Goal: Information Seeking & Learning: Learn about a topic

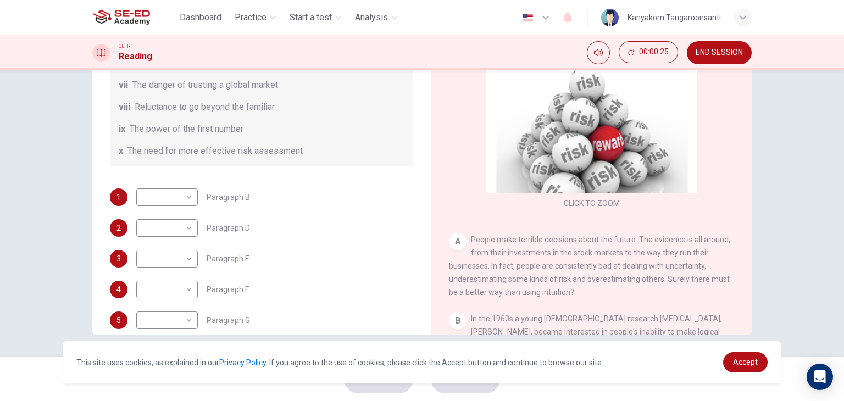
scroll to position [211, 0]
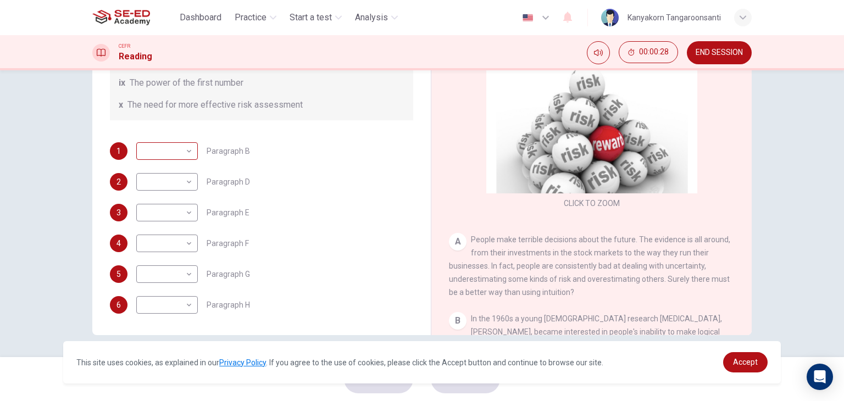
click at [186, 145] on body "This site uses cookies, as explained in our Privacy Policy . If you agree to th…" at bounding box center [422, 200] width 844 height 401
click at [301, 128] on div at bounding box center [422, 200] width 844 height 401
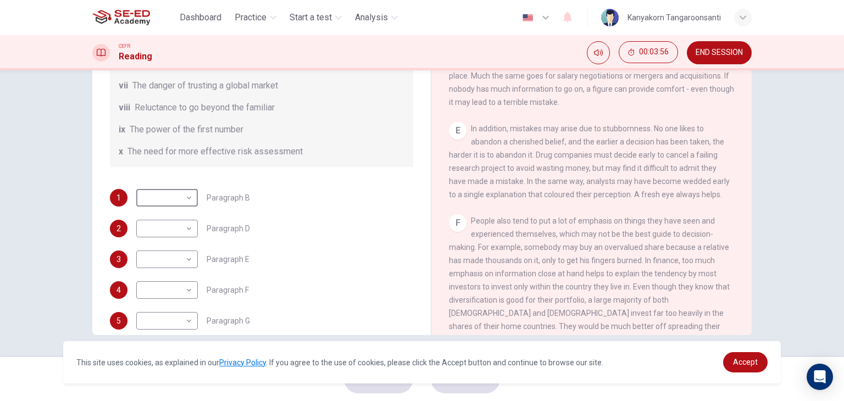
scroll to position [165, 0]
click at [181, 262] on body "This site uses cookies, as explained in our Privacy Policy . If you agree to th…" at bounding box center [422, 200] width 844 height 401
click at [258, 208] on div at bounding box center [422, 200] width 844 height 401
click at [187, 262] on body "This site uses cookies, as explained in our Privacy Policy . If you agree to th…" at bounding box center [422, 200] width 844 height 401
click at [171, 314] on li "vi" at bounding box center [165, 314] width 62 height 18
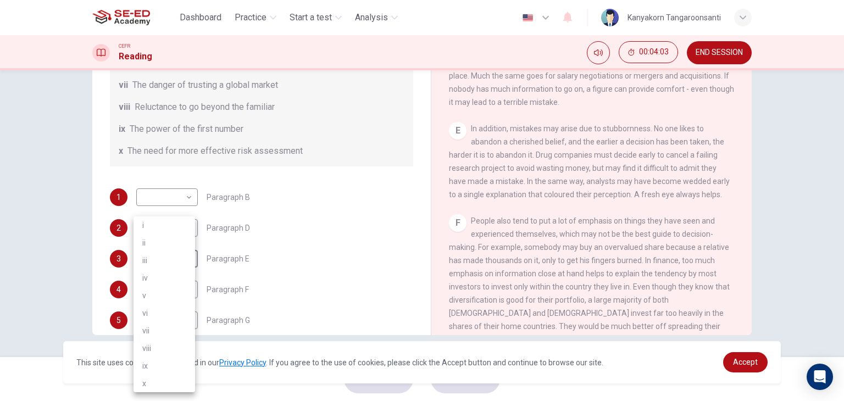
type input "vi"
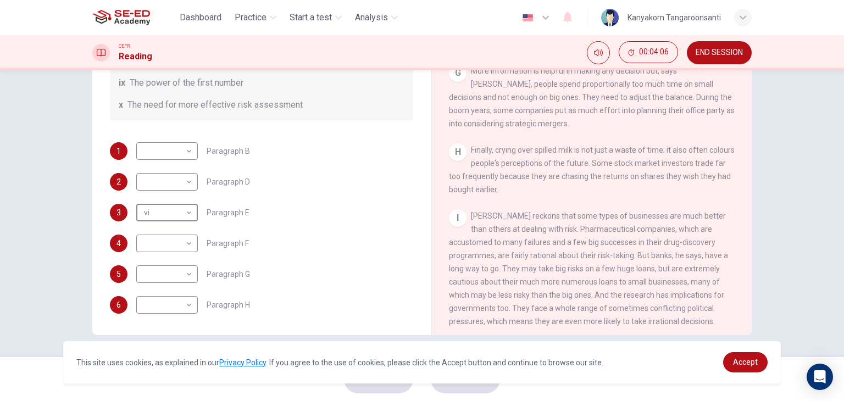
scroll to position [998, 0]
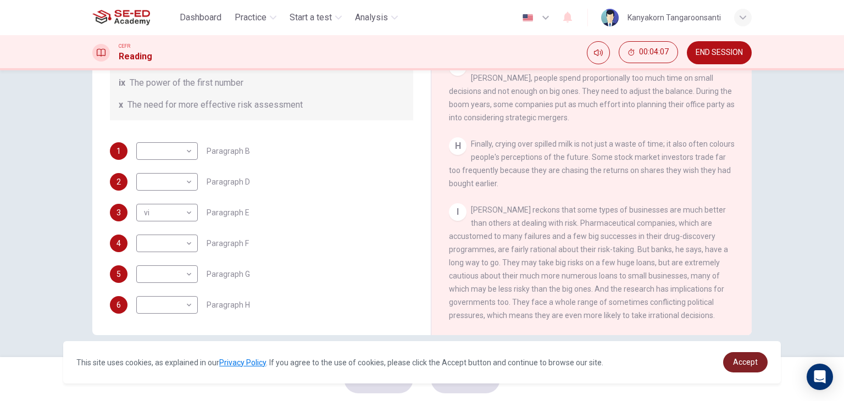
click at [755, 367] on link "Accept" at bounding box center [745, 362] width 45 height 20
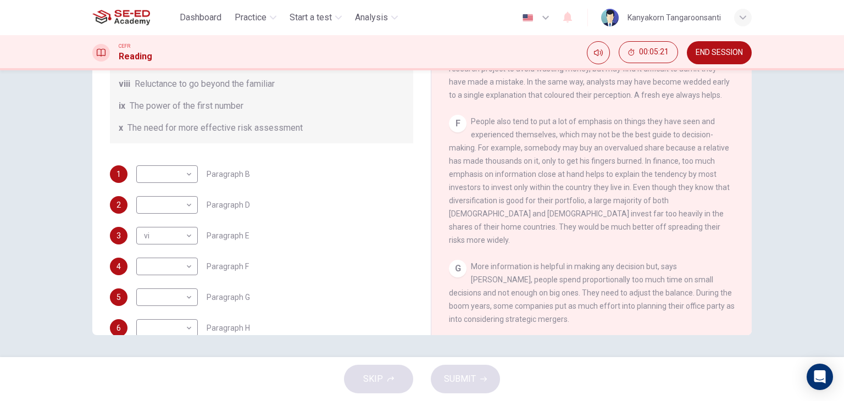
scroll to position [211, 0]
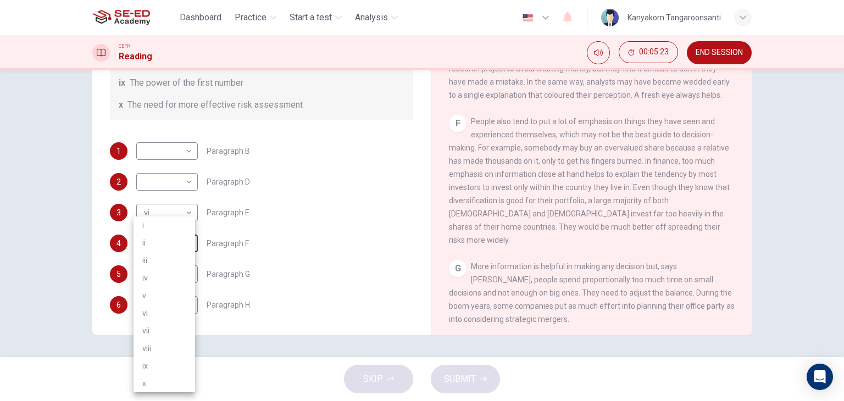
click at [181, 236] on body "This site uses cookies, as explained in our Privacy Policy . If you agree to th…" at bounding box center [422, 200] width 844 height 401
click at [175, 250] on li "ii" at bounding box center [165, 243] width 62 height 18
type input "ii"
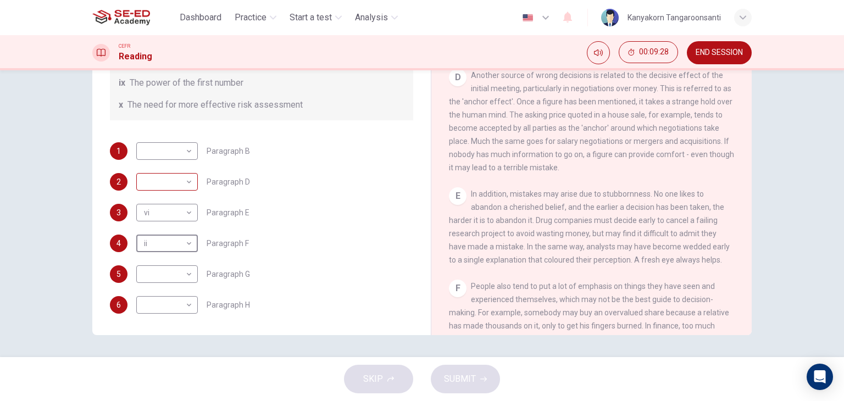
click at [189, 183] on body "This site uses cookies, as explained in our Privacy Policy . If you agree to th…" at bounding box center [422, 200] width 844 height 401
click at [168, 236] on li "iii" at bounding box center [165, 234] width 62 height 18
type input "iii"
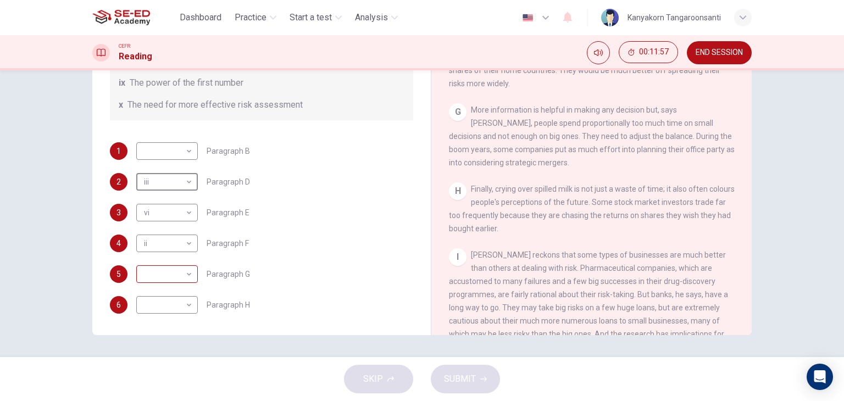
click at [179, 278] on body "This site uses cookies, as explained in our Privacy Policy . If you agree to th…" at bounding box center [422, 200] width 844 height 401
click at [167, 257] on li "iii" at bounding box center [165, 261] width 62 height 18
type input "iii"
click at [185, 307] on body "This site uses cookies, as explained in our Privacy Policy . If you agree to th…" at bounding box center [422, 200] width 844 height 401
click at [162, 239] on li "ii" at bounding box center [165, 243] width 62 height 18
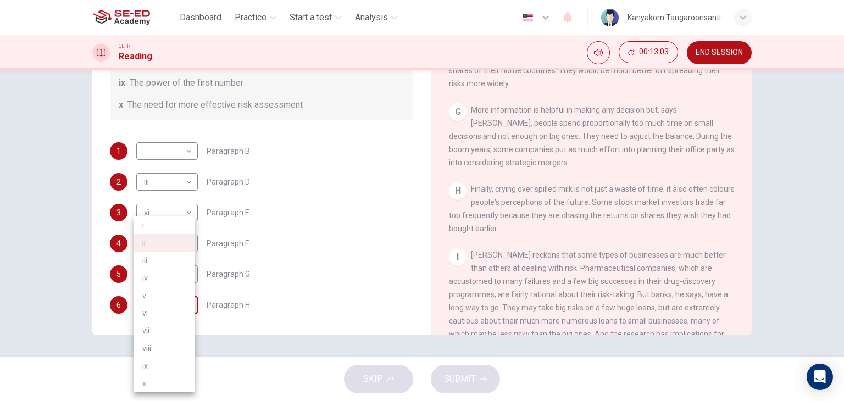
click at [167, 301] on body "This site uses cookies, as explained in our Privacy Policy . If you agree to th…" at bounding box center [422, 200] width 844 height 401
click at [163, 314] on li "vi" at bounding box center [165, 314] width 62 height 18
click at [189, 308] on body "This site uses cookies, as explained in our Privacy Policy . If you agree to th…" at bounding box center [422, 200] width 844 height 401
click at [169, 322] on li "vii" at bounding box center [165, 331] width 62 height 18
type input "vii"
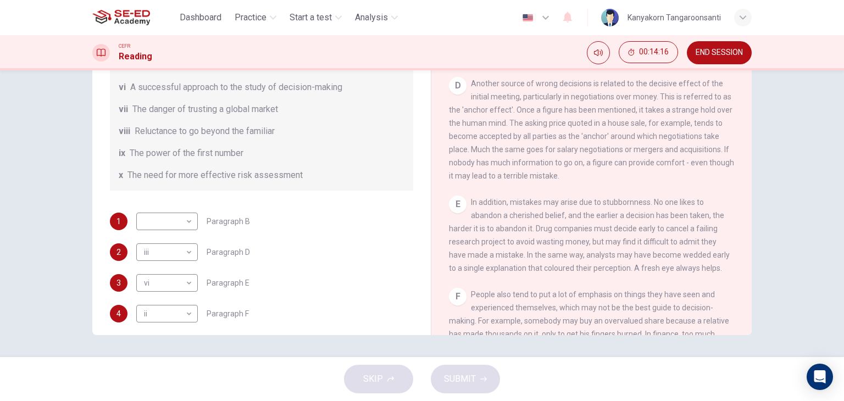
scroll to position [156, 0]
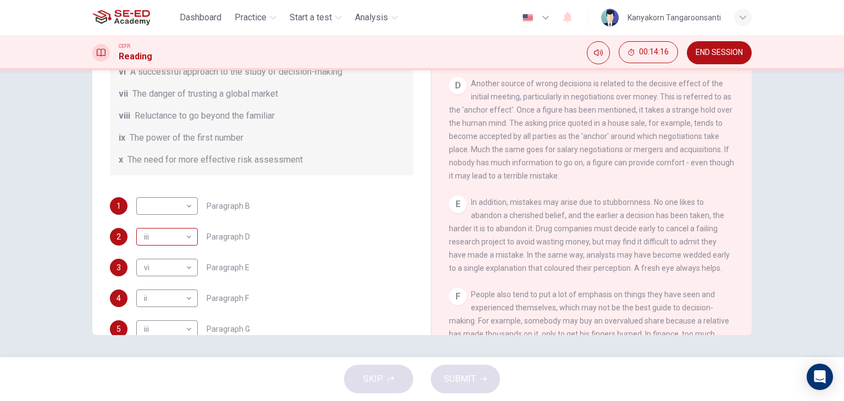
click at [174, 243] on body "This site uses cookies, as explained in our Privacy Policy . If you agree to th…" at bounding box center [422, 200] width 844 height 401
click at [166, 302] on li "v" at bounding box center [165, 296] width 62 height 18
type input "v"
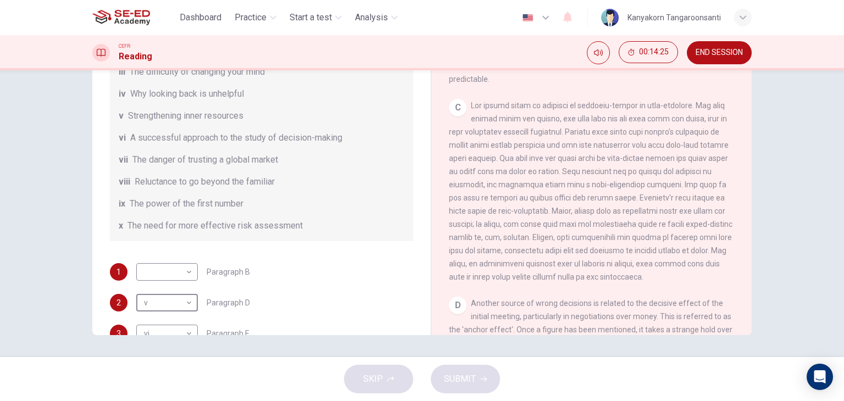
scroll to position [101, 0]
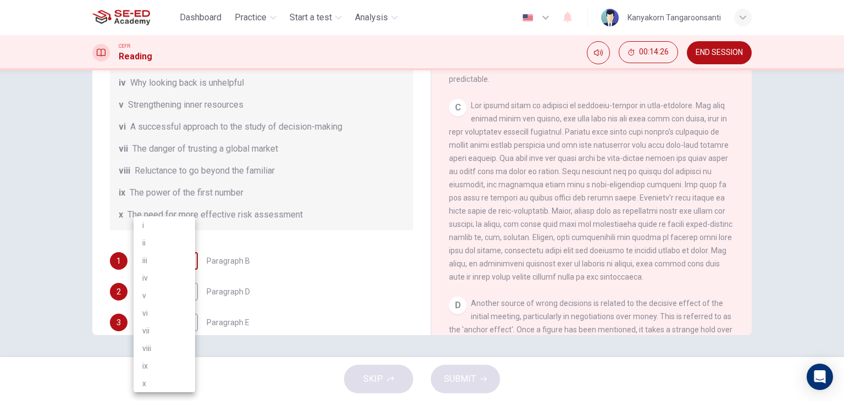
click at [168, 262] on body "This site uses cookies, as explained in our Privacy Policy . If you agree to th…" at bounding box center [422, 200] width 844 height 401
click at [167, 278] on li "iv" at bounding box center [165, 278] width 62 height 18
type input "iv"
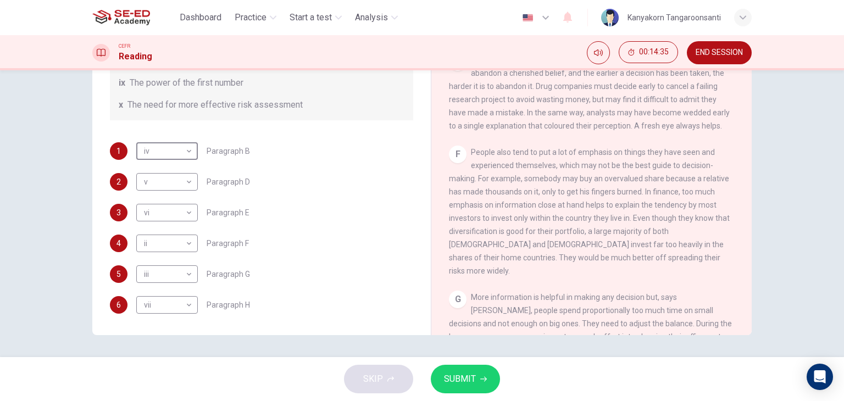
scroll to position [770, 0]
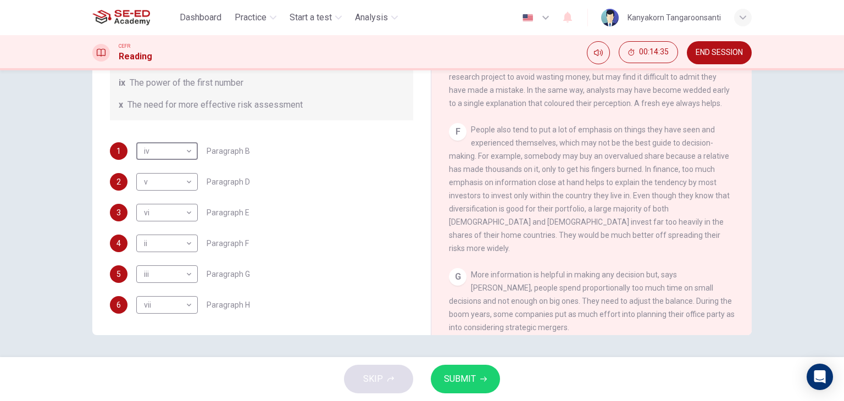
click at [466, 368] on button "SUBMIT" at bounding box center [465, 379] width 69 height 29
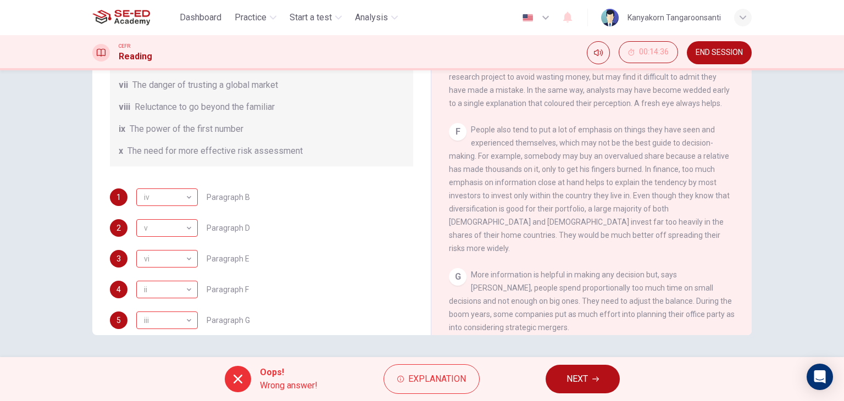
scroll to position [211, 0]
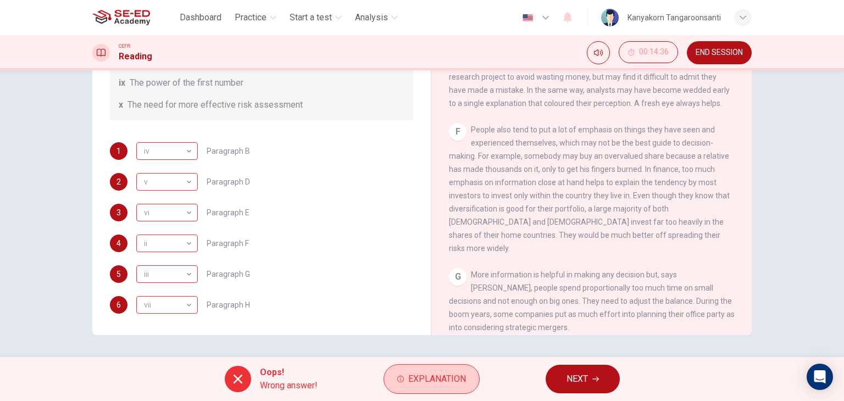
click at [395, 380] on button "Explanation" at bounding box center [432, 379] width 96 height 30
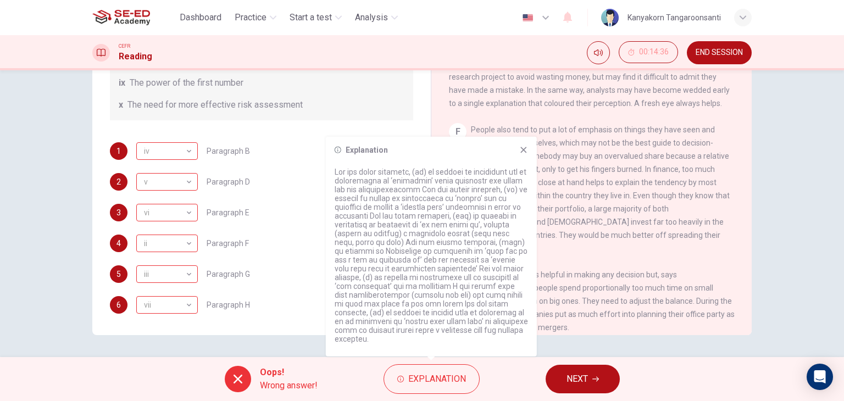
click at [523, 153] on icon at bounding box center [524, 150] width 6 height 6
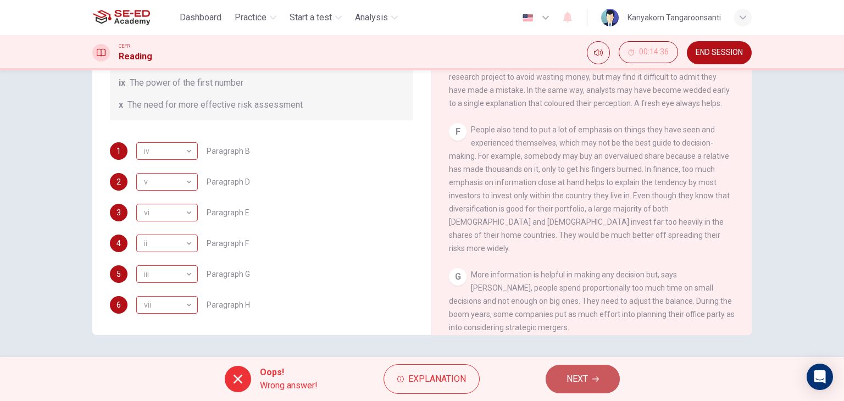
click at [582, 375] on span "NEXT" at bounding box center [577, 379] width 21 height 15
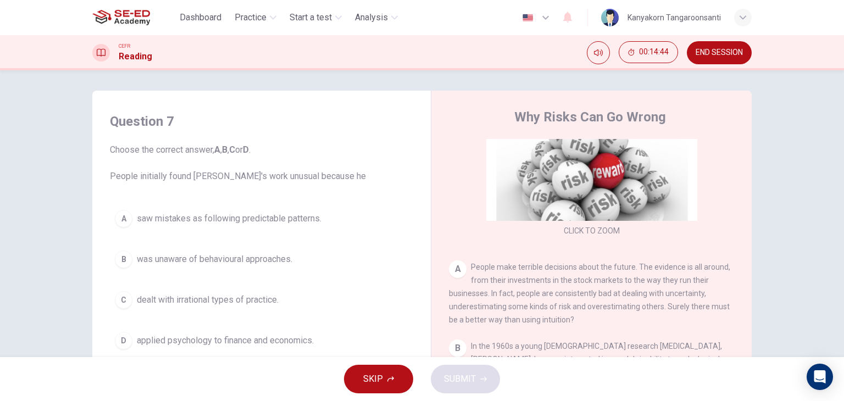
scroll to position [0, 0]
click at [126, 218] on div "A" at bounding box center [124, 221] width 18 height 18
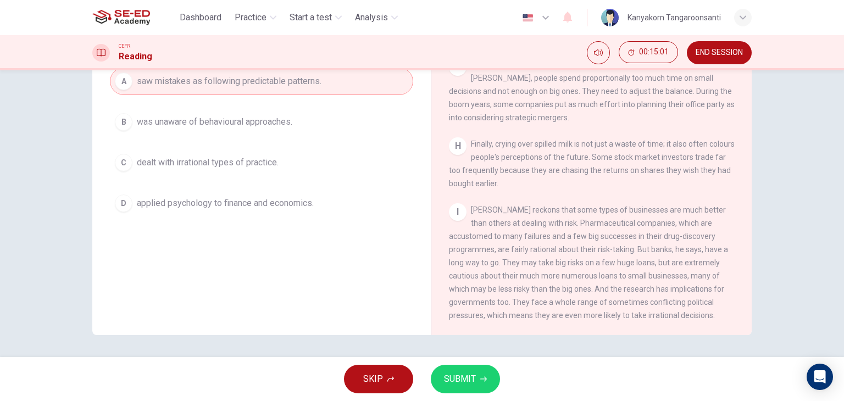
scroll to position [998, 0]
click at [205, 124] on span "was unaware of behavioural approaches." at bounding box center [215, 121] width 156 height 13
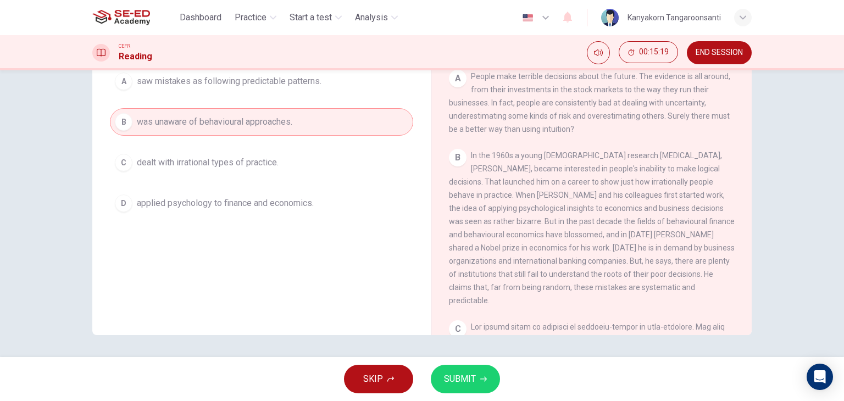
scroll to position [63, 0]
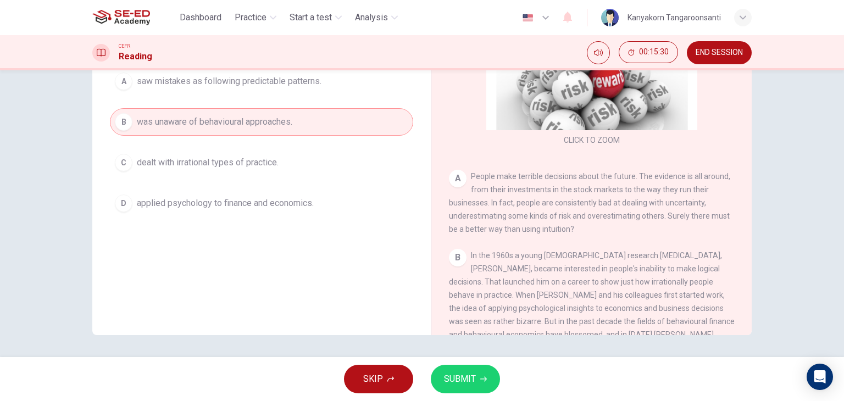
drag, startPoint x: 294, startPoint y: 201, endPoint x: 476, endPoint y: 382, distance: 256.2
click at [476, 382] on div "Dashboard Practice Start a test Analysis English en ​ Kanyakorn Tangaroonsanti …" at bounding box center [422, 200] width 844 height 401
click at [476, 382] on button "SUBMIT" at bounding box center [465, 379] width 69 height 29
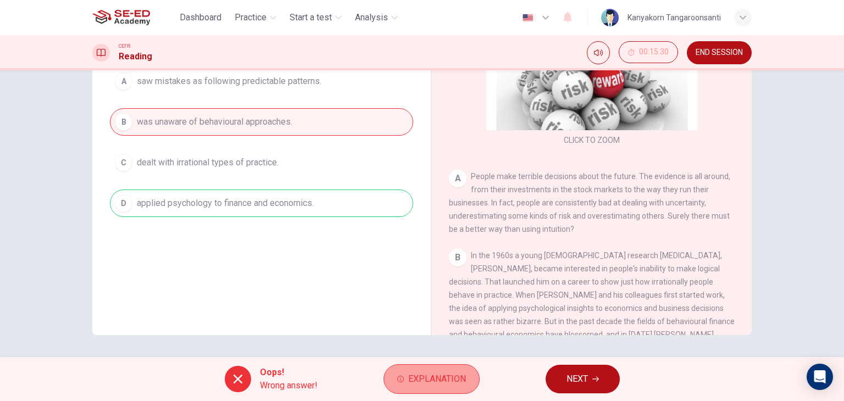
click at [454, 380] on span "Explanation" at bounding box center [437, 379] width 58 height 15
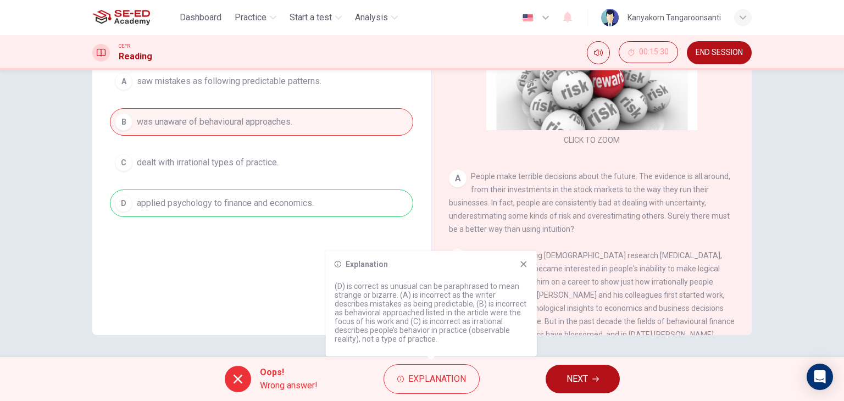
click at [263, 120] on div "A saw mistakes as following predictable patterns. B was unaware of behavioural …" at bounding box center [261, 143] width 303 height 150
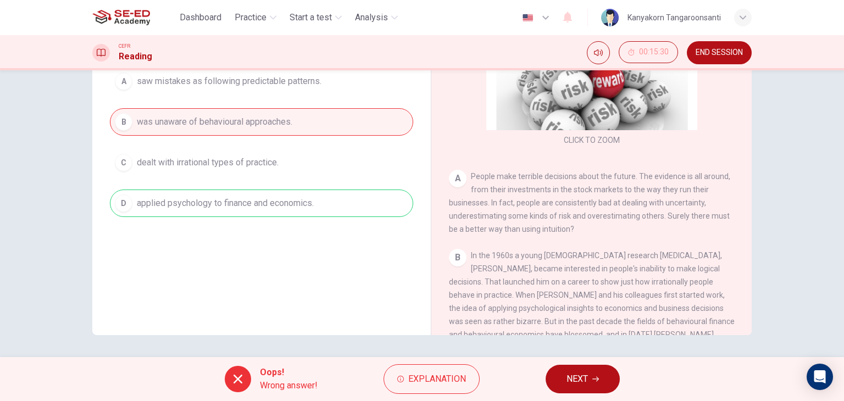
click at [250, 121] on div "A saw mistakes as following predictable patterns. B was unaware of behavioural …" at bounding box center [261, 143] width 303 height 150
click at [559, 381] on button "NEXT" at bounding box center [583, 379] width 74 height 29
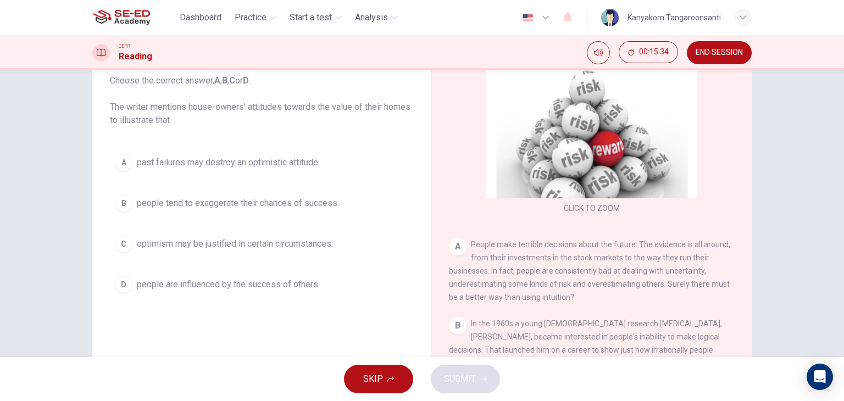
scroll to position [108, 0]
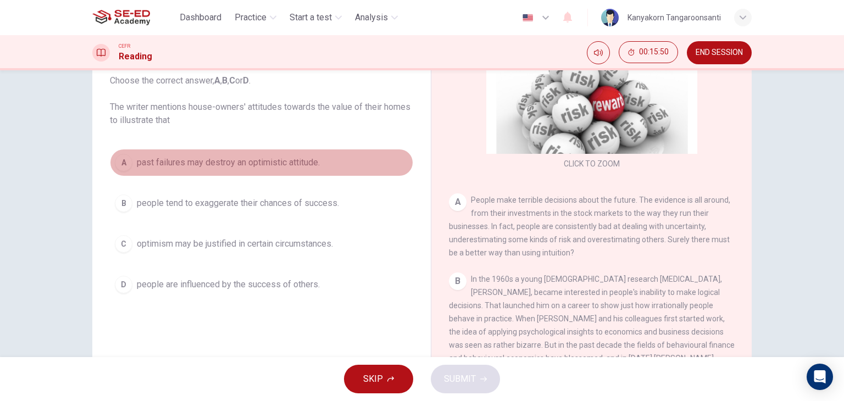
click at [248, 167] on span "past failures may destroy an optimistic attitude." at bounding box center [228, 162] width 183 height 13
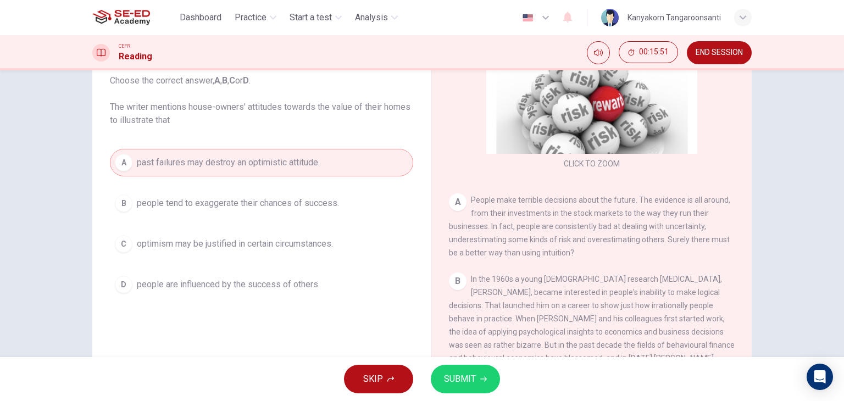
click at [449, 376] on span "SUBMIT" at bounding box center [460, 379] width 32 height 15
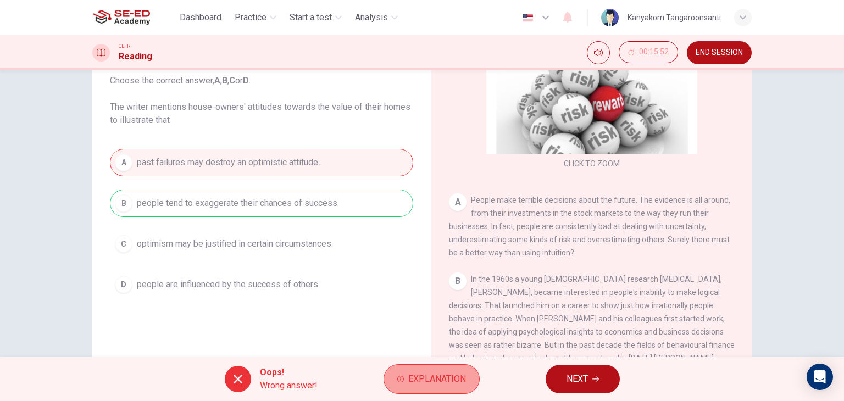
click at [435, 386] on span "Explanation" at bounding box center [437, 379] width 58 height 15
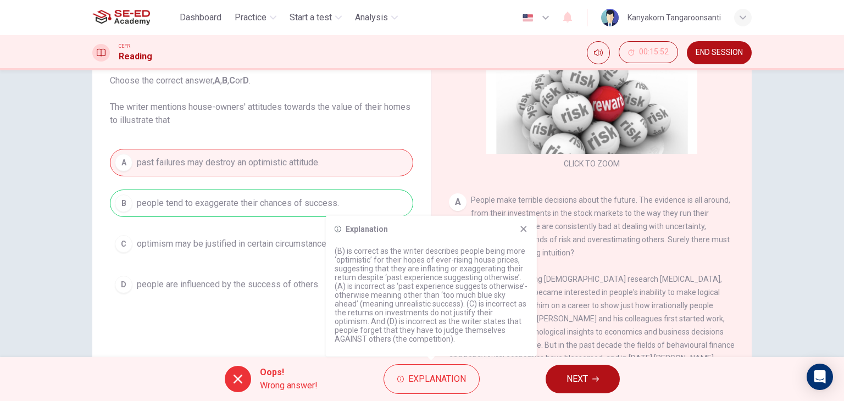
click at [525, 230] on icon at bounding box center [524, 229] width 6 height 6
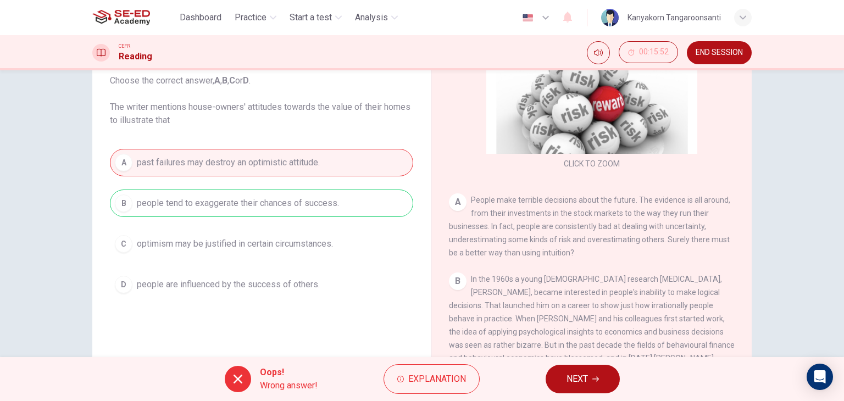
click at [581, 382] on span "NEXT" at bounding box center [577, 379] width 21 height 15
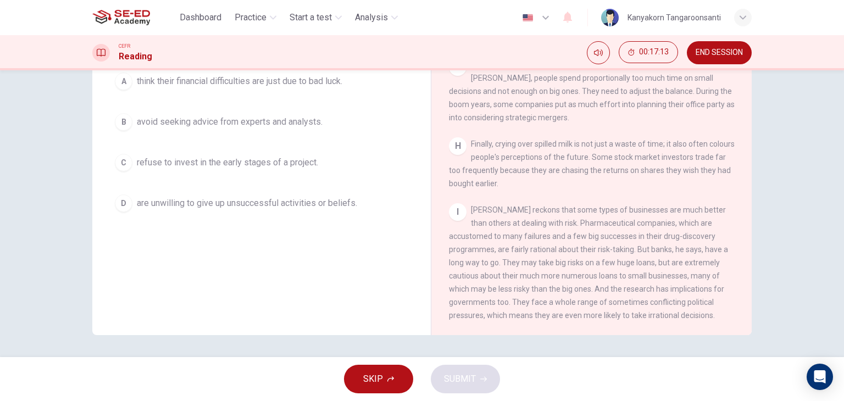
scroll to position [84, 0]
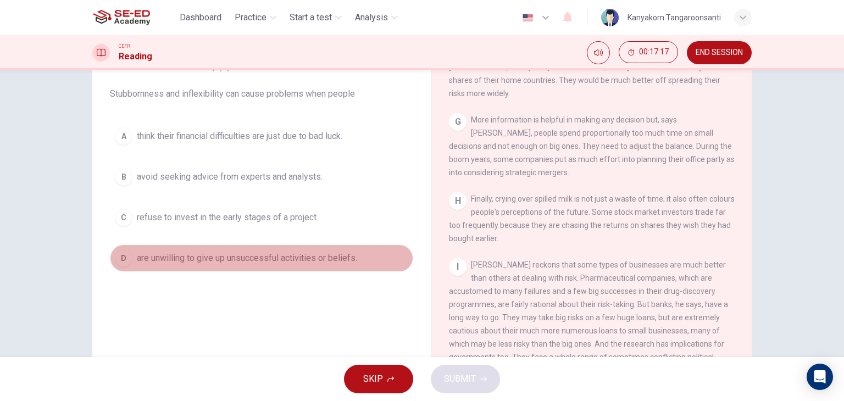
click at [198, 257] on span "are unwilling to give up unsuccessful activities or beliefs." at bounding box center [247, 258] width 220 height 13
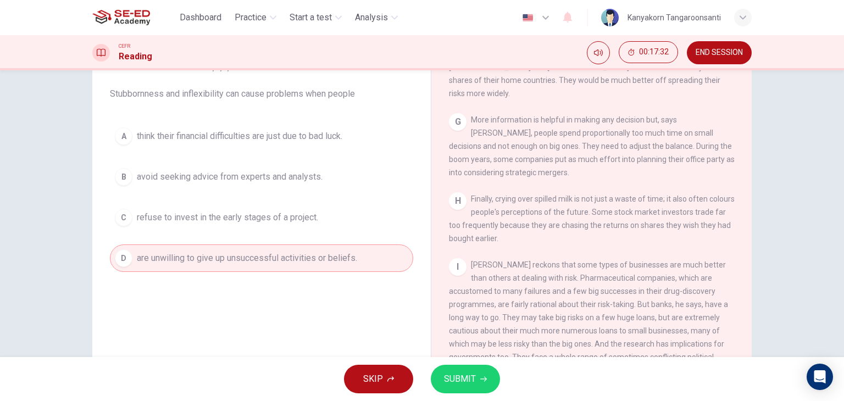
click at [469, 370] on button "SUBMIT" at bounding box center [465, 379] width 69 height 29
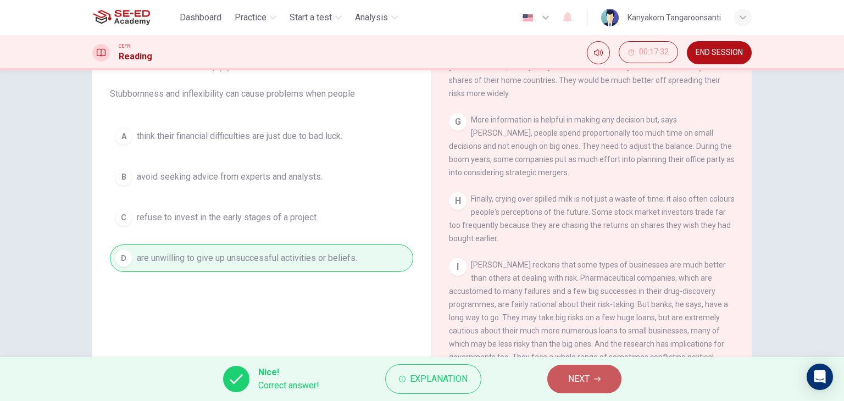
click at [574, 374] on span "NEXT" at bounding box center [578, 379] width 21 height 15
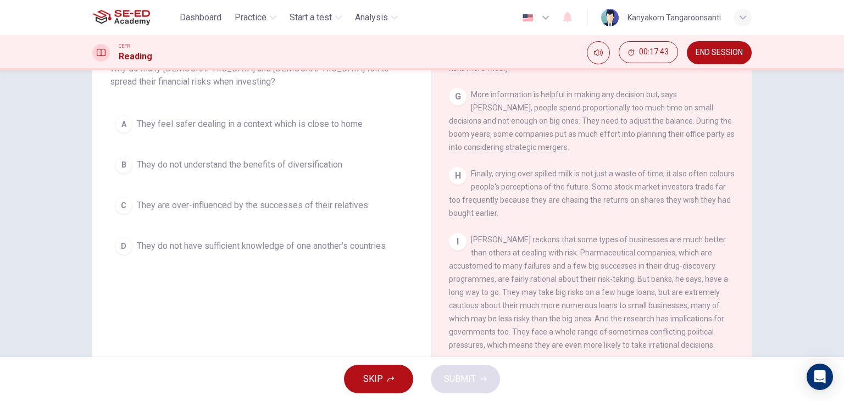
scroll to position [110, 0]
click at [196, 252] on button "D They do not have sufficient knowledge of one another’s countries" at bounding box center [261, 245] width 303 height 27
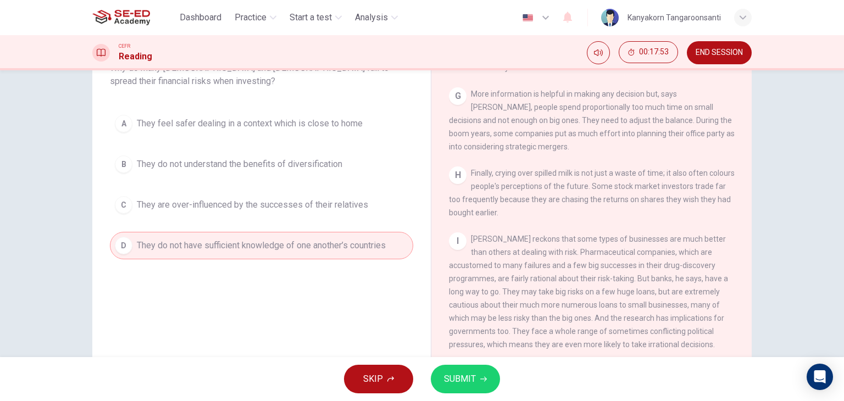
scroll to position [55, 0]
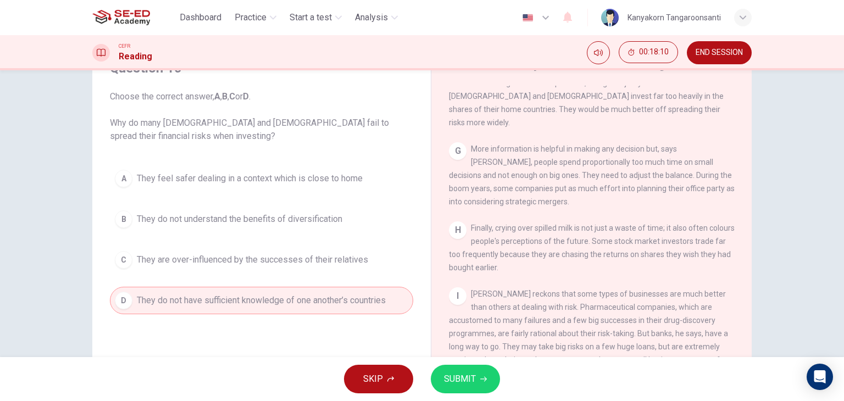
click at [459, 370] on button "SUBMIT" at bounding box center [465, 379] width 69 height 29
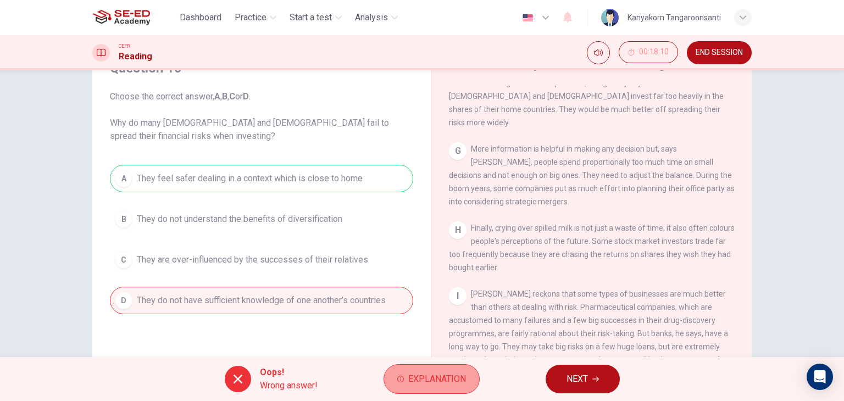
click at [434, 378] on span "Explanation" at bounding box center [437, 379] width 58 height 15
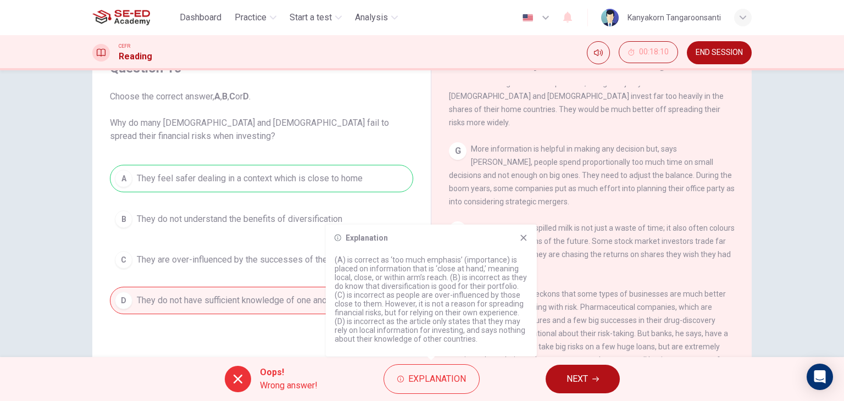
click at [523, 240] on icon at bounding box center [524, 238] width 9 height 9
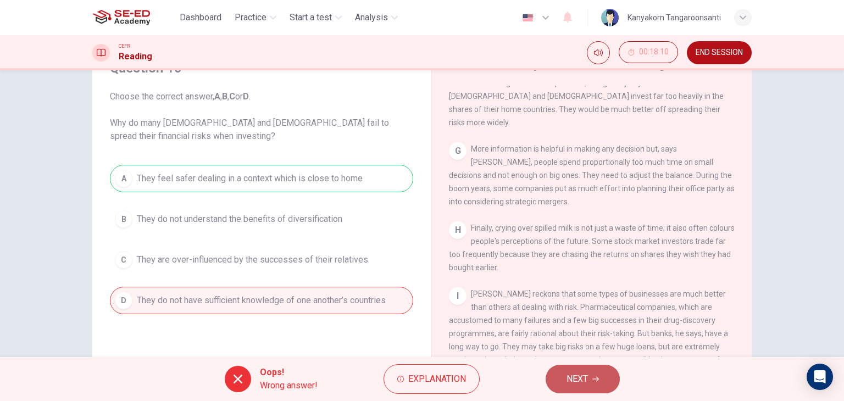
click at [583, 379] on span "NEXT" at bounding box center [577, 379] width 21 height 15
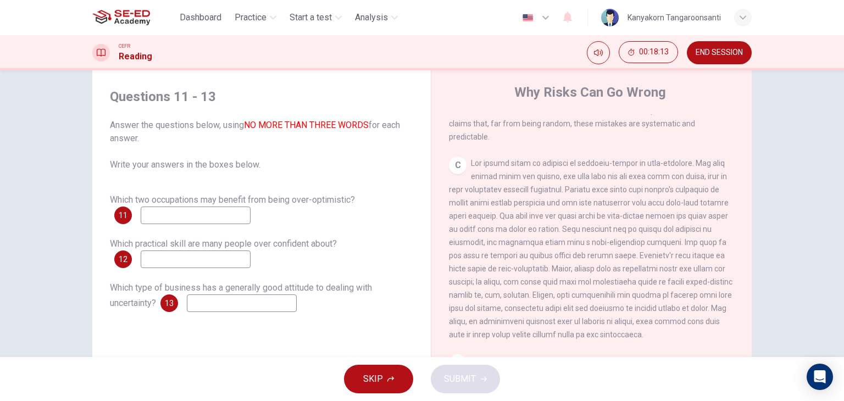
scroll to position [0, 0]
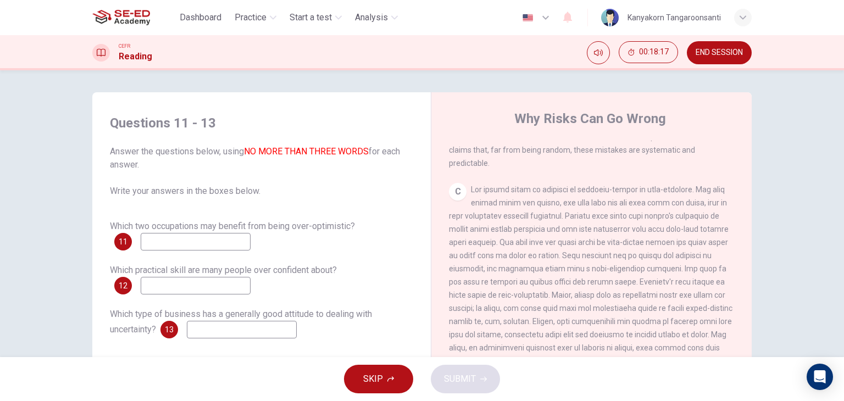
click at [203, 239] on input at bounding box center [196, 242] width 110 height 18
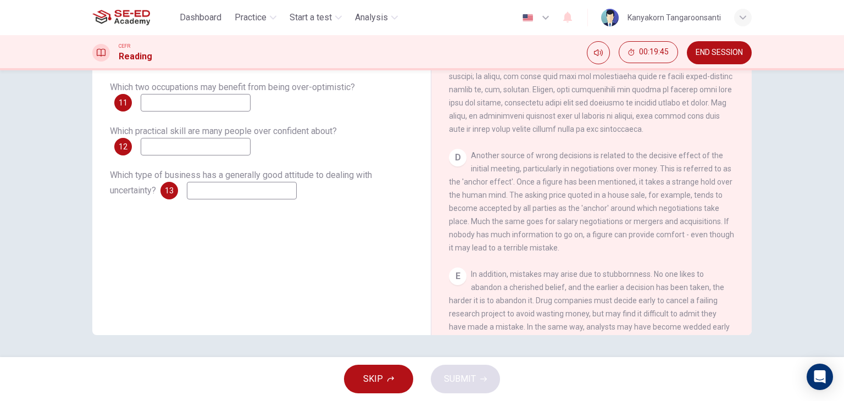
scroll to position [550, 0]
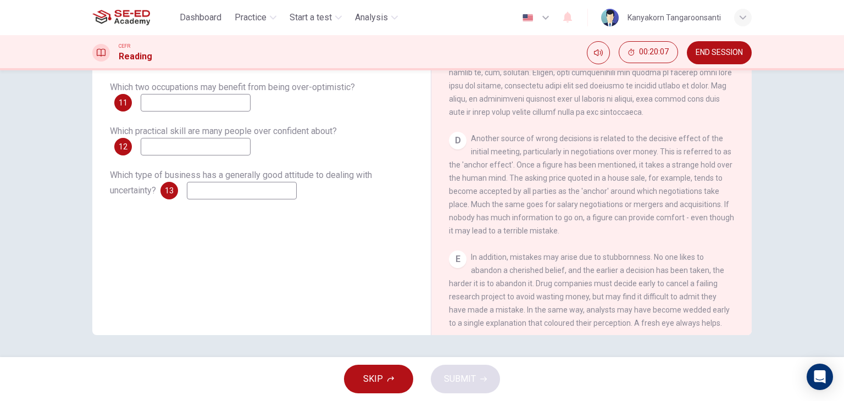
click at [213, 100] on input at bounding box center [196, 103] width 110 height 18
type input "anchor effect ,"
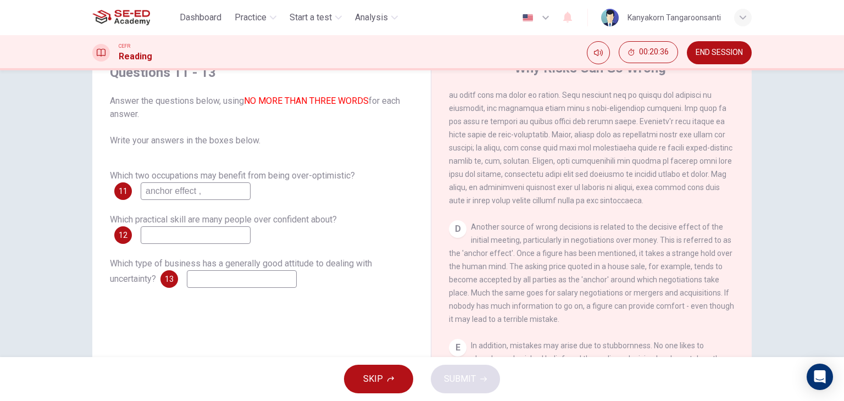
scroll to position [51, 0]
drag, startPoint x: 143, startPoint y: 192, endPoint x: 215, endPoint y: 196, distance: 72.6
click at [215, 196] on input "anchor effect ," at bounding box center [196, 192] width 110 height 18
drag, startPoint x: 446, startPoint y: 144, endPoint x: 454, endPoint y: 152, distance: 11.3
click at [460, 151] on div "C" at bounding box center [592, 115] width 286 height 185
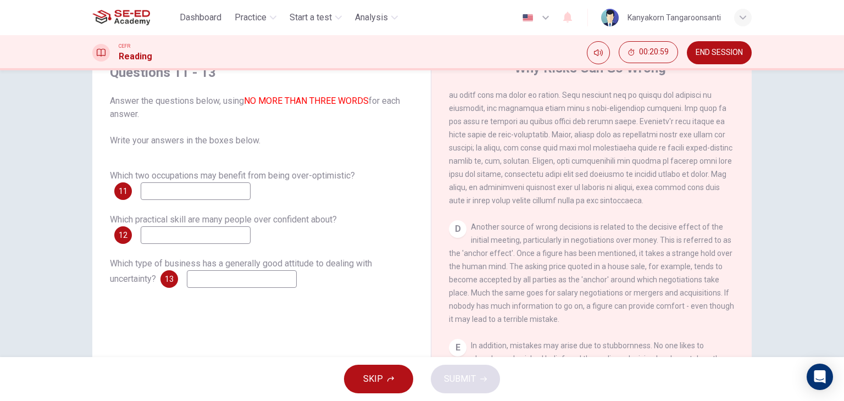
drag, startPoint x: 446, startPoint y: 147, endPoint x: 487, endPoint y: 145, distance: 40.7
click at [487, 145] on span at bounding box center [591, 115] width 284 height 180
click at [169, 189] on input at bounding box center [196, 192] width 110 height 18
type input "exaggerate , overestimate"
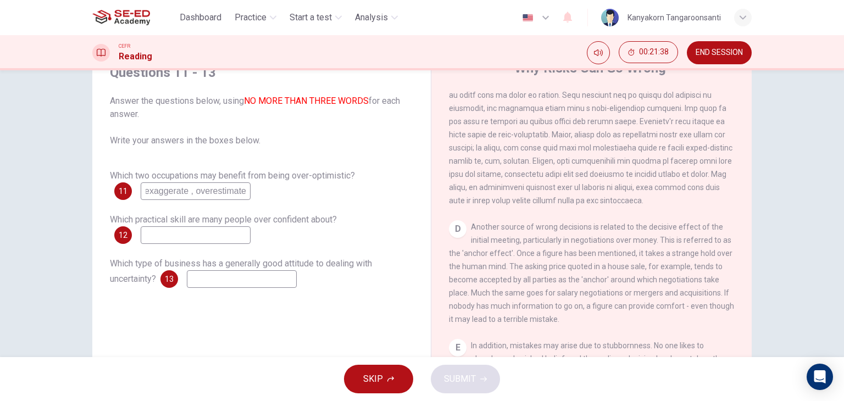
scroll to position [0, 0]
click at [187, 233] on input at bounding box center [196, 235] width 110 height 18
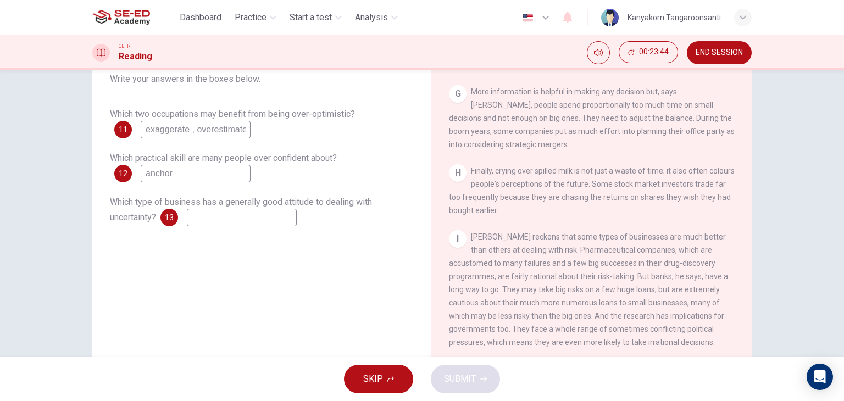
scroll to position [112, 0]
type input "anchor"
click at [200, 215] on input at bounding box center [242, 218] width 110 height 18
type input "risk"
click at [458, 373] on span "SUBMIT" at bounding box center [460, 379] width 32 height 15
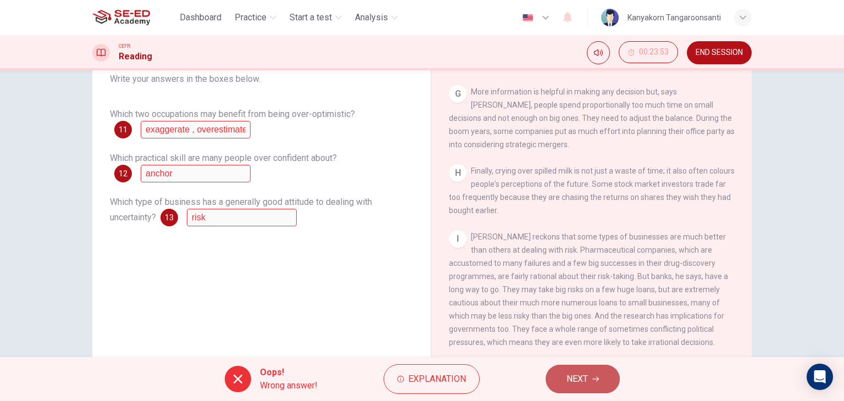
click at [569, 385] on span "NEXT" at bounding box center [577, 379] width 21 height 15
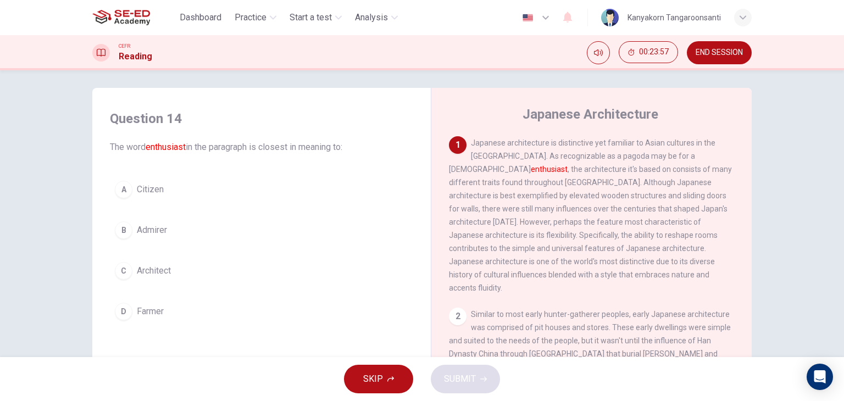
scroll to position [0, 0]
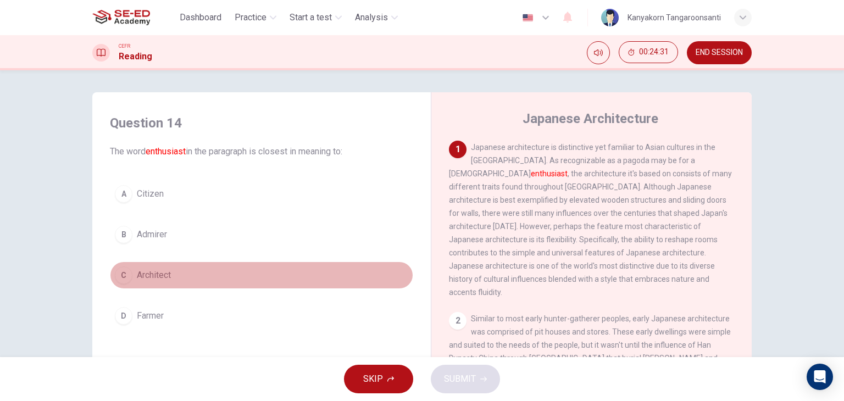
click at [155, 272] on span "Architect" at bounding box center [154, 275] width 34 height 13
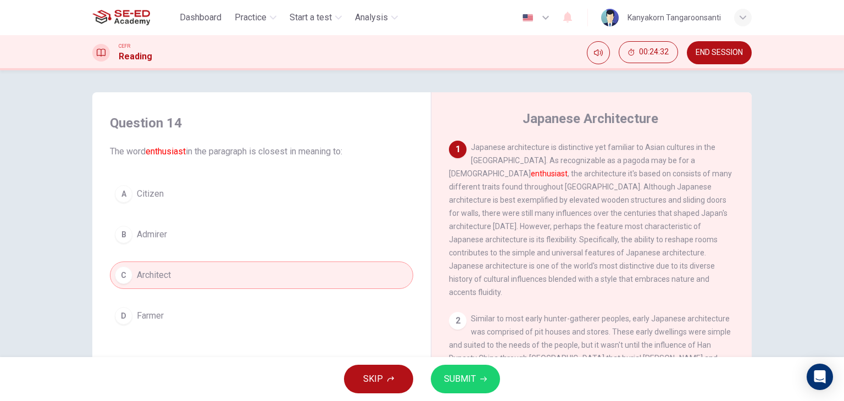
click at [450, 377] on span "SUBMIT" at bounding box center [460, 379] width 32 height 15
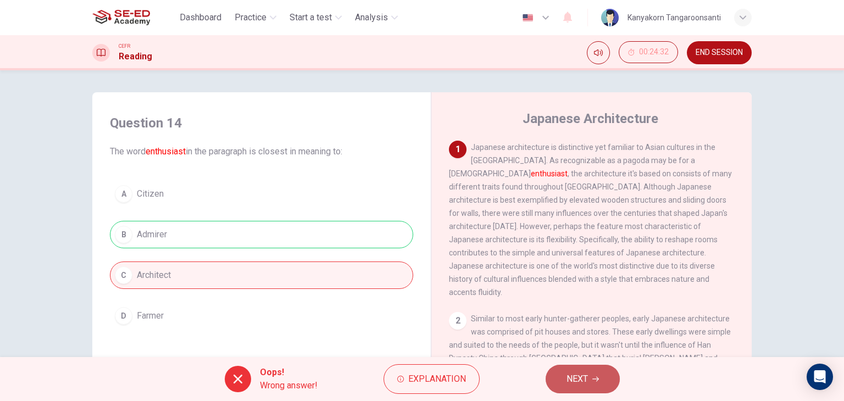
click at [570, 373] on span "NEXT" at bounding box center [577, 379] width 21 height 15
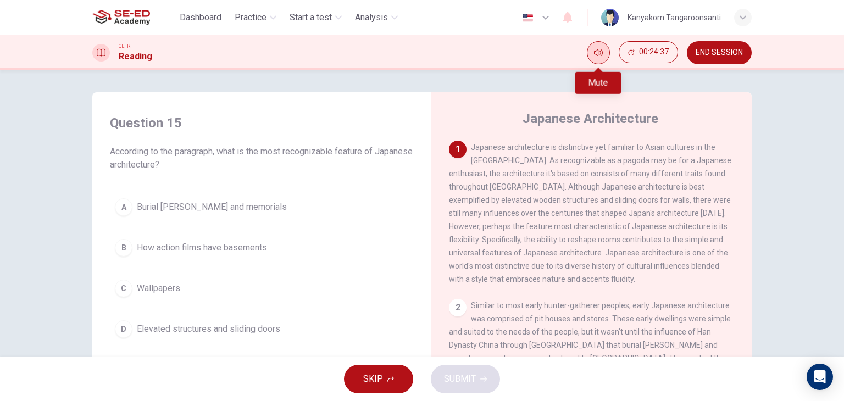
click at [595, 60] on button "Mute" at bounding box center [598, 52] width 23 height 23
click at [596, 60] on button "Unmute" at bounding box center [598, 52] width 23 height 23
click at [205, 333] on span "Elevated structures and sliding doors" at bounding box center [208, 329] width 143 height 13
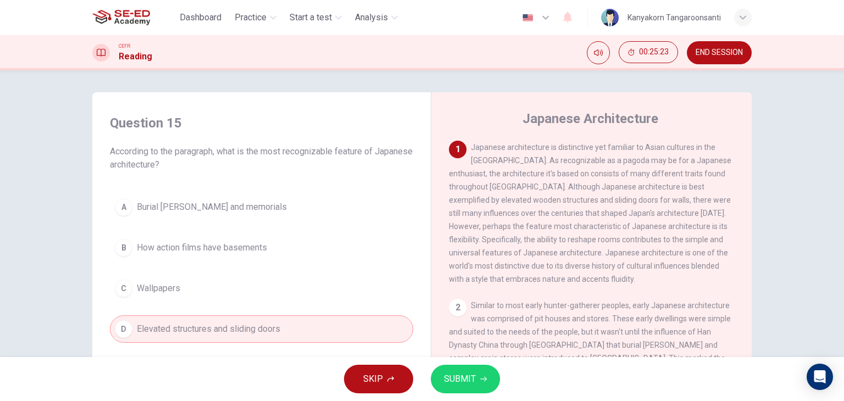
click at [463, 365] on button "SUBMIT" at bounding box center [465, 379] width 69 height 29
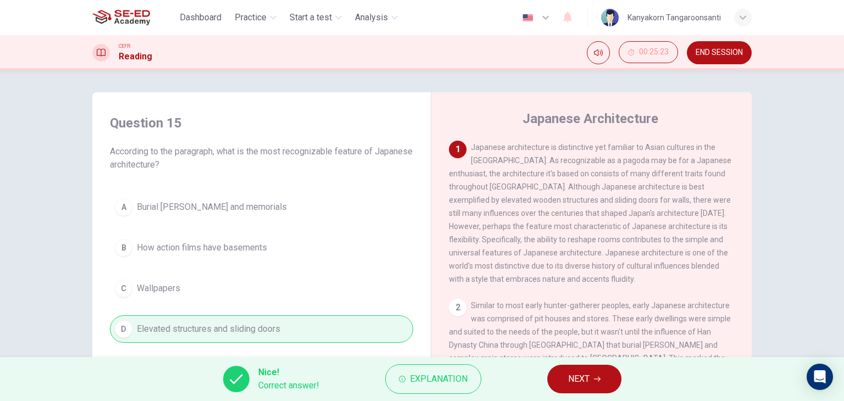
click at [559, 378] on button "NEXT" at bounding box center [585, 379] width 74 height 29
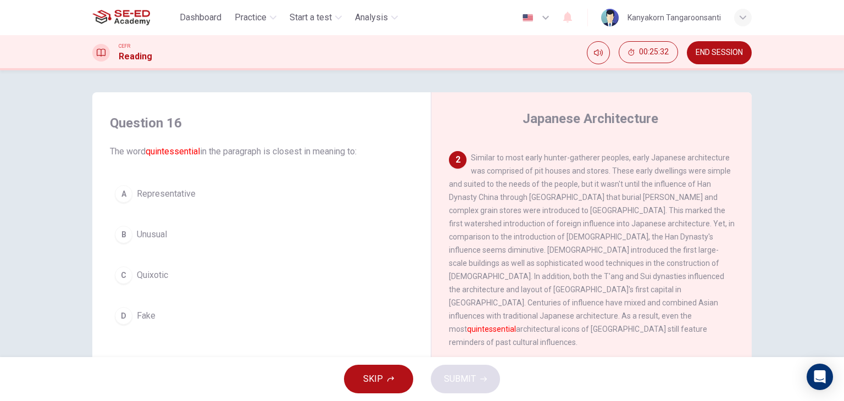
scroll to position [165, 0]
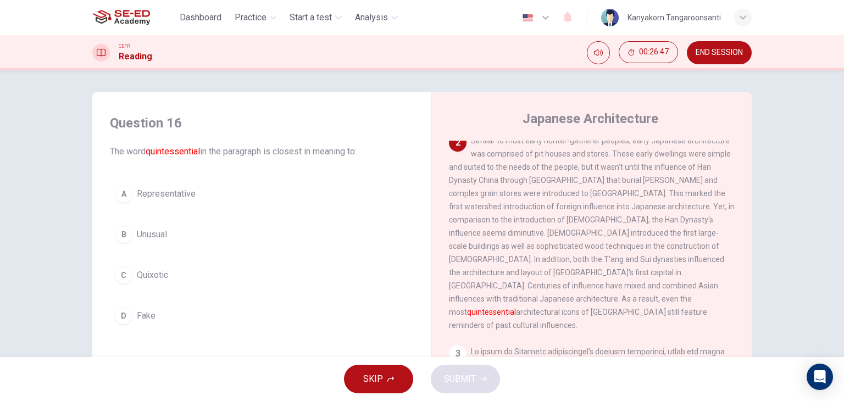
click at [166, 234] on button "B Unusual" at bounding box center [261, 234] width 303 height 27
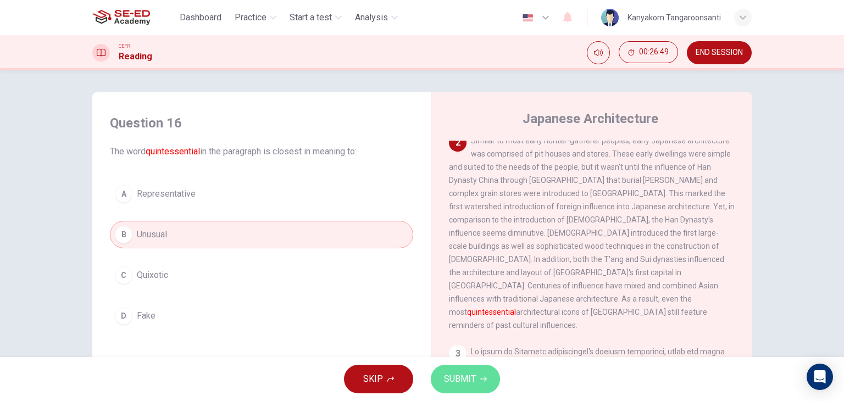
click at [474, 386] on span "SUBMIT" at bounding box center [460, 379] width 32 height 15
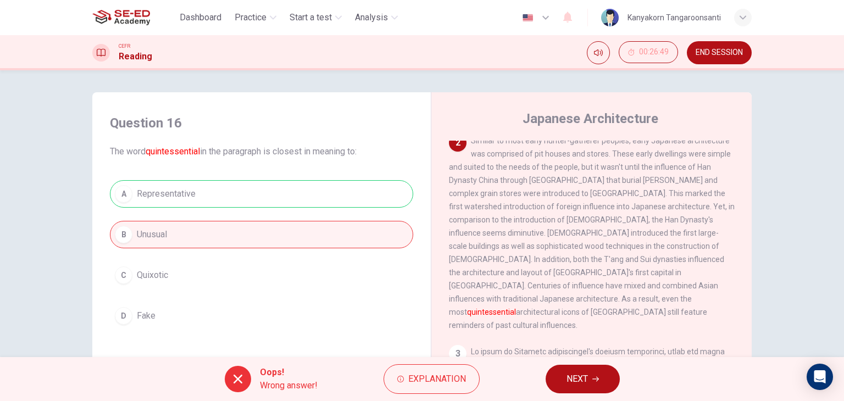
click at [205, 190] on div "A Representative B Unusual C Quixotic D Fake" at bounding box center [261, 255] width 303 height 150
drag, startPoint x: 205, startPoint y: 190, endPoint x: 258, endPoint y: 243, distance: 75.8
click at [205, 190] on div "A Representative B Unusual C Quixotic D Fake" at bounding box center [261, 255] width 303 height 150
click at [398, 379] on icon "button" at bounding box center [400, 379] width 7 height 7
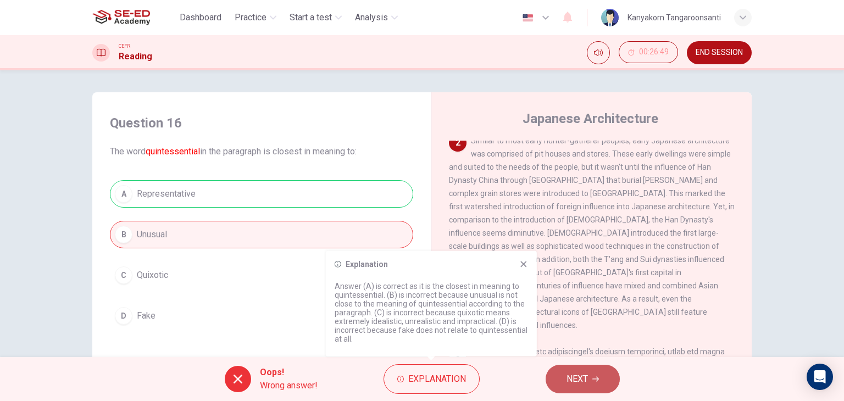
click at [588, 383] on span "NEXT" at bounding box center [577, 379] width 21 height 15
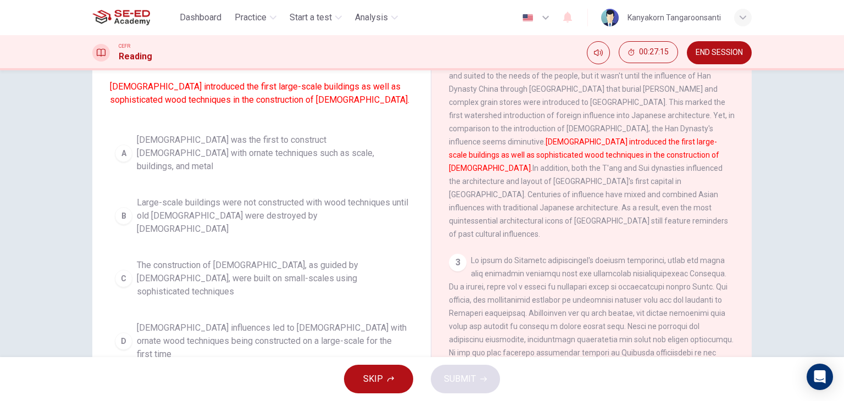
scroll to position [110, 0]
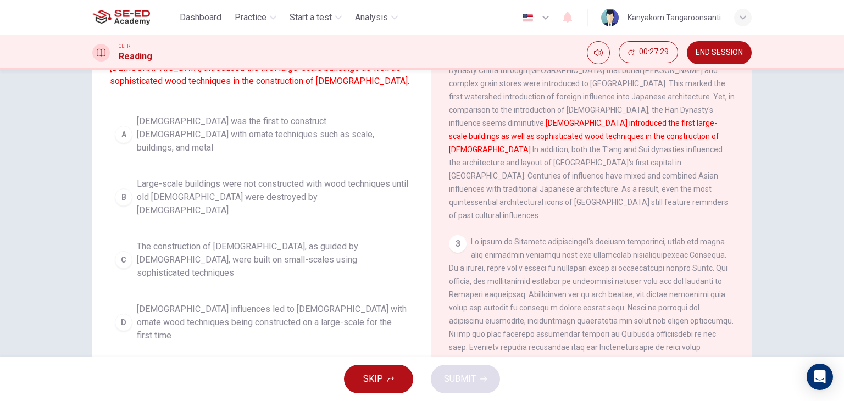
click at [143, 200] on span "Large-scale buildings were not constructed with wood techniques until old templ…" at bounding box center [273, 198] width 272 height 40
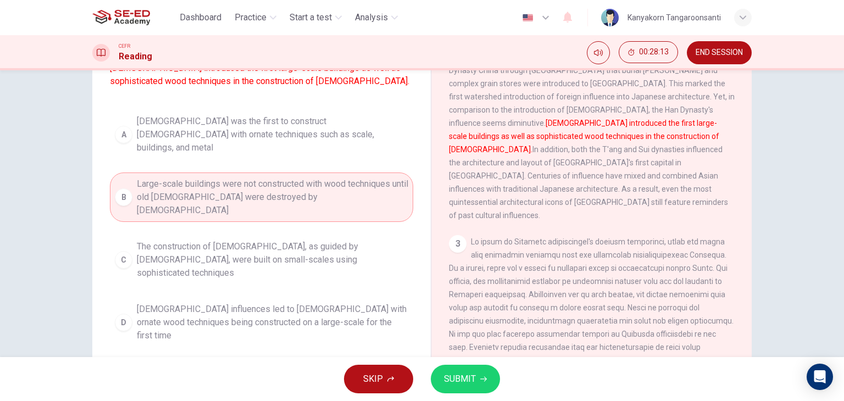
click at [172, 303] on span "Buddhist influences led to temples with ornate wood techniques being constructe…" at bounding box center [273, 323] width 272 height 40
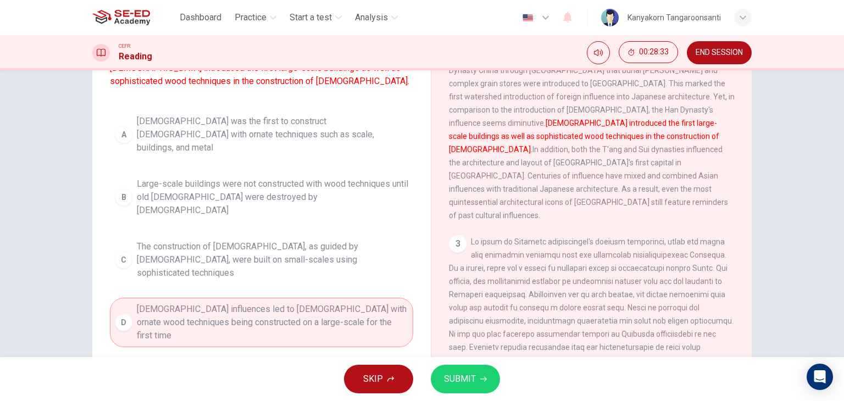
click at [461, 382] on span "SUBMIT" at bounding box center [460, 379] width 32 height 15
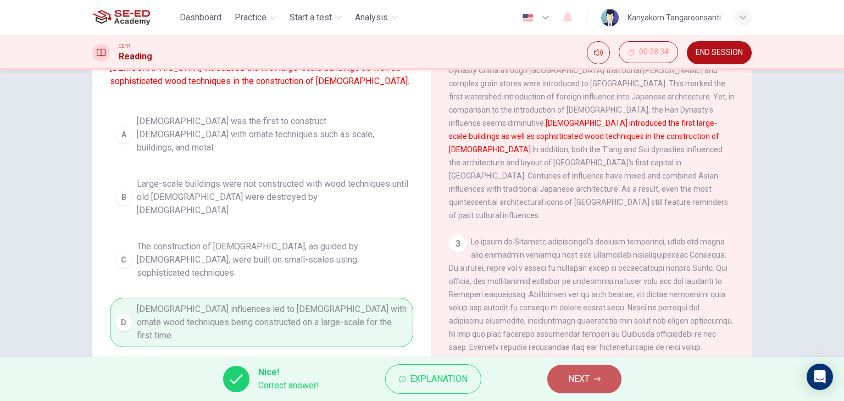
click at [579, 372] on span "NEXT" at bounding box center [578, 379] width 21 height 15
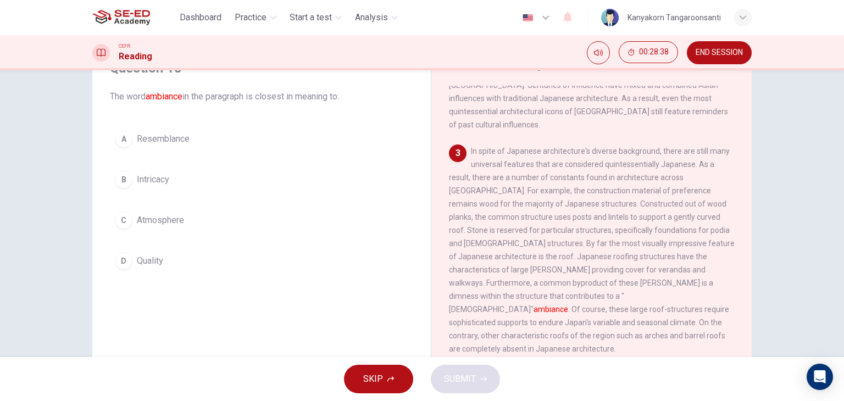
scroll to position [330, 0]
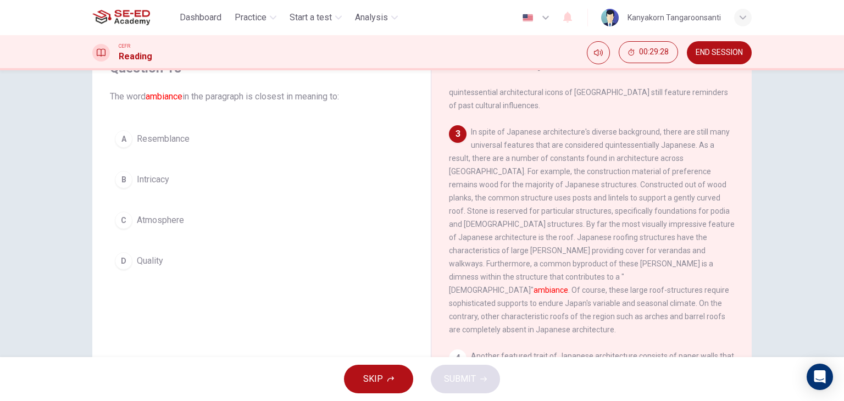
click at [182, 184] on button "B Intricacy" at bounding box center [261, 179] width 303 height 27
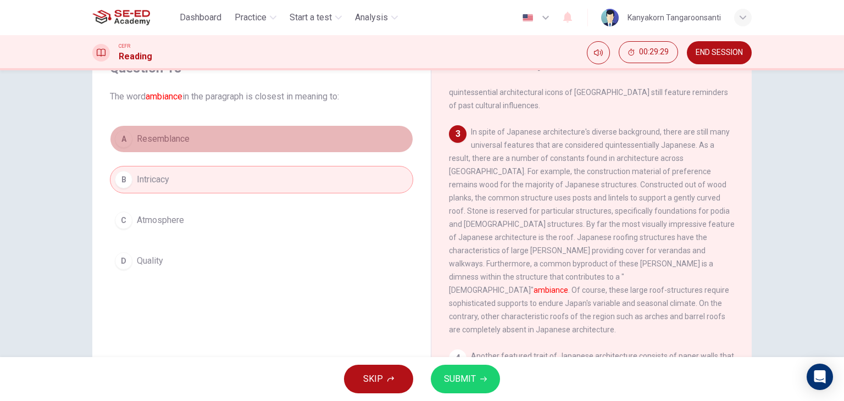
click at [185, 134] on span "Resemblance" at bounding box center [163, 138] width 53 height 13
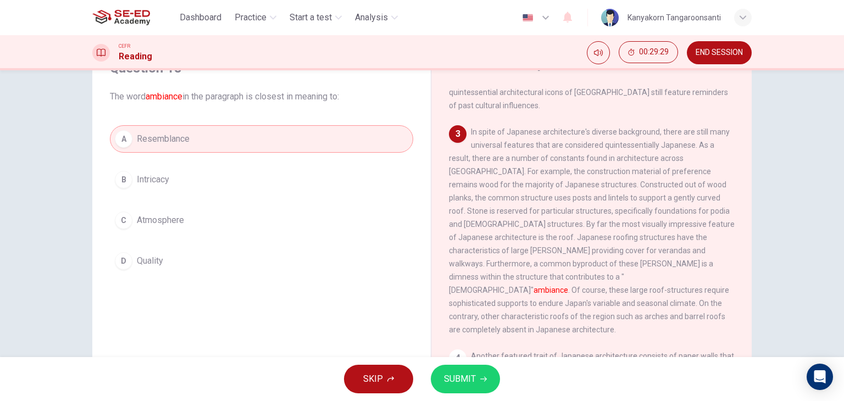
click at [174, 269] on button "D Quality" at bounding box center [261, 260] width 303 height 27
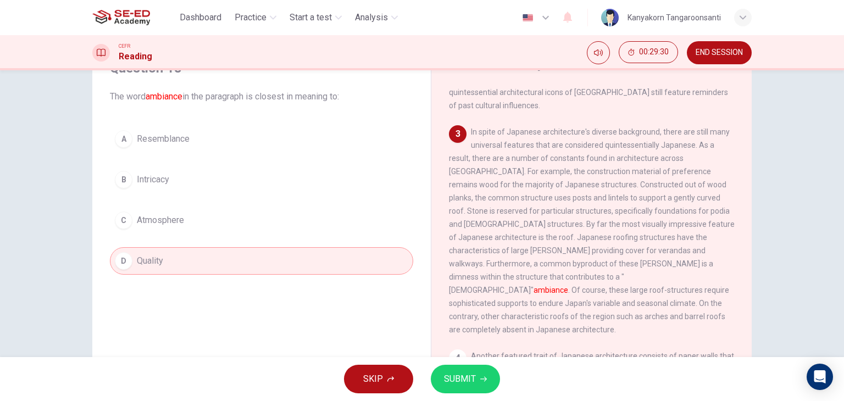
click at [175, 199] on div "A Resemblance B Intricacy C Atmosphere D Quality" at bounding box center [261, 200] width 303 height 150
click at [185, 215] on button "C Atmosphere" at bounding box center [261, 220] width 303 height 27
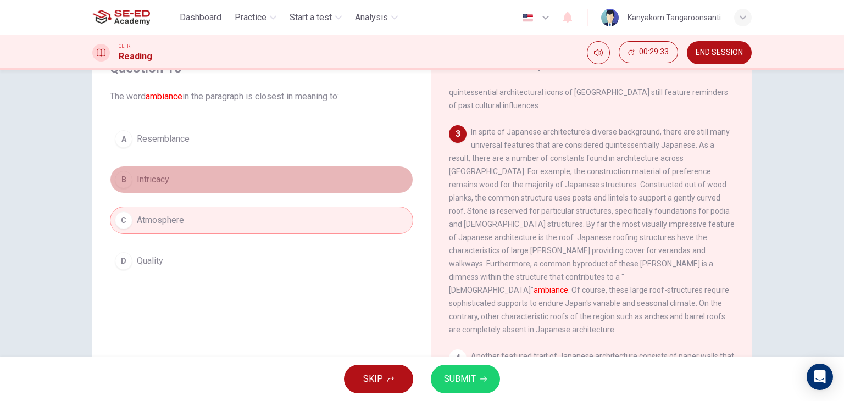
click at [155, 191] on button "B Intricacy" at bounding box center [261, 179] width 303 height 27
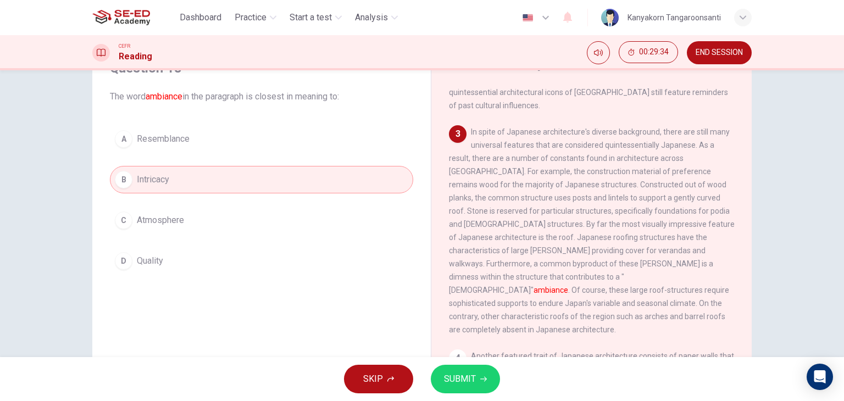
click at [156, 142] on span "Resemblance" at bounding box center [163, 138] width 53 height 13
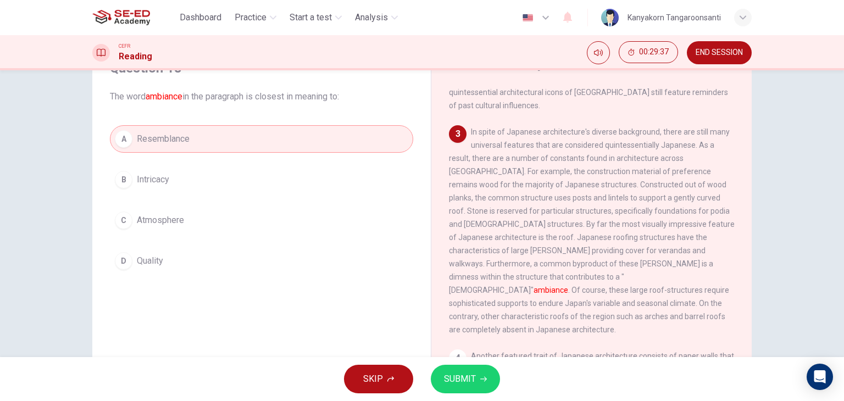
click at [172, 224] on span "Atmosphere" at bounding box center [160, 220] width 47 height 13
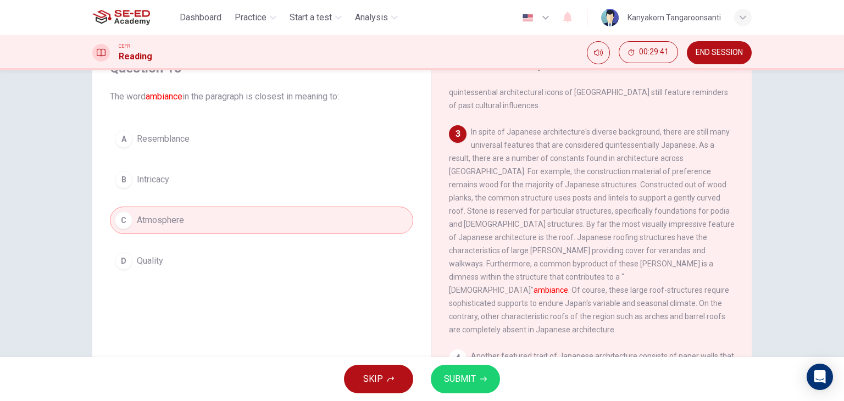
click at [192, 258] on button "D Quality" at bounding box center [261, 260] width 303 height 27
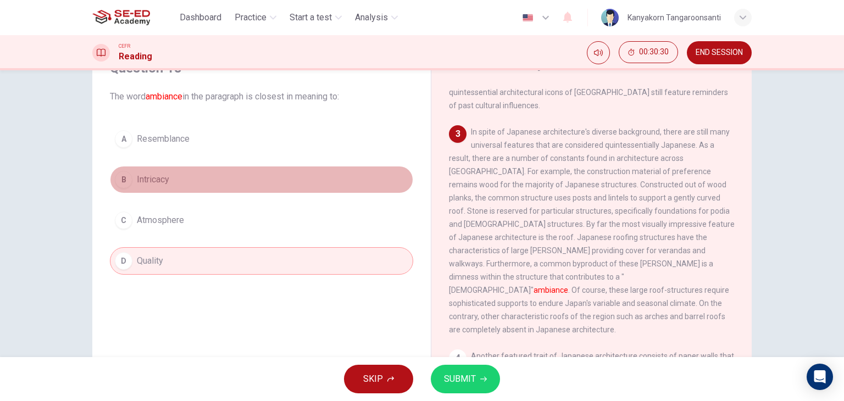
click at [137, 182] on span "Intricacy" at bounding box center [153, 179] width 32 height 13
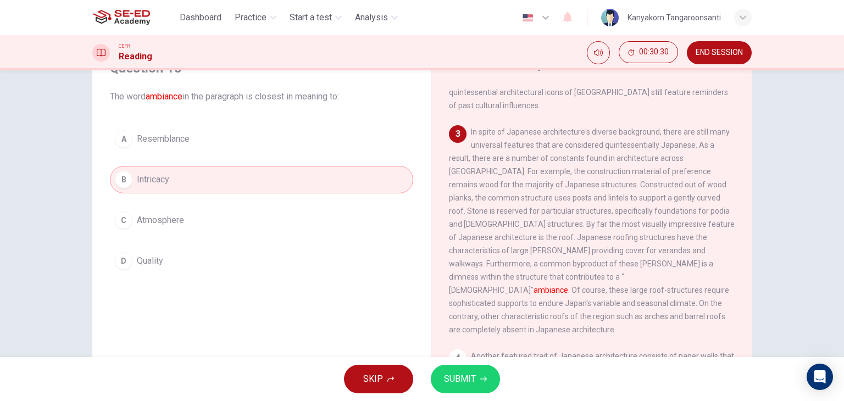
click at [217, 133] on button "A Resemblance" at bounding box center [261, 138] width 303 height 27
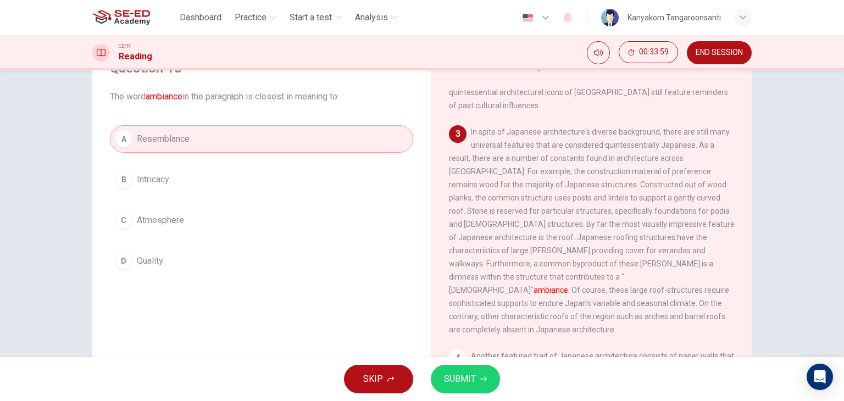
click at [152, 183] on span "Intricacy" at bounding box center [153, 179] width 32 height 13
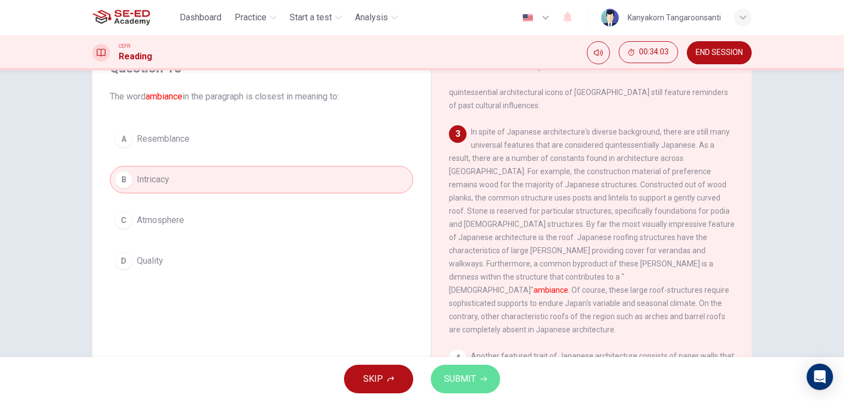
click at [459, 387] on button "SUBMIT" at bounding box center [465, 379] width 69 height 29
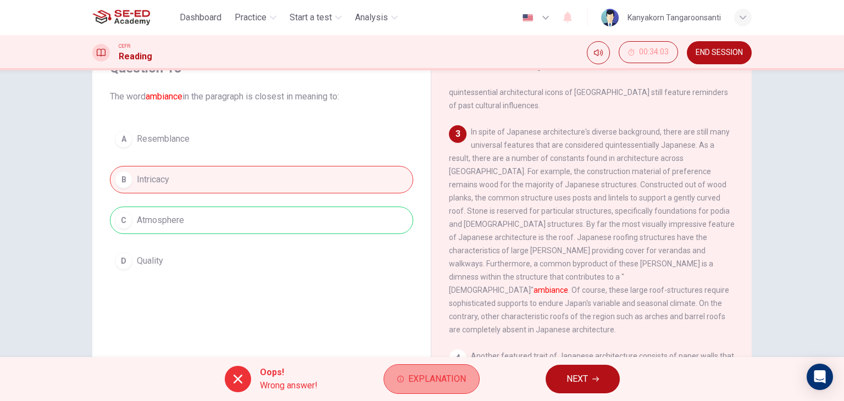
click at [403, 379] on icon "button" at bounding box center [400, 379] width 7 height 7
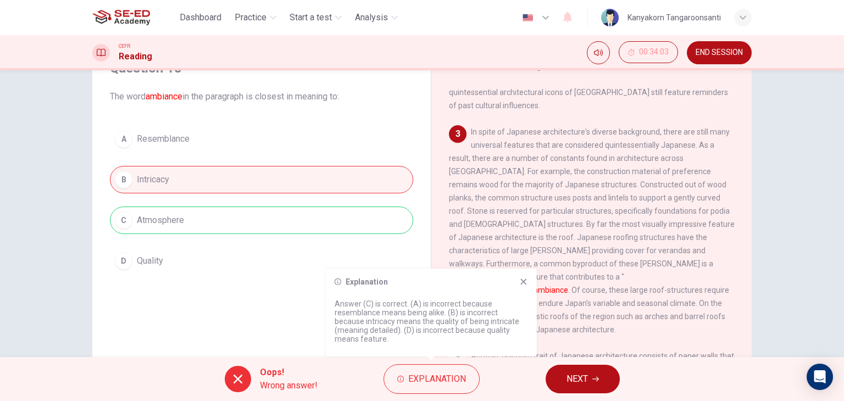
click at [520, 286] on icon at bounding box center [524, 282] width 9 height 9
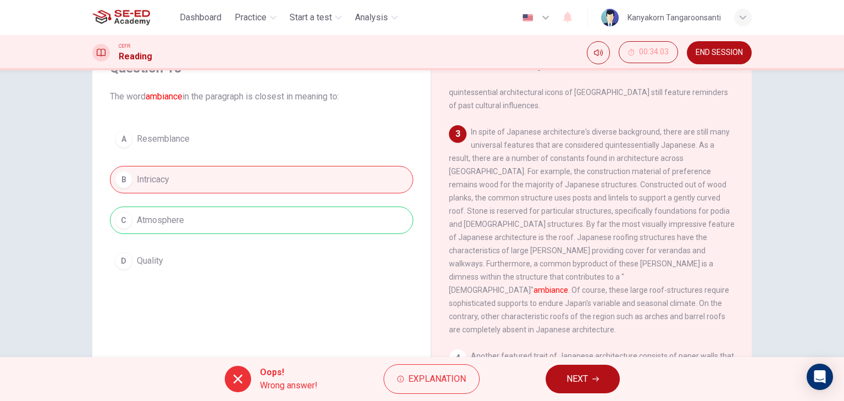
click at [604, 374] on button "NEXT" at bounding box center [583, 379] width 74 height 29
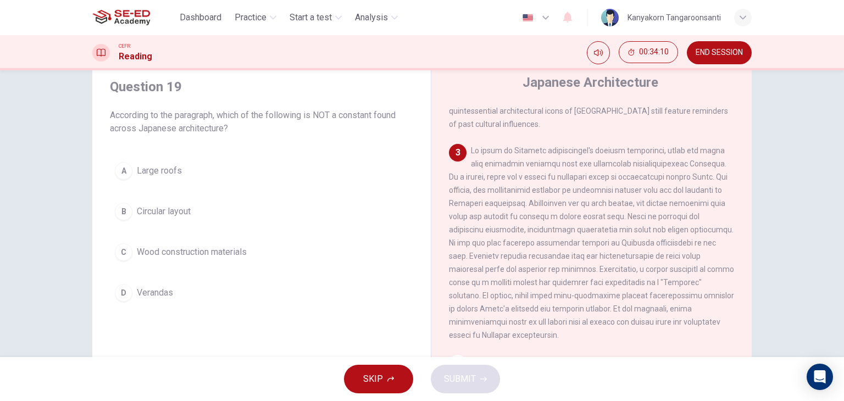
scroll to position [35, 0]
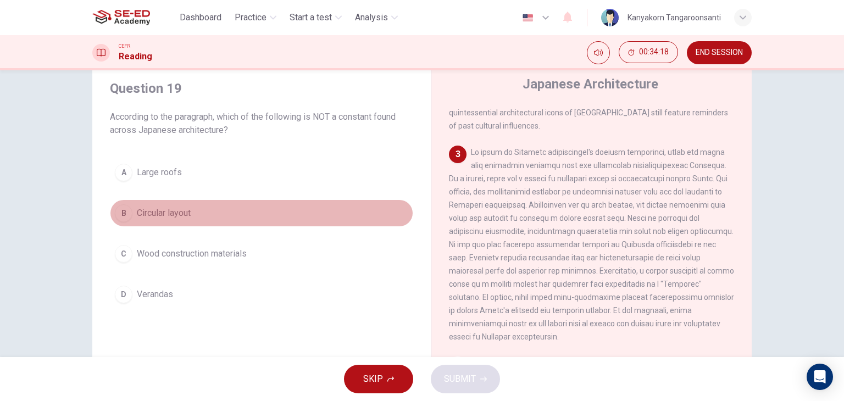
click at [306, 202] on button "B Circular layout" at bounding box center [261, 213] width 303 height 27
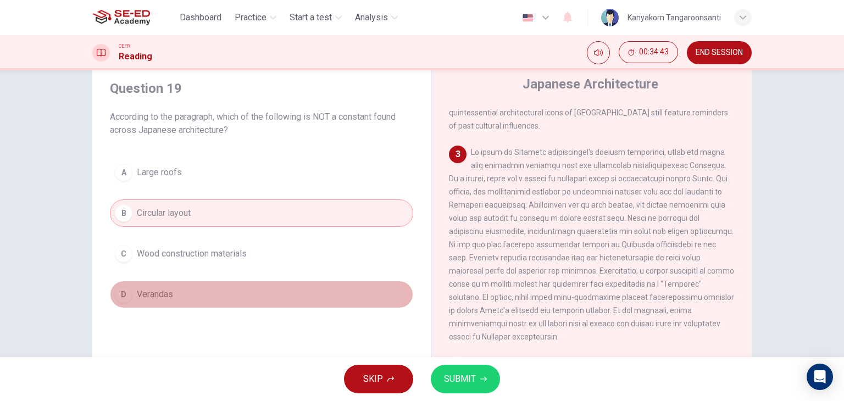
click at [145, 298] on span "Verandas" at bounding box center [155, 294] width 36 height 13
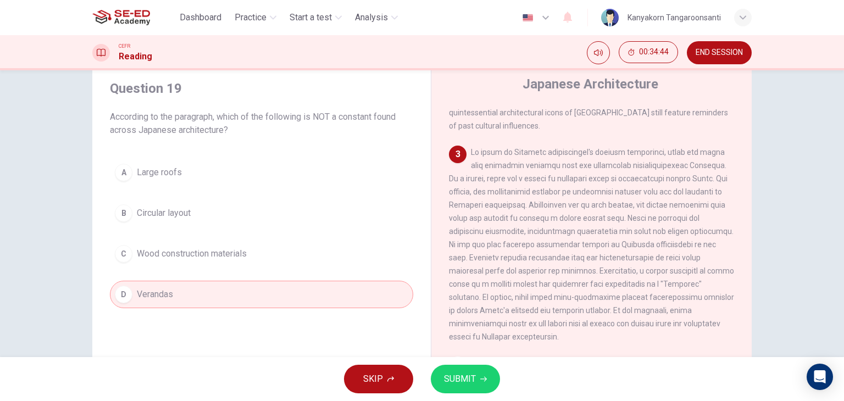
click at [455, 383] on span "SUBMIT" at bounding box center [460, 379] width 32 height 15
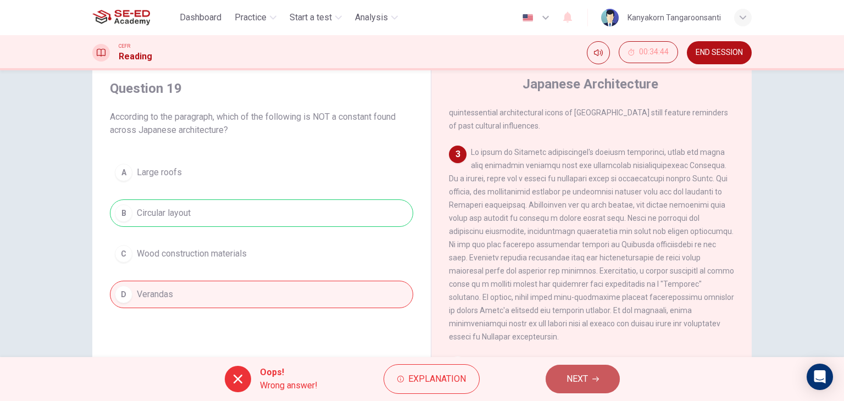
click at [567, 366] on button "NEXT" at bounding box center [583, 379] width 74 height 29
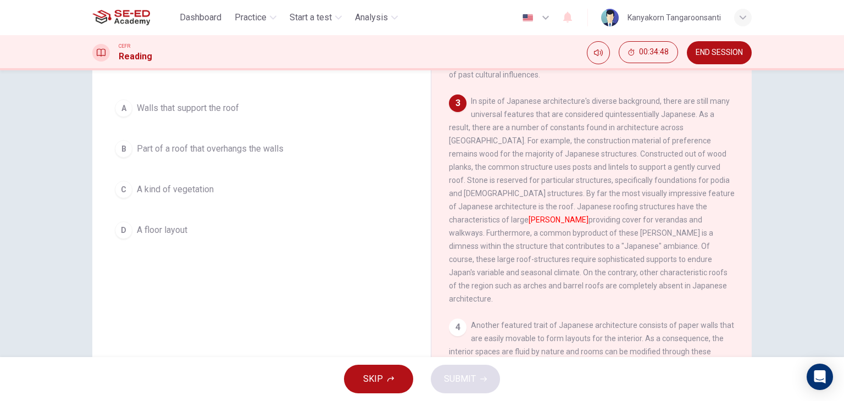
scroll to position [0, 0]
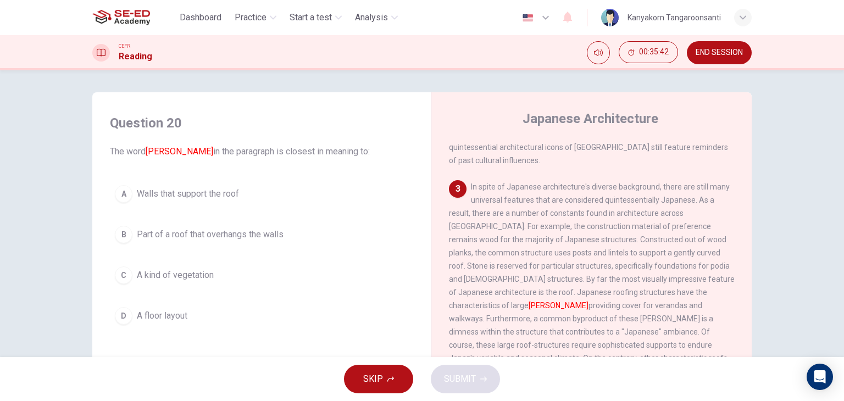
click at [181, 241] on button "B Part of a roof that overhangs the walls" at bounding box center [261, 234] width 303 height 27
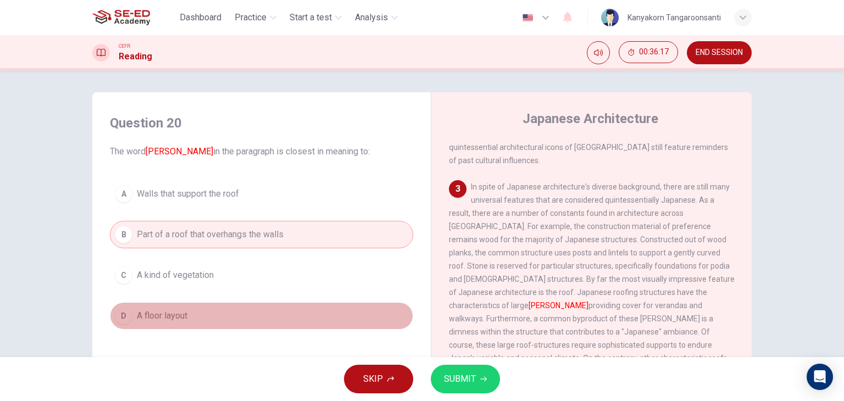
click at [180, 328] on button "D A floor layout" at bounding box center [261, 315] width 303 height 27
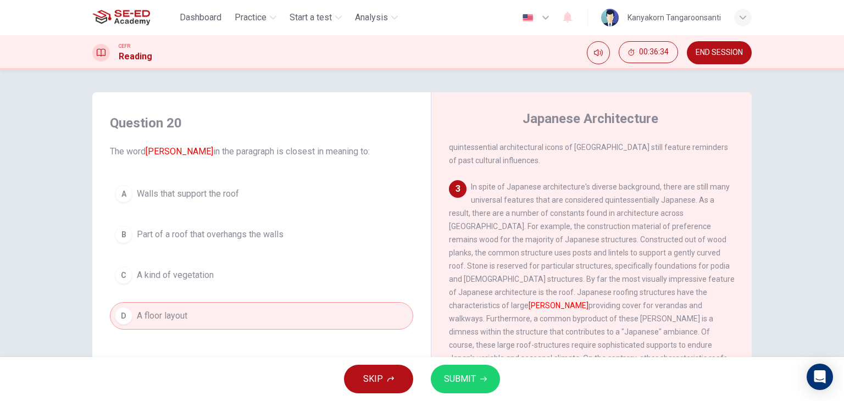
click at [187, 195] on span "Walls that support the roof" at bounding box center [188, 193] width 102 height 13
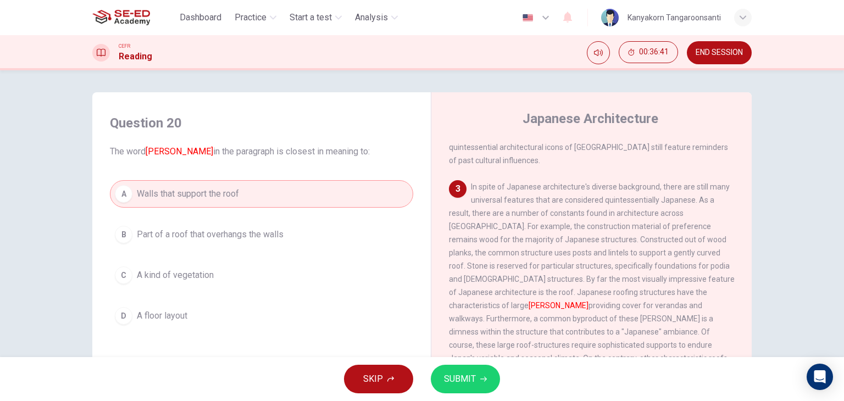
click at [259, 242] on button "B Part of a roof that overhangs the walls" at bounding box center [261, 234] width 303 height 27
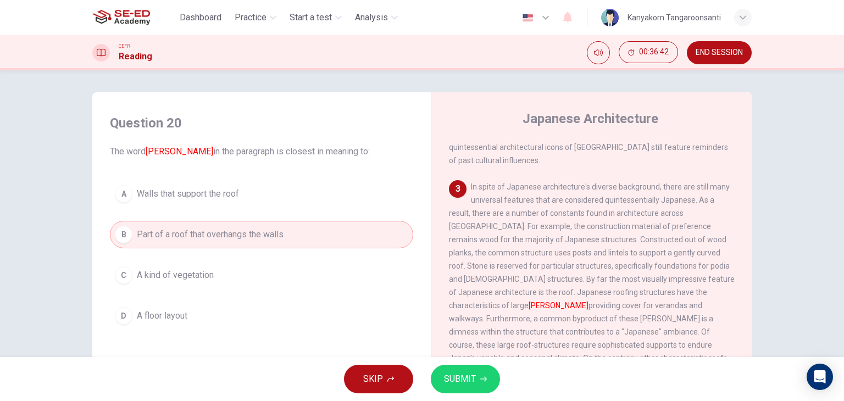
click at [455, 374] on span "SUBMIT" at bounding box center [460, 379] width 32 height 15
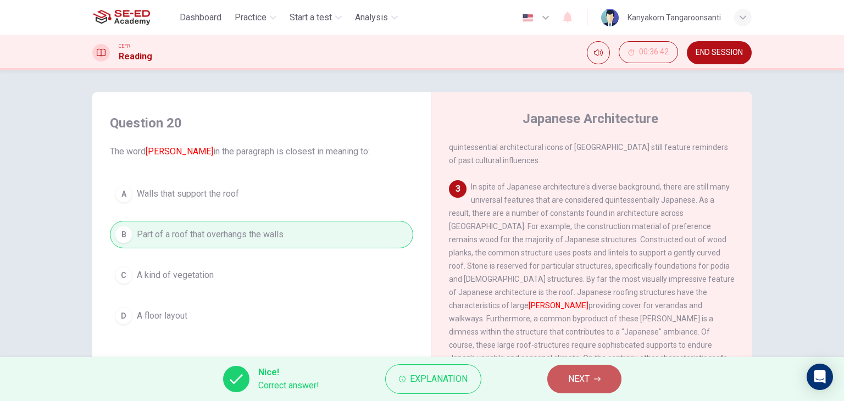
click at [566, 374] on button "NEXT" at bounding box center [585, 379] width 74 height 29
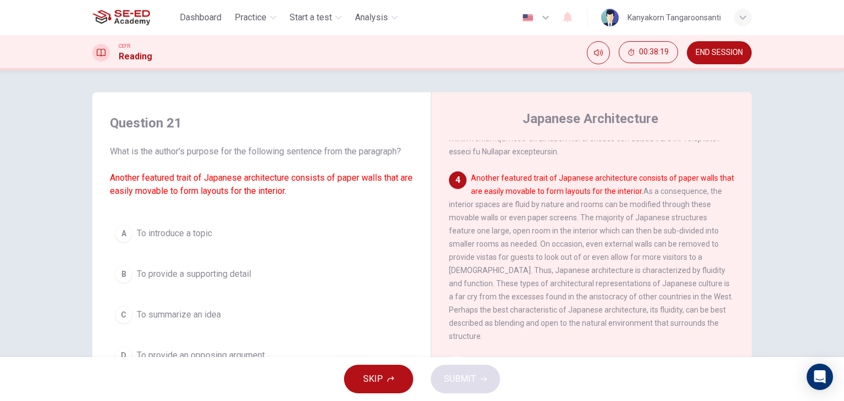
scroll to position [55, 0]
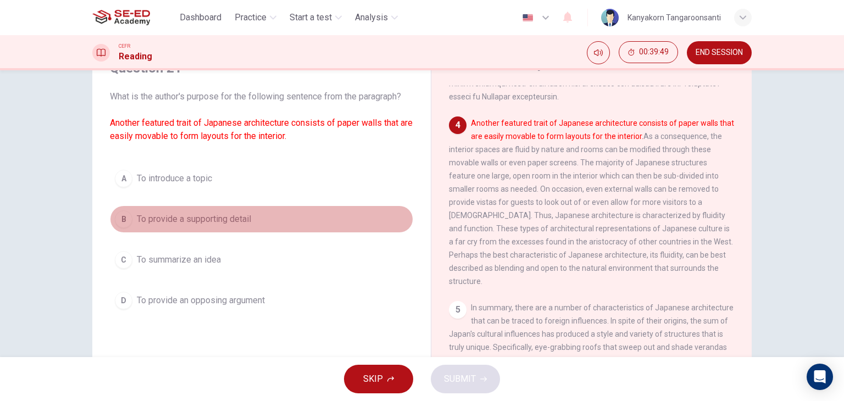
click at [216, 224] on span "To provide a supporting detail" at bounding box center [194, 219] width 114 height 13
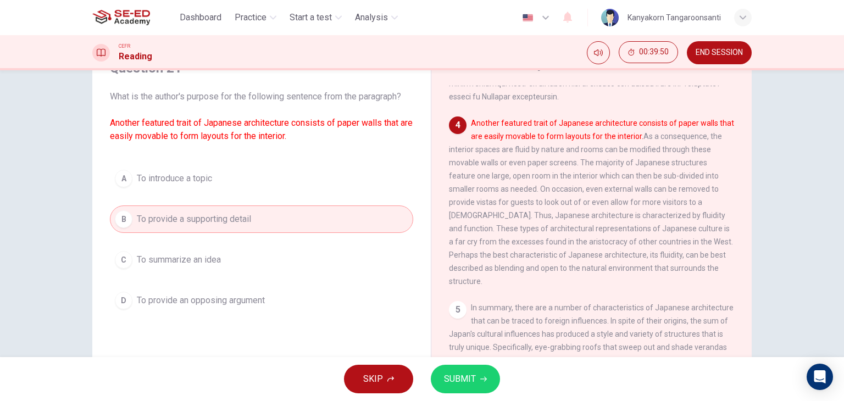
click at [449, 381] on span "SUBMIT" at bounding box center [460, 379] width 32 height 15
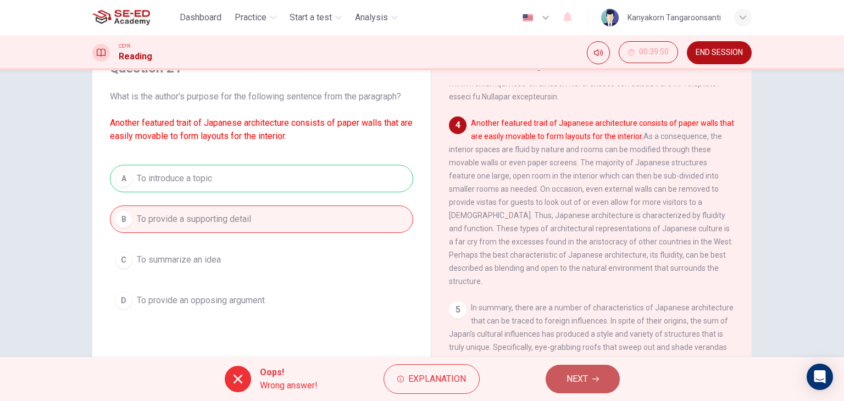
click at [568, 383] on span "NEXT" at bounding box center [577, 379] width 21 height 15
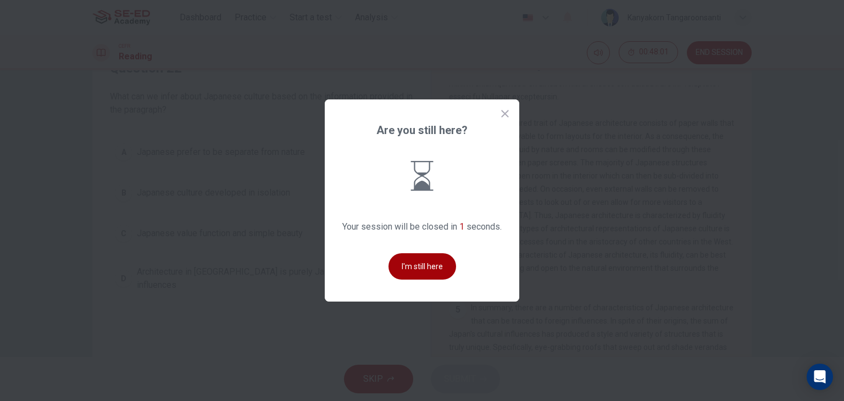
scroll to position [0, 0]
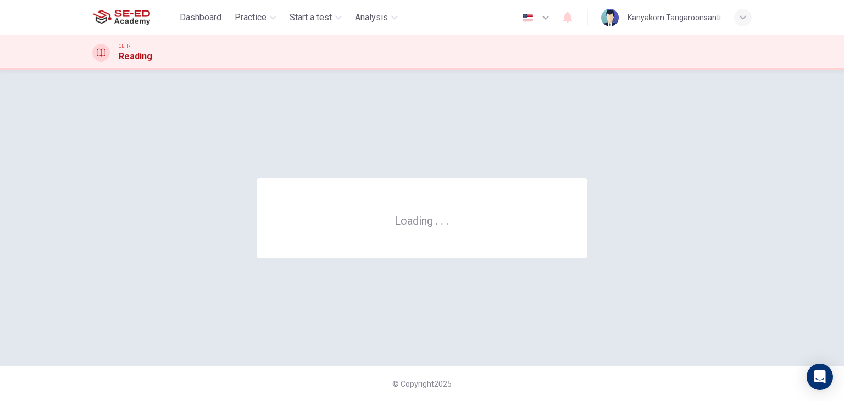
click at [416, 256] on div "Loading . . ." at bounding box center [422, 218] width 330 height 80
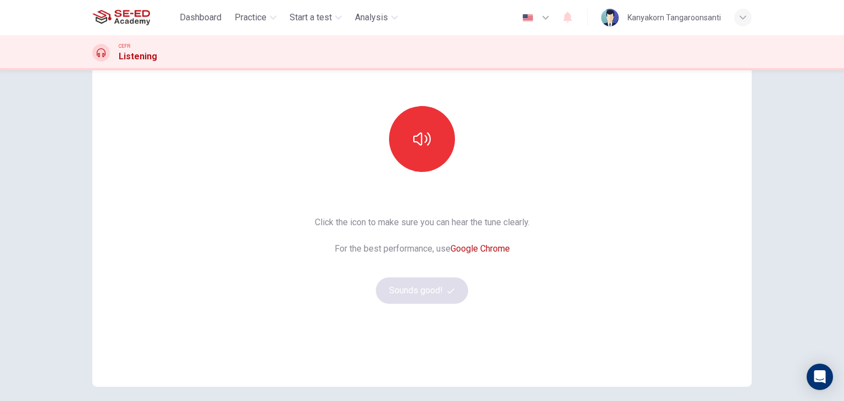
scroll to position [20, 0]
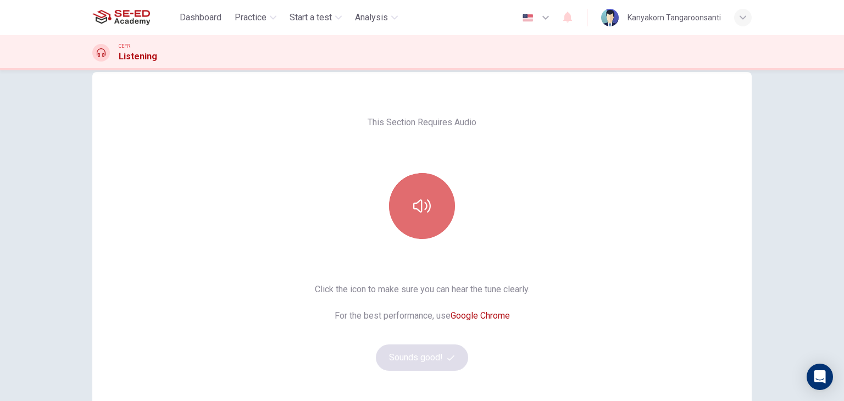
click at [417, 209] on icon "button" at bounding box center [422, 206] width 18 height 18
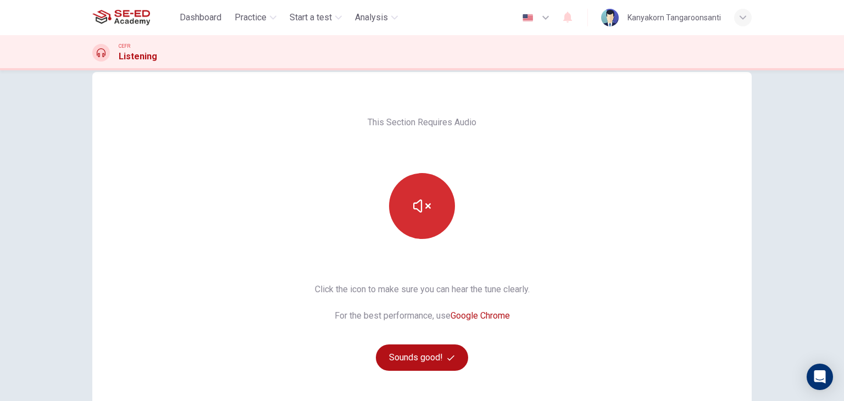
click at [422, 221] on button "button" at bounding box center [422, 206] width 66 height 66
click at [423, 215] on button "button" at bounding box center [422, 206] width 66 height 66
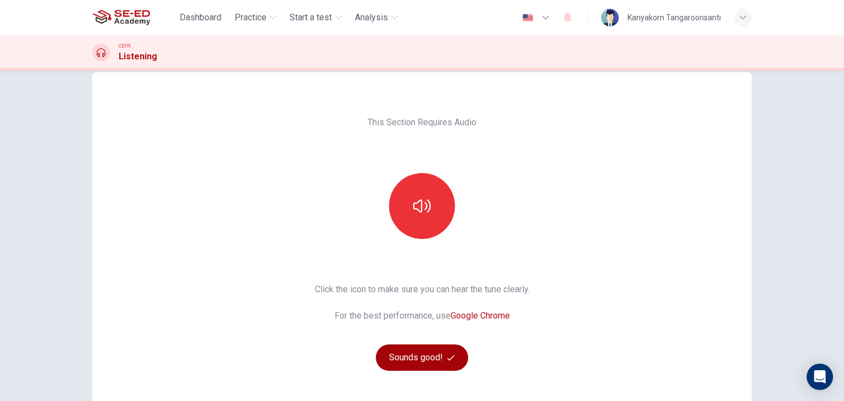
click at [394, 358] on button "Sounds good!" at bounding box center [422, 358] width 92 height 26
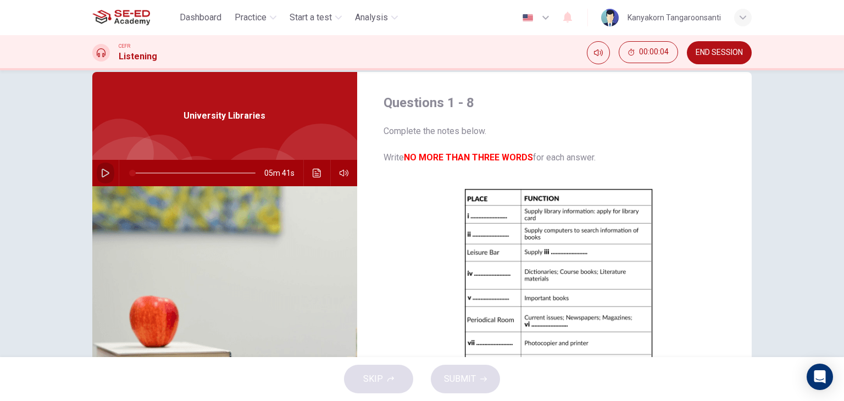
click at [102, 176] on icon "button" at bounding box center [106, 173] width 8 height 9
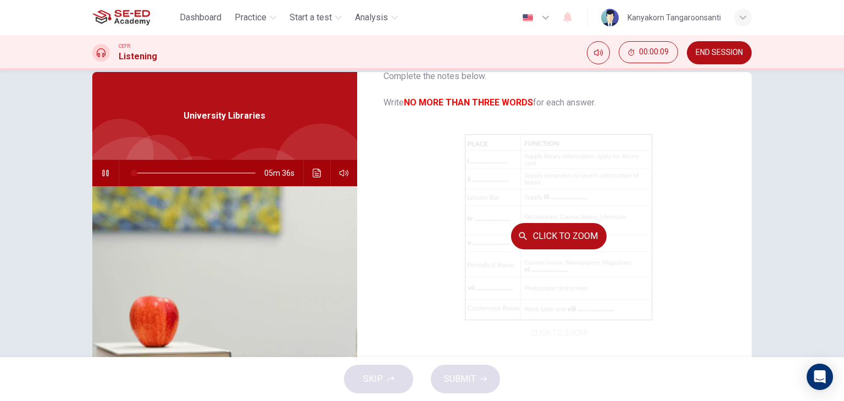
scroll to position [47, 0]
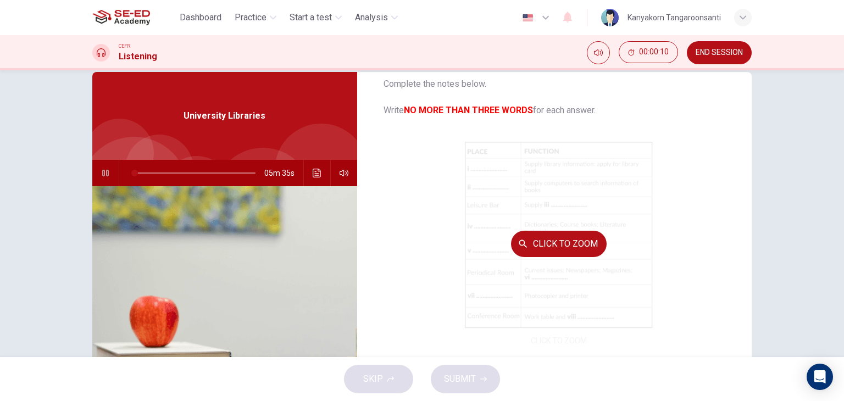
drag, startPoint x: 515, startPoint y: 236, endPoint x: 506, endPoint y: 235, distance: 9.4
click at [506, 235] on div "Click to Zoom" at bounding box center [559, 243] width 351 height 209
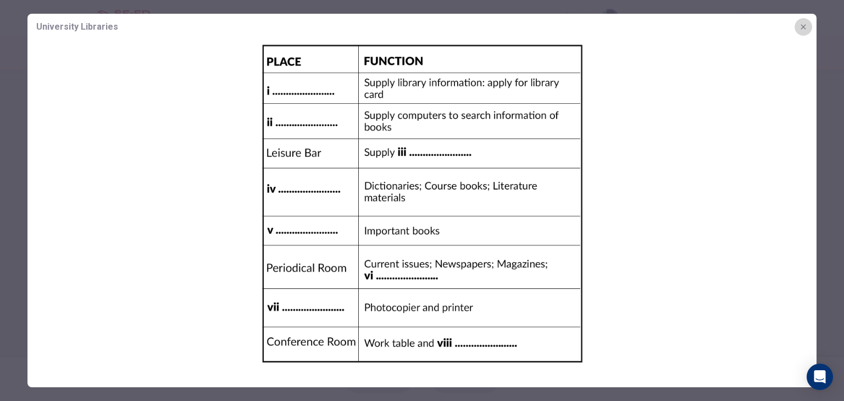
click at [803, 23] on icon "button" at bounding box center [803, 27] width 9 height 9
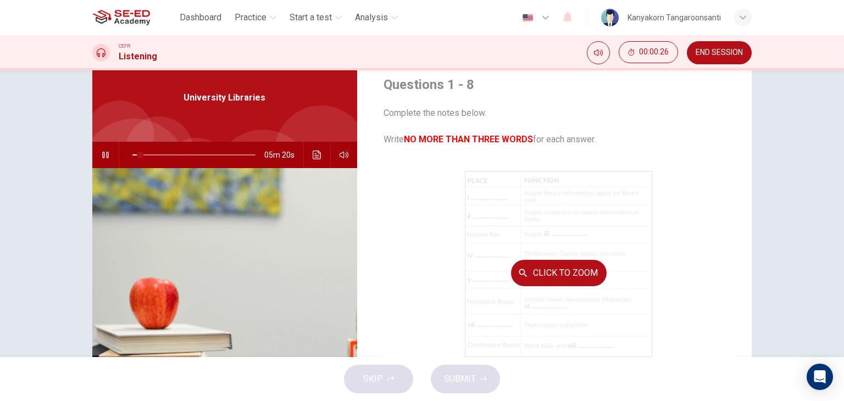
scroll to position [38, 0]
click at [551, 250] on div "Click to Zoom" at bounding box center [559, 273] width 351 height 209
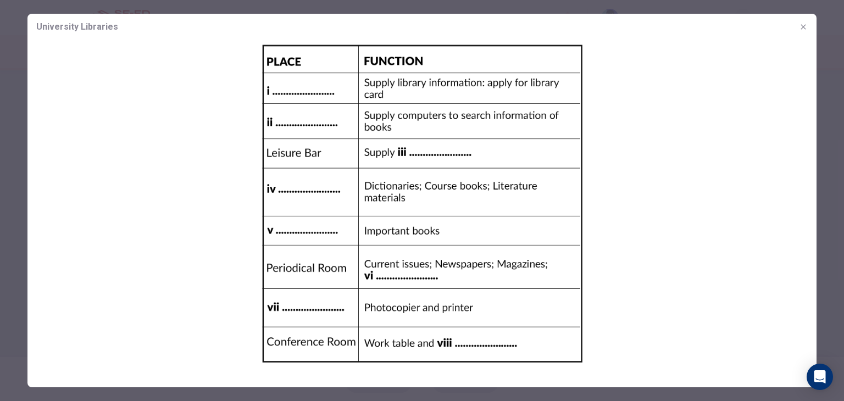
drag, startPoint x: 809, startPoint y: 26, endPoint x: 798, endPoint y: 35, distance: 13.7
click at [807, 26] on button "button" at bounding box center [804, 27] width 18 height 18
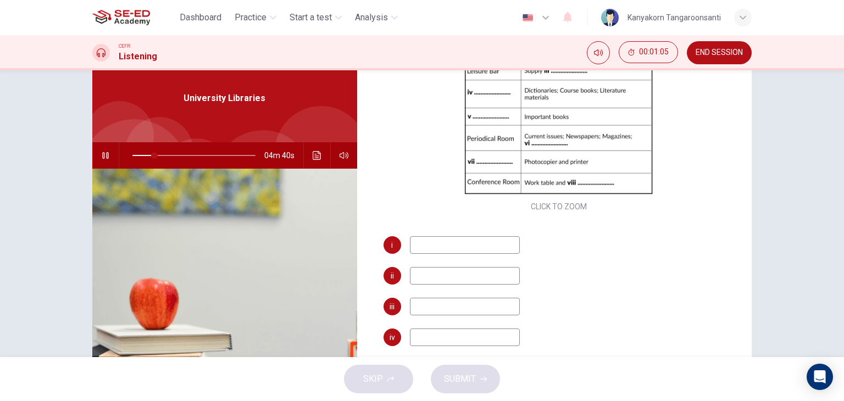
scroll to position [165, 0]
click at [459, 244] on input at bounding box center [465, 244] width 110 height 18
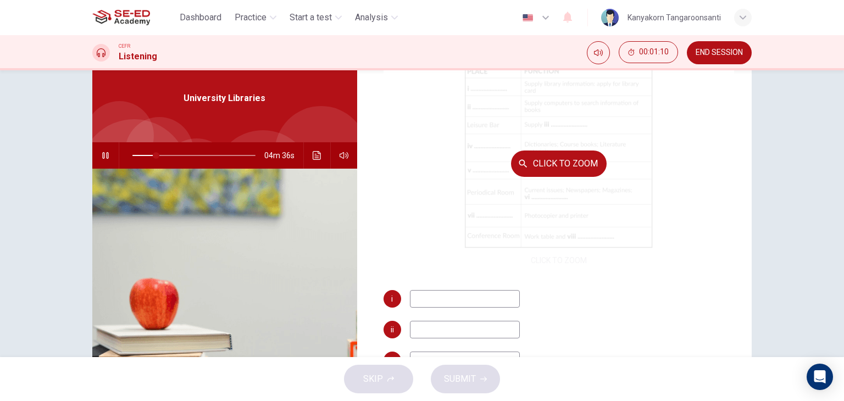
scroll to position [55, 0]
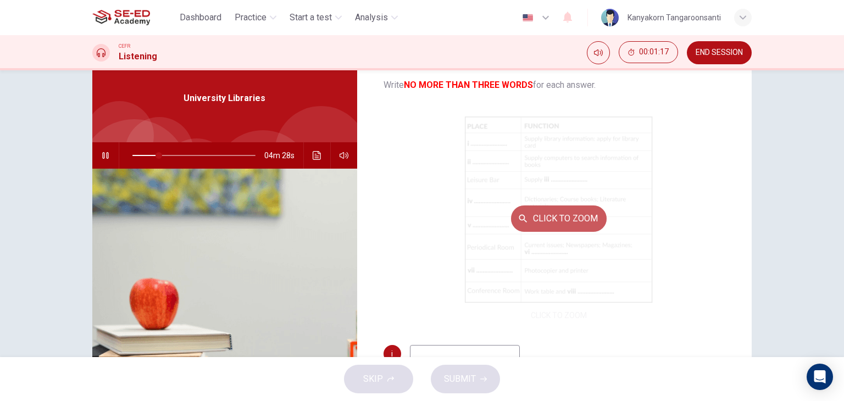
click at [553, 212] on button "Click to Zoom" at bounding box center [559, 219] width 96 height 26
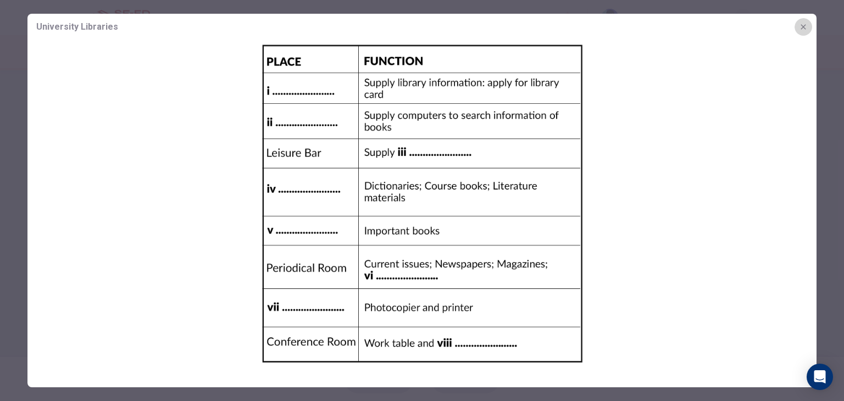
click at [803, 27] on icon "button" at bounding box center [803, 27] width 9 height 9
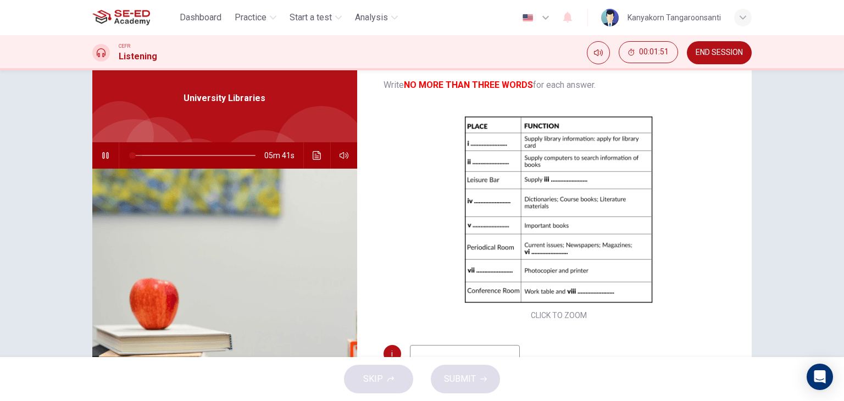
drag, startPoint x: 143, startPoint y: 157, endPoint x: 117, endPoint y: 158, distance: 27.0
click at [119, 158] on div at bounding box center [191, 155] width 145 height 26
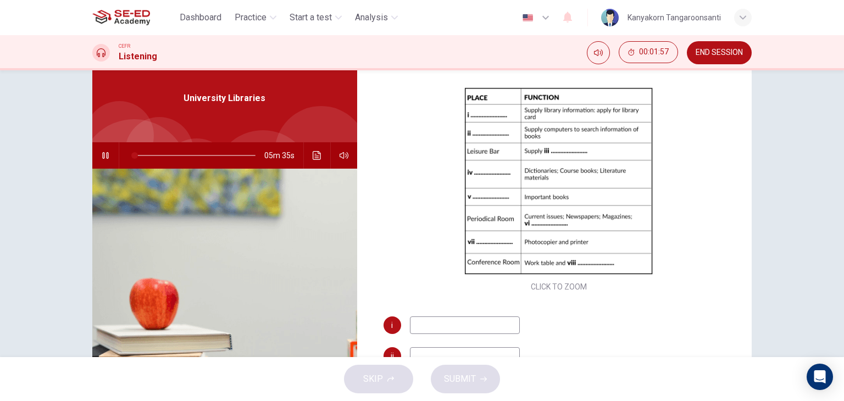
scroll to position [110, 0]
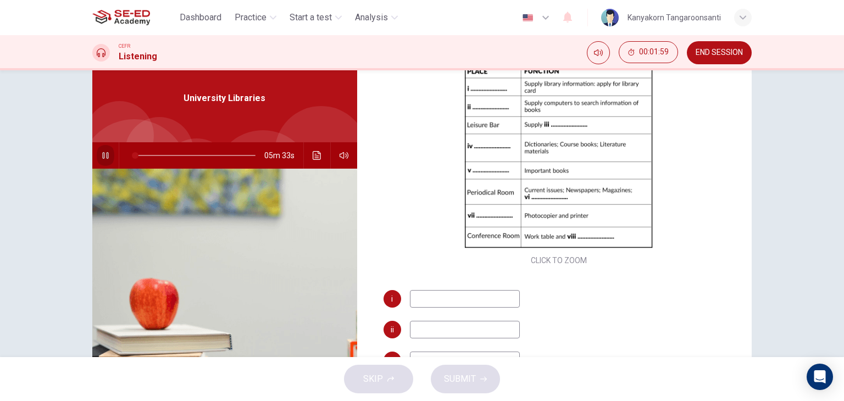
click at [101, 152] on icon "button" at bounding box center [105, 155] width 9 height 9
type input "2"
click at [97, 142] on button "button" at bounding box center [106, 155] width 18 height 26
click at [101, 157] on icon "button" at bounding box center [105, 155] width 9 height 9
type input "6"
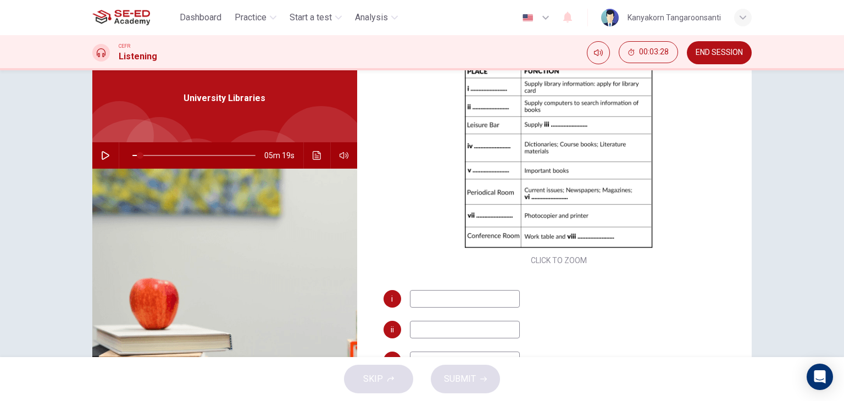
click at [416, 300] on input at bounding box center [465, 299] width 110 height 18
type input "Library University"
type input "6"
type input "Library University"
click at [102, 151] on icon "button" at bounding box center [105, 155] width 9 height 9
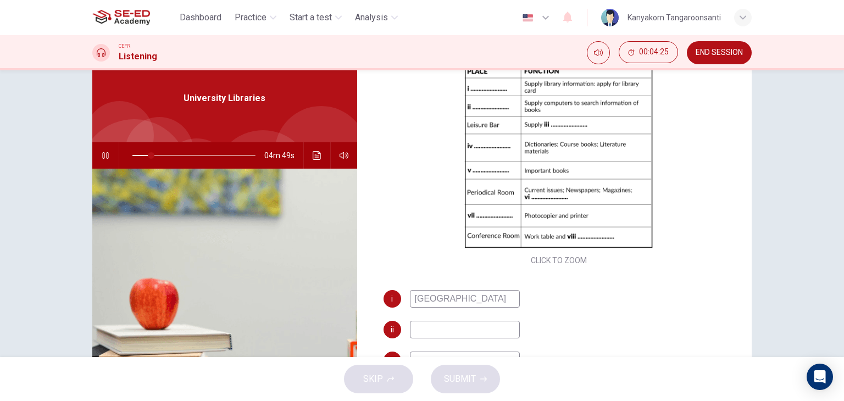
click at [102, 159] on icon "button" at bounding box center [105, 155] width 9 height 9
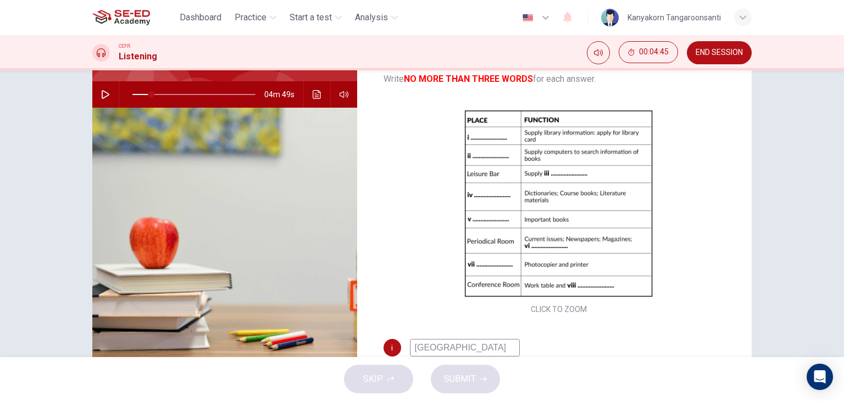
scroll to position [0, 0]
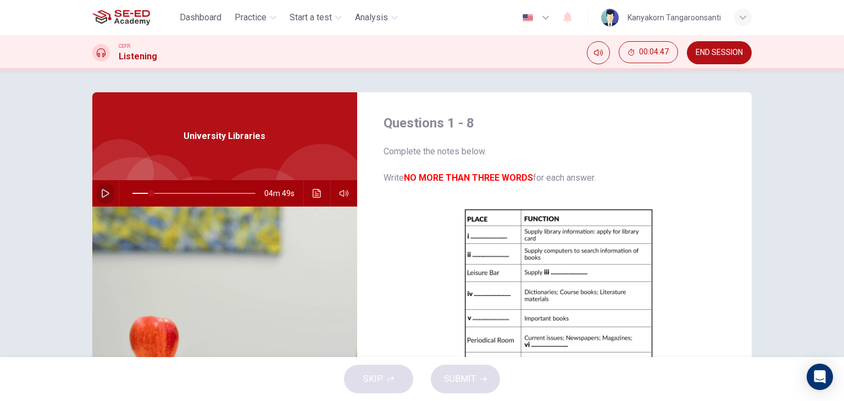
click at [100, 188] on button "button" at bounding box center [106, 193] width 18 height 26
drag, startPoint x: 178, startPoint y: 194, endPoint x: 121, endPoint y: 198, distance: 56.2
click at [129, 197] on span at bounding box center [132, 193] width 7 height 7
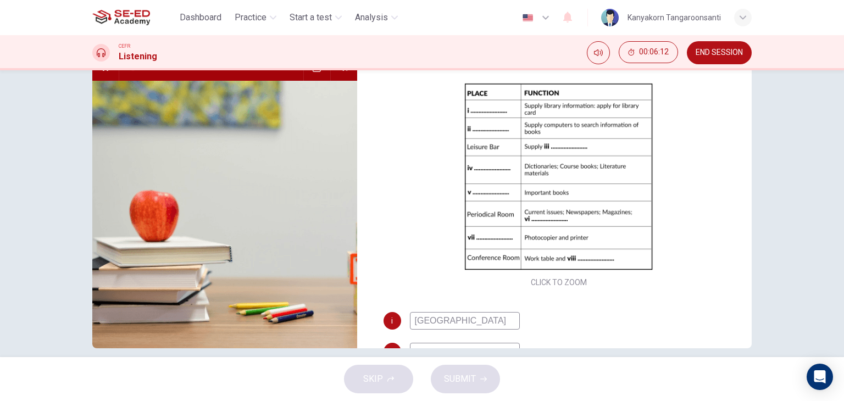
scroll to position [139, 0]
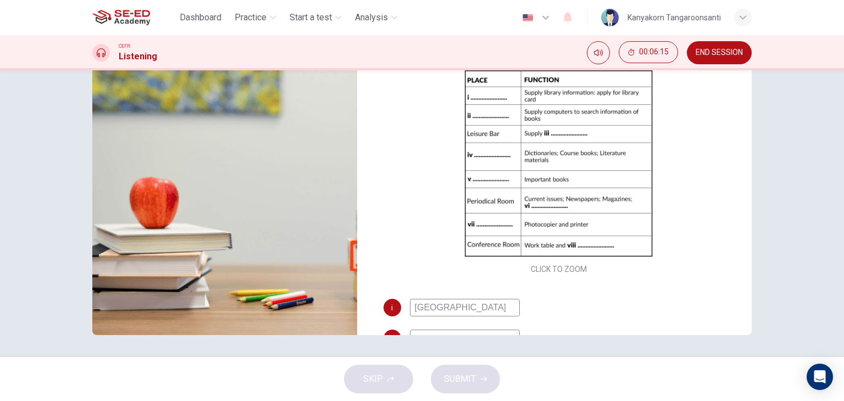
drag, startPoint x: 483, startPoint y: 307, endPoint x: 404, endPoint y: 311, distance: 78.7
click at [404, 311] on div "i Library University" at bounding box center [559, 308] width 351 height 18
type input "2"
type input "F"
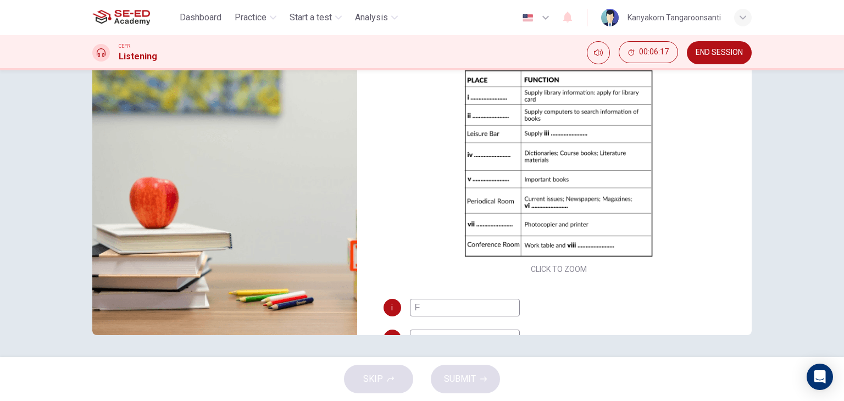
type input "2"
type input "Fir"
type input "3"
type input "First"
type input "7"
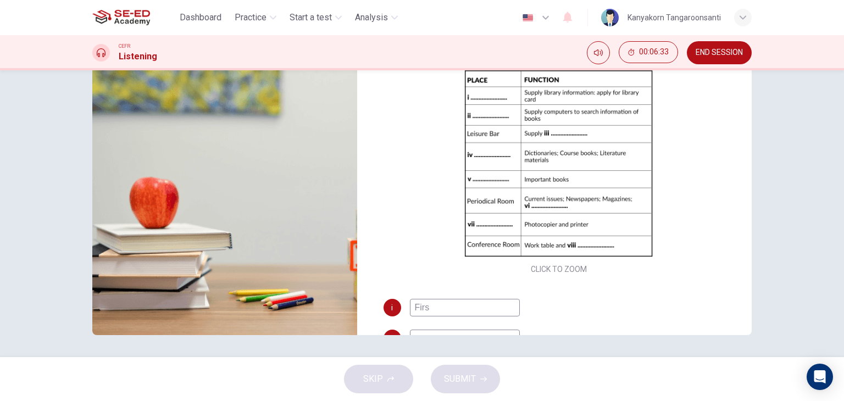
type input "Fir"
type input "7"
type input "F"
type input "8"
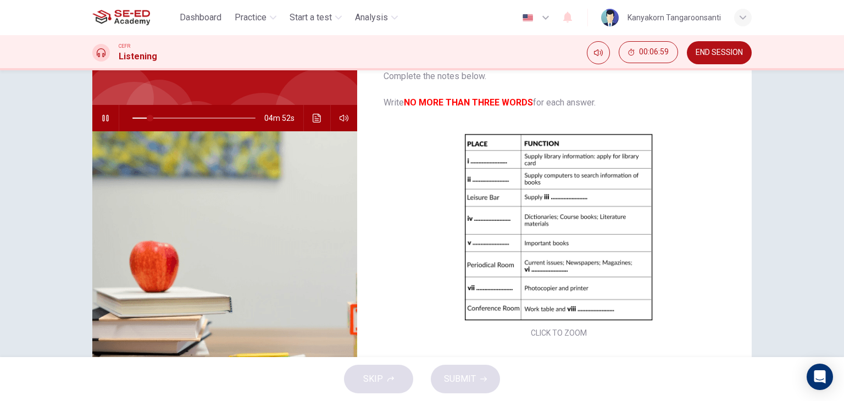
scroll to position [0, 0]
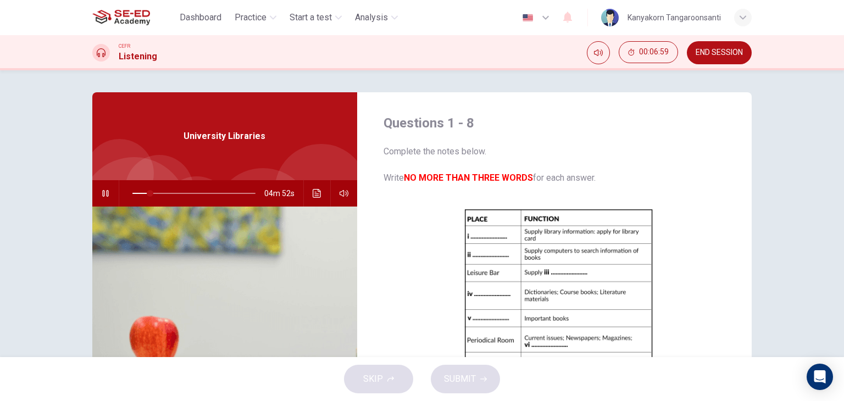
type input "15"
click at [97, 191] on button "button" at bounding box center [106, 193] width 18 height 26
type input "15"
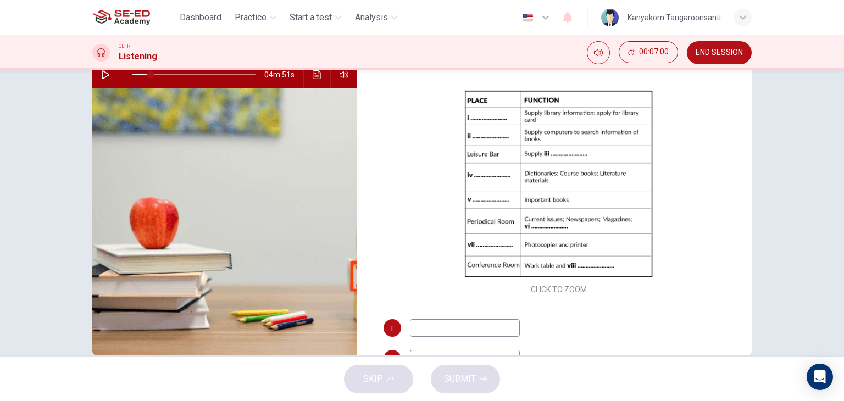
scroll to position [139, 0]
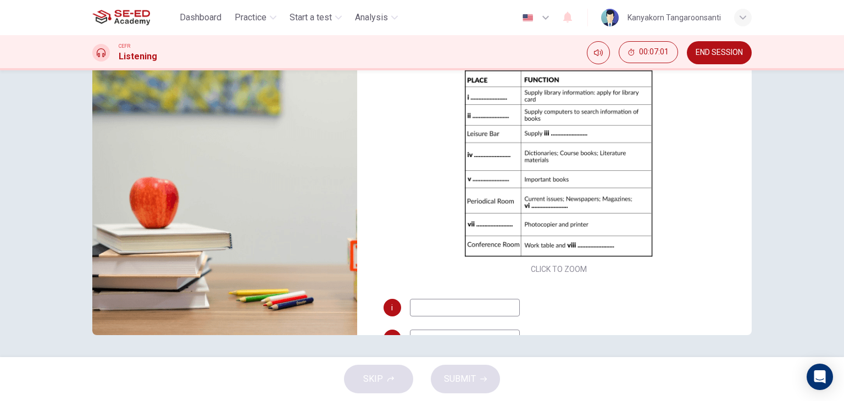
click at [435, 313] on input at bounding box center [465, 308] width 110 height 18
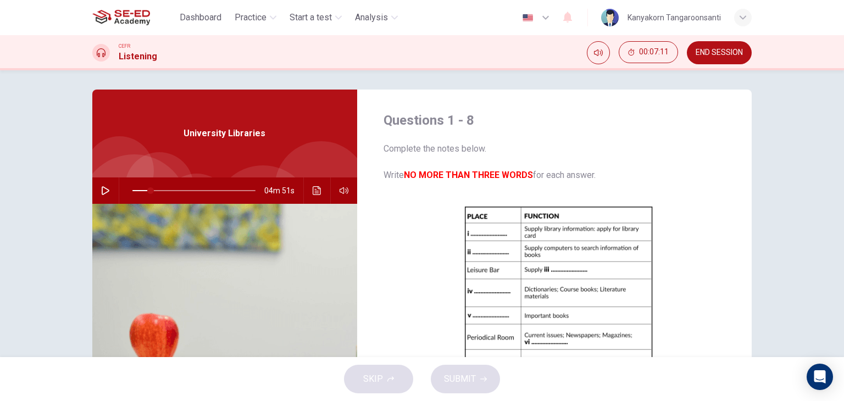
scroll to position [0, 0]
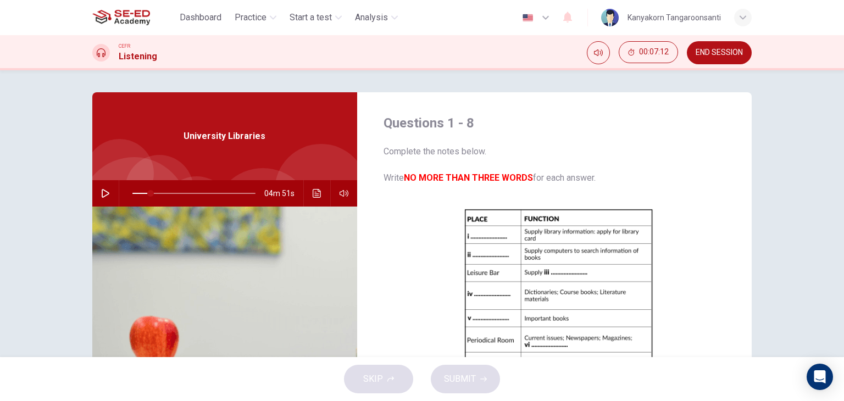
type input "ground floor"
click at [102, 192] on icon "button" at bounding box center [106, 193] width 8 height 9
click at [149, 196] on span at bounding box center [152, 193] width 7 height 7
drag, startPoint x: 152, startPoint y: 194, endPoint x: 142, endPoint y: 196, distance: 10.1
click at [142, 196] on span at bounding box center [144, 193] width 7 height 7
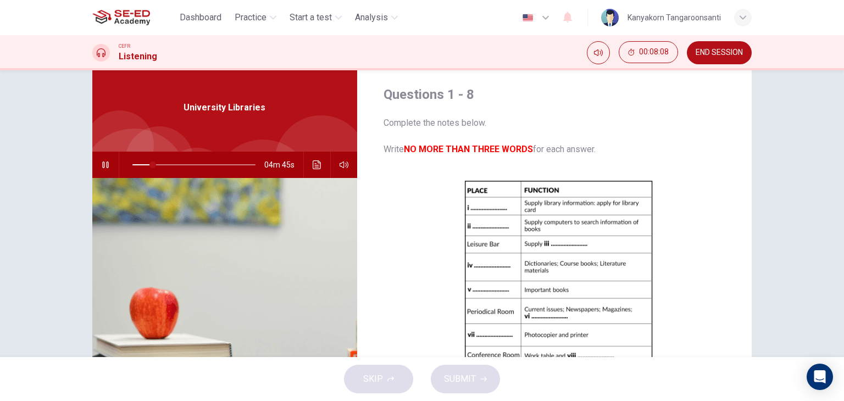
scroll to position [13, 0]
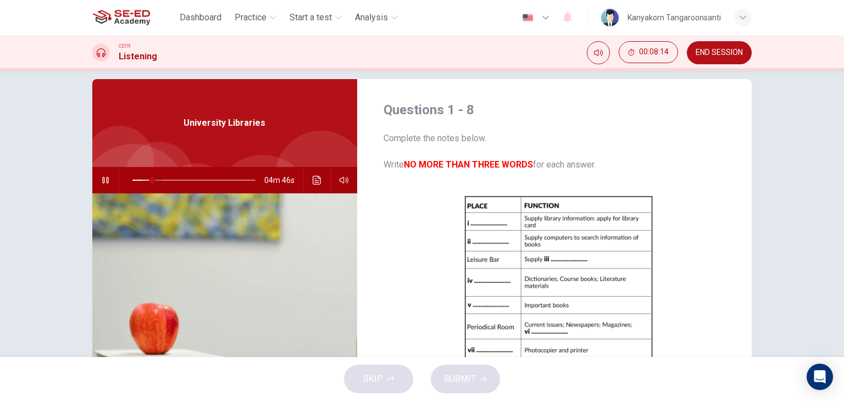
click at [150, 181] on span at bounding box center [152, 180] width 7 height 7
click at [147, 181] on span at bounding box center [149, 180] width 7 height 7
click at [148, 181] on span at bounding box center [151, 180] width 7 height 7
click at [103, 179] on icon "button" at bounding box center [105, 180] width 6 height 7
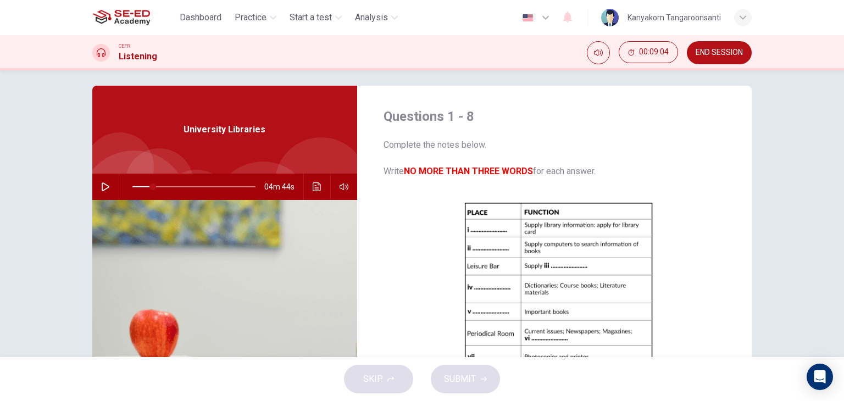
scroll to position [0, 0]
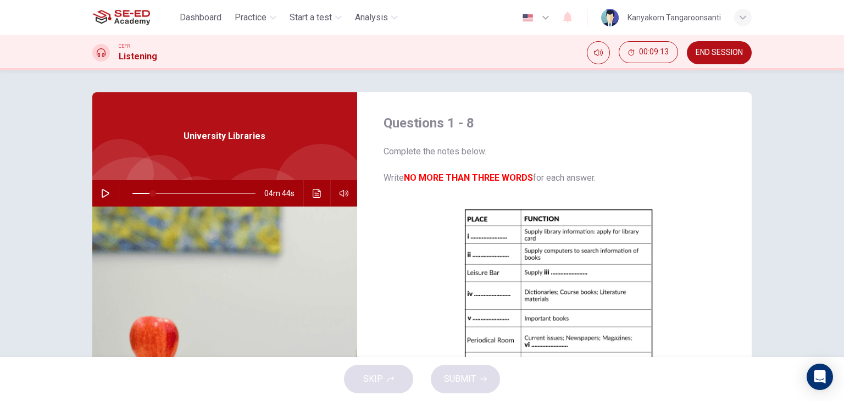
click at [102, 194] on icon "button" at bounding box center [106, 193] width 8 height 9
click at [99, 187] on button "button" at bounding box center [106, 193] width 18 height 26
click at [103, 197] on icon "button" at bounding box center [105, 193] width 9 height 9
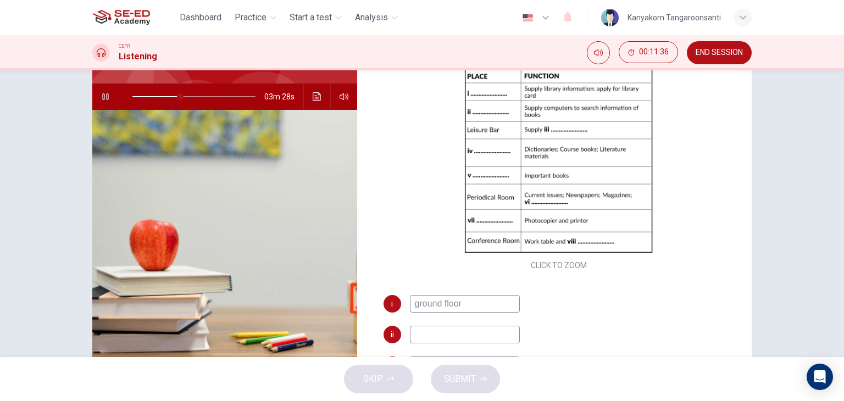
scroll to position [29, 0]
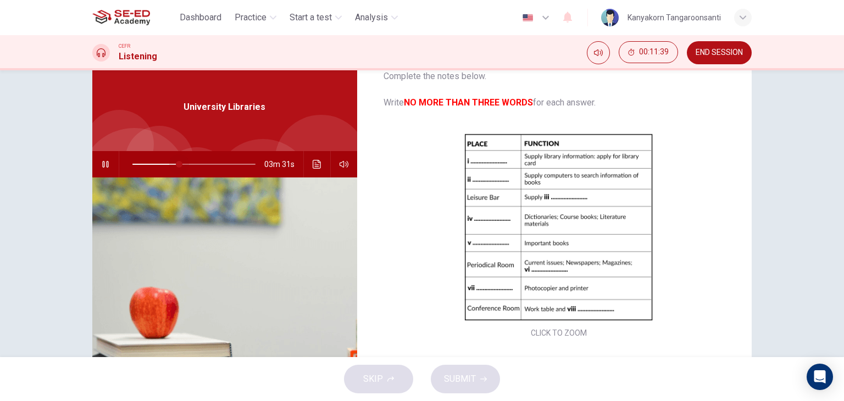
click at [176, 164] on span at bounding box center [179, 164] width 7 height 7
drag, startPoint x: 176, startPoint y: 164, endPoint x: 168, endPoint y: 165, distance: 7.8
click at [168, 165] on span at bounding box center [170, 164] width 7 height 7
click at [97, 164] on button "button" at bounding box center [106, 164] width 18 height 26
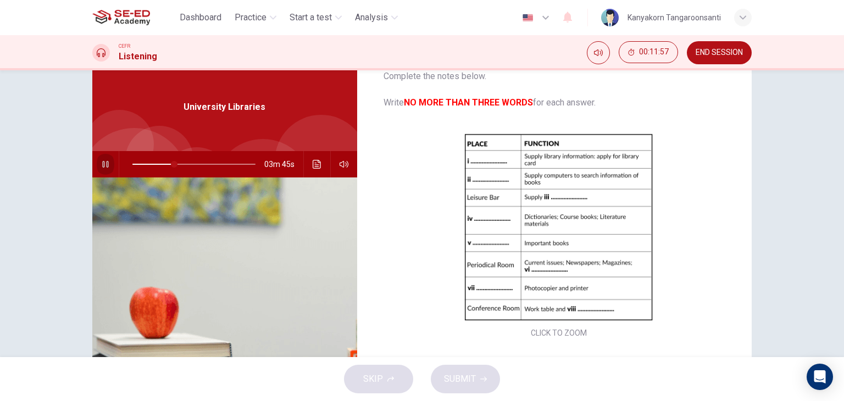
click at [101, 164] on icon "button" at bounding box center [105, 164] width 9 height 9
click at [102, 163] on icon "button" at bounding box center [105, 164] width 9 height 9
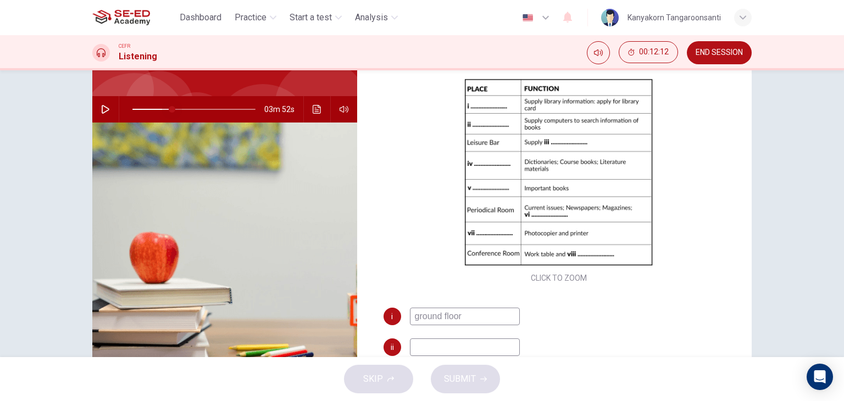
click at [169, 110] on span at bounding box center [172, 109] width 7 height 7
click at [103, 112] on icon "button" at bounding box center [105, 109] width 9 height 9
click at [103, 108] on icon "button" at bounding box center [105, 109] width 6 height 7
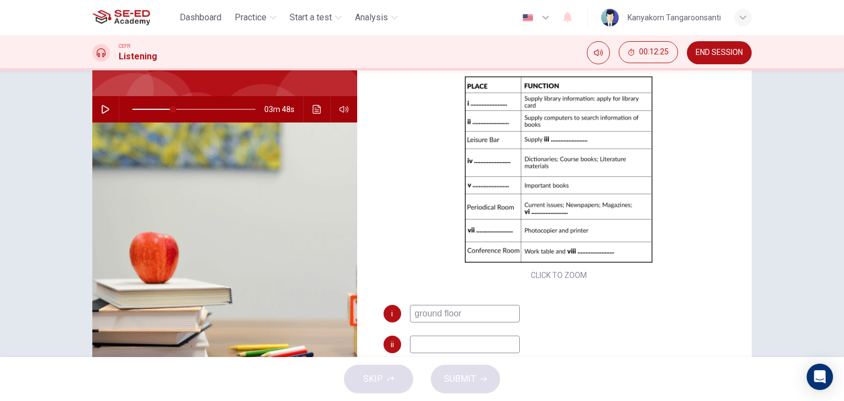
scroll to position [46, 0]
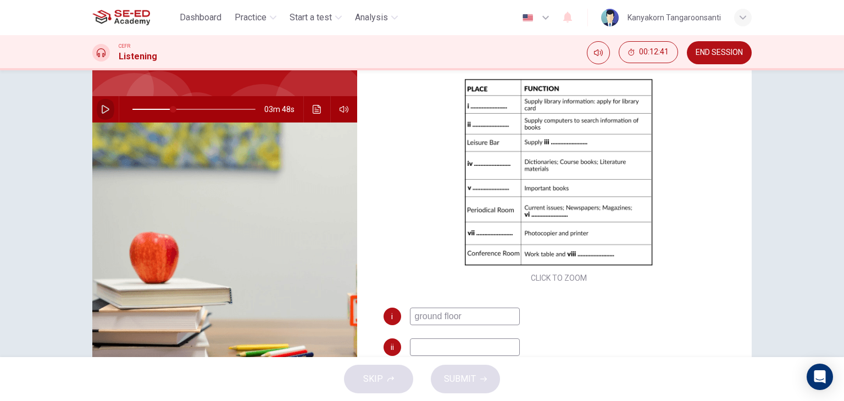
click at [101, 109] on icon "button" at bounding box center [105, 109] width 9 height 9
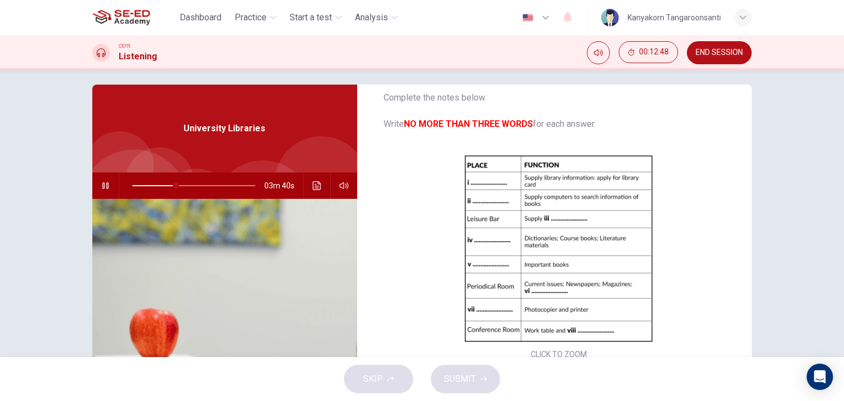
scroll to position [0, 0]
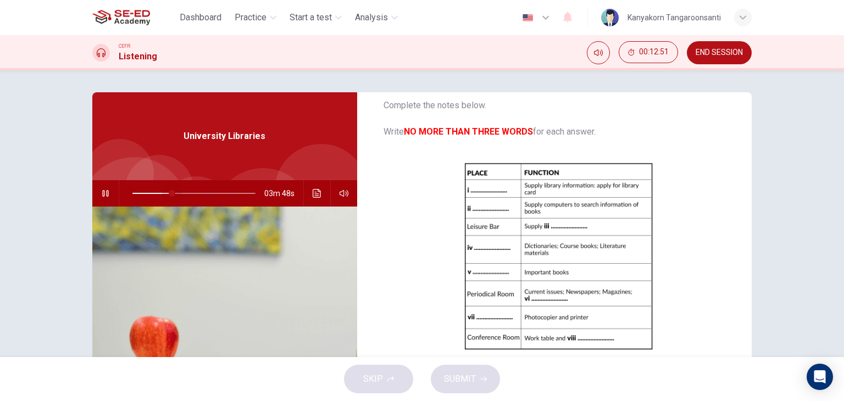
click at [169, 195] on span at bounding box center [172, 193] width 7 height 7
click at [105, 192] on icon "button" at bounding box center [105, 193] width 6 height 7
click at [105, 192] on icon "button" at bounding box center [106, 193] width 8 height 9
click at [105, 192] on icon "button" at bounding box center [105, 193] width 6 height 7
click at [105, 192] on icon "button" at bounding box center [106, 193] width 8 height 9
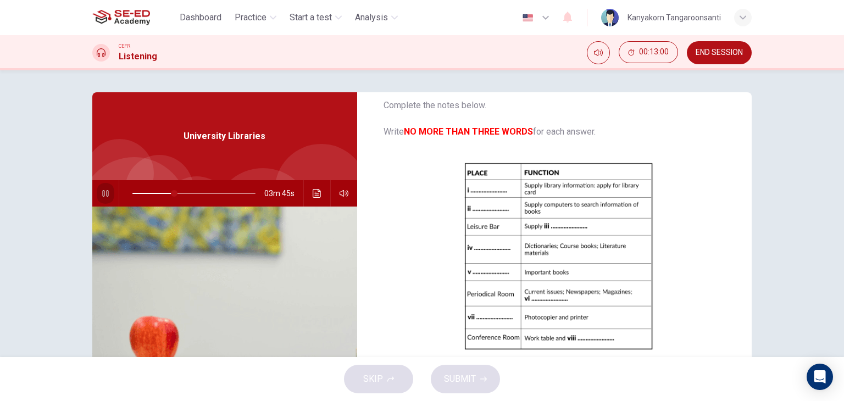
click at [105, 192] on icon "button" at bounding box center [105, 193] width 6 height 7
type input "34"
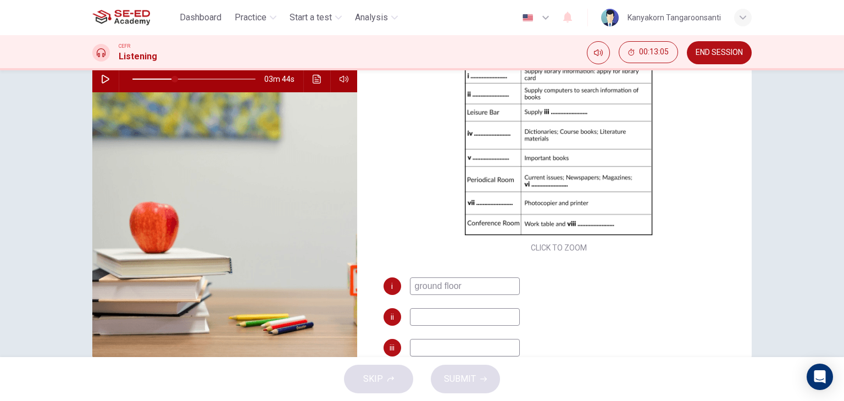
scroll to position [139, 0]
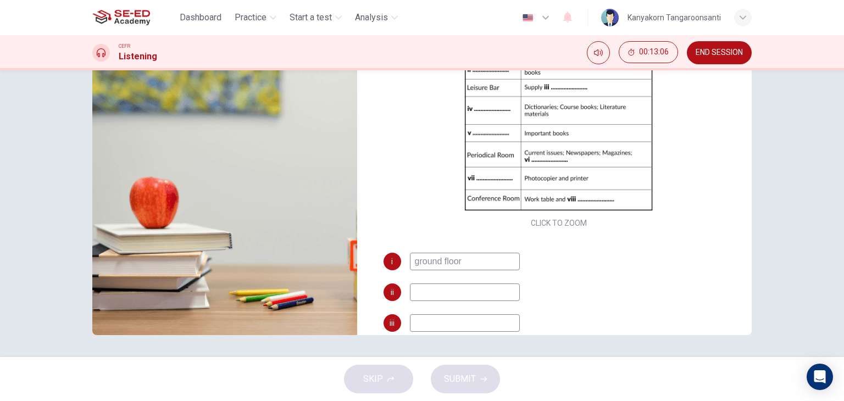
click at [422, 318] on input at bounding box center [465, 323] width 110 height 18
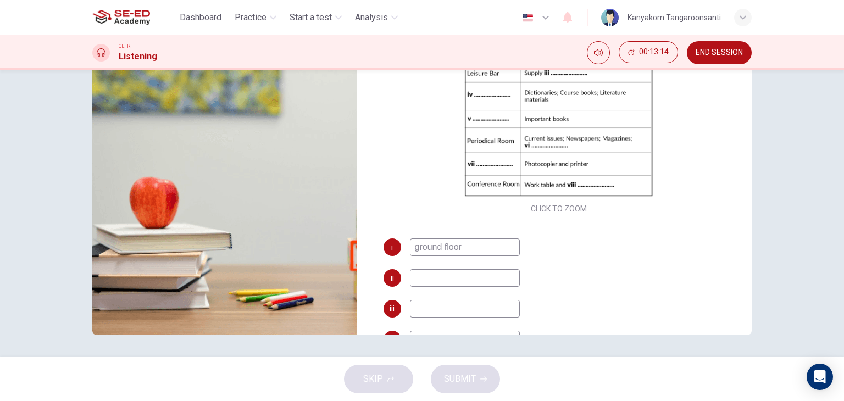
scroll to position [61, 0]
type input "eating and drinking"
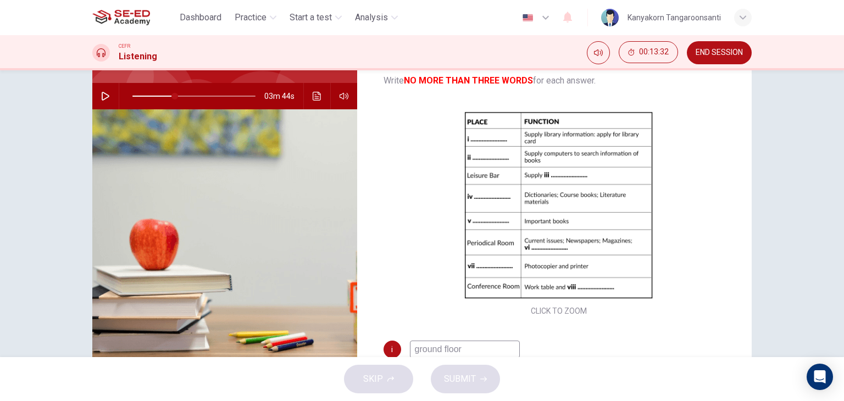
scroll to position [0, 0]
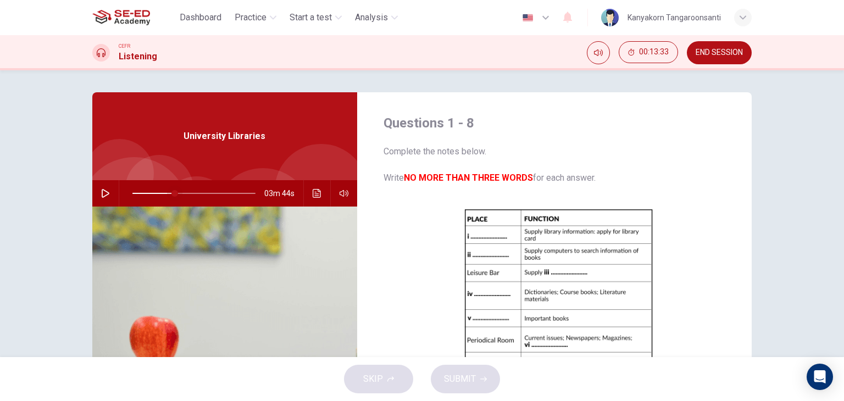
type input "34"
type input "eating and drinking"
drag, startPoint x: 170, startPoint y: 189, endPoint x: 126, endPoint y: 202, distance: 46.4
click at [143, 197] on span at bounding box center [146, 193] width 7 height 7
click at [101, 192] on icon "button" at bounding box center [105, 193] width 9 height 9
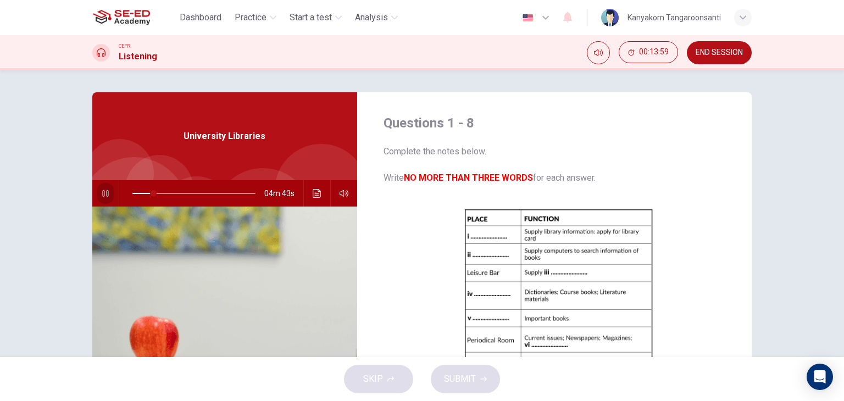
click at [97, 192] on button "button" at bounding box center [106, 193] width 18 height 26
type input "17"
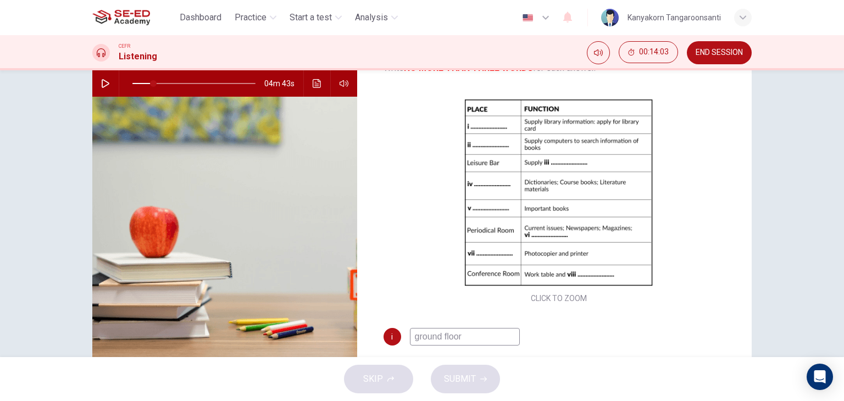
scroll to position [139, 0]
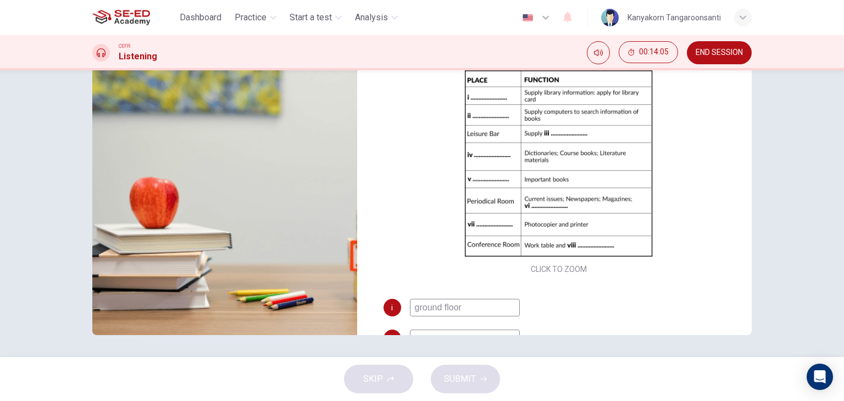
drag, startPoint x: 462, startPoint y: 307, endPoint x: 406, endPoint y: 308, distance: 56.1
click at [406, 308] on div "i ground floor" at bounding box center [559, 308] width 351 height 18
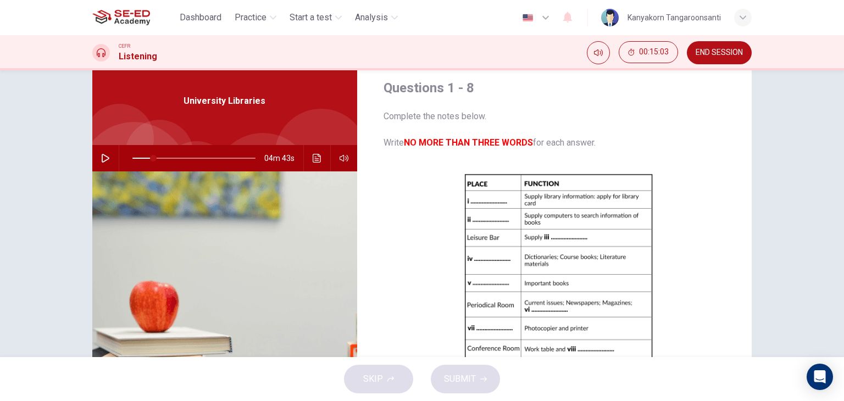
scroll to position [29, 0]
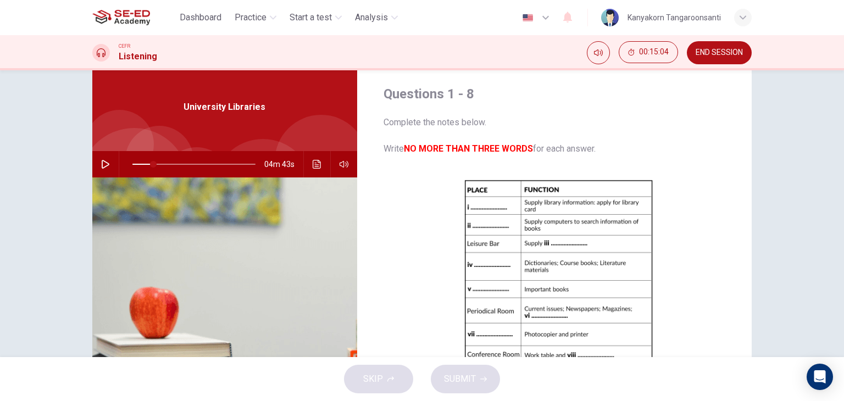
type input "seption"
click at [97, 164] on button "button" at bounding box center [106, 164] width 18 height 26
drag, startPoint x: 152, startPoint y: 164, endPoint x: 146, endPoint y: 167, distance: 6.1
click at [146, 167] on span at bounding box center [149, 164] width 7 height 7
click at [101, 165] on icon "button" at bounding box center [105, 164] width 9 height 9
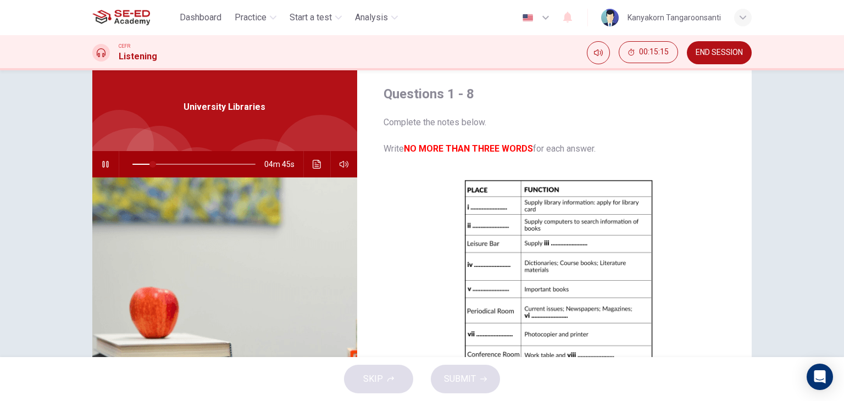
type input "17"
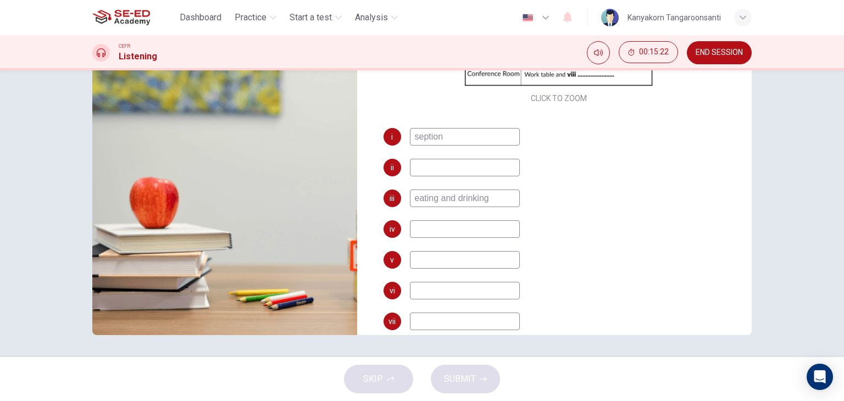
scroll to position [218, 0]
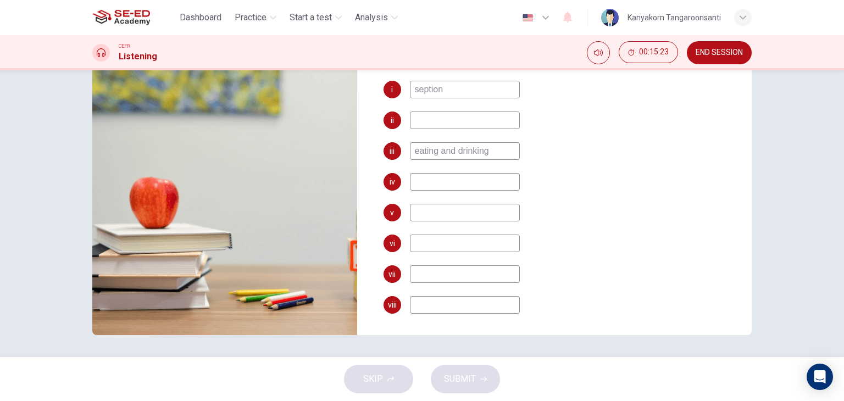
click at [379, 385] on div "SKIP SUBMIT" at bounding box center [422, 379] width 844 height 44
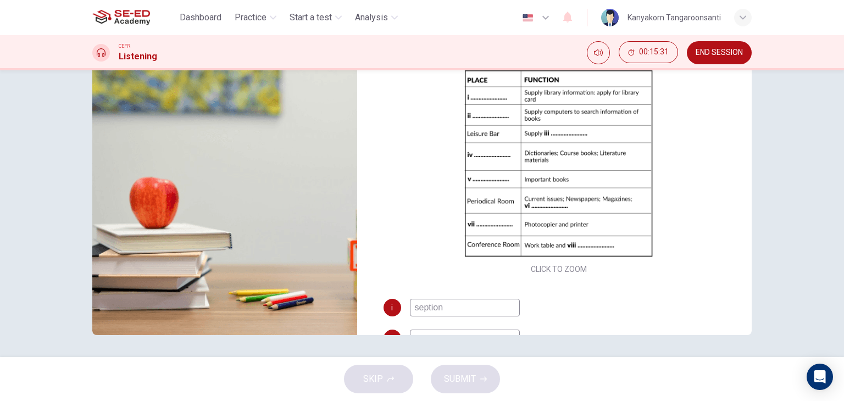
scroll to position [110, 0]
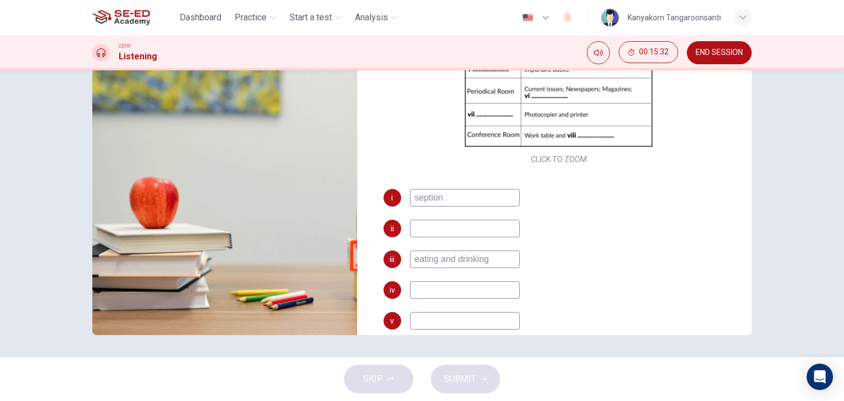
click at [418, 231] on input at bounding box center [465, 229] width 110 height 18
type input "secound section"
click at [410, 196] on input "seption" at bounding box center [465, 198] width 110 height 18
drag, startPoint x: 446, startPoint y: 197, endPoint x: 398, endPoint y: 201, distance: 48.5
click at [398, 201] on div "i seption" at bounding box center [559, 198] width 351 height 18
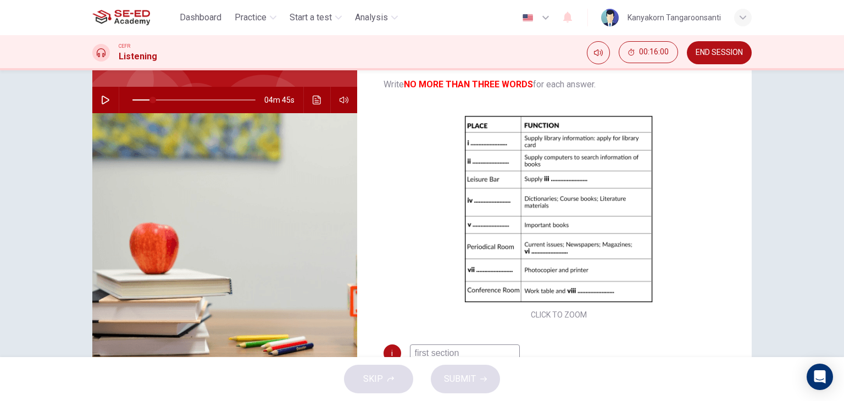
scroll to position [0, 0]
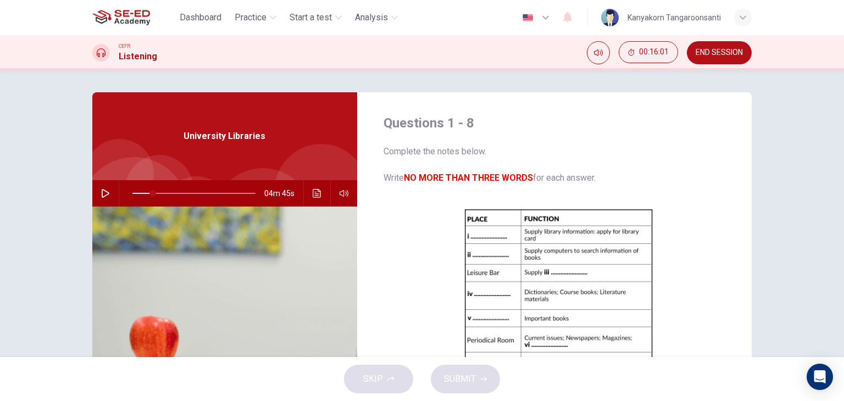
type input "first section"
click at [100, 185] on button "button" at bounding box center [106, 193] width 18 height 26
drag, startPoint x: 150, startPoint y: 194, endPoint x: 163, endPoint y: 190, distance: 13.7
click at [163, 190] on span at bounding box center [165, 193] width 7 height 7
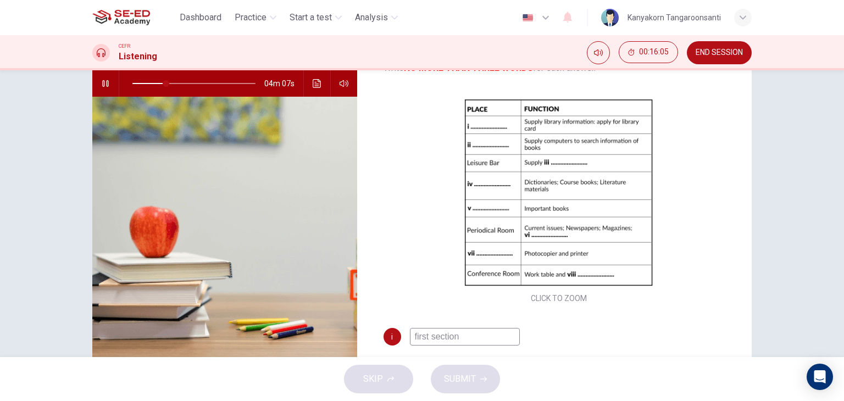
scroll to position [55, 0]
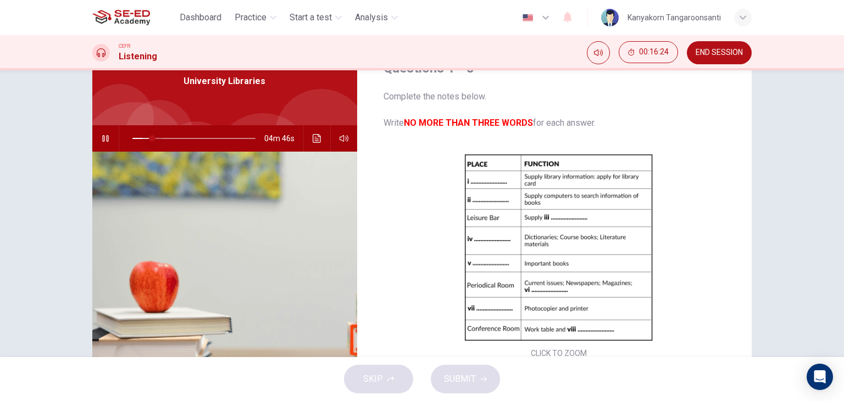
drag, startPoint x: 167, startPoint y: 137, endPoint x: 149, endPoint y: 141, distance: 18.1
click at [149, 141] on span at bounding box center [152, 138] width 7 height 7
click at [104, 139] on icon "button" at bounding box center [105, 138] width 6 height 7
click at [103, 142] on button "button" at bounding box center [106, 138] width 18 height 26
click at [148, 139] on span at bounding box center [151, 138] width 7 height 7
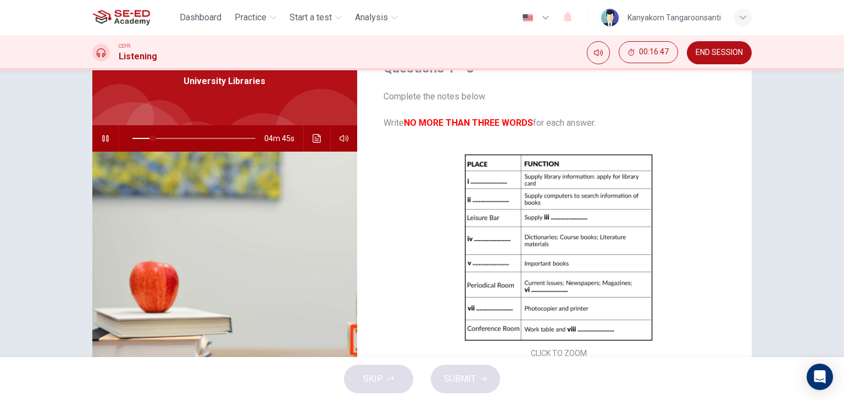
click at [102, 138] on icon "button" at bounding box center [105, 138] width 6 height 7
click at [101, 138] on icon "button" at bounding box center [105, 138] width 9 height 9
click at [102, 138] on icon "button" at bounding box center [105, 138] width 6 height 7
type input "17"
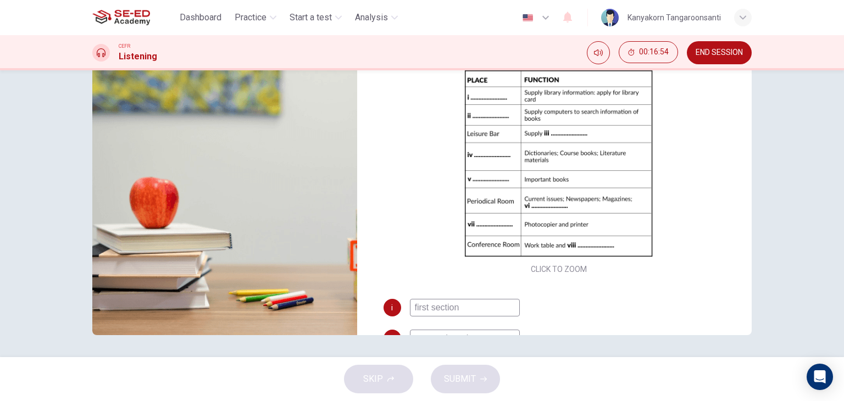
drag, startPoint x: 458, startPoint y: 305, endPoint x: 415, endPoint y: 313, distance: 44.2
click at [425, 311] on input "first section" at bounding box center [465, 308] width 110 height 18
click at [460, 308] on input "first section" at bounding box center [465, 308] width 110 height 18
drag, startPoint x: 460, startPoint y: 308, endPoint x: 418, endPoint y: 314, distance: 42.1
click at [418, 314] on input "first section" at bounding box center [465, 308] width 110 height 18
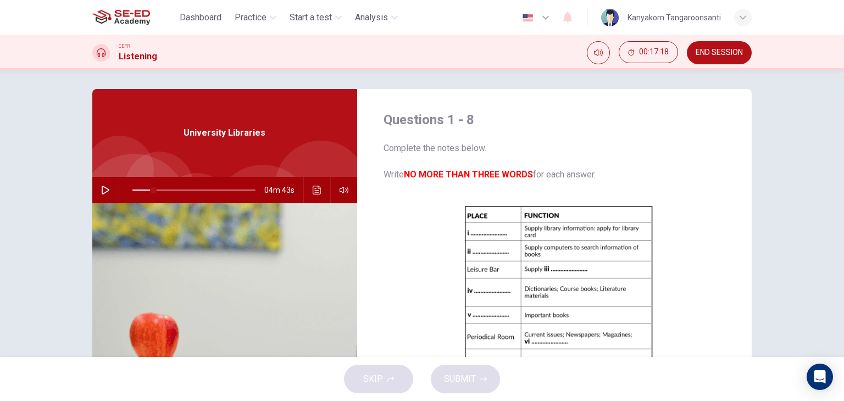
scroll to position [0, 0]
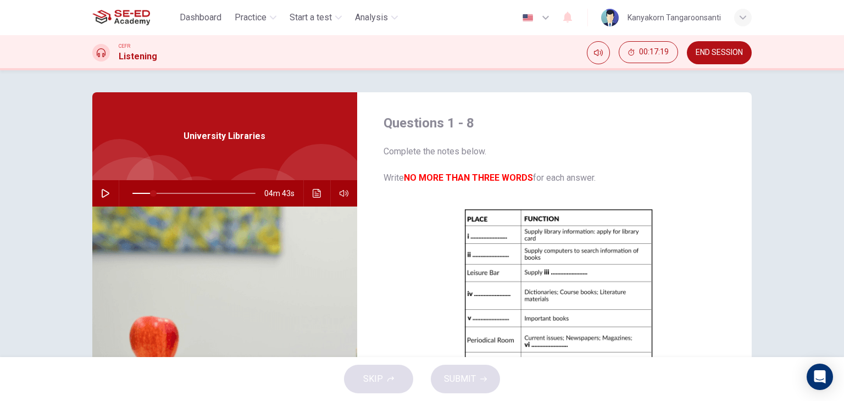
type input "serpri"
click at [102, 196] on icon "button" at bounding box center [106, 193] width 8 height 9
click at [147, 195] on span at bounding box center [149, 193] width 7 height 7
click at [101, 191] on icon "button" at bounding box center [105, 193] width 9 height 9
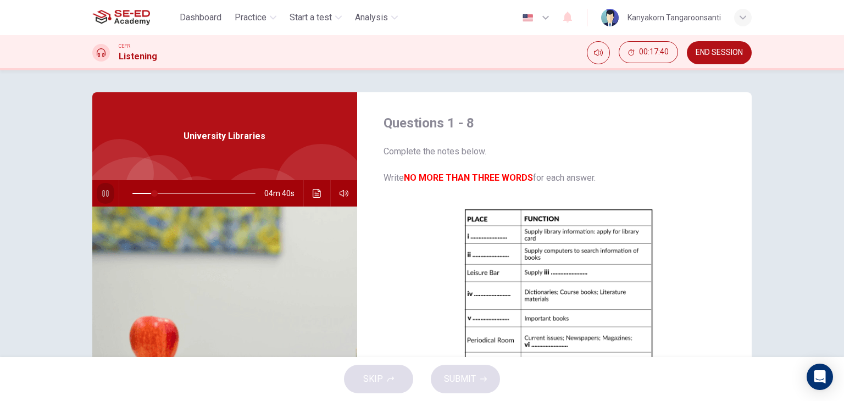
click at [101, 191] on icon "button" at bounding box center [105, 193] width 9 height 9
type input "18"
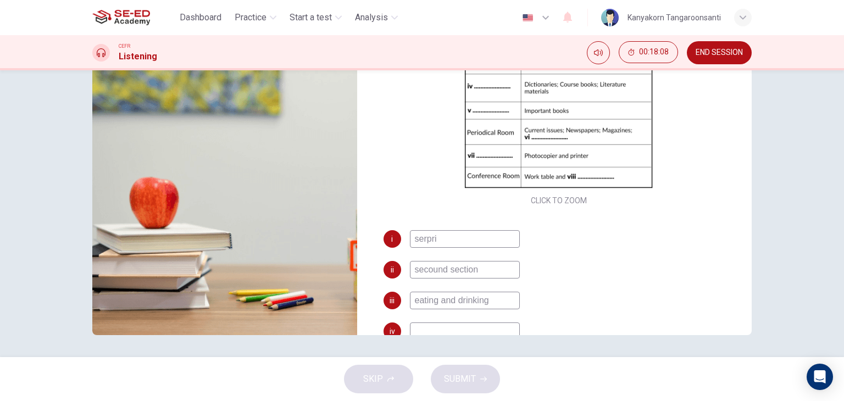
scroll to position [55, 0]
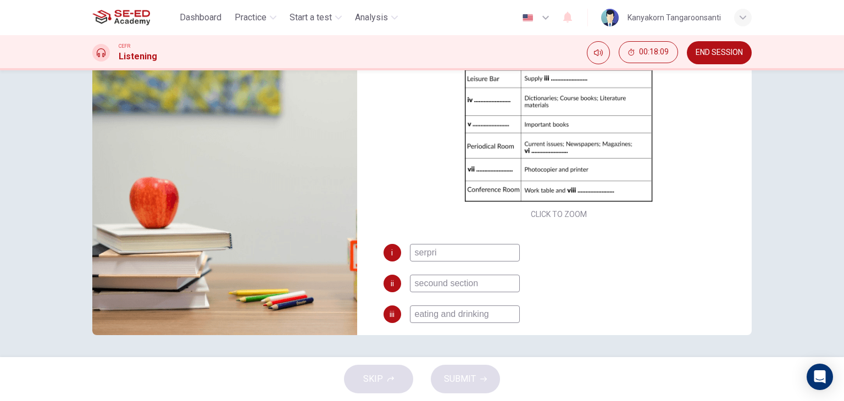
click at [446, 257] on input "serpri" at bounding box center [465, 253] width 110 height 18
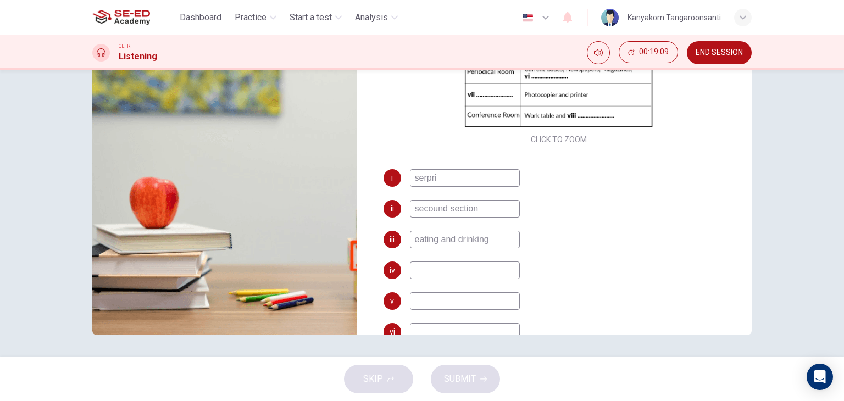
scroll to position [141, 0]
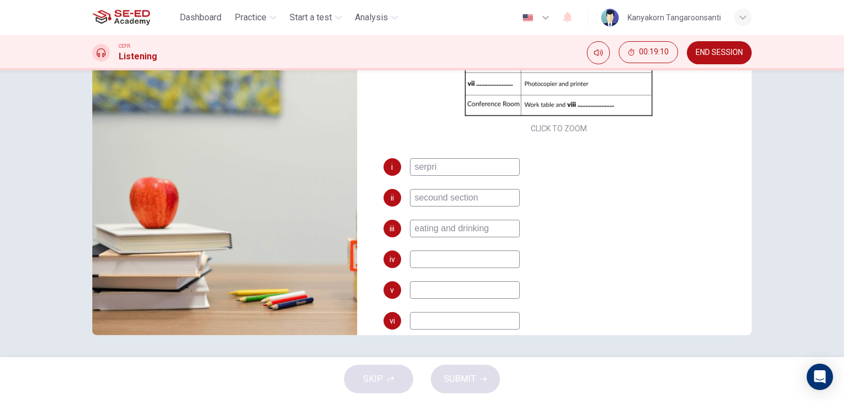
click at [419, 266] on input at bounding box center [465, 260] width 110 height 18
type input "aadsfdg"
click at [370, 374] on div "SKIP SUBMIT" at bounding box center [422, 379] width 844 height 44
click at [426, 283] on input at bounding box center [465, 290] width 110 height 18
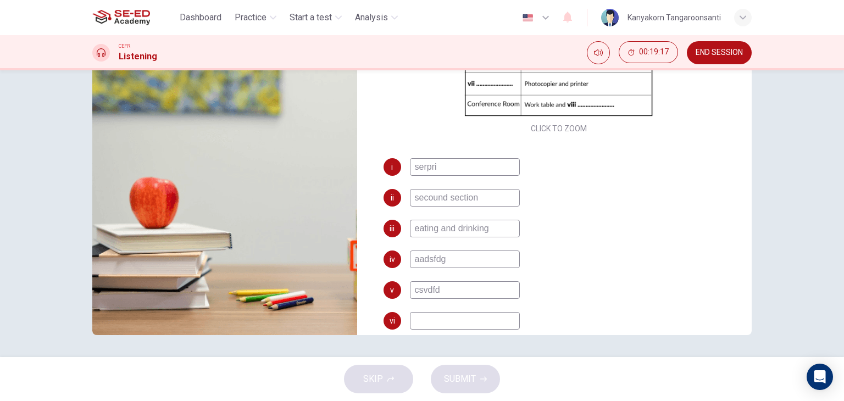
type input "csvdfd"
click at [422, 315] on input at bounding box center [465, 321] width 110 height 18
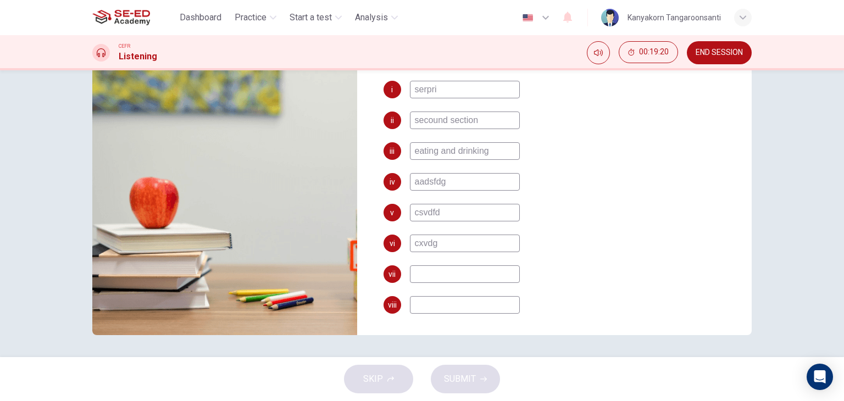
type input "cxvdg"
click at [425, 269] on input at bounding box center [465, 275] width 110 height 18
type input "dsdf"
click at [416, 308] on input at bounding box center [465, 305] width 110 height 18
type input "x"
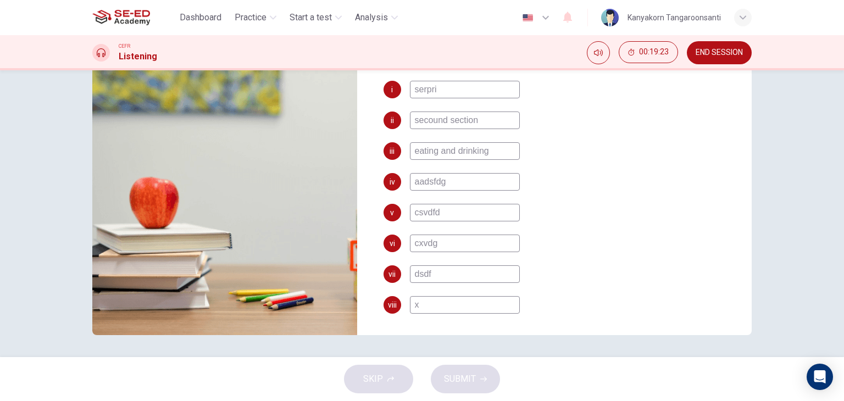
type input "18"
type input "x v"
type input "18"
type input "x vd"
type input "18"
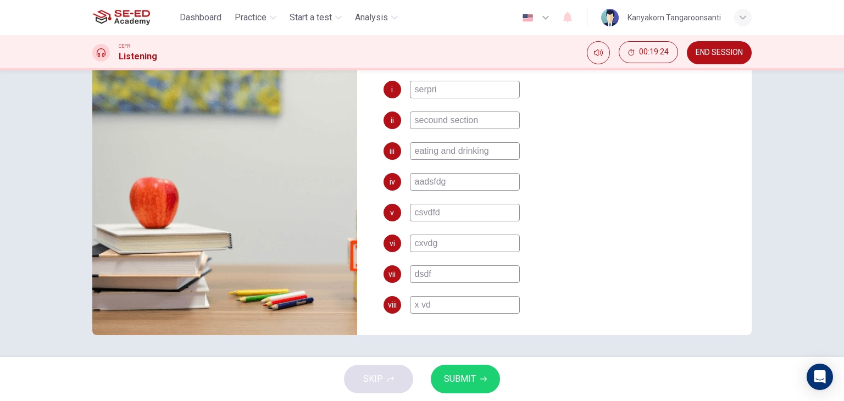
type input "x vdf"
type input "18"
type input "x vdfd"
type input "18"
type input "x vdfd"
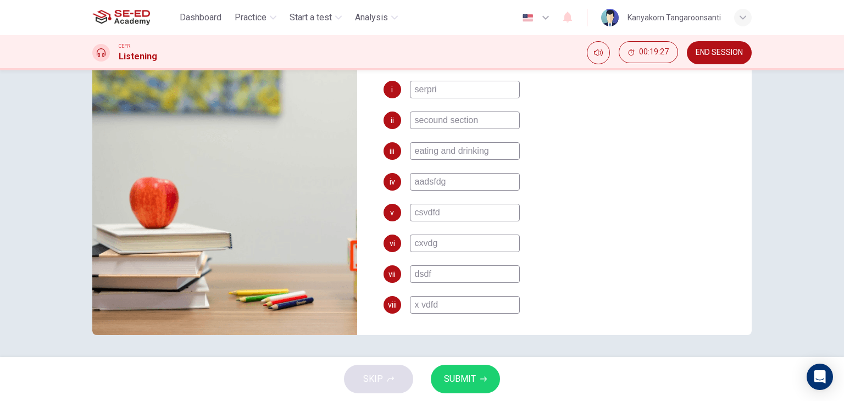
click at [457, 383] on span "SUBMIT" at bounding box center [460, 379] width 32 height 15
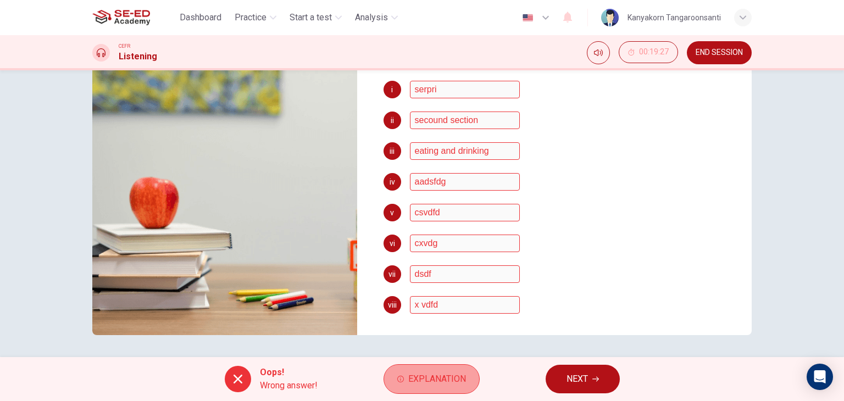
click at [448, 379] on span "Explanation" at bounding box center [437, 379] width 58 height 15
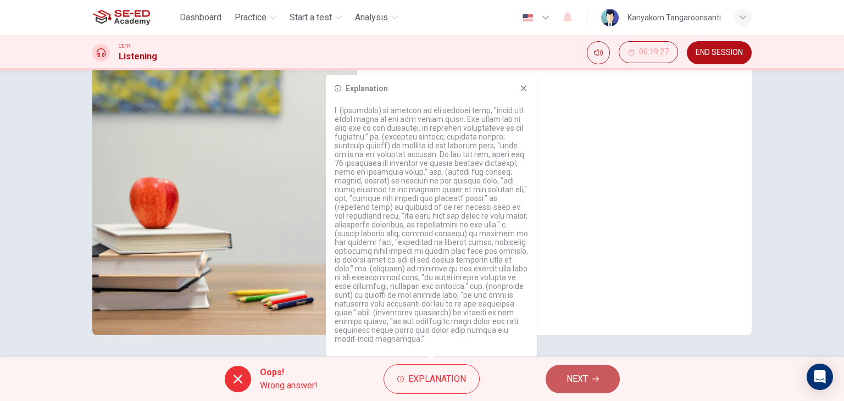
click at [575, 379] on span "NEXT" at bounding box center [577, 379] width 21 height 15
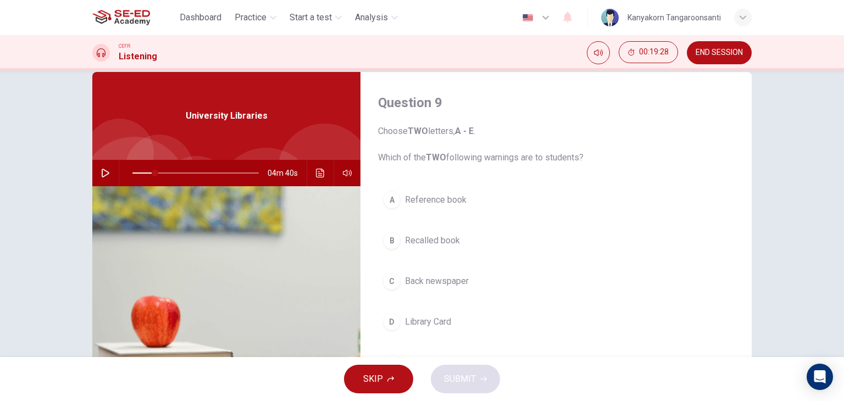
scroll to position [20, 0]
click at [97, 170] on button "button" at bounding box center [106, 174] width 18 height 26
drag, startPoint x: 155, startPoint y: 172, endPoint x: 118, endPoint y: 179, distance: 38.1
click at [119, 179] on div at bounding box center [193, 174] width 148 height 26
click at [155, 172] on span at bounding box center [195, 173] width 126 height 15
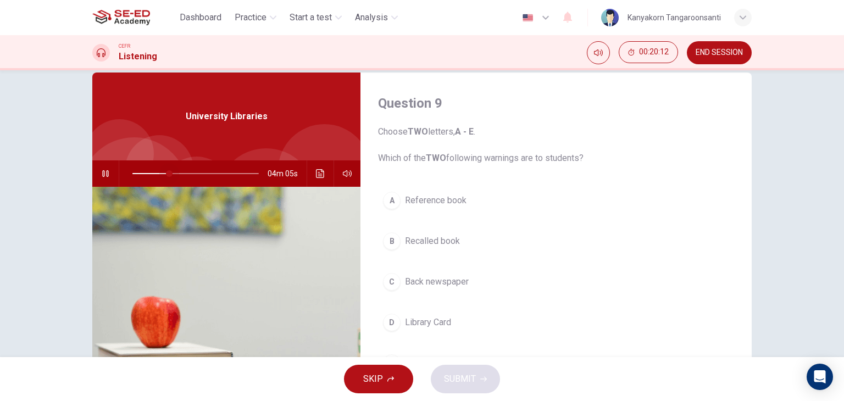
drag, startPoint x: 154, startPoint y: 175, endPoint x: 166, endPoint y: 177, distance: 12.3
click at [166, 177] on span at bounding box center [195, 173] width 126 height 15
drag, startPoint x: 174, startPoint y: 173, endPoint x: 152, endPoint y: 179, distance: 22.7
click at [152, 177] on span at bounding box center [154, 173] width 7 height 7
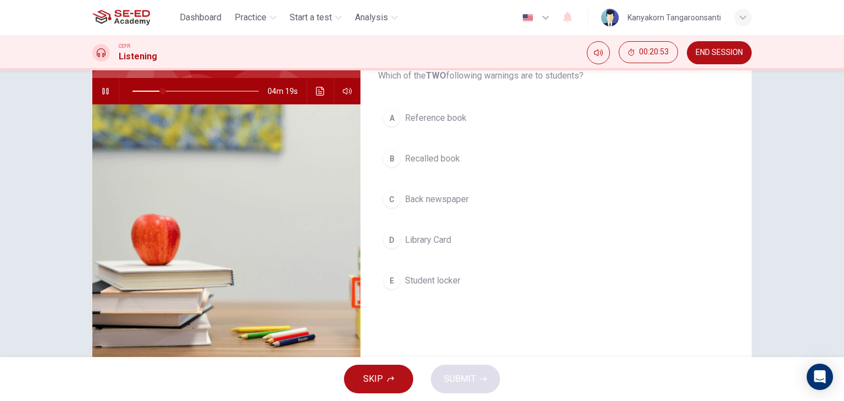
scroll to position [130, 0]
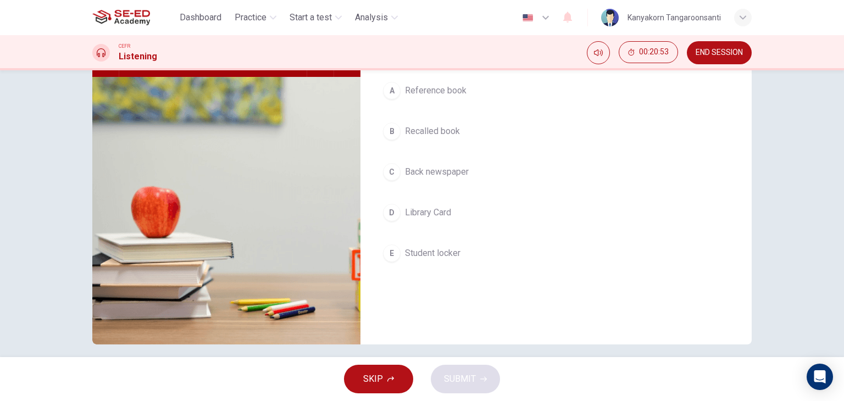
click at [405, 212] on span "Library Card" at bounding box center [428, 212] width 46 height 13
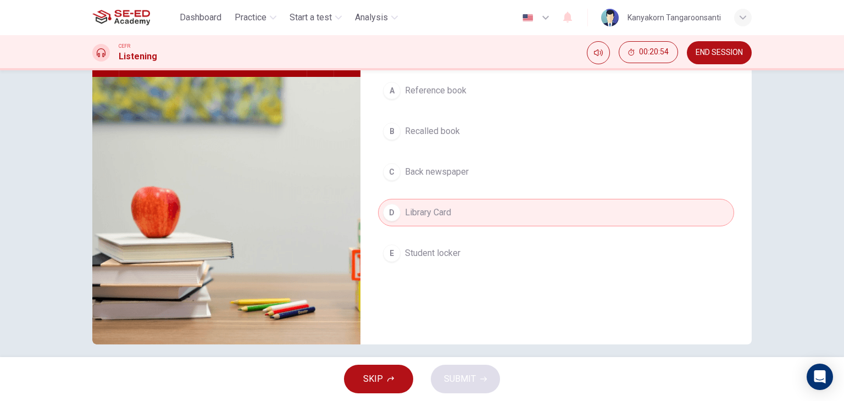
scroll to position [20, 0]
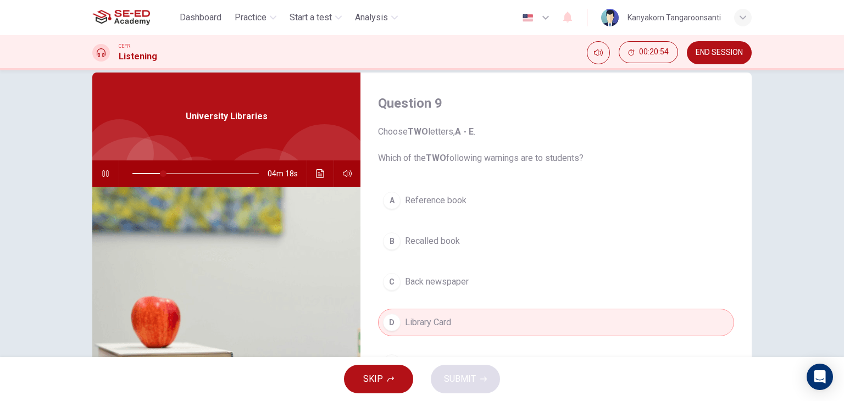
click at [415, 252] on button "B Recalled book" at bounding box center [556, 241] width 356 height 27
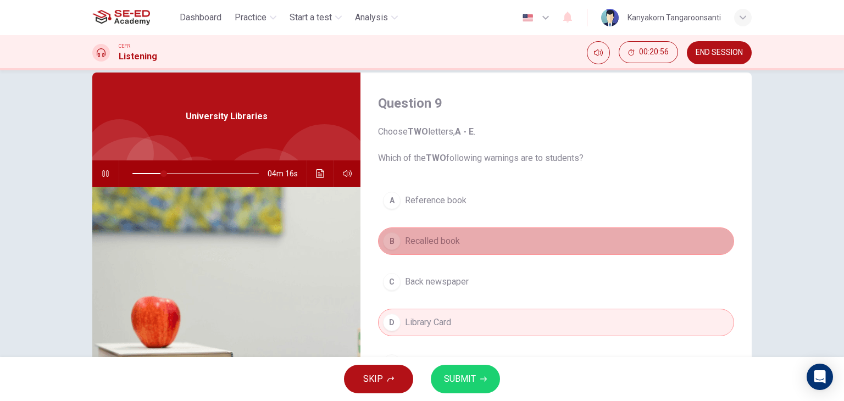
click at [417, 236] on span "Recalled book" at bounding box center [432, 241] width 55 height 13
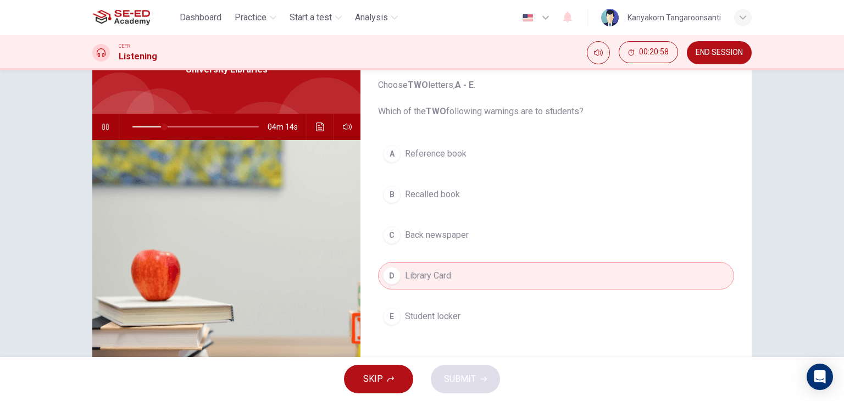
scroll to position [130, 0]
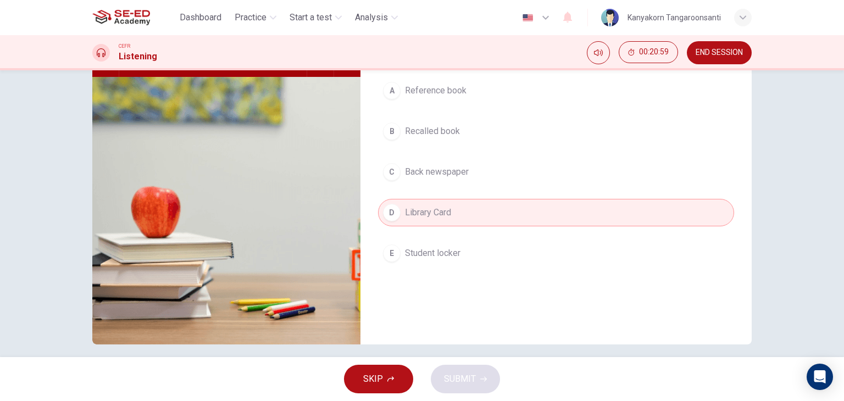
click at [422, 250] on span "Student locker" at bounding box center [433, 253] width 56 height 13
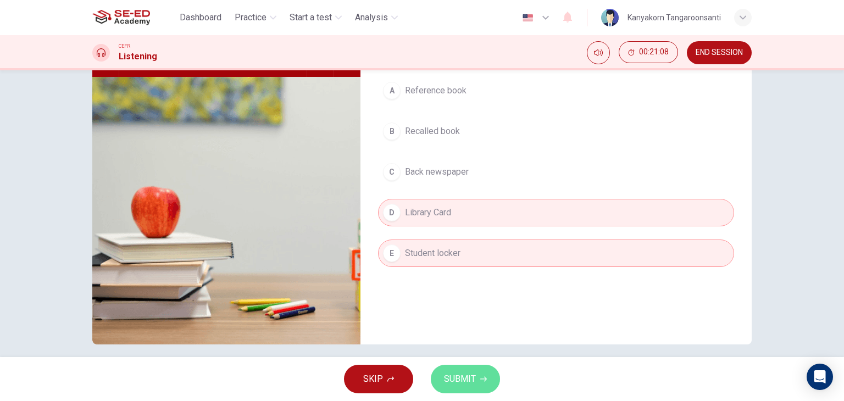
click at [463, 376] on span "SUBMIT" at bounding box center [460, 379] width 32 height 15
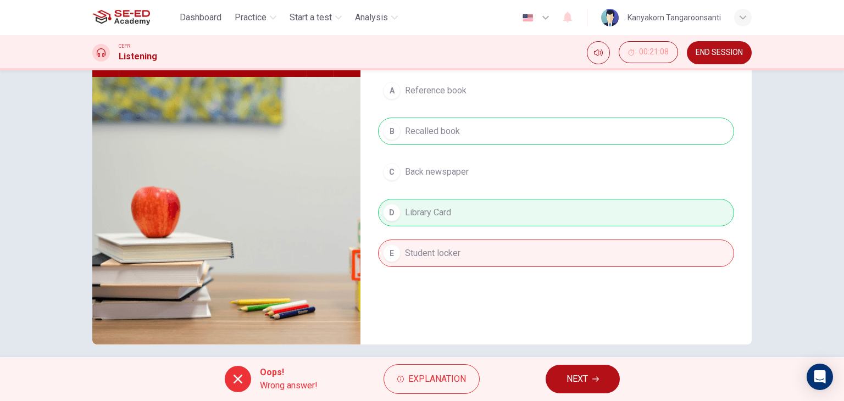
type input "29"
click at [571, 379] on span "NEXT" at bounding box center [577, 379] width 21 height 15
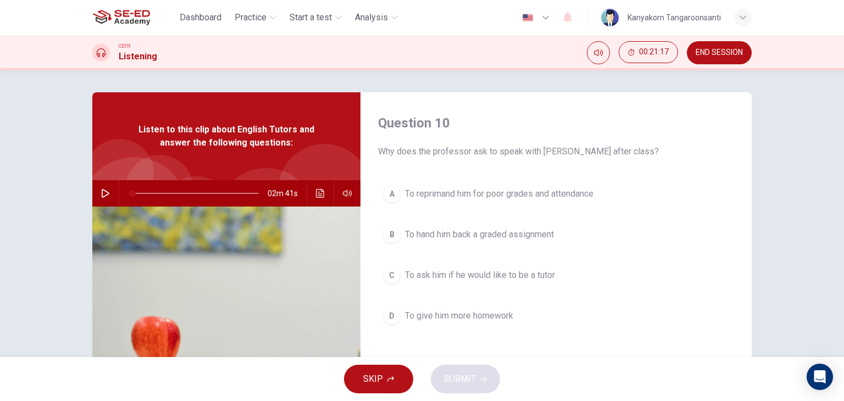
click at [101, 191] on icon "button" at bounding box center [105, 193] width 9 height 9
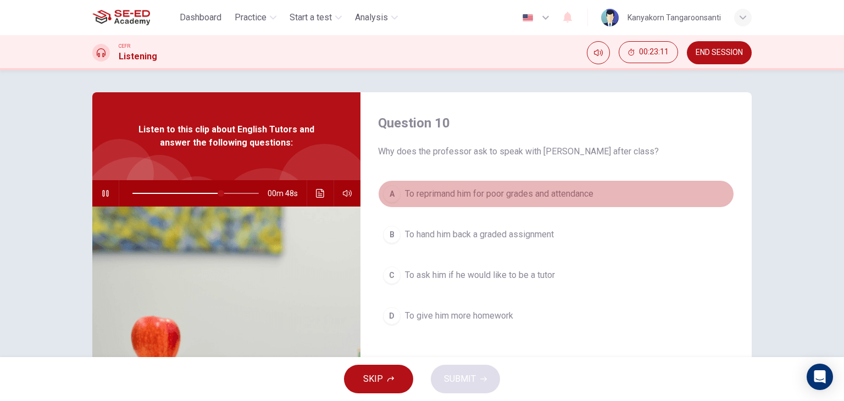
click at [567, 198] on span "To reprimand him for poor grades and attendance" at bounding box center [499, 193] width 189 height 13
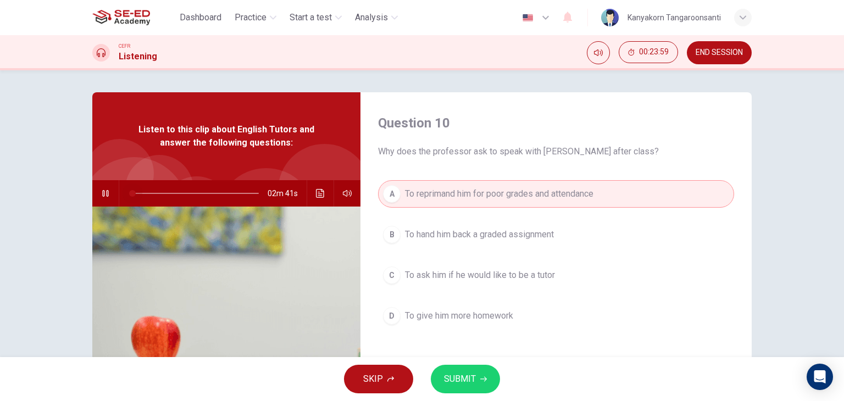
drag, startPoint x: 253, startPoint y: 192, endPoint x: 49, endPoint y: 196, distance: 204.0
click at [49, 196] on div "Question 10 Why does the professor ask to speak with Jack after class? A To rep…" at bounding box center [422, 213] width 844 height 287
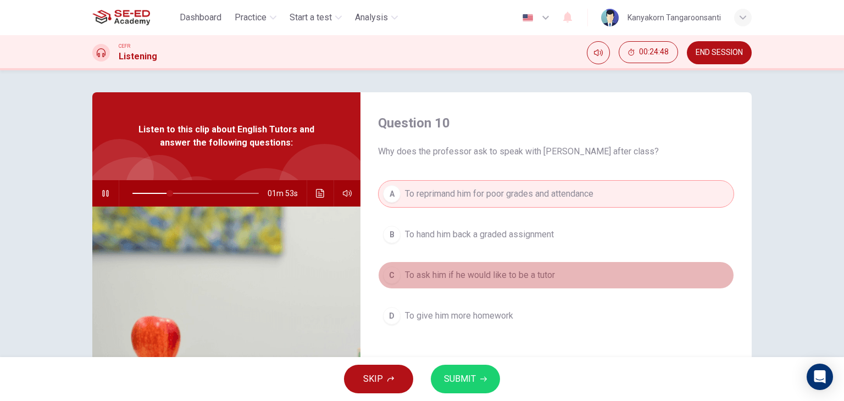
click at [411, 271] on span "To ask him if he would like to be a tutor" at bounding box center [480, 275] width 150 height 13
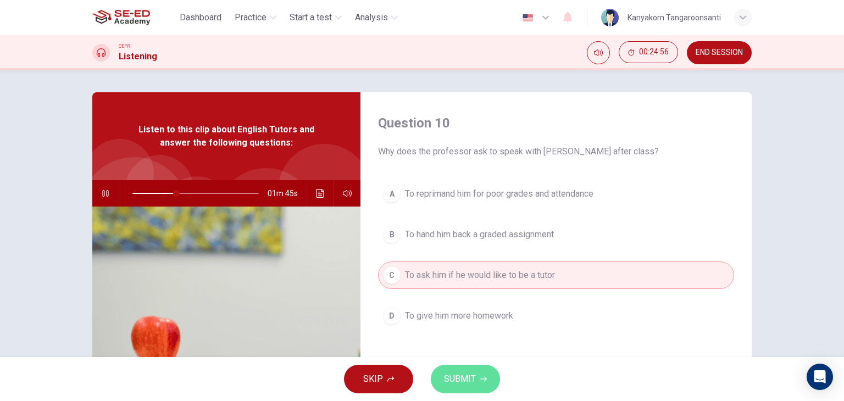
click at [479, 371] on button "SUBMIT" at bounding box center [465, 379] width 69 height 29
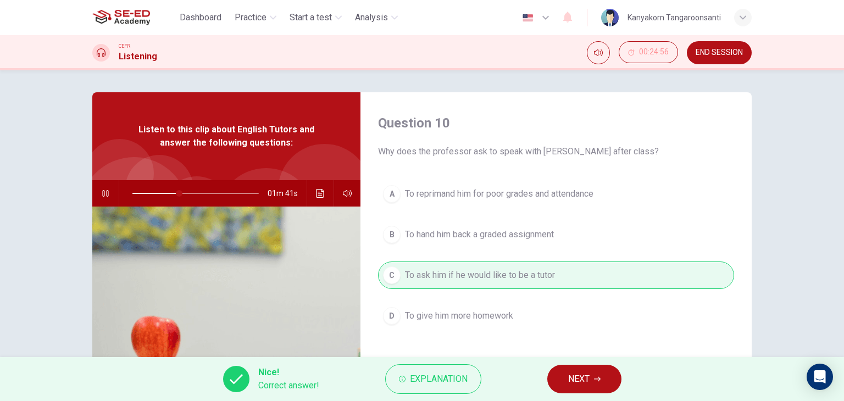
click at [109, 195] on button "button" at bounding box center [106, 193] width 18 height 26
click at [583, 379] on span "NEXT" at bounding box center [578, 379] width 21 height 15
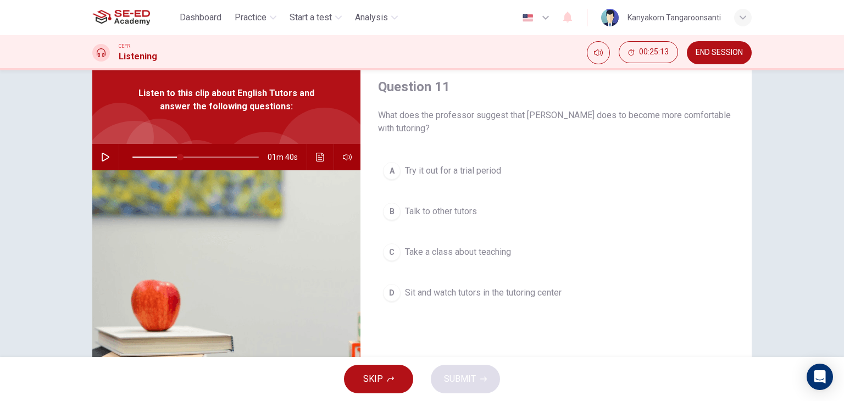
scroll to position [55, 0]
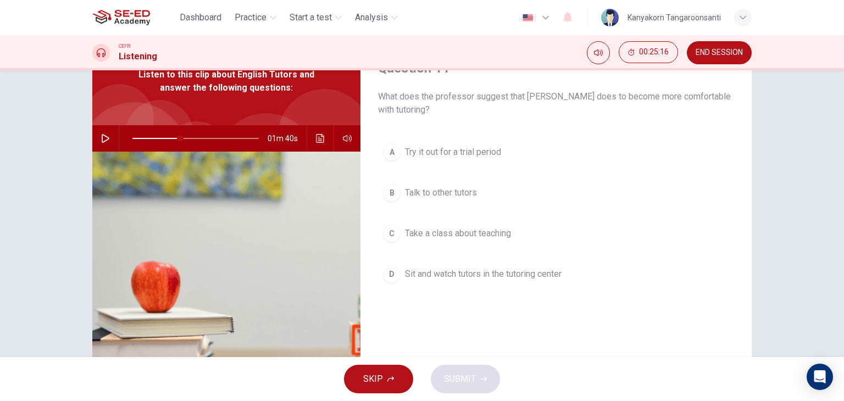
click at [396, 229] on div "C" at bounding box center [392, 234] width 18 height 18
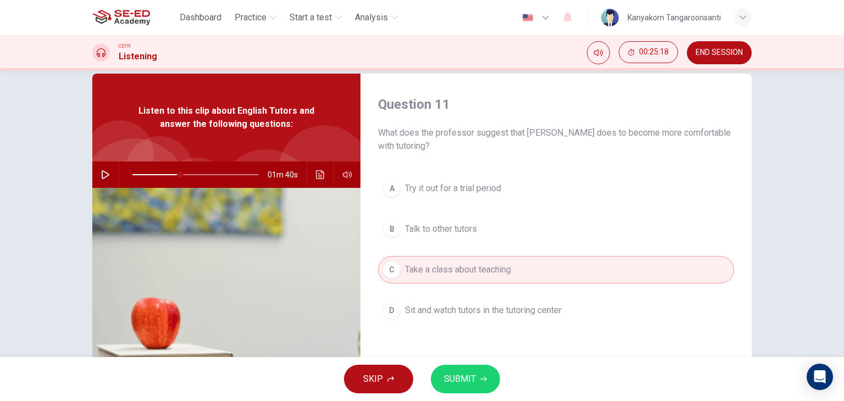
scroll to position [0, 0]
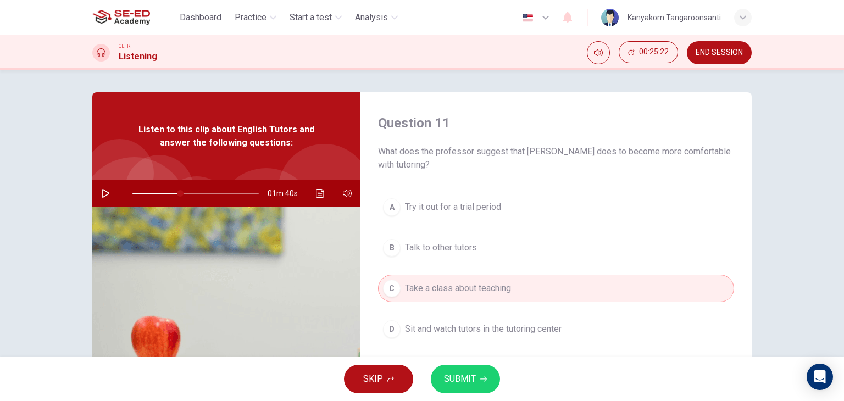
click at [469, 367] on button "SUBMIT" at bounding box center [465, 379] width 69 height 29
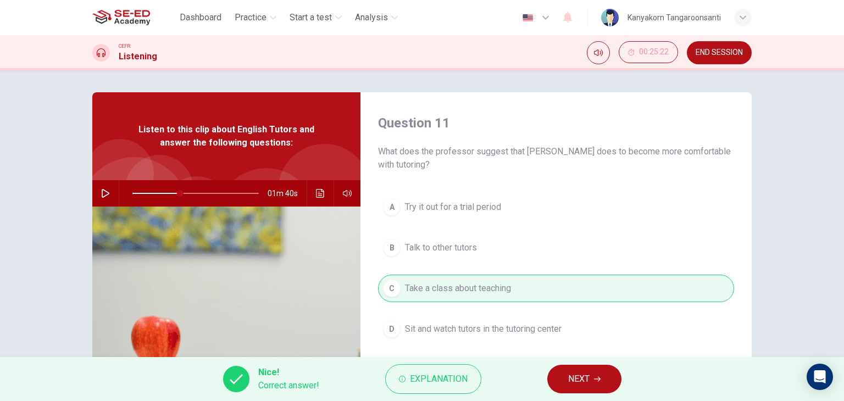
click at [575, 383] on span "NEXT" at bounding box center [578, 379] width 21 height 15
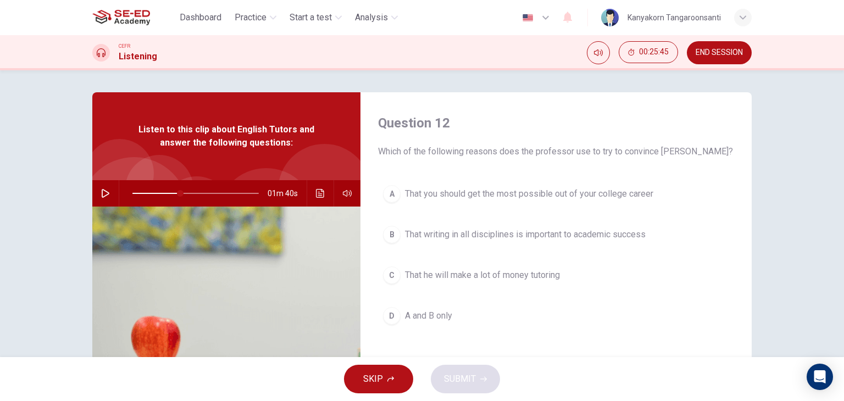
click at [418, 311] on span "A and B only" at bounding box center [428, 316] width 47 height 13
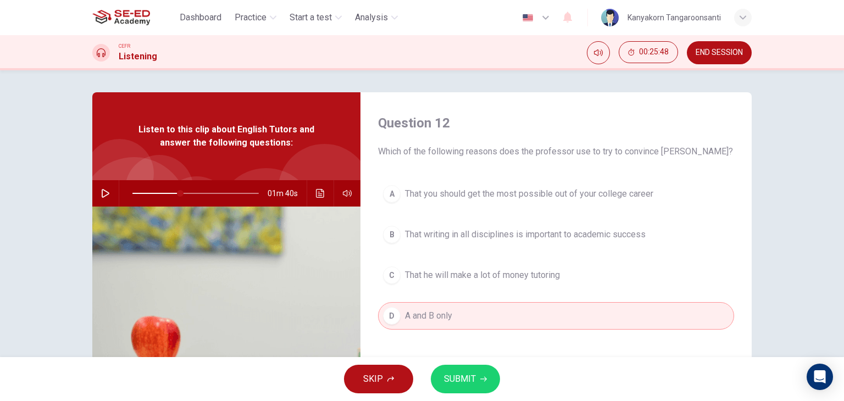
click at [469, 379] on span "SUBMIT" at bounding box center [460, 379] width 32 height 15
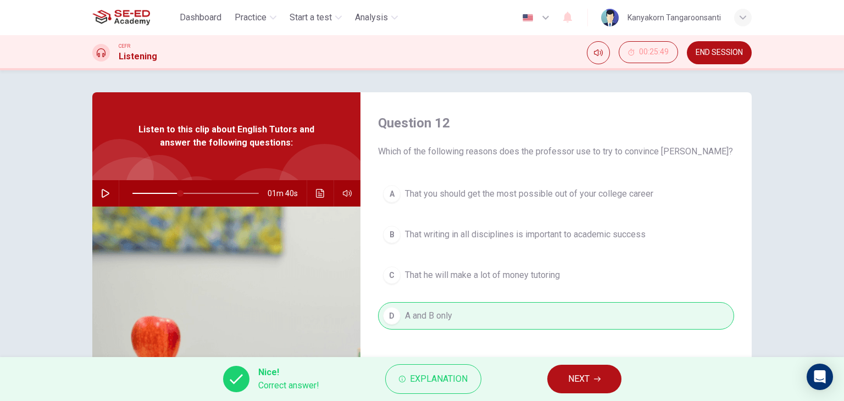
click at [582, 384] on span "NEXT" at bounding box center [578, 379] width 21 height 15
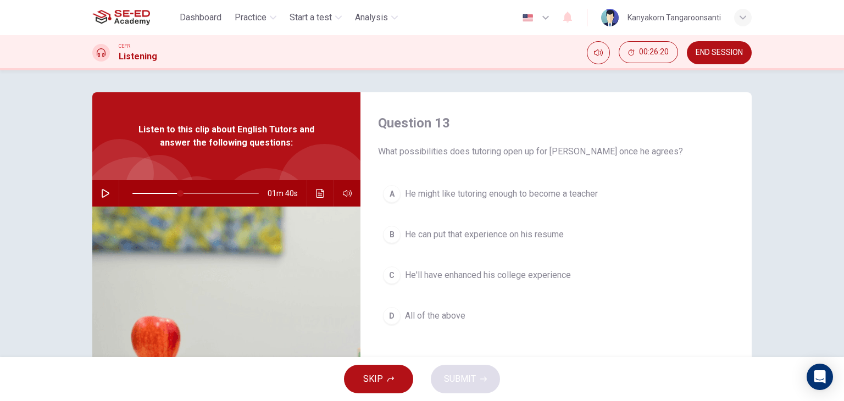
click at [97, 192] on button "button" at bounding box center [106, 193] width 18 height 26
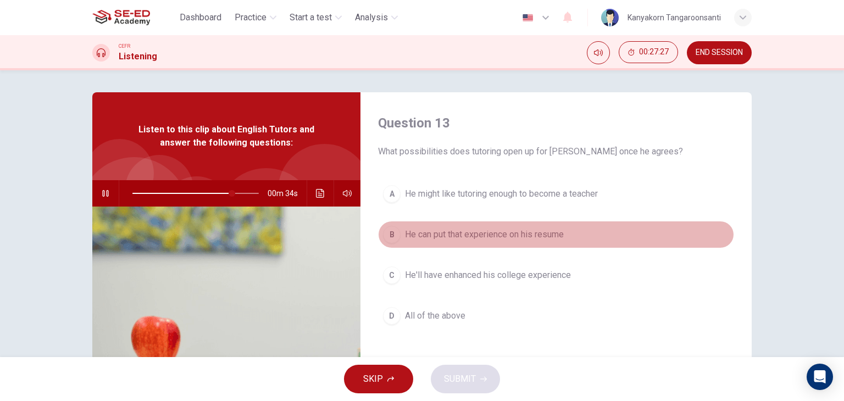
click at [444, 229] on span "He can put that experience on his resume" at bounding box center [484, 234] width 159 height 13
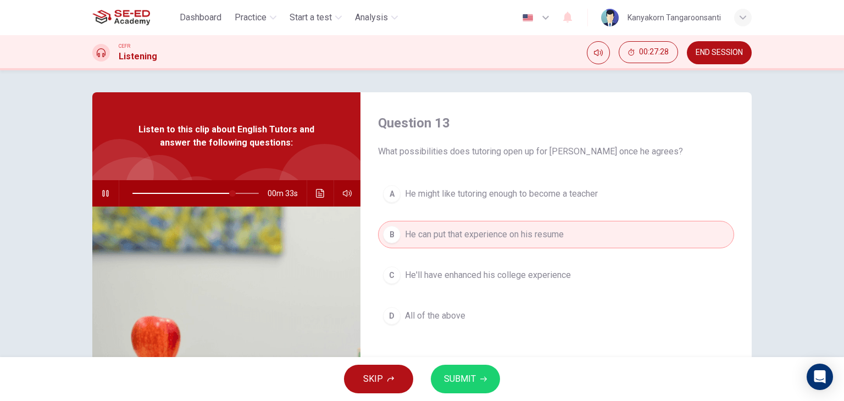
drag, startPoint x: 460, startPoint y: 378, endPoint x: 451, endPoint y: 370, distance: 11.7
click at [456, 375] on span "SUBMIT" at bounding box center [460, 379] width 32 height 15
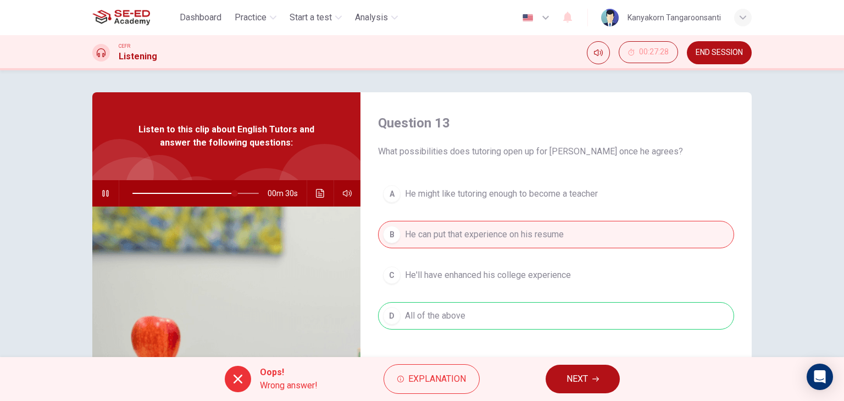
click at [590, 377] on button "NEXT" at bounding box center [583, 379] width 74 height 29
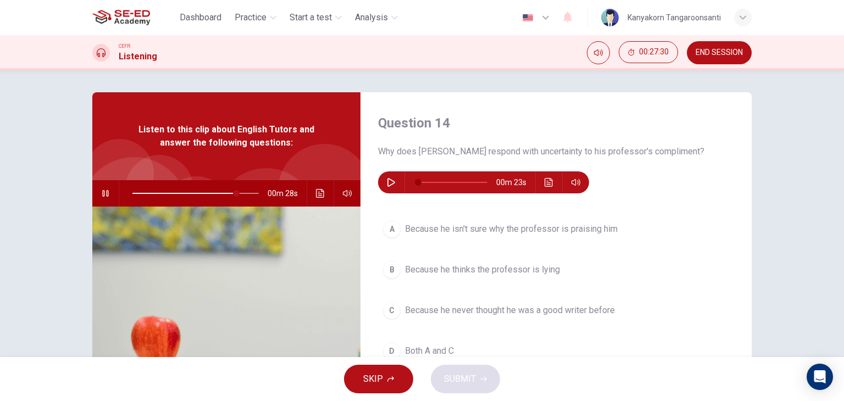
click at [101, 192] on icon "button" at bounding box center [105, 193] width 9 height 9
type input "83"
click at [387, 180] on icon "button" at bounding box center [391, 182] width 9 height 9
click at [389, 180] on icon "button" at bounding box center [392, 182] width 8 height 9
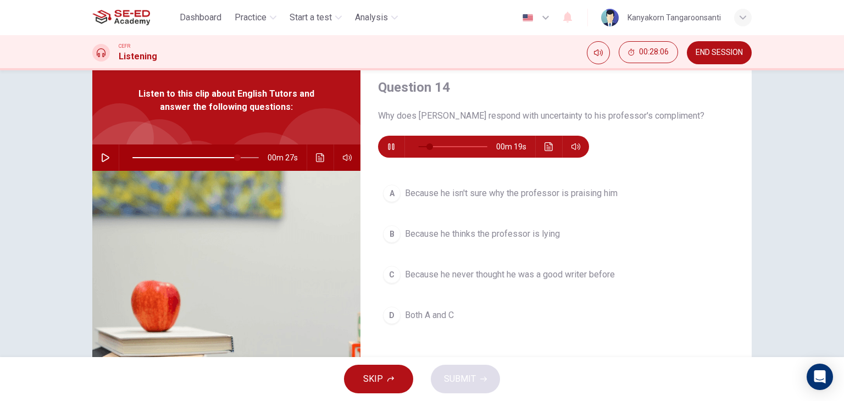
scroll to position [55, 0]
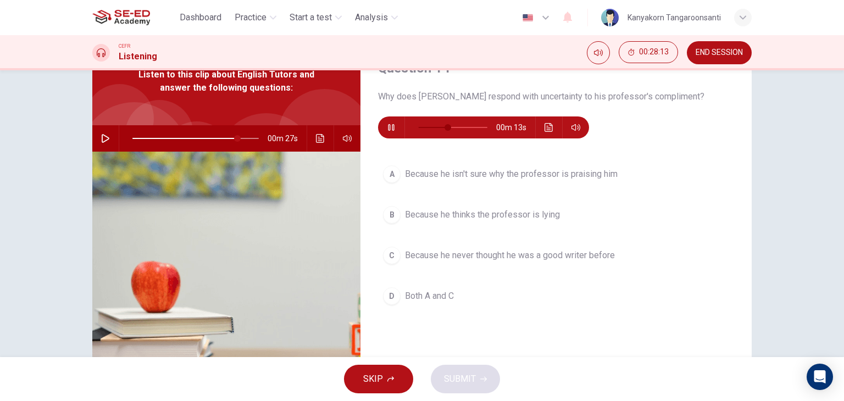
type input "47"
click at [408, 291] on span "Both A and C" at bounding box center [429, 296] width 49 height 13
type input "83"
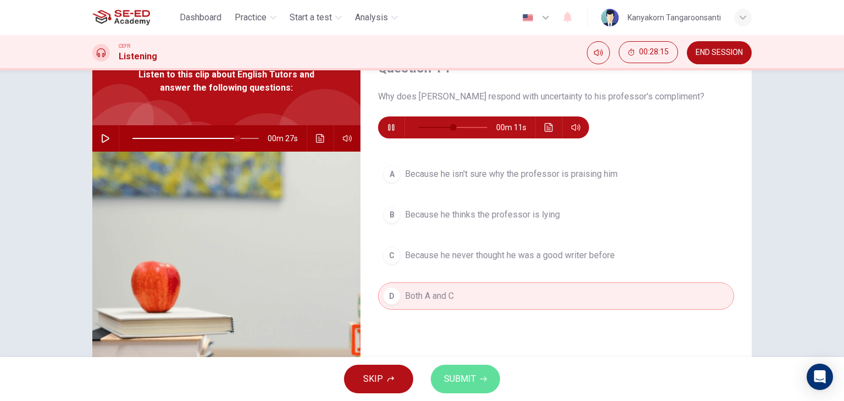
type input "51"
click at [451, 384] on span "SUBMIT" at bounding box center [460, 379] width 32 height 15
type input "83"
type input "55"
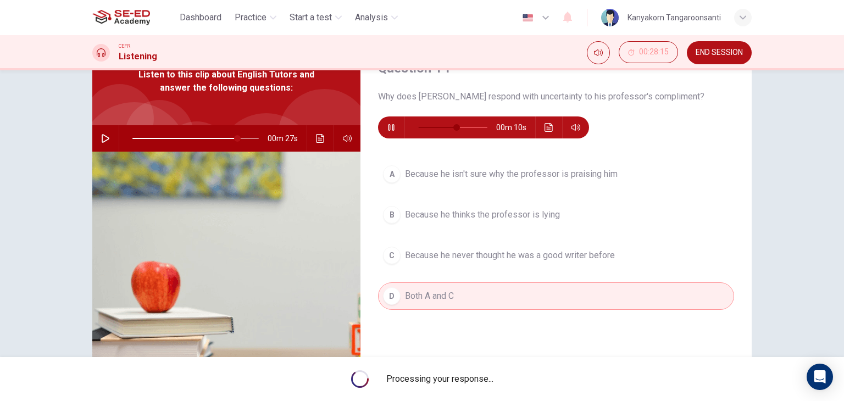
type input "83"
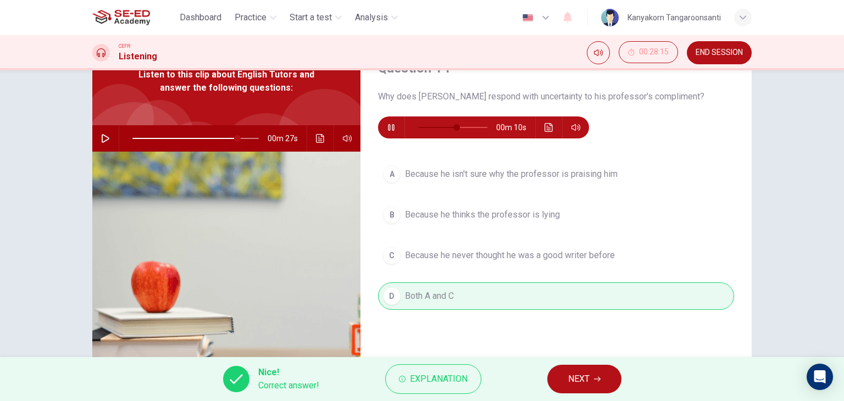
type input "60"
click at [565, 386] on button "NEXT" at bounding box center [585, 379] width 74 height 29
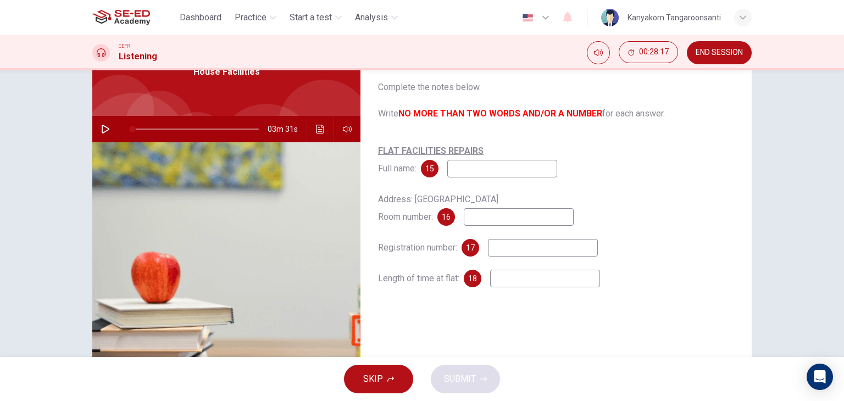
scroll to position [0, 0]
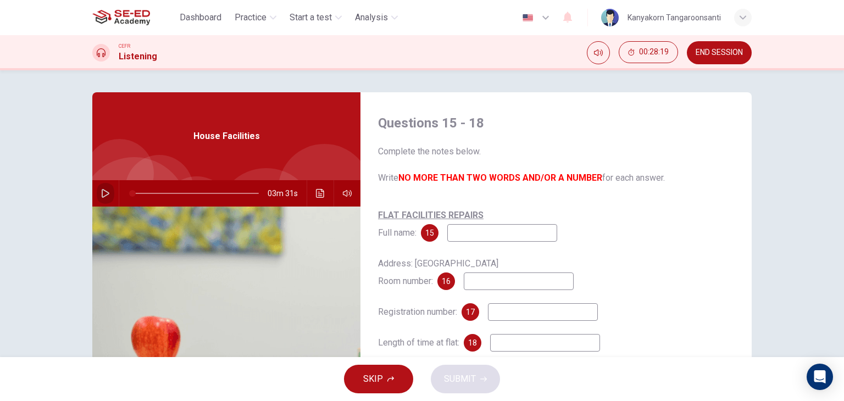
click at [103, 193] on icon "button" at bounding box center [105, 193] width 9 height 9
type input "14"
click at [461, 232] on input at bounding box center [502, 233] width 110 height 18
drag, startPoint x: 479, startPoint y: 234, endPoint x: 444, endPoint y: 239, distance: 36.1
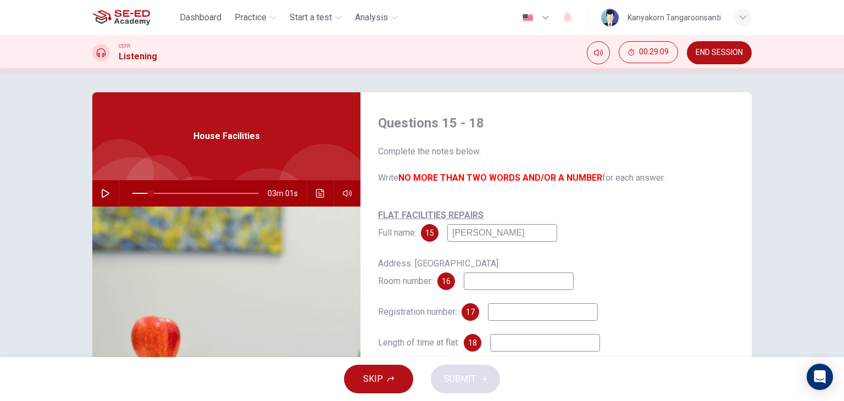
click at [444, 239] on div "15 keven" at bounding box center [489, 233] width 136 height 18
click at [482, 234] on input "keven" at bounding box center [502, 233] width 110 height 18
click at [462, 233] on input "keven green" at bounding box center [502, 233] width 110 height 18
click at [633, 48] on button "00:30:45" at bounding box center [648, 52] width 59 height 22
click at [672, 51] on button "Show" at bounding box center [667, 52] width 22 height 22
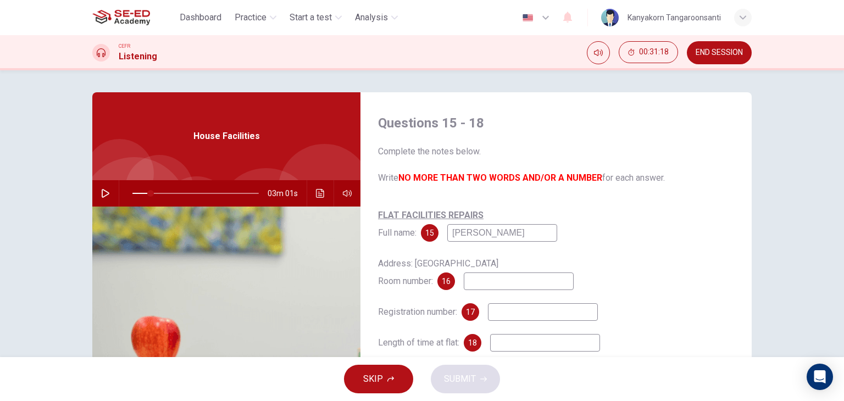
click at [473, 233] on input "kelven green" at bounding box center [502, 233] width 110 height 18
type input "kevin green"
click at [480, 282] on input at bounding box center [519, 282] width 110 height 18
click at [110, 190] on button "button" at bounding box center [106, 193] width 18 height 26
click at [101, 189] on icon "button" at bounding box center [105, 193] width 9 height 9
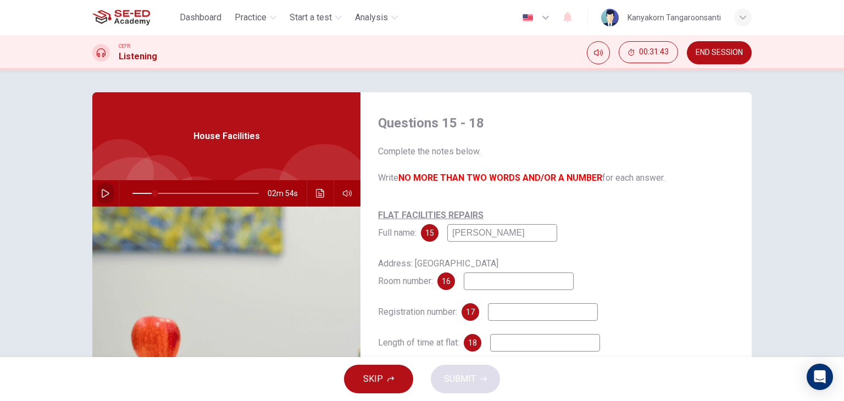
click at [101, 189] on icon "button" at bounding box center [105, 193] width 9 height 9
type input "20"
click at [476, 277] on input at bounding box center [519, 282] width 110 height 18
type input "16"
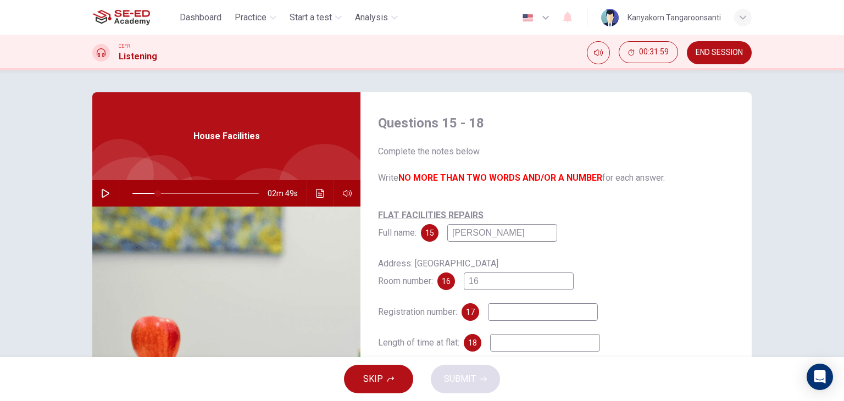
click at [99, 200] on button "button" at bounding box center [106, 193] width 18 height 26
click at [153, 192] on span at bounding box center [156, 193] width 7 height 7
click at [152, 192] on span at bounding box center [154, 193] width 7 height 7
click at [101, 191] on icon "button" at bounding box center [105, 193] width 9 height 9
type input "20"
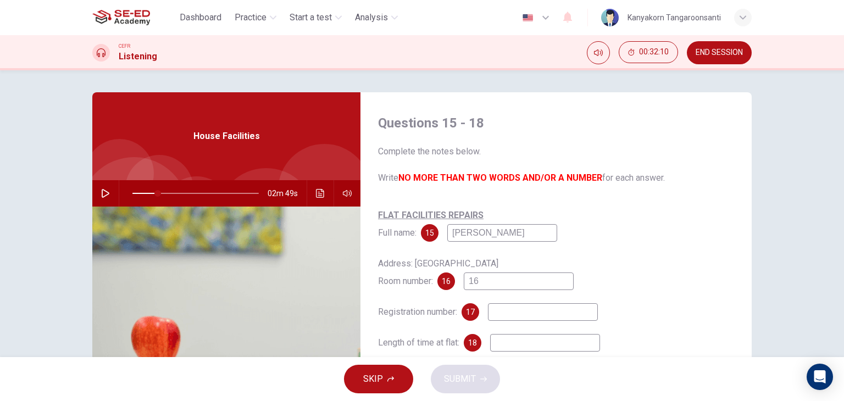
click at [481, 278] on input "16" at bounding box center [519, 282] width 110 height 18
type input "16C"
type input "20"
type input "16C"
click at [106, 194] on icon "button" at bounding box center [105, 193] width 9 height 9
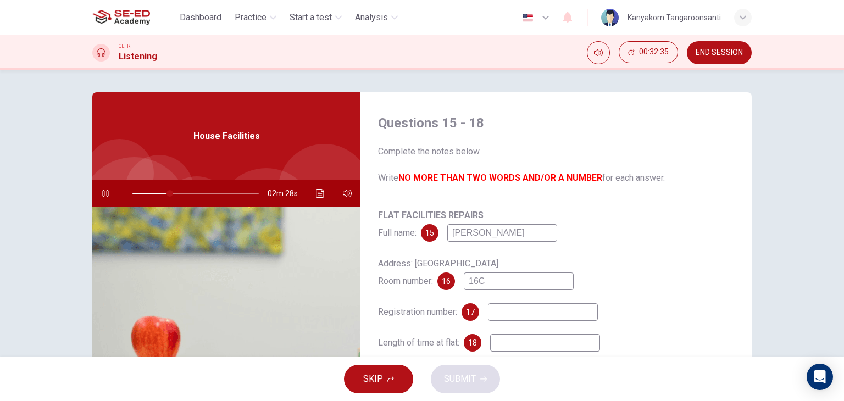
click at [106, 192] on icon "button" at bounding box center [105, 193] width 9 height 9
click at [103, 192] on icon "button" at bounding box center [105, 193] width 9 height 9
click at [162, 196] on span at bounding box center [164, 193] width 7 height 7
click at [528, 312] on input at bounding box center [543, 312] width 110 height 18
type input "28"
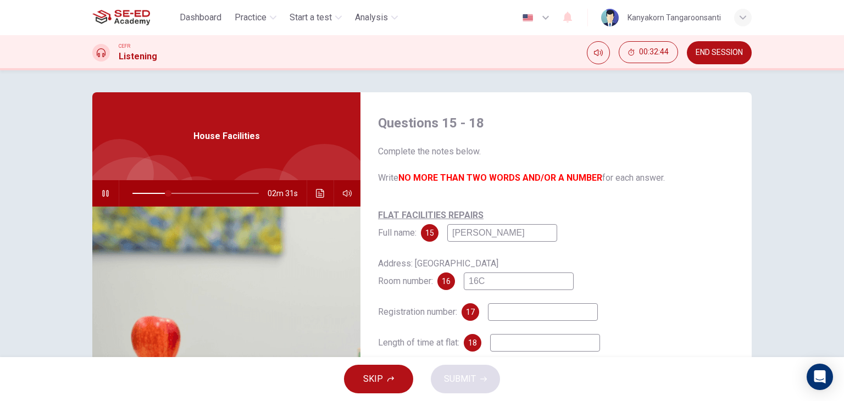
type input "k"
type input "29"
type input "kg"
type input "30"
type input "kg60"
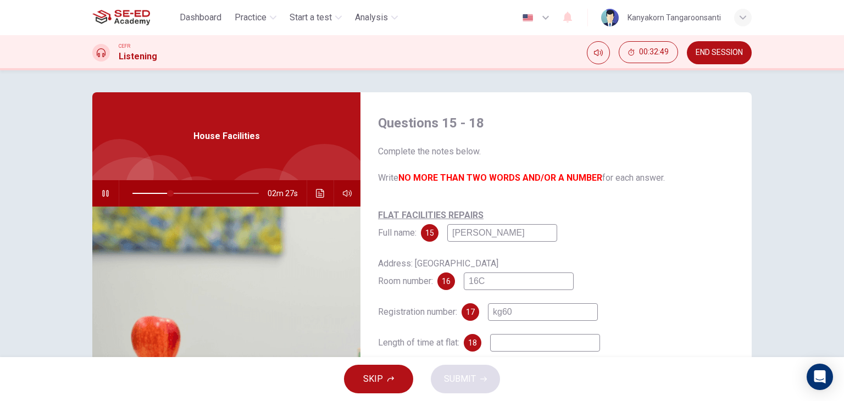
type input "31"
type input "kg6037"
type input "32"
type input "kg6037"
click at [165, 194] on span at bounding box center [167, 193] width 7 height 7
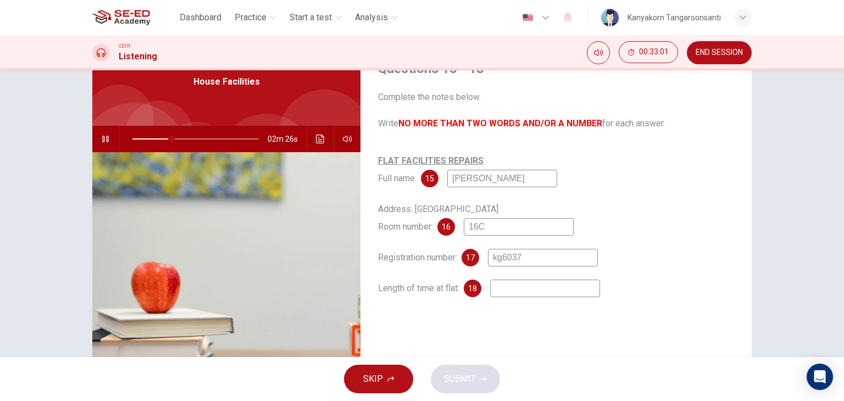
scroll to position [55, 0]
click at [103, 135] on icon "button" at bounding box center [105, 138] width 9 height 9
click at [102, 137] on icon "button" at bounding box center [105, 138] width 9 height 9
drag, startPoint x: 179, startPoint y: 136, endPoint x: 168, endPoint y: 139, distance: 11.3
click at [168, 139] on span at bounding box center [170, 138] width 7 height 7
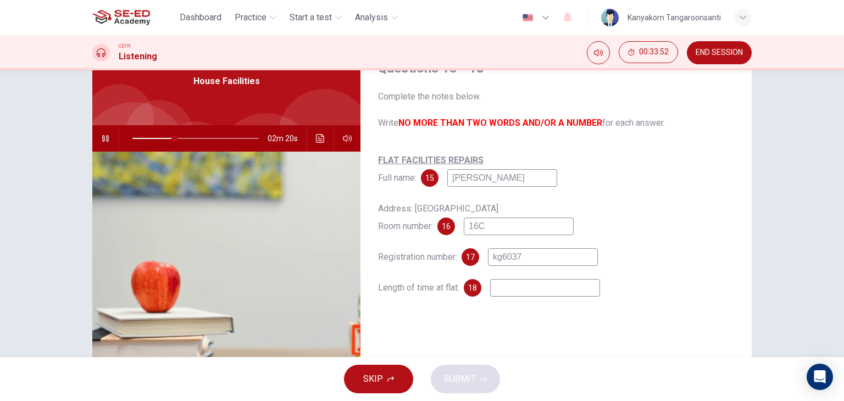
click at [101, 132] on button "button" at bounding box center [106, 138] width 18 height 26
type input "37"
click at [519, 289] on input at bounding box center [545, 288] width 110 height 18
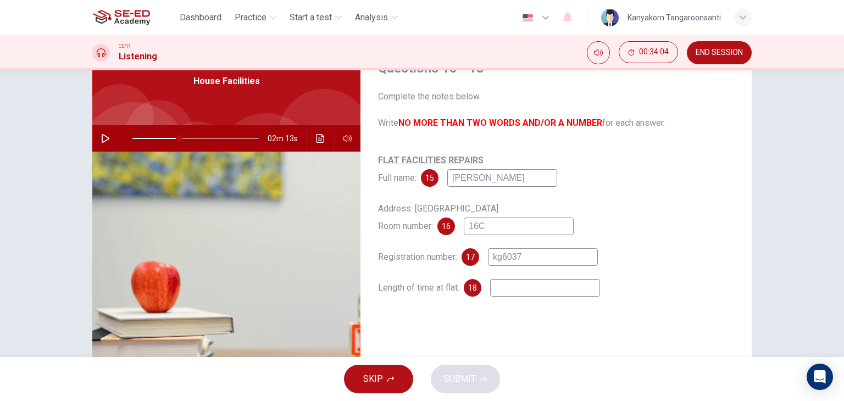
type input "1"
type input "37"
type input "1"
type input "37"
type input "1 y"
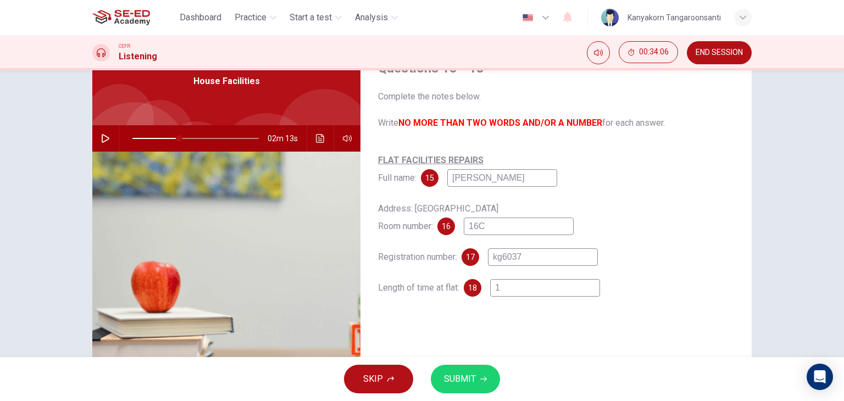
type input "37"
type input "1 ye"
type input "37"
type input "1 yea"
type input "37"
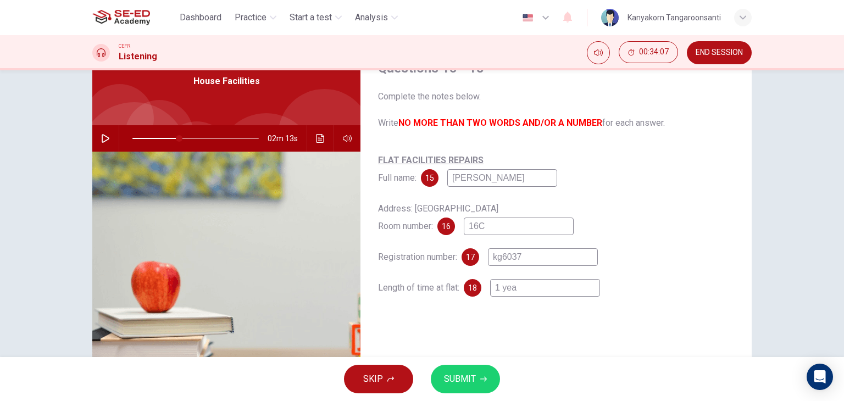
type input "1 year"
type input "37"
type input "1 year"
click at [106, 139] on icon "button" at bounding box center [106, 138] width 8 height 9
click at [174, 141] on span at bounding box center [177, 138] width 7 height 7
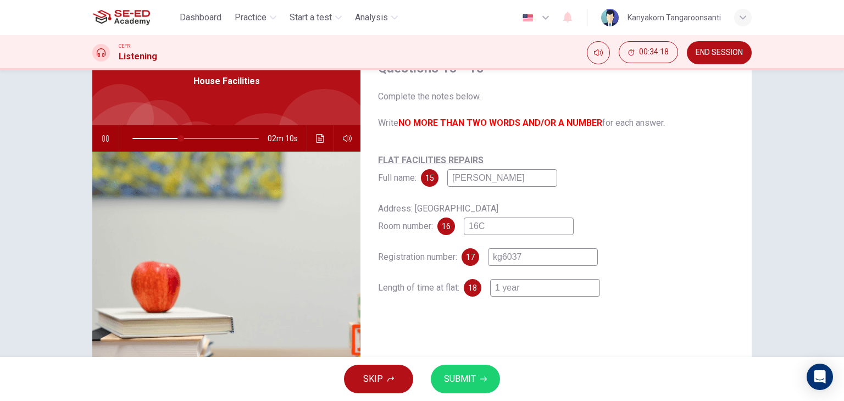
click at [100, 143] on button "button" at bounding box center [106, 138] width 18 height 26
type input "38"
drag, startPoint x: 522, startPoint y: 289, endPoint x: 478, endPoint y: 294, distance: 44.3
click at [478, 294] on div "18 1 year" at bounding box center [532, 288] width 136 height 18
type input "2"
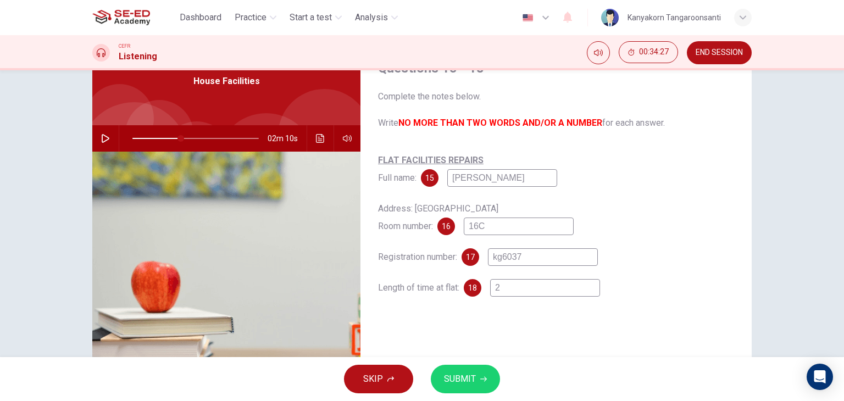
type input "38"
type input "2"
type input "38"
type input "2 m"
type input "38"
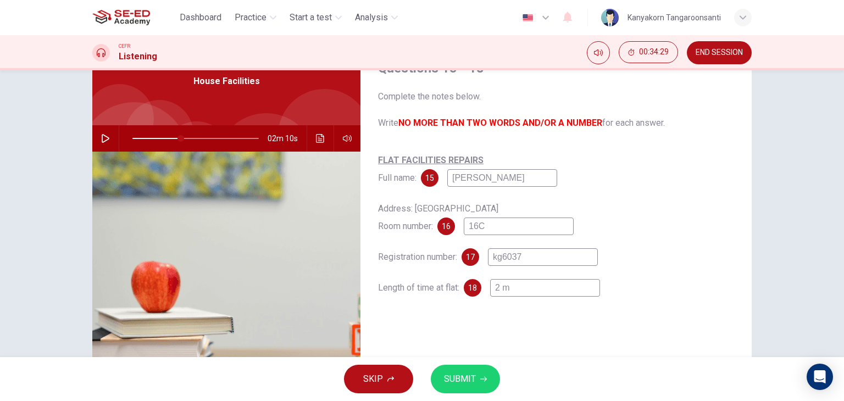
type input "2 mo"
type input "38"
type input "2 mou"
type input "38"
type input "2 mo"
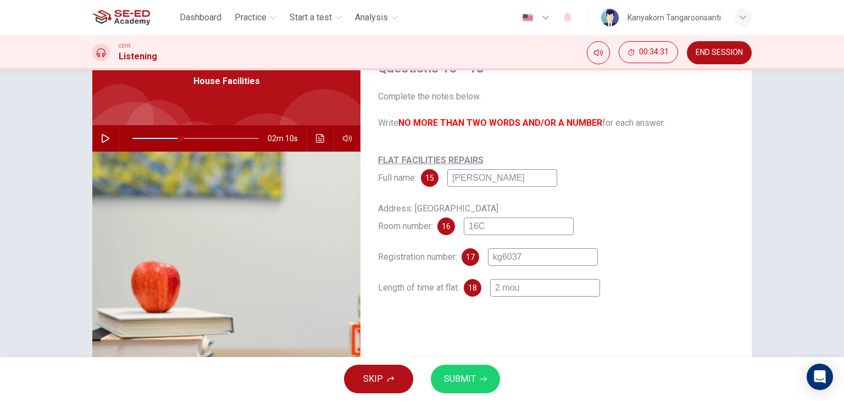
type input "38"
type input "2 m"
type input "38"
type input "2 mo"
type input "38"
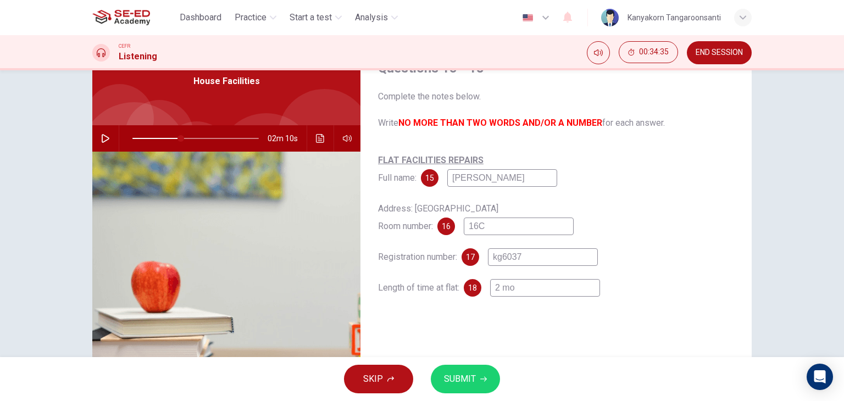
type input "2 mon"
type input "38"
type input "2 mont"
type input "38"
type input "2 month"
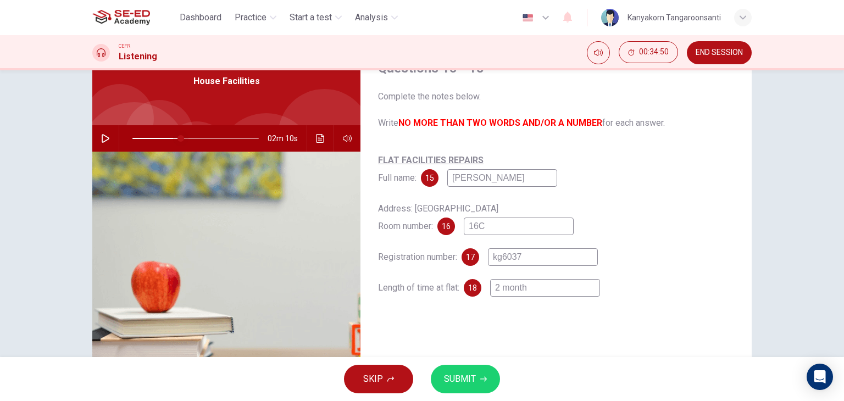
type input "38"
type input "2 month"
click at [174, 139] on span at bounding box center [177, 138] width 7 height 7
click at [102, 140] on icon "button" at bounding box center [106, 138] width 8 height 9
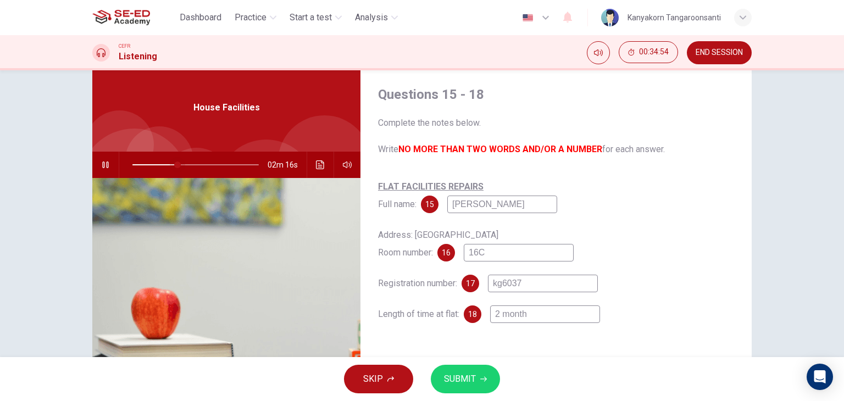
scroll to position [29, 0]
click at [167, 163] on span at bounding box center [170, 165] width 7 height 7
click at [103, 165] on icon "button" at bounding box center [105, 165] width 9 height 9
click at [472, 377] on span "SUBMIT" at bounding box center [460, 379] width 32 height 15
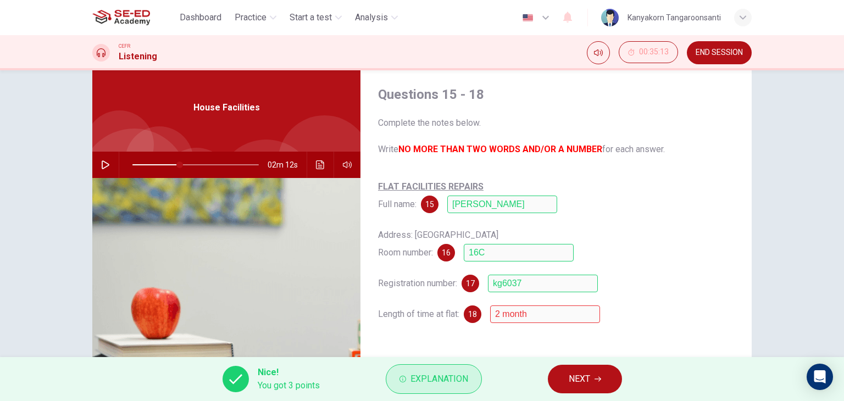
click at [460, 379] on span "Explanation" at bounding box center [440, 379] width 58 height 15
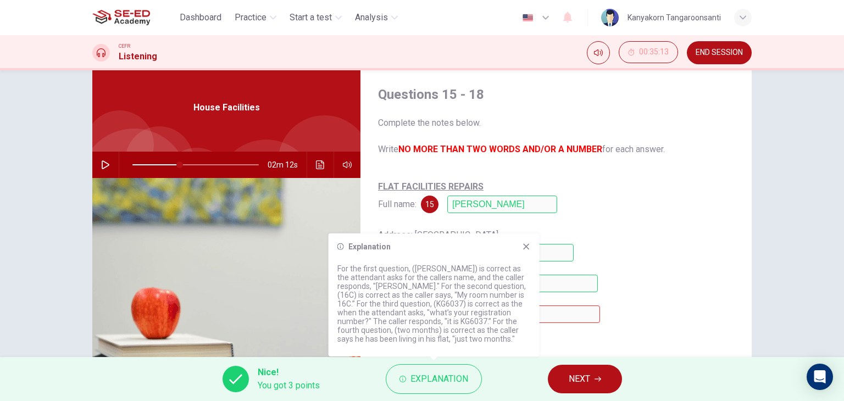
click at [529, 244] on icon at bounding box center [526, 247] width 6 height 6
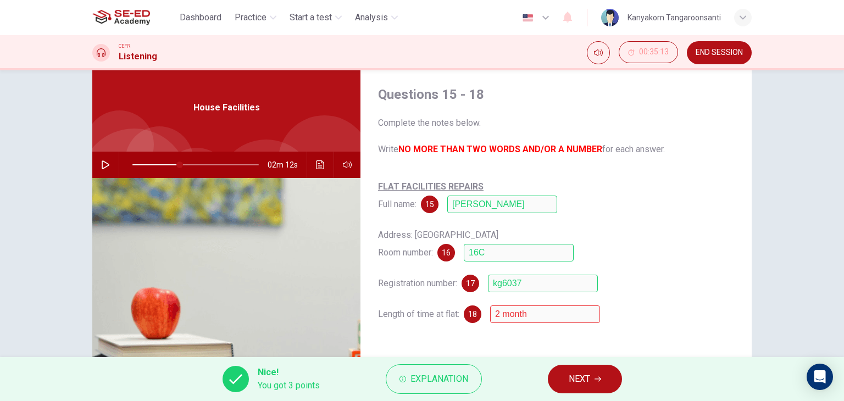
click at [600, 379] on icon "button" at bounding box center [598, 379] width 7 height 7
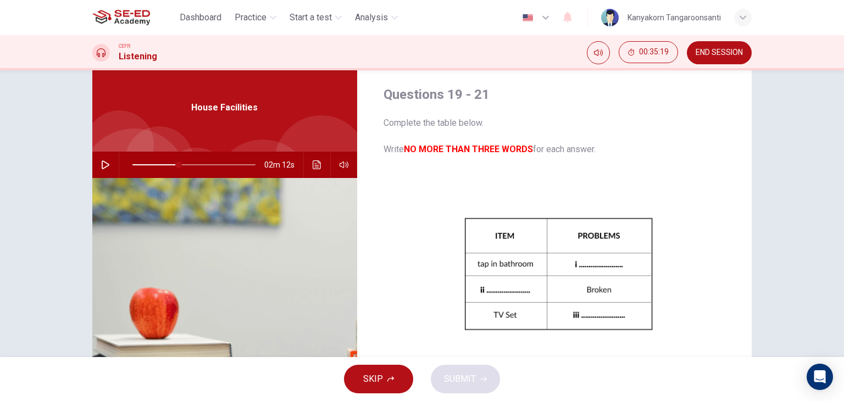
click at [106, 165] on icon "button" at bounding box center [106, 165] width 8 height 9
click at [101, 168] on icon "button" at bounding box center [105, 165] width 9 height 9
click at [101, 162] on icon "button" at bounding box center [105, 165] width 9 height 9
type input "51"
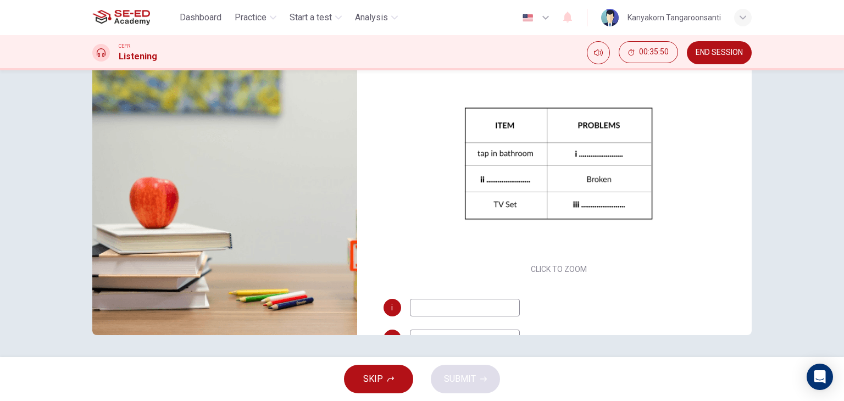
scroll to position [64, 0]
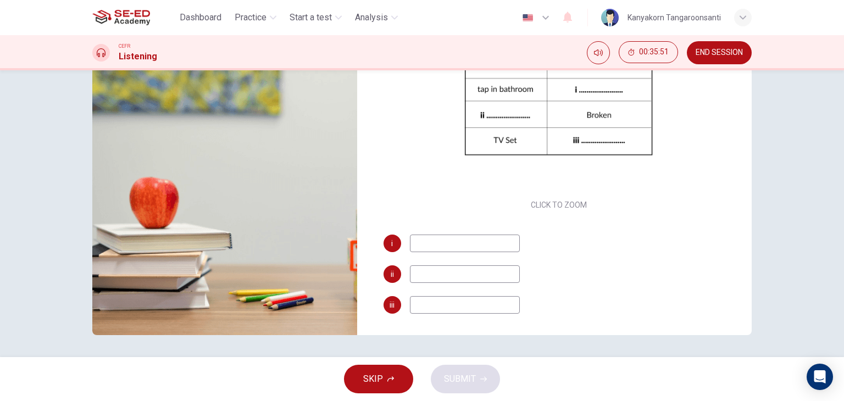
click at [429, 275] on input at bounding box center [465, 275] width 110 height 18
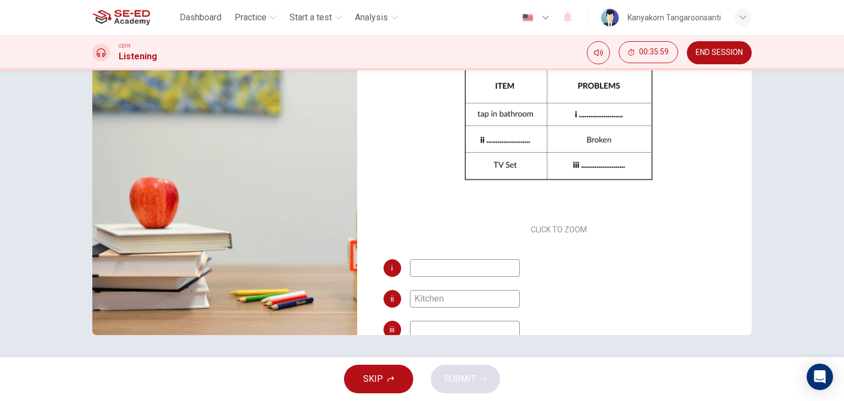
scroll to position [47, 0]
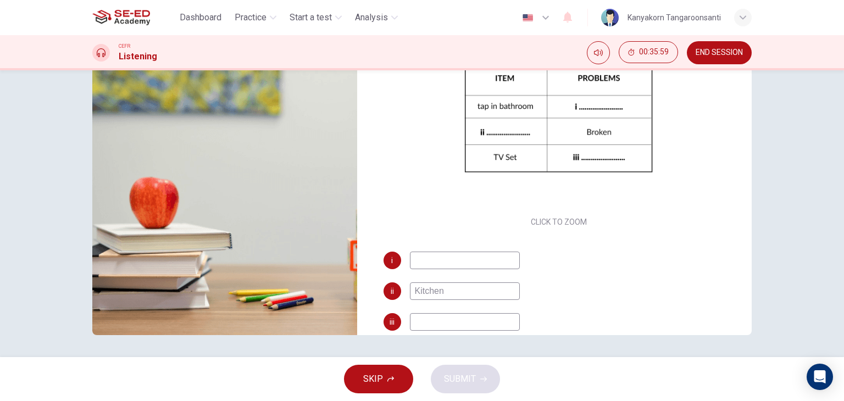
type input "Kitchen"
click at [424, 261] on input at bounding box center [465, 261] width 110 height 18
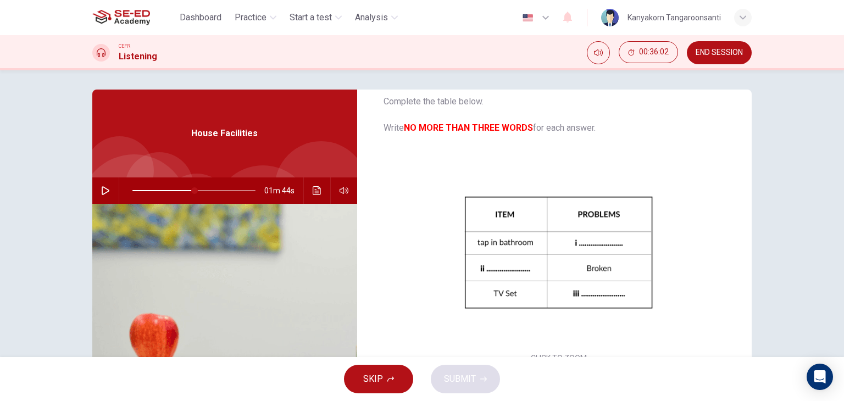
scroll to position [0, 0]
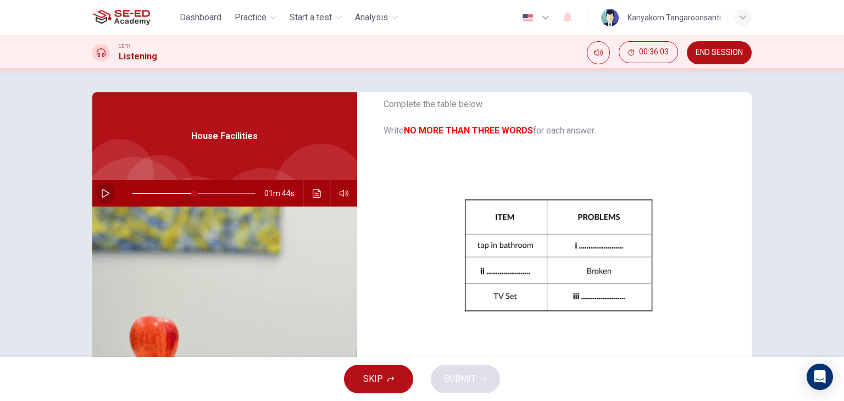
click at [97, 195] on button "button" at bounding box center [106, 193] width 18 height 26
drag, startPoint x: 191, startPoint y: 192, endPoint x: 175, endPoint y: 198, distance: 17.4
click at [175, 197] on span at bounding box center [178, 193] width 7 height 7
click at [103, 192] on icon "button" at bounding box center [105, 193] width 9 height 9
click at [103, 192] on icon "button" at bounding box center [106, 193] width 8 height 9
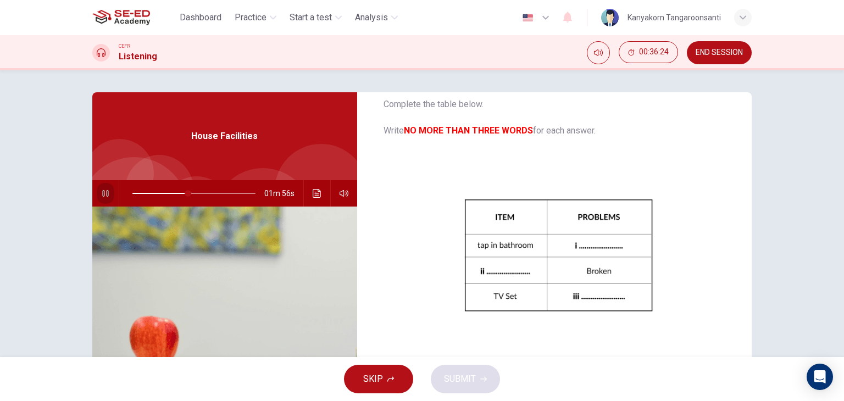
click at [103, 195] on icon "button" at bounding box center [105, 193] width 9 height 9
type input "45"
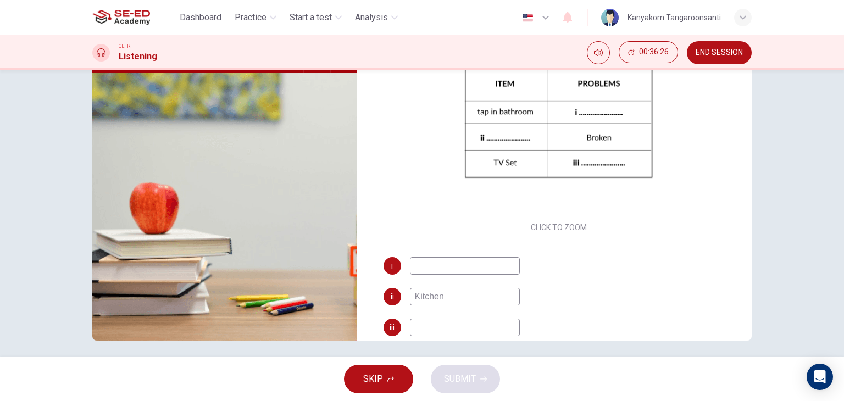
scroll to position [64, 0]
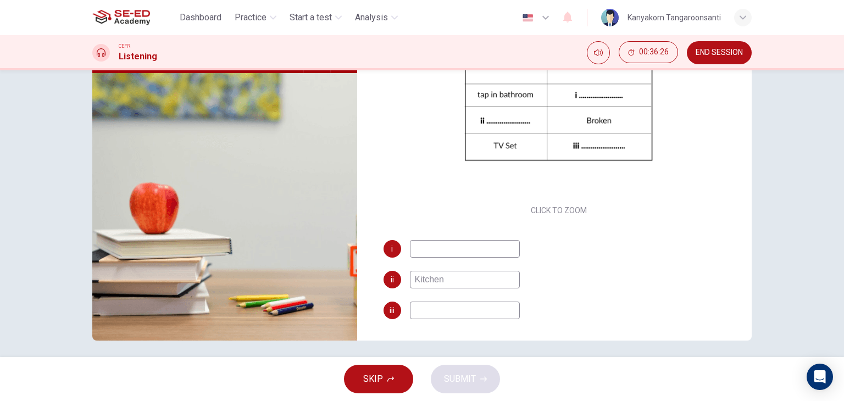
click at [425, 251] on input at bounding box center [465, 249] width 110 height 18
click at [416, 247] on input "reasking" at bounding box center [465, 249] width 110 height 18
click at [426, 248] on input "leasking" at bounding box center [465, 249] width 110 height 18
type input "leaking"
click at [446, 248] on input "leaking" at bounding box center [465, 249] width 110 height 18
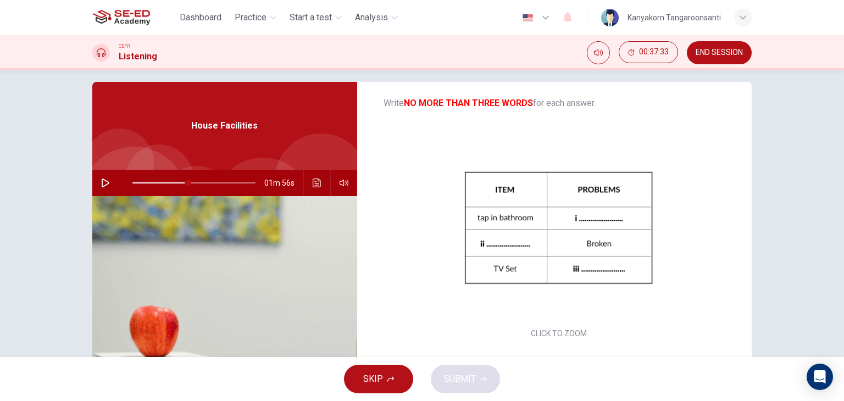
scroll to position [5, 0]
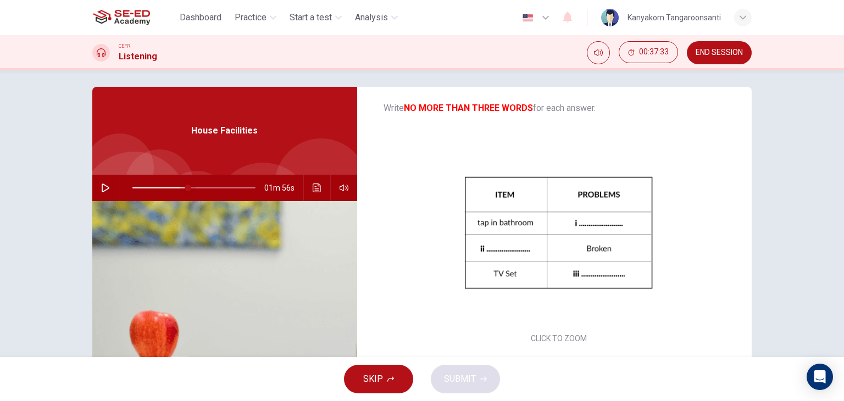
type input "45"
type input "leaking"
click at [180, 190] on span at bounding box center [183, 188] width 7 height 7
click at [109, 190] on button "button" at bounding box center [106, 188] width 18 height 26
click at [107, 187] on button "button" at bounding box center [106, 188] width 18 height 26
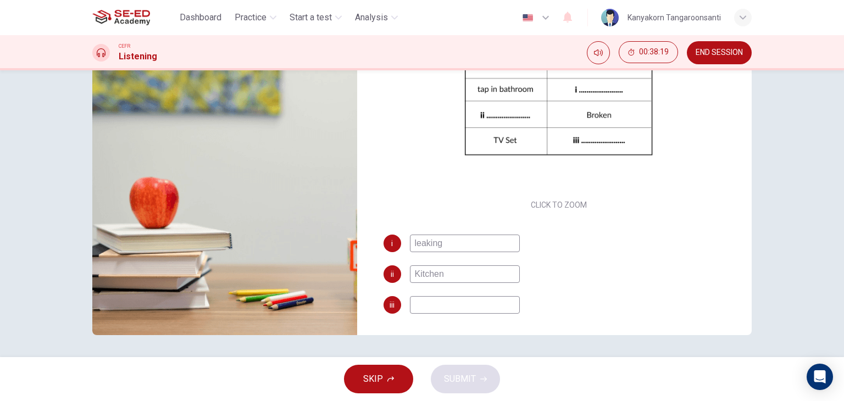
scroll to position [0, 0]
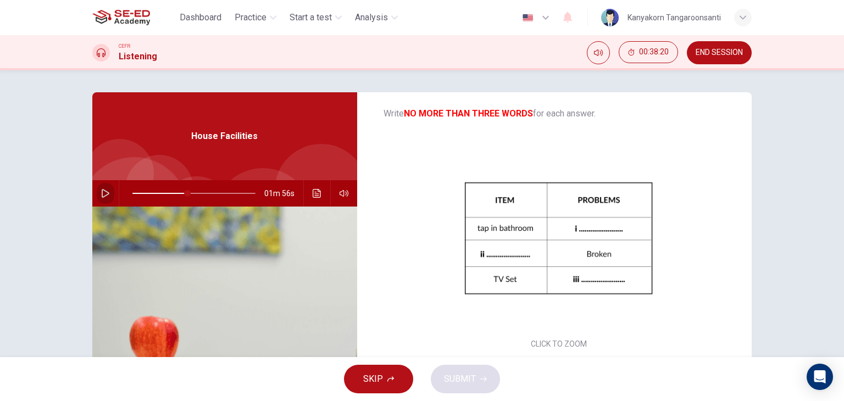
click at [97, 194] on button "button" at bounding box center [106, 193] width 18 height 26
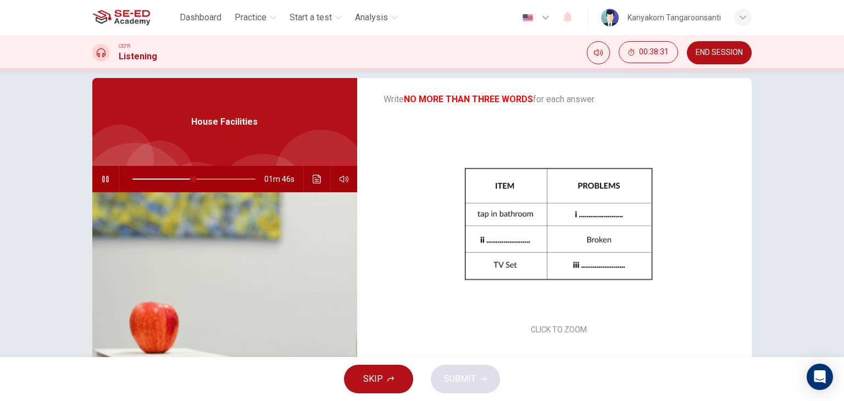
scroll to position [15, 0]
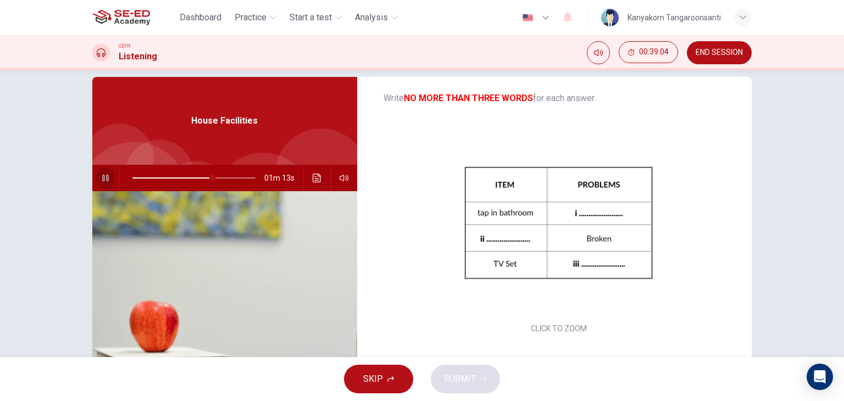
click at [101, 174] on icon "button" at bounding box center [105, 178] width 9 height 9
type input "65"
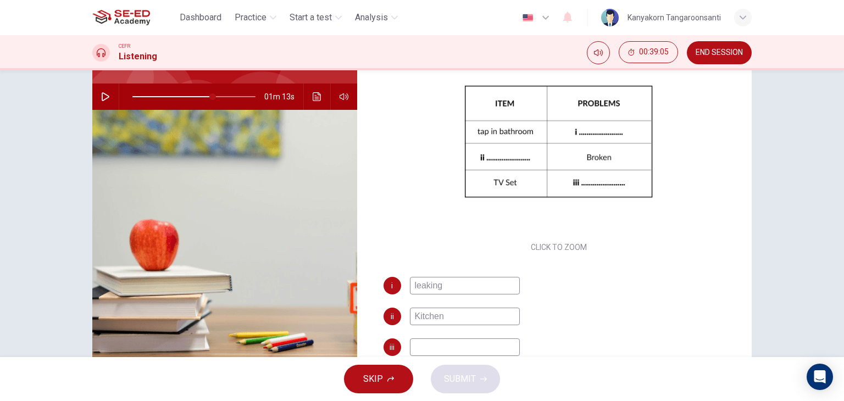
scroll to position [139, 0]
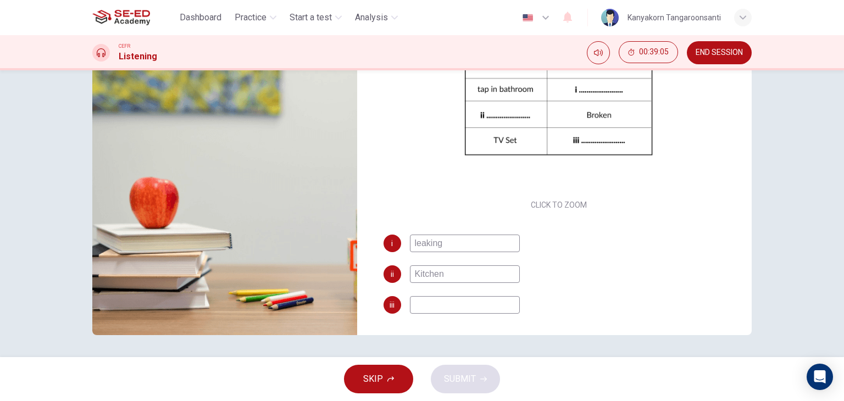
click at [420, 302] on input at bounding box center [465, 305] width 110 height 18
type input "N"
type input "65"
type input "No"
type input "65"
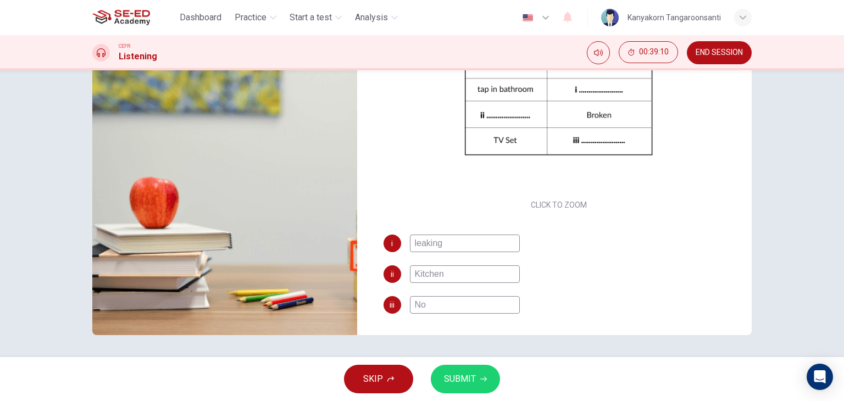
type input "No s"
type input "65"
type input "No sou"
type input "65"
type input "No sound"
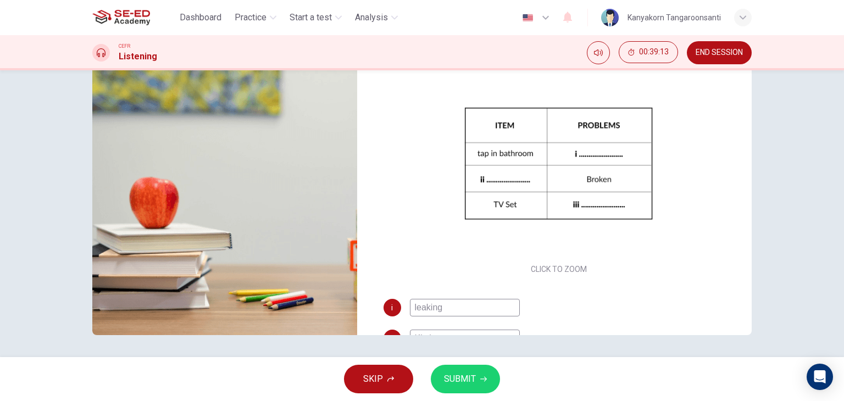
scroll to position [0, 0]
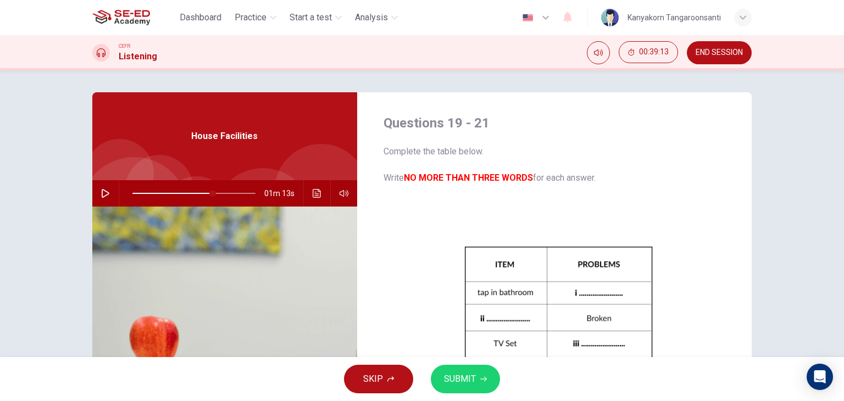
type input "65"
type input "No sound"
click at [101, 188] on button "button" at bounding box center [106, 193] width 18 height 26
drag, startPoint x: 209, startPoint y: 194, endPoint x: 202, endPoint y: 196, distance: 7.1
click at [207, 196] on span at bounding box center [210, 193] width 7 height 7
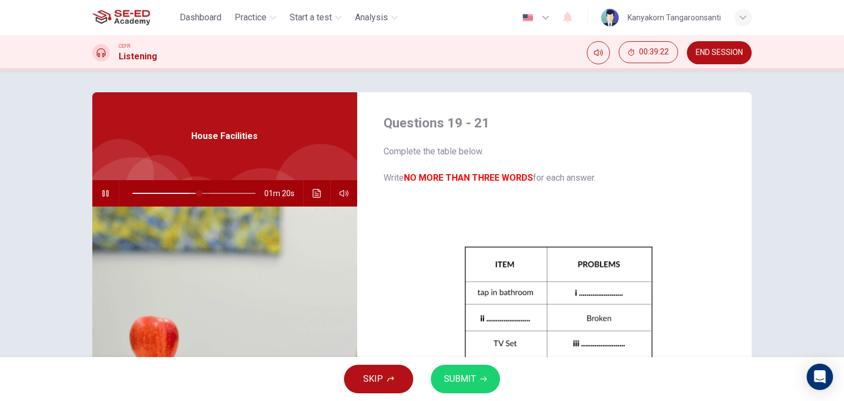
drag, startPoint x: 206, startPoint y: 192, endPoint x: 196, endPoint y: 195, distance: 10.3
click at [196, 195] on span at bounding box center [199, 193] width 7 height 7
click at [108, 194] on button "button" at bounding box center [106, 193] width 18 height 26
click at [102, 195] on icon "button" at bounding box center [105, 193] width 9 height 9
drag, startPoint x: 194, startPoint y: 194, endPoint x: 112, endPoint y: 201, distance: 81.6
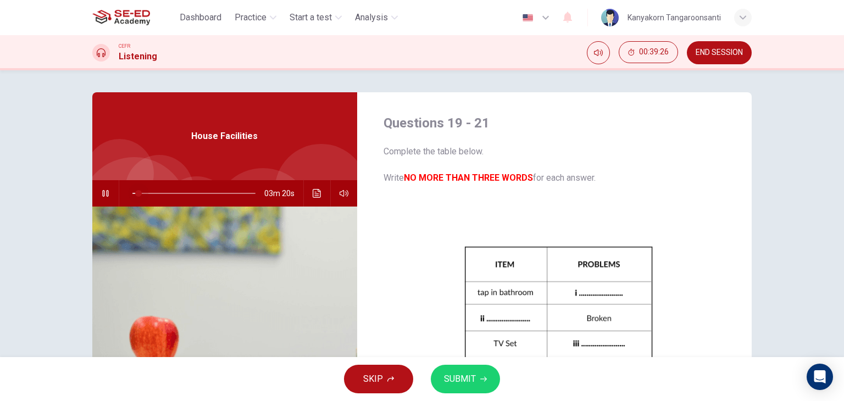
click at [119, 200] on div at bounding box center [191, 193] width 145 height 26
click at [594, 52] on icon "Mute" at bounding box center [598, 52] width 9 height 7
click at [594, 52] on icon "Unmute" at bounding box center [598, 52] width 9 height 7
drag, startPoint x: 132, startPoint y: 192, endPoint x: 255, endPoint y: 189, distance: 123.2
click at [255, 190] on span at bounding box center [255, 193] width 7 height 7
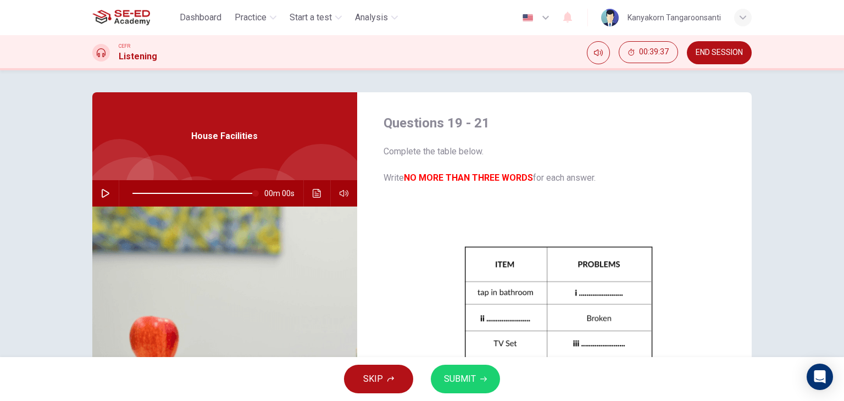
click at [103, 192] on icon "button" at bounding box center [106, 193] width 8 height 9
click at [103, 191] on icon "button" at bounding box center [106, 193] width 8 height 9
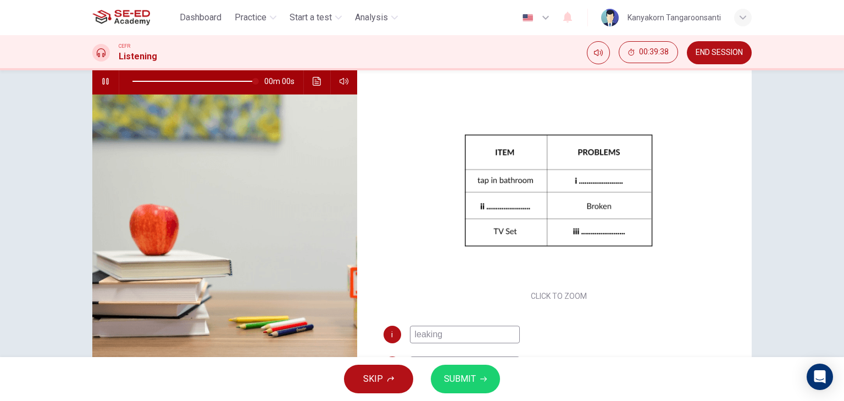
scroll to position [139, 0]
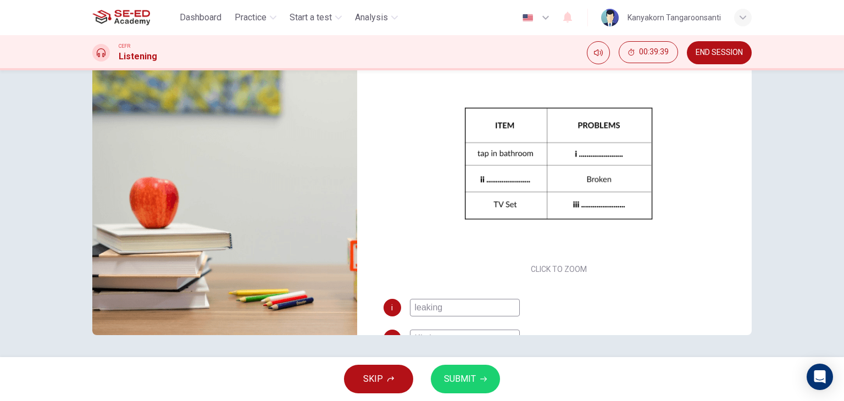
click at [449, 382] on span "SUBMIT" at bounding box center [460, 379] width 32 height 15
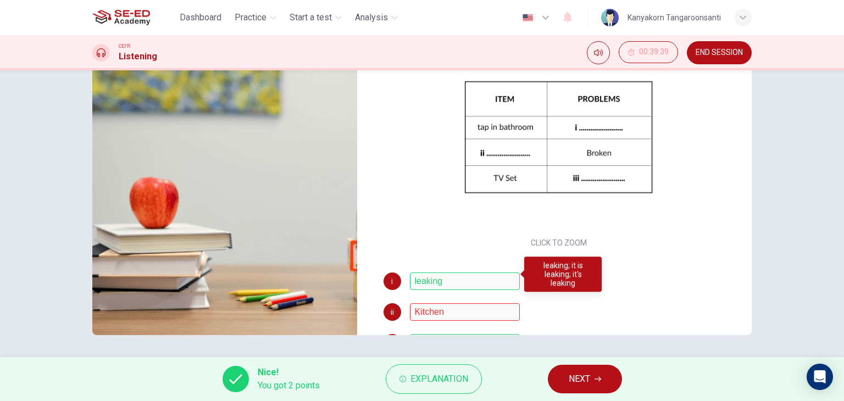
scroll to position [64, 0]
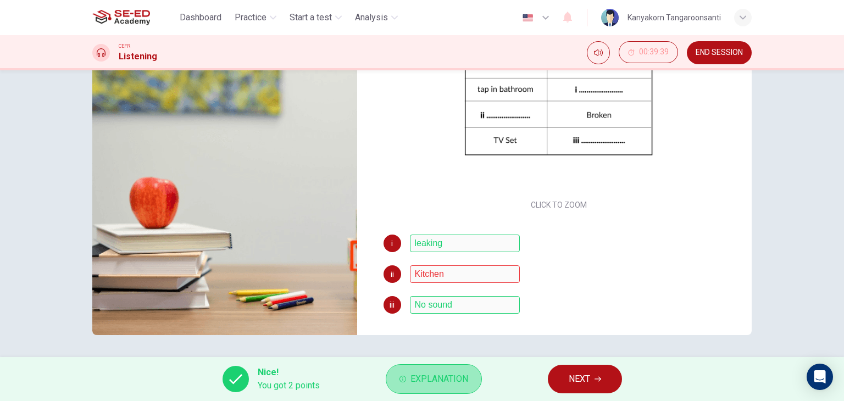
click at [435, 376] on span "Explanation" at bounding box center [440, 379] width 58 height 15
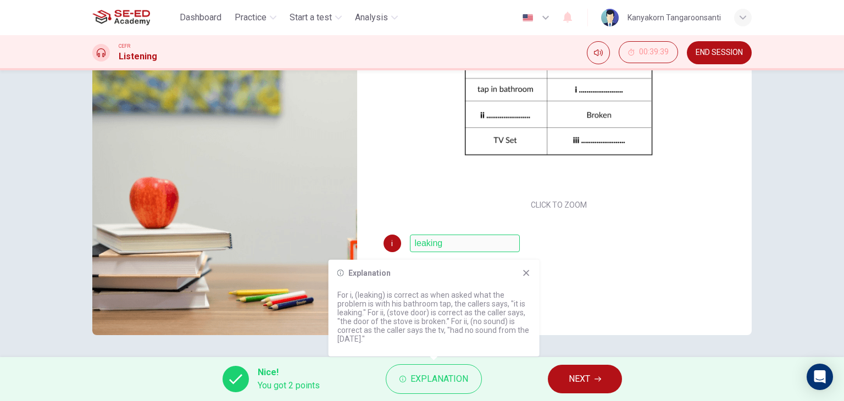
click at [528, 269] on icon at bounding box center [526, 273] width 9 height 9
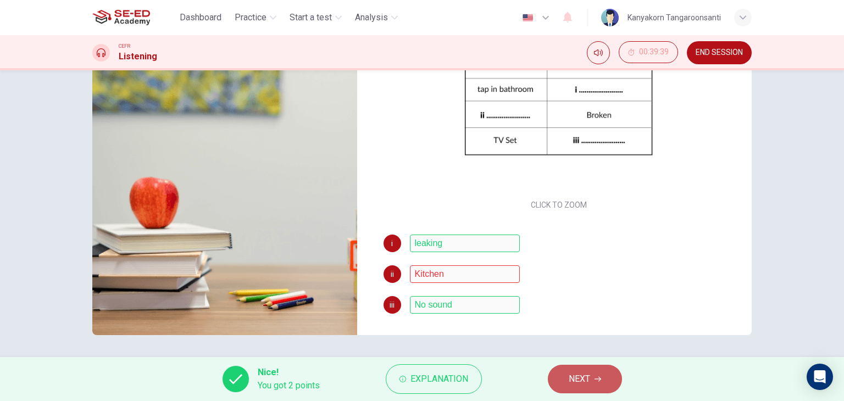
click at [568, 372] on button "NEXT" at bounding box center [585, 379] width 74 height 29
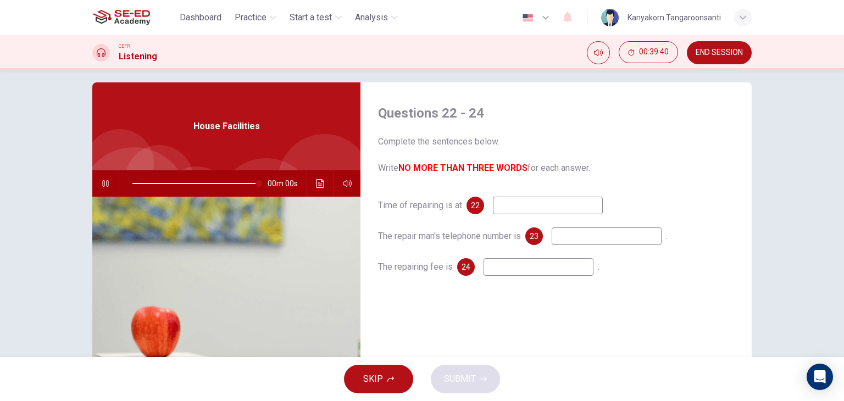
scroll to position [0, 0]
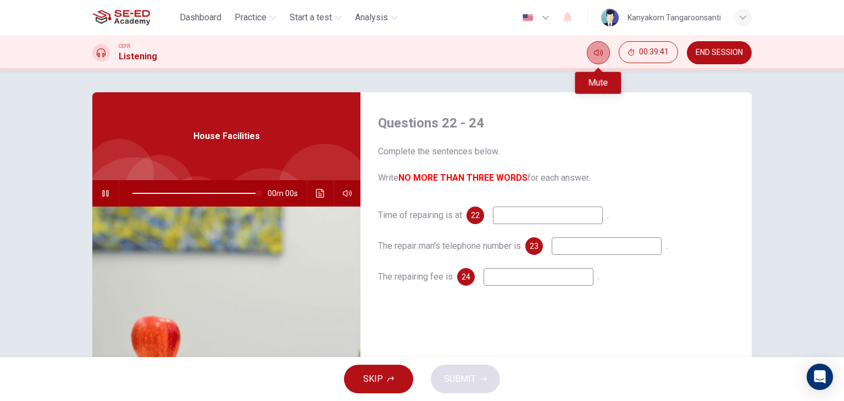
click at [594, 53] on icon "Mute" at bounding box center [598, 52] width 9 height 9
click at [101, 189] on icon "button" at bounding box center [105, 193] width 9 height 9
drag, startPoint x: 253, startPoint y: 191, endPoint x: 121, endPoint y: 200, distance: 132.7
click at [129, 197] on span at bounding box center [132, 193] width 7 height 7
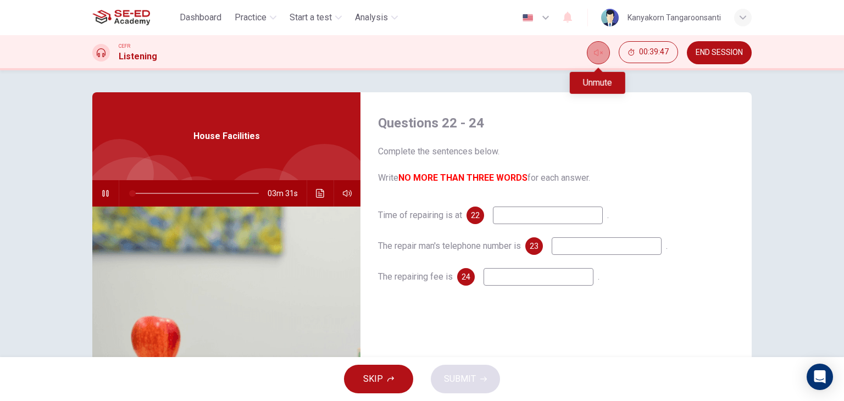
click at [592, 49] on button "Unmute" at bounding box center [598, 52] width 23 height 23
click at [592, 49] on button "Mute" at bounding box center [598, 52] width 23 height 23
click at [601, 47] on button "Unmute" at bounding box center [598, 52] width 23 height 23
click at [103, 194] on icon "button" at bounding box center [105, 193] width 9 height 9
click at [106, 193] on icon "button" at bounding box center [106, 193] width 8 height 9
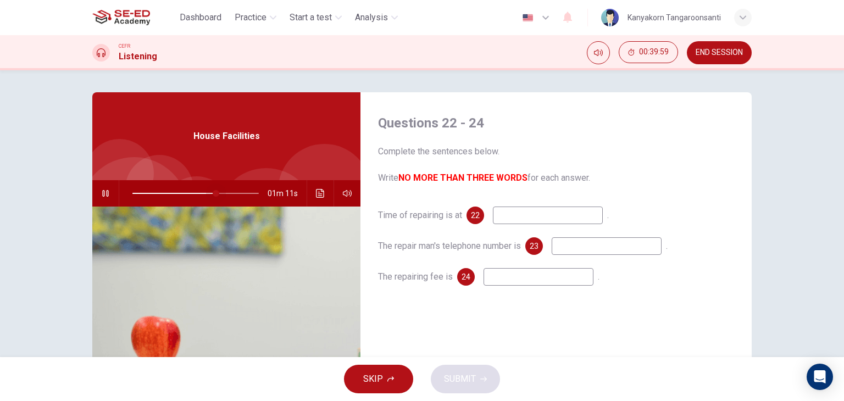
drag, startPoint x: 131, startPoint y: 193, endPoint x: 220, endPoint y: 196, distance: 89.1
click at [219, 196] on span at bounding box center [216, 193] width 7 height 7
drag, startPoint x: 220, startPoint y: 194, endPoint x: 115, endPoint y: 209, distance: 106.1
click at [115, 209] on div "House Facilities 03m 31s" at bounding box center [226, 283] width 268 height 382
click at [347, 196] on icon "button" at bounding box center [347, 193] width 9 height 9
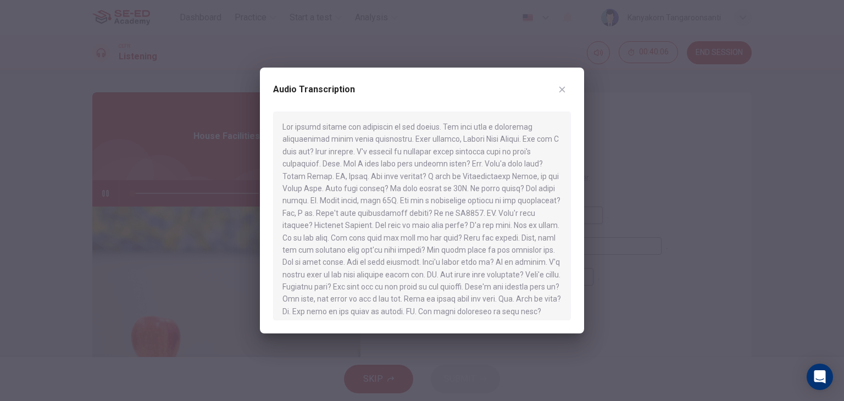
click at [554, 87] on button "button" at bounding box center [563, 90] width 18 height 18
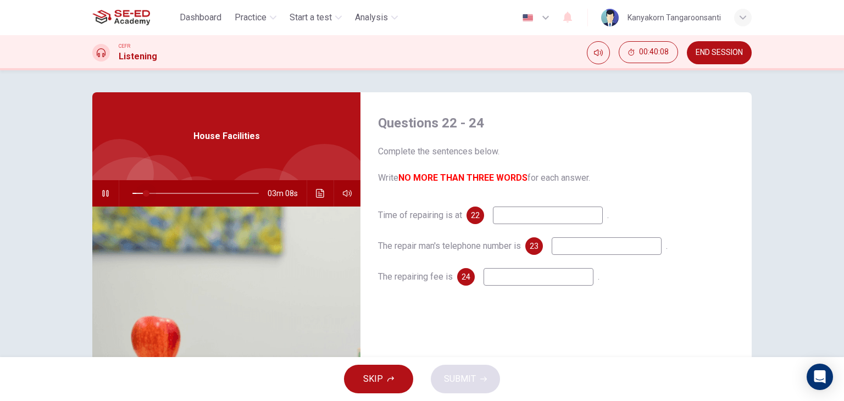
click at [143, 192] on span at bounding box center [195, 193] width 126 height 15
drag, startPoint x: 145, startPoint y: 192, endPoint x: 166, endPoint y: 192, distance: 20.9
click at [166, 192] on span at bounding box center [169, 193] width 7 height 7
drag, startPoint x: 166, startPoint y: 191, endPoint x: 284, endPoint y: 192, distance: 117.6
click at [284, 192] on div "00m 00s" at bounding box center [226, 193] width 268 height 26
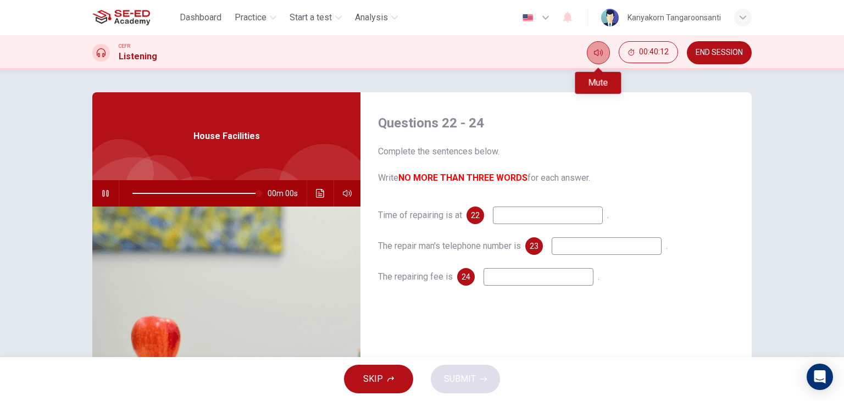
click at [601, 53] on icon "Mute" at bounding box center [598, 52] width 9 height 9
click at [601, 53] on icon "Unmute" at bounding box center [598, 52] width 9 height 9
drag, startPoint x: 255, startPoint y: 190, endPoint x: 218, endPoint y: 200, distance: 38.3
click at [218, 197] on span at bounding box center [221, 193] width 7 height 7
drag, startPoint x: 217, startPoint y: 192, endPoint x: 118, endPoint y: 207, distance: 100.1
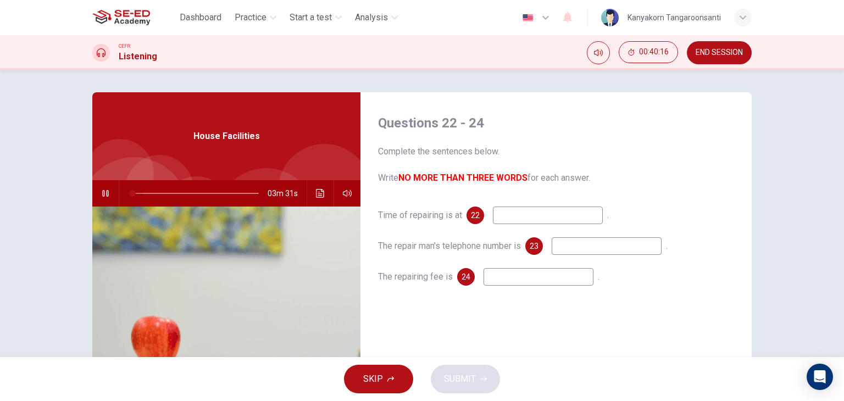
click at [118, 207] on div "House Facilities 03m 31s" at bounding box center [226, 283] width 268 height 382
drag, startPoint x: 127, startPoint y: 195, endPoint x: 244, endPoint y: 223, distance: 120.5
click at [244, 223] on div "House Facilities 00m 29s" at bounding box center [226, 283] width 268 height 382
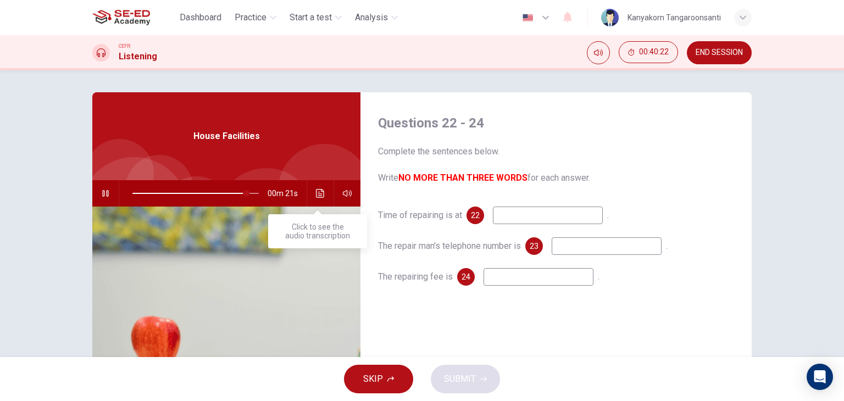
click at [327, 196] on div "00m 21s" at bounding box center [226, 193] width 268 height 26
click at [319, 197] on icon "Click to see the audio transcription" at bounding box center [320, 193] width 8 height 9
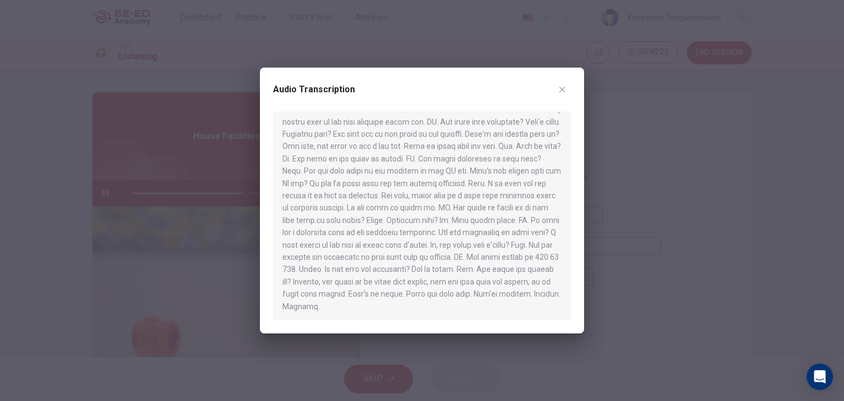
scroll to position [154, 0]
drag, startPoint x: 446, startPoint y: 268, endPoint x: 486, endPoint y: 272, distance: 40.3
click at [486, 272] on div at bounding box center [422, 216] width 298 height 209
click at [560, 89] on icon "button" at bounding box center [562, 89] width 9 height 9
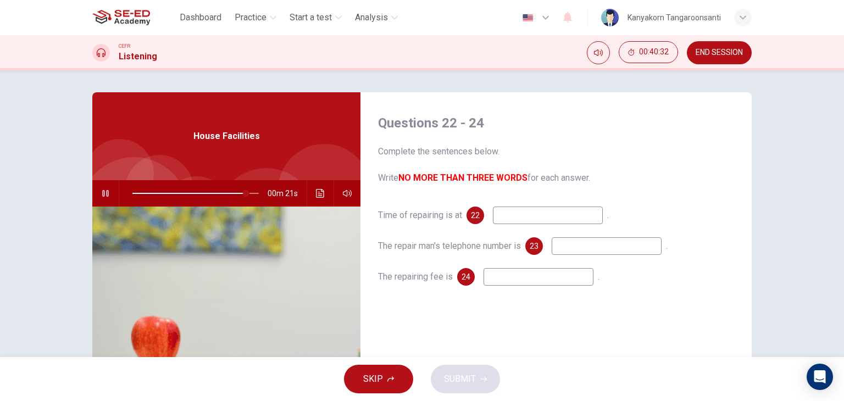
click at [97, 192] on button "button" at bounding box center [106, 193] width 18 height 26
click at [328, 201] on div "00m 21s" at bounding box center [226, 193] width 268 height 26
click at [323, 195] on button "Click to see the audio transcription" at bounding box center [321, 193] width 18 height 26
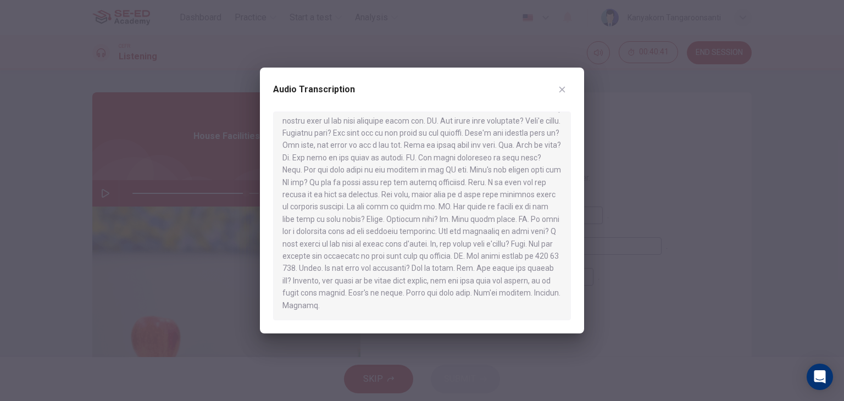
click at [566, 92] on icon "button" at bounding box center [562, 89] width 9 height 9
type input "90"
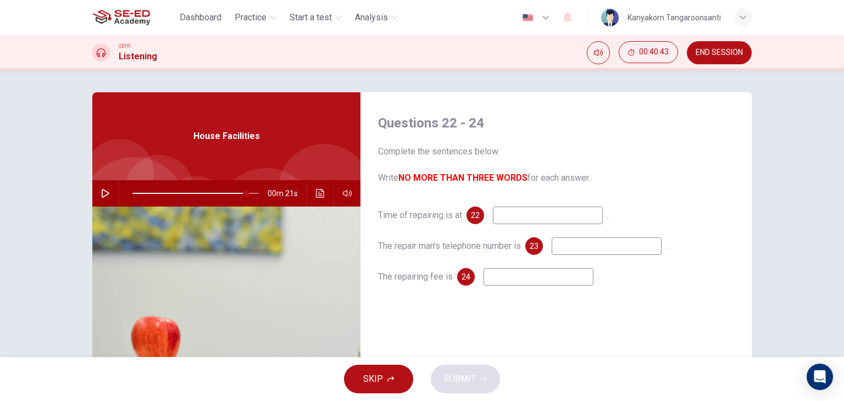
click at [583, 244] on input at bounding box center [607, 246] width 110 height 18
type input "6540737"
click at [308, 196] on div "00m 21s" at bounding box center [226, 193] width 268 height 26
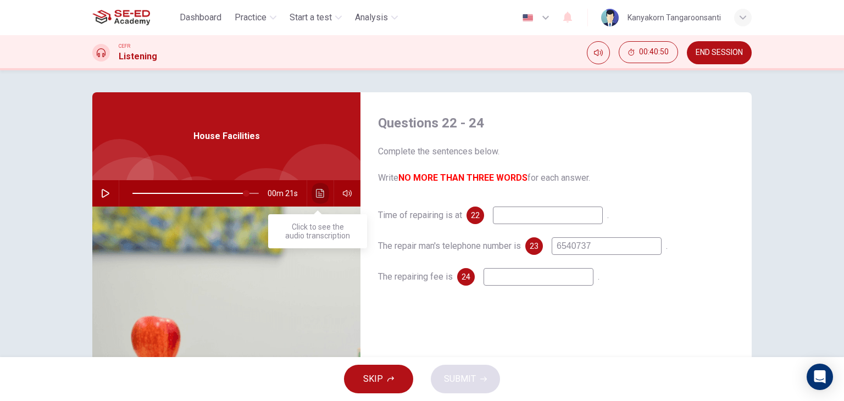
click at [316, 193] on icon "Click to see the audio transcription" at bounding box center [320, 193] width 9 height 9
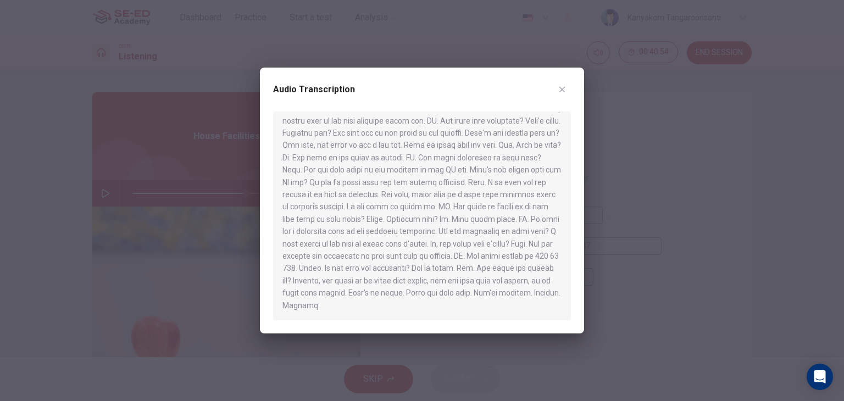
click at [565, 90] on icon "button" at bounding box center [562, 89] width 9 height 9
type input "90"
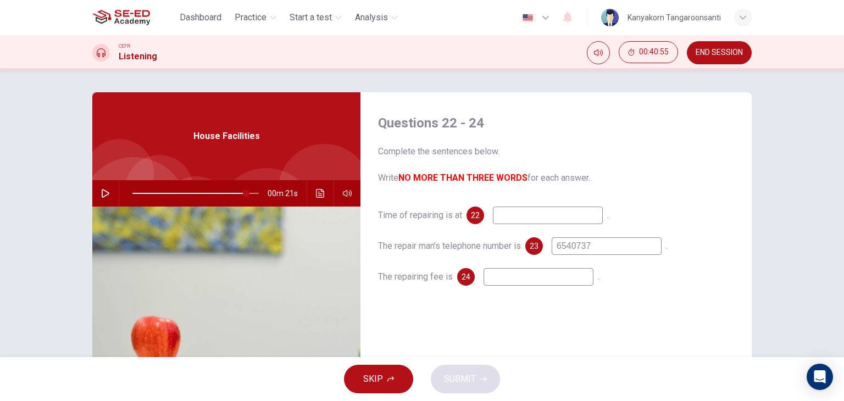
click at [601, 246] on input "6540737" at bounding box center [607, 246] width 110 height 18
type input "65433747"
click at [318, 188] on button "Click to see the audio transcription" at bounding box center [321, 193] width 18 height 26
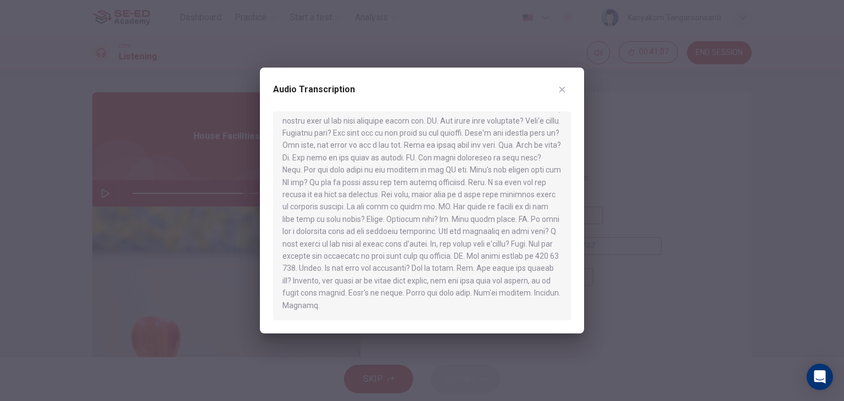
click at [559, 86] on icon "button" at bounding box center [562, 89] width 9 height 9
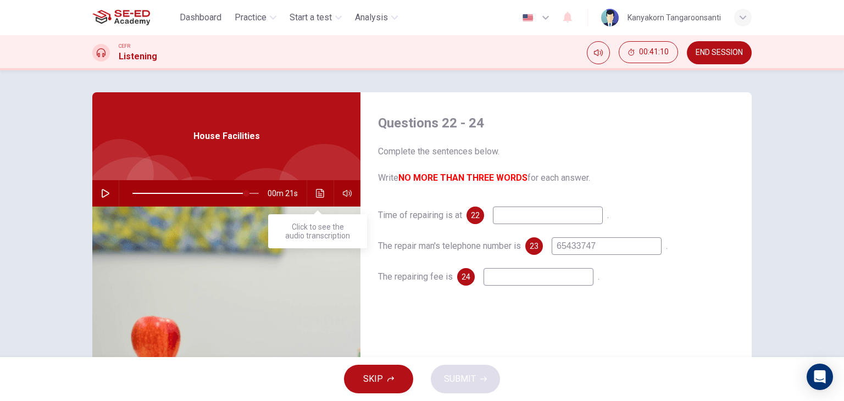
click at [317, 195] on icon "Click to see the audio transcription" at bounding box center [320, 193] width 9 height 9
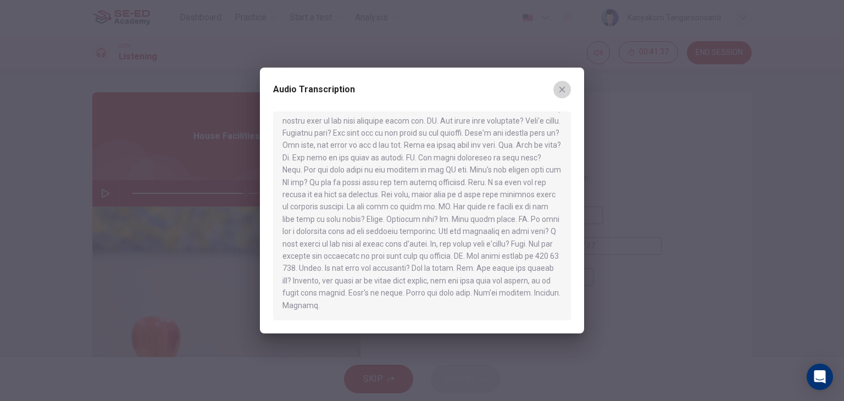
click at [562, 85] on icon "button" at bounding box center [562, 89] width 9 height 9
type input "90"
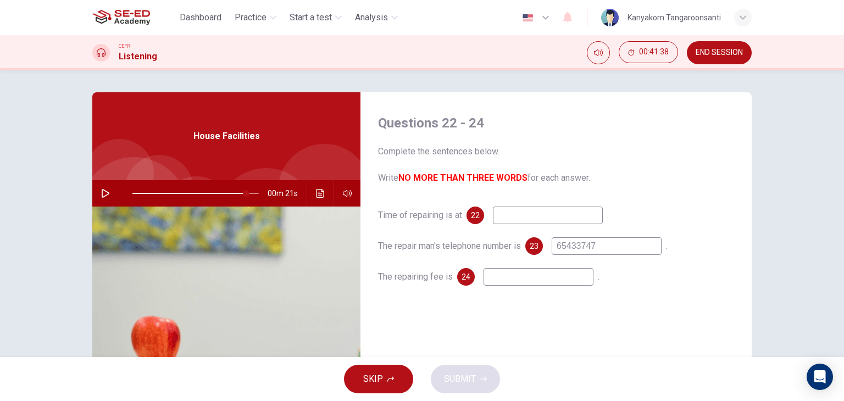
click at [515, 220] on input at bounding box center [548, 216] width 110 height 18
type input "four o'clock"
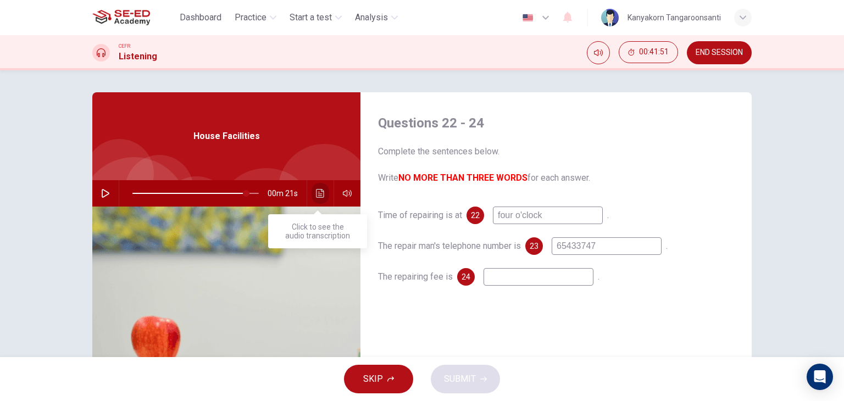
click at [316, 190] on icon "Click to see the audio transcription" at bounding box center [320, 193] width 9 height 9
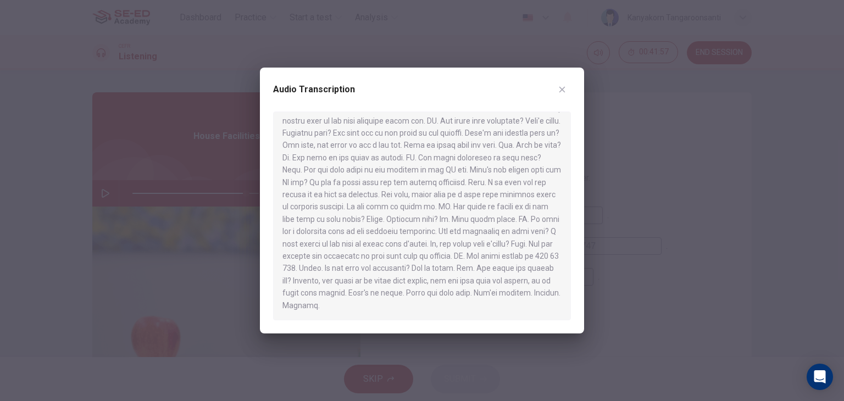
click at [555, 91] on button "button" at bounding box center [563, 90] width 18 height 18
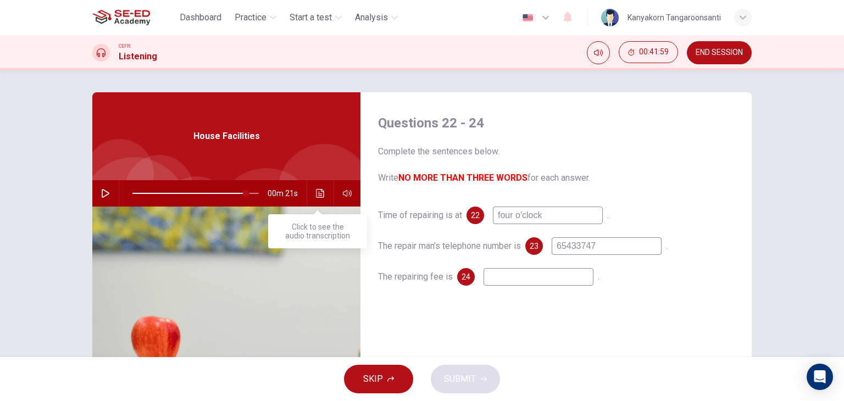
click at [319, 190] on icon "Click to see the audio transcription" at bounding box center [320, 193] width 8 height 9
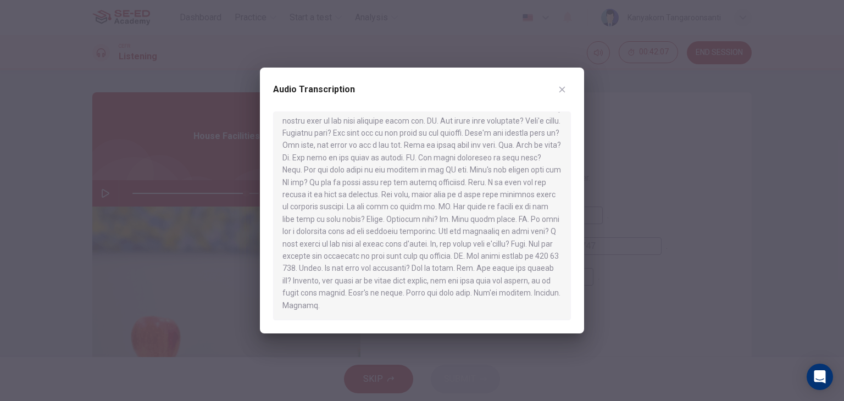
click at [557, 86] on button "button" at bounding box center [563, 90] width 18 height 18
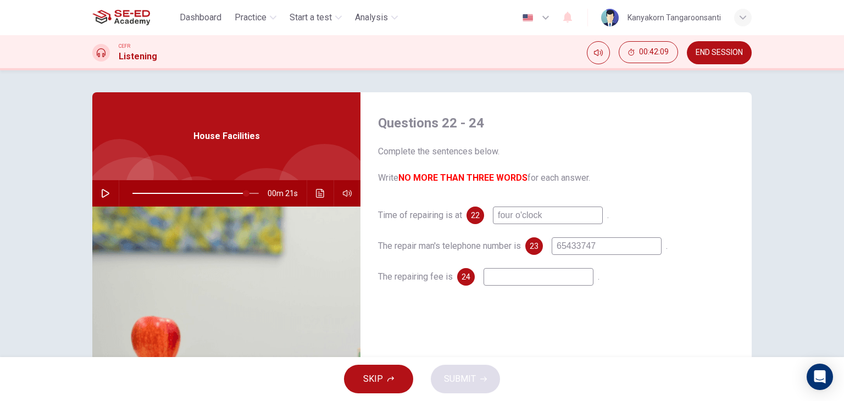
click at [501, 277] on input at bounding box center [539, 277] width 110 height 18
type input "90"
type input "fi"
type input "90"
type input "fiv"
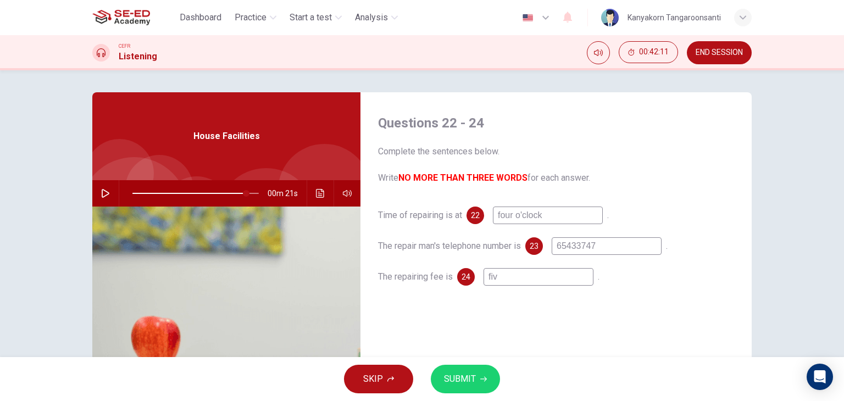
type input "90"
type input "five"
type input "90"
type input "five p"
type input "90"
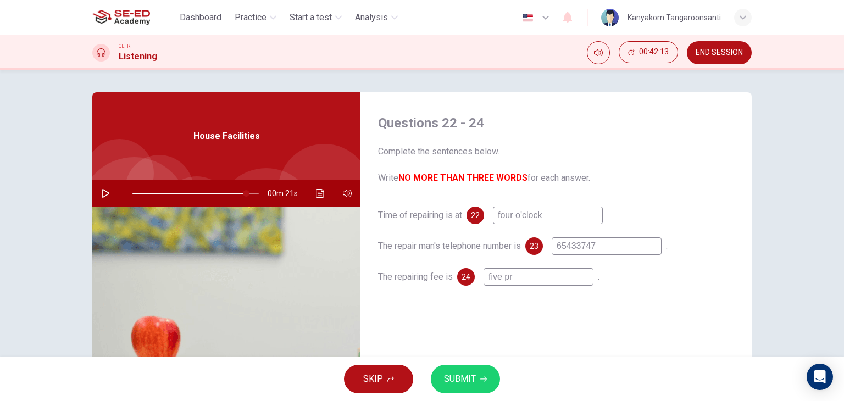
type input "five pro"
type input "90"
type input "five prou"
type input "90"
type input "five proun"
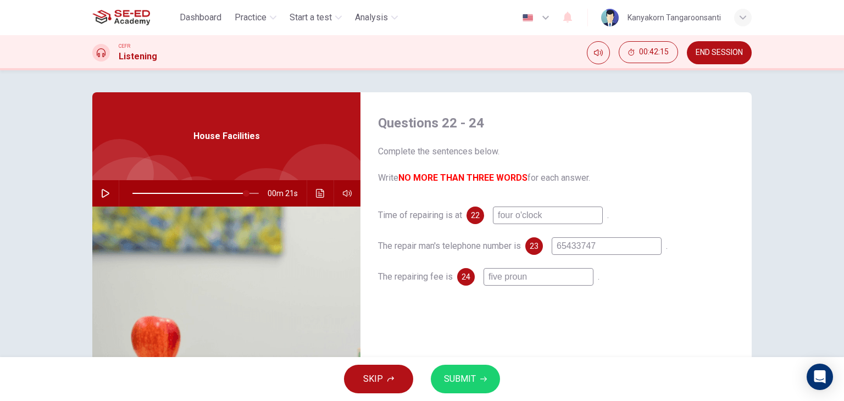
type input "90"
type input "five prounds"
type input "90"
type input "five prounds"
click at [469, 369] on button "SUBMIT" at bounding box center [465, 379] width 69 height 29
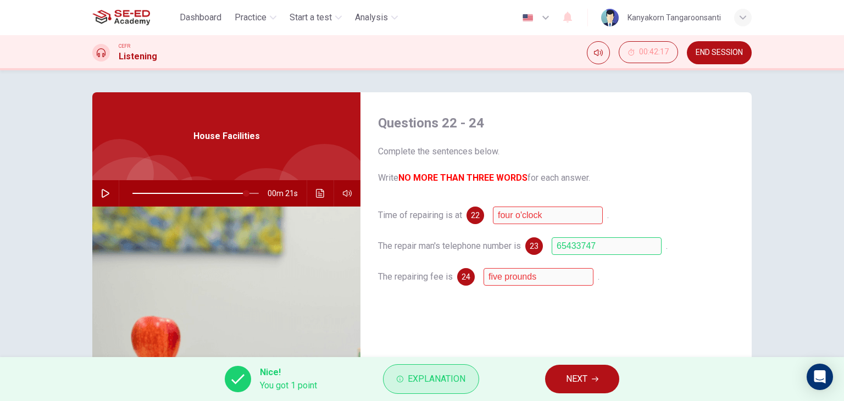
click at [457, 369] on button "Explanation" at bounding box center [431, 379] width 96 height 30
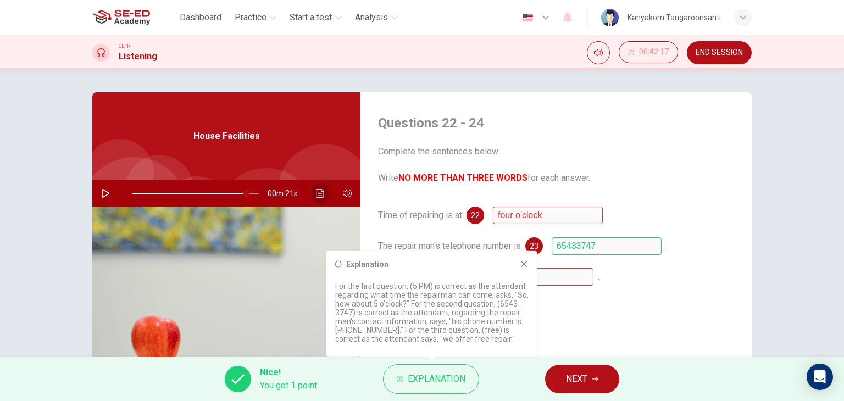
click at [316, 192] on icon "Click to see the audio transcription" at bounding box center [320, 193] width 9 height 9
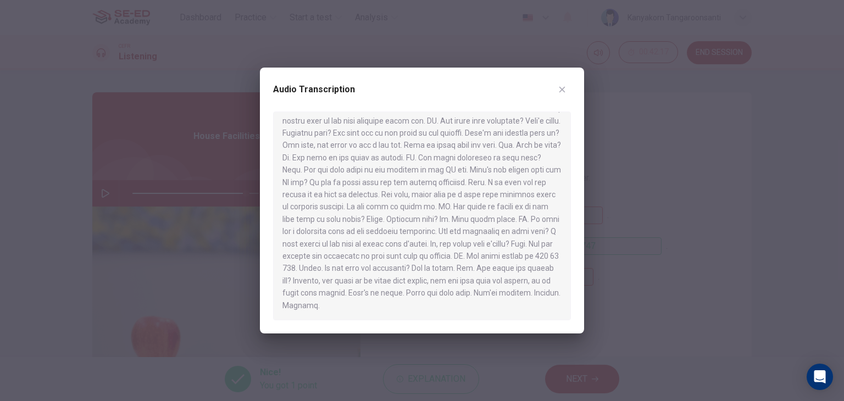
click at [568, 95] on button "button" at bounding box center [563, 90] width 18 height 18
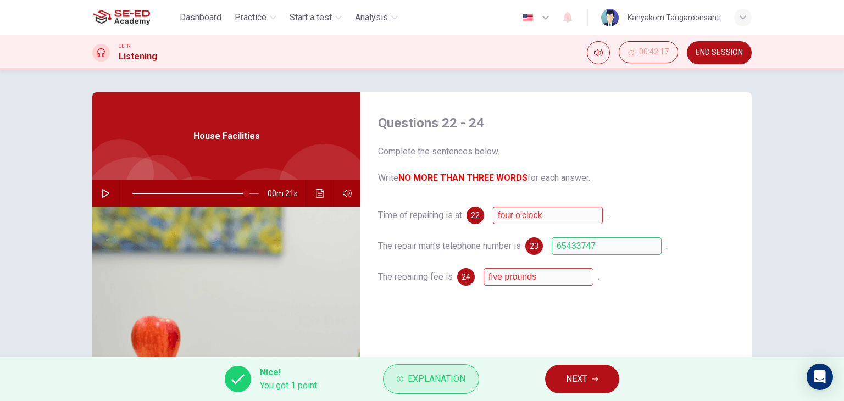
click at [441, 390] on button "Explanation" at bounding box center [431, 379] width 96 height 30
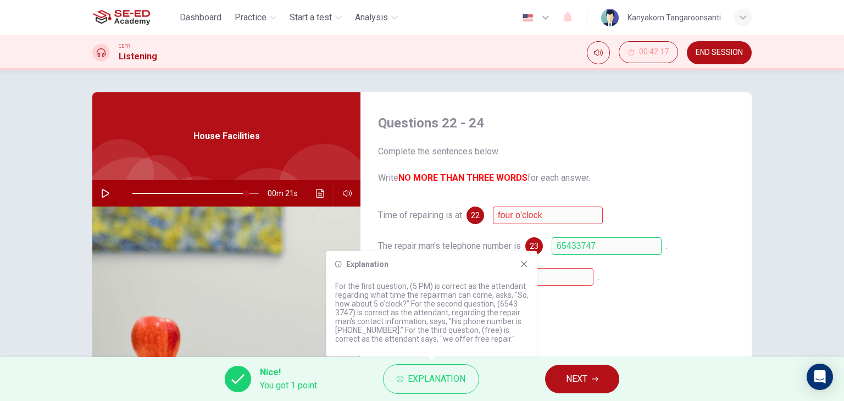
click at [522, 266] on icon at bounding box center [524, 264] width 6 height 6
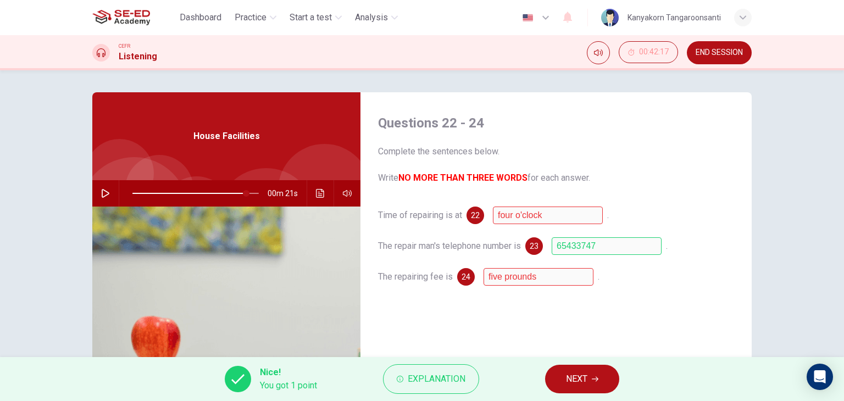
click at [323, 200] on button "Click to see the audio transcription" at bounding box center [321, 193] width 18 height 26
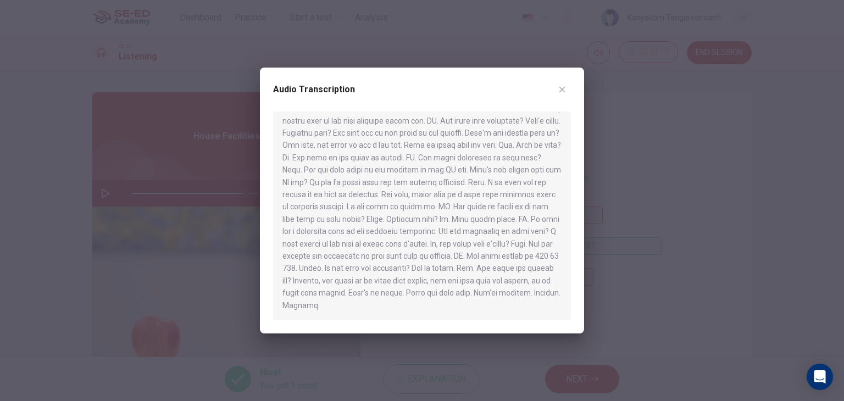
click at [566, 85] on icon "button" at bounding box center [562, 89] width 9 height 9
type input "90"
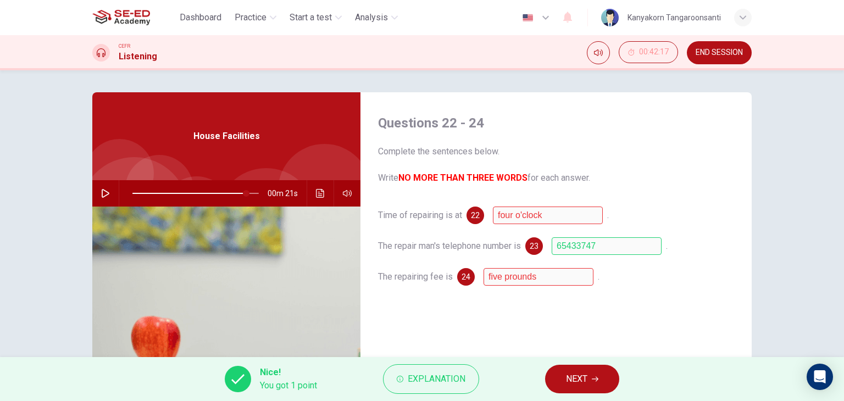
click at [588, 379] on span "NEXT" at bounding box center [576, 379] width 21 height 15
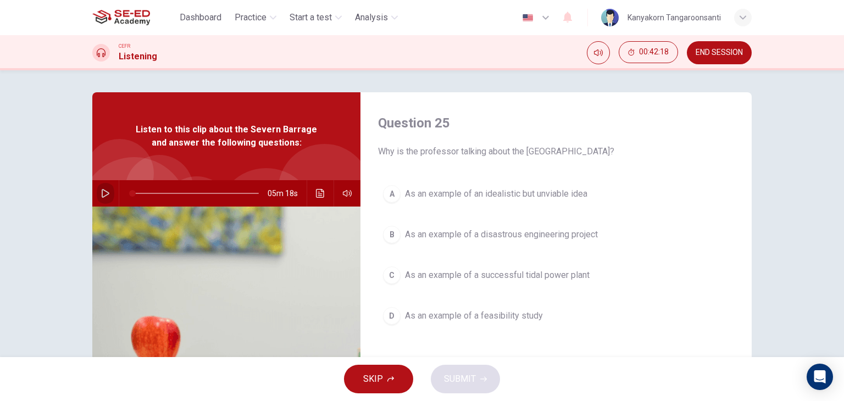
click at [97, 191] on button "button" at bounding box center [106, 193] width 18 height 26
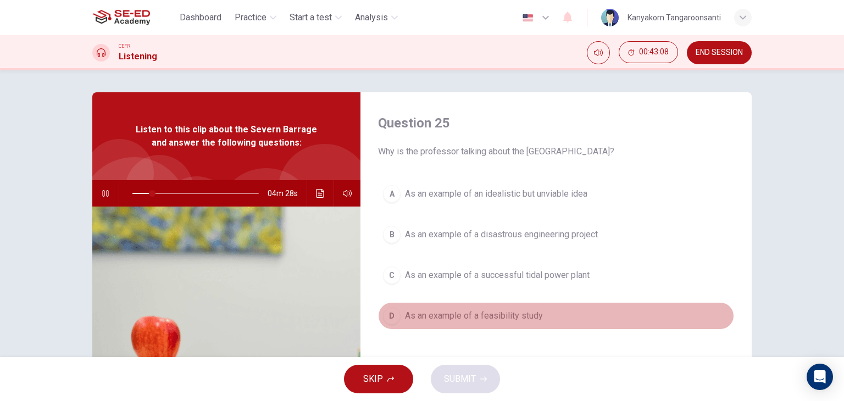
click at [430, 320] on span "As an example of a feasibility study" at bounding box center [474, 316] width 138 height 13
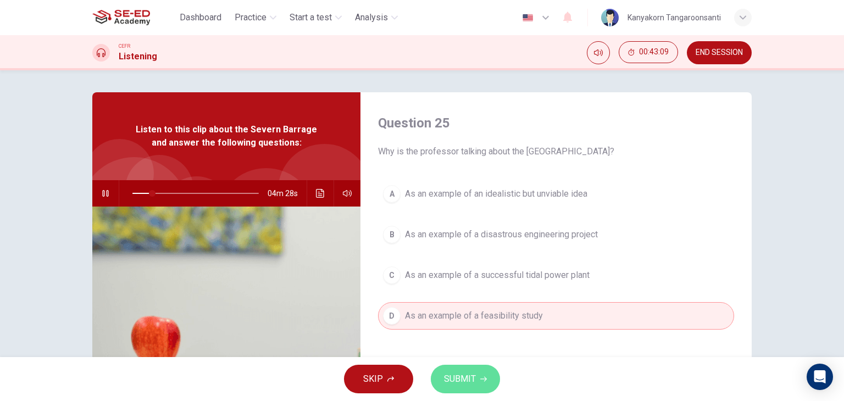
click at [463, 378] on span "SUBMIT" at bounding box center [460, 379] width 32 height 15
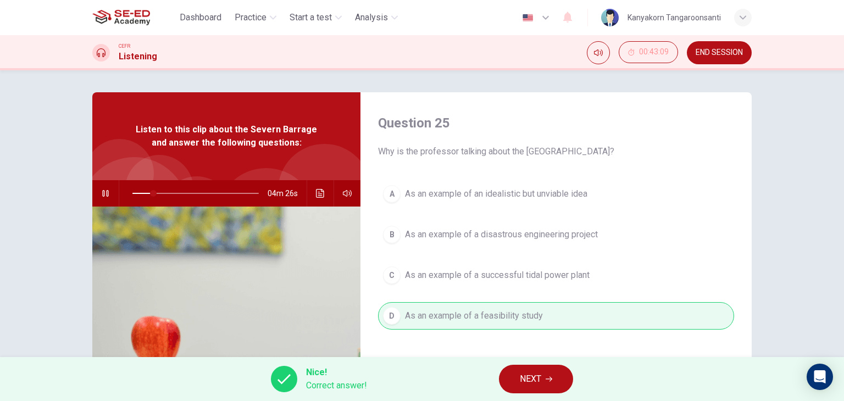
click at [519, 377] on button "NEXT" at bounding box center [536, 379] width 74 height 29
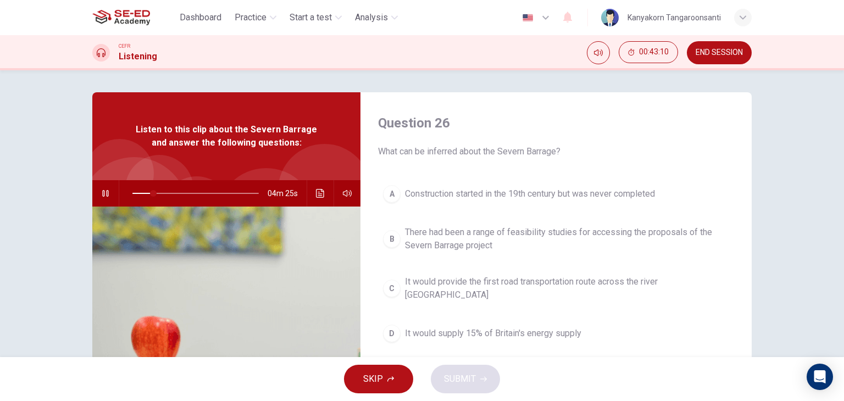
click at [108, 192] on button "button" at bounding box center [106, 193] width 18 height 26
click at [108, 194] on button "button" at bounding box center [106, 193] width 18 height 26
click at [427, 329] on span "It would supply 15% of Britain's energy supply" at bounding box center [493, 333] width 176 height 13
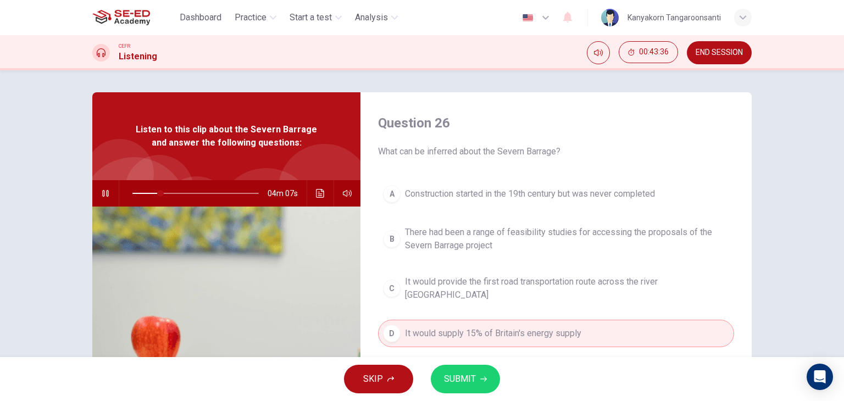
click at [393, 197] on div "A" at bounding box center [392, 194] width 18 height 18
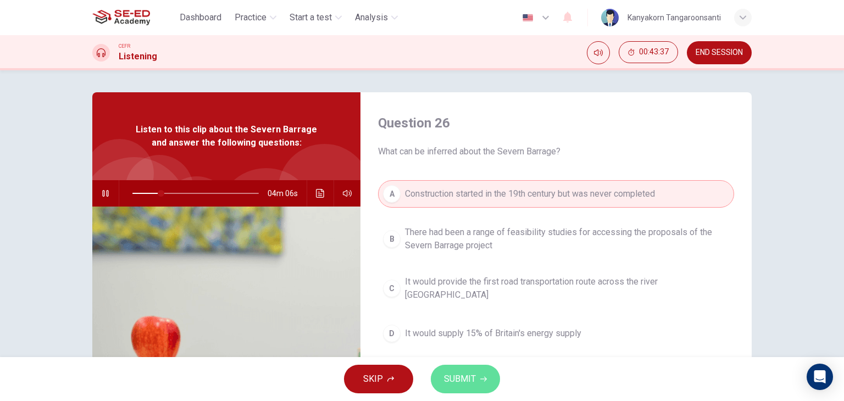
click at [463, 372] on span "SUBMIT" at bounding box center [460, 379] width 32 height 15
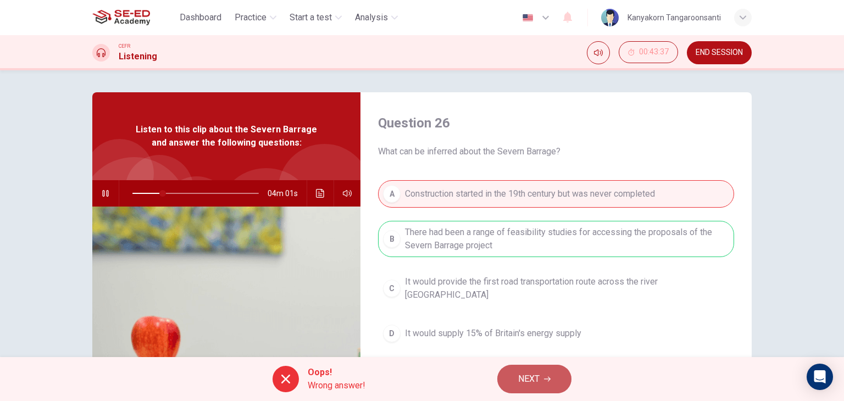
click at [532, 383] on span "NEXT" at bounding box center [528, 379] width 21 height 15
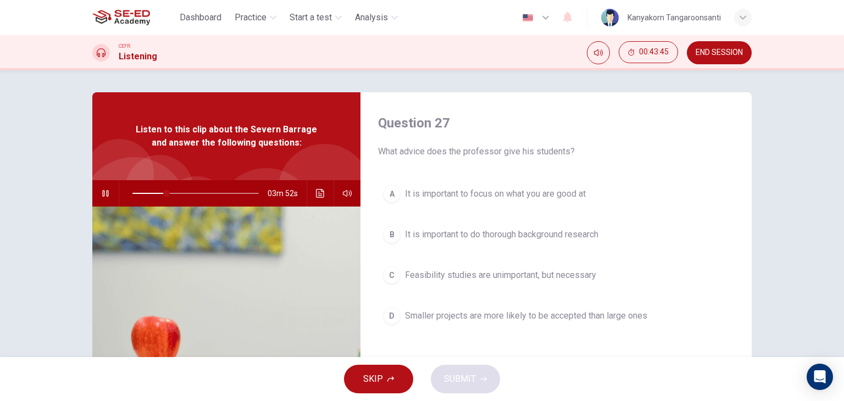
click at [418, 317] on span "Smaller projects are more likely to be accepted than large ones" at bounding box center [526, 316] width 242 height 13
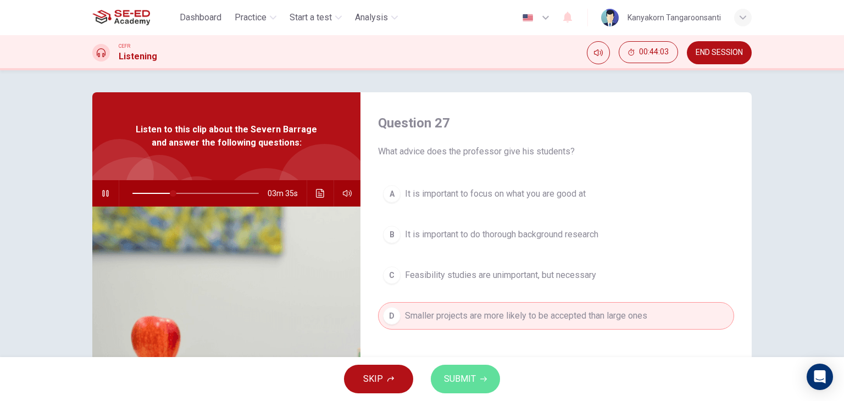
click at [476, 373] on button "SUBMIT" at bounding box center [465, 379] width 69 height 29
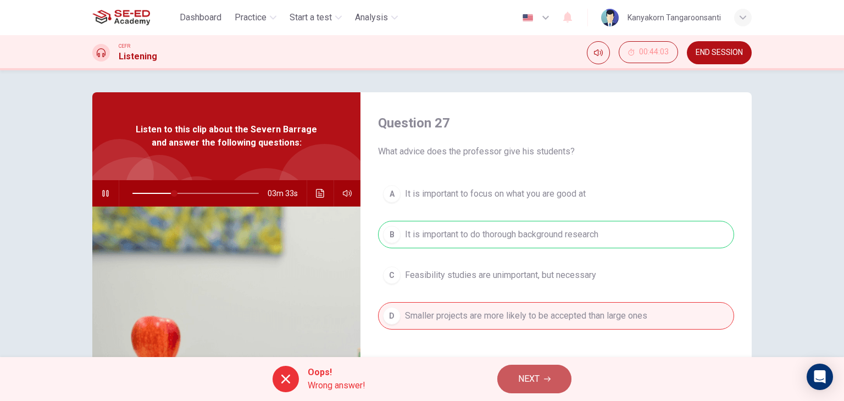
click at [548, 379] on icon "button" at bounding box center [547, 379] width 7 height 5
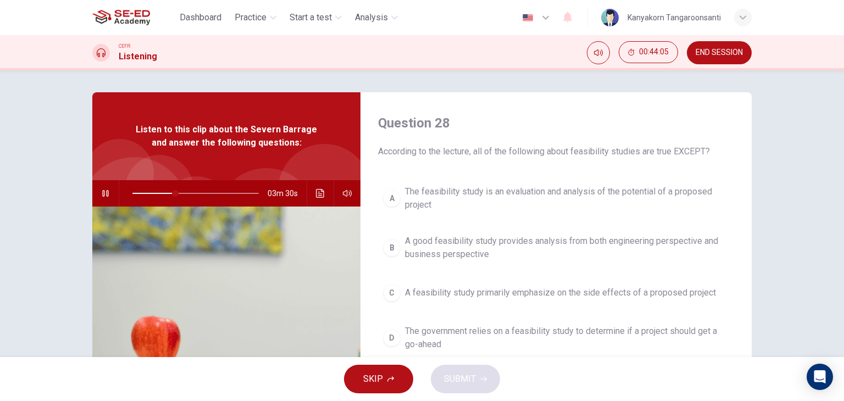
click at [102, 194] on icon "button" at bounding box center [105, 193] width 6 height 7
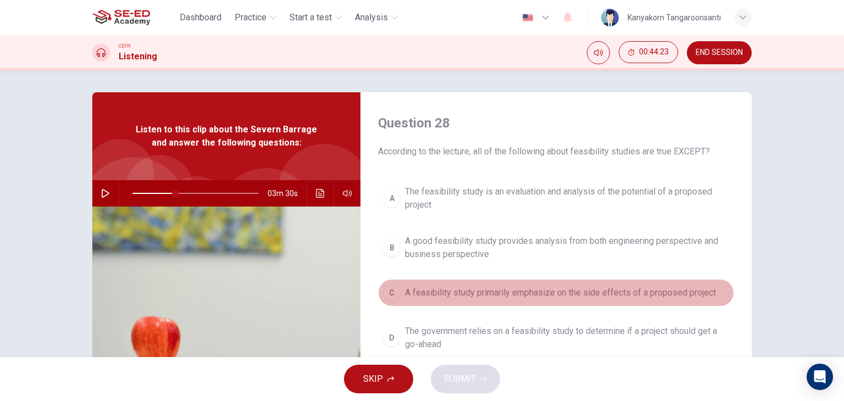
click at [434, 286] on span "A feasibility study primarily emphasize on the side effects of a proposed proje…" at bounding box center [560, 292] width 311 height 13
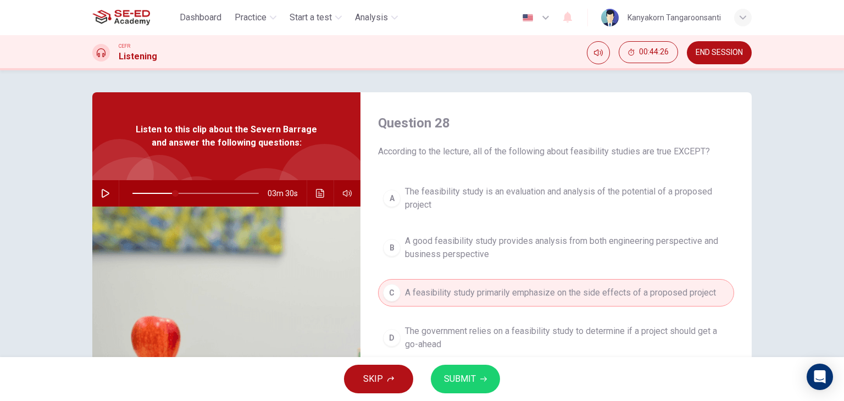
click at [396, 245] on div "B" at bounding box center [392, 248] width 18 height 18
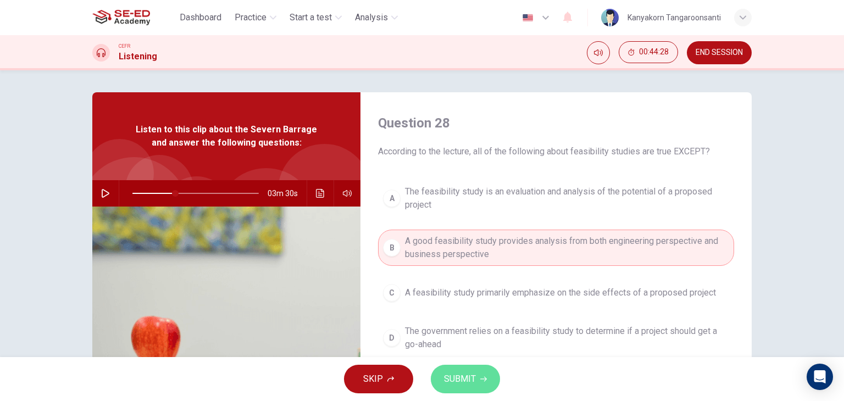
click at [473, 379] on span "SUBMIT" at bounding box center [460, 379] width 32 height 15
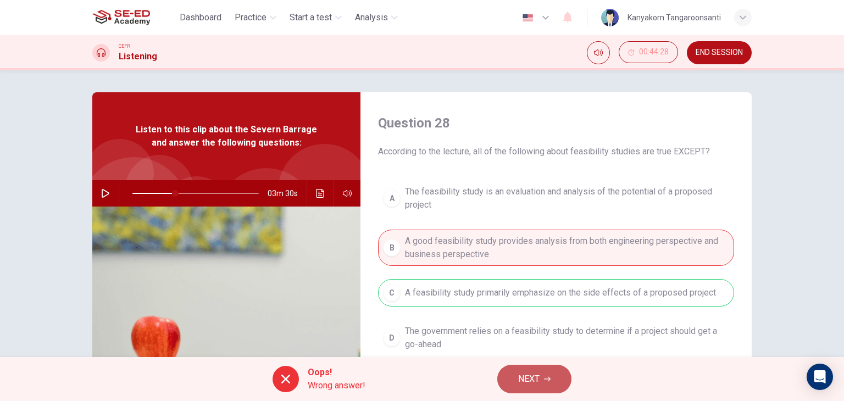
click at [535, 379] on span "NEXT" at bounding box center [528, 379] width 21 height 15
type input "34"
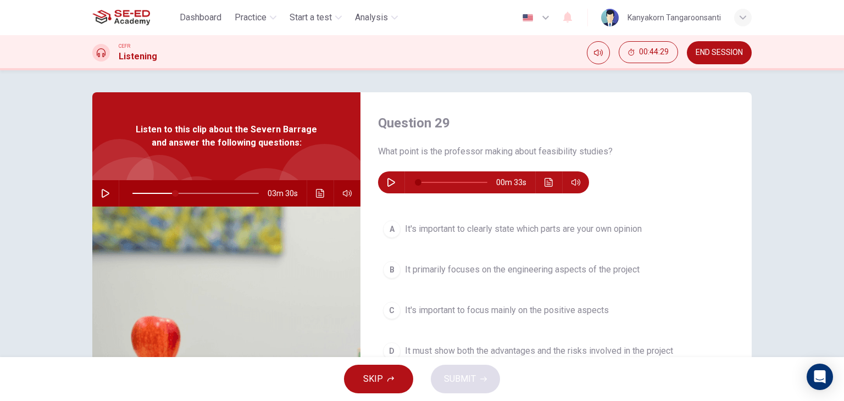
click at [391, 180] on icon "button" at bounding box center [391, 182] width 9 height 9
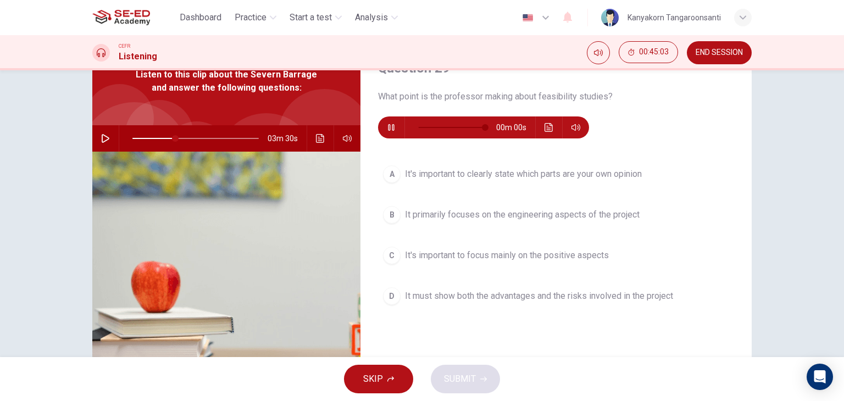
type input "0"
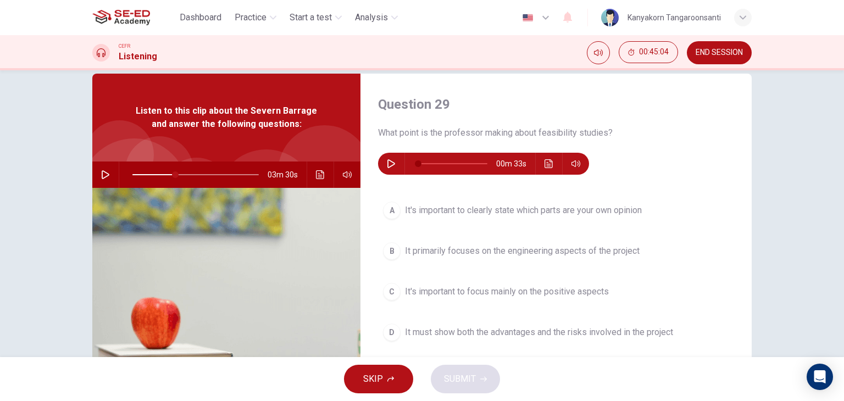
scroll to position [0, 0]
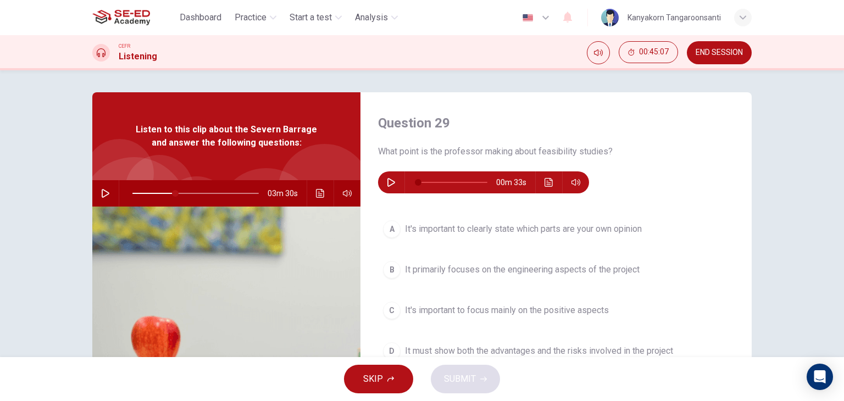
click at [446, 271] on span "It primarily focuses on the engineering aspects of the project" at bounding box center [522, 269] width 235 height 13
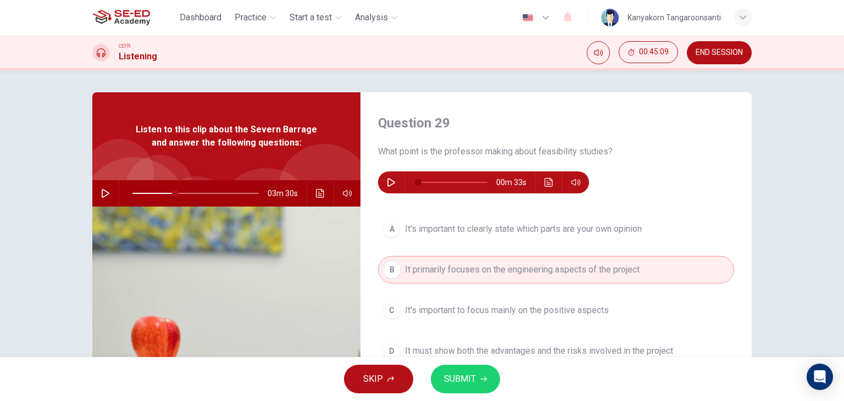
click at [460, 397] on div "SKIP SUBMIT" at bounding box center [422, 379] width 844 height 44
click at [460, 388] on button "SUBMIT" at bounding box center [465, 379] width 69 height 29
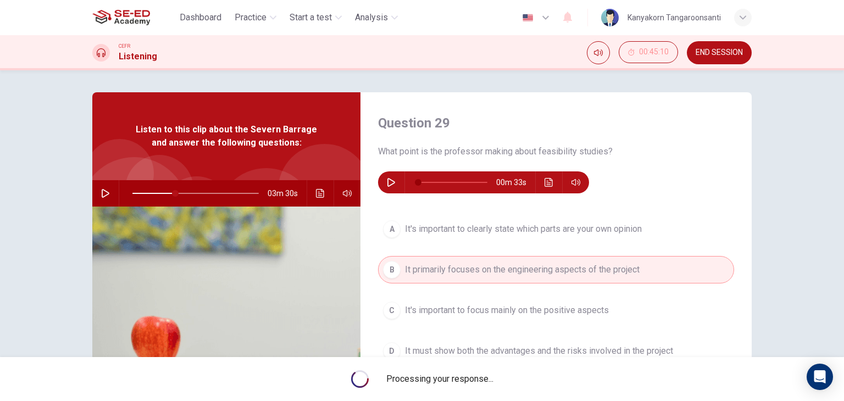
type input "34"
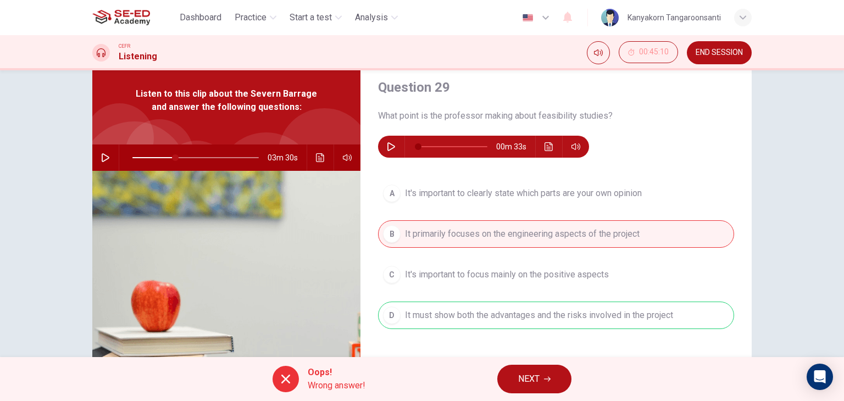
scroll to position [55, 0]
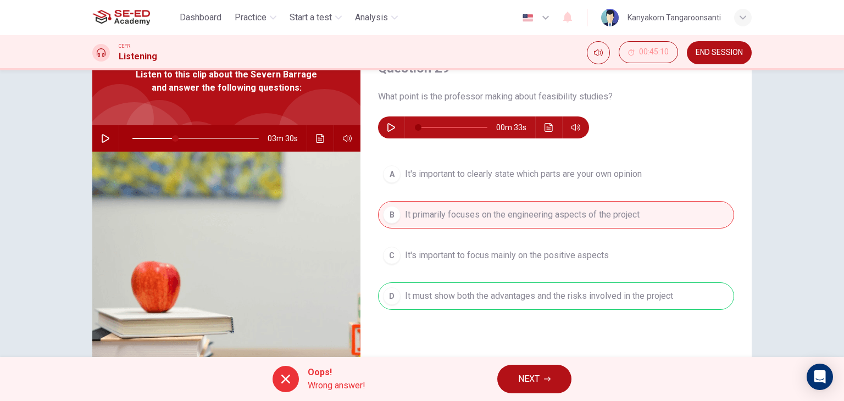
click at [526, 377] on span "NEXT" at bounding box center [528, 379] width 21 height 15
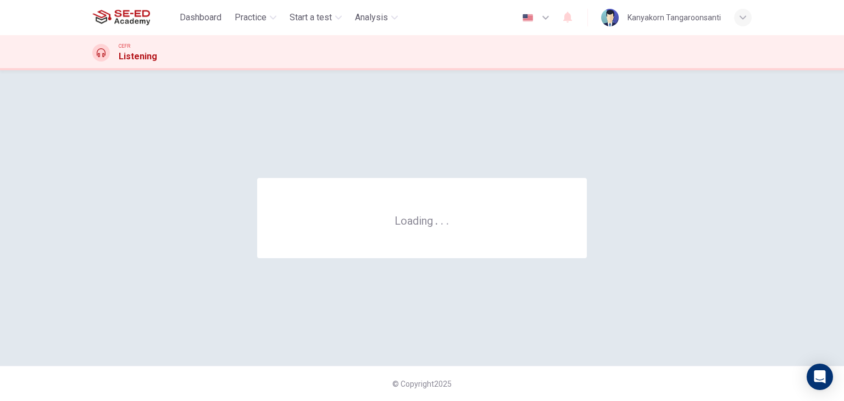
scroll to position [0, 0]
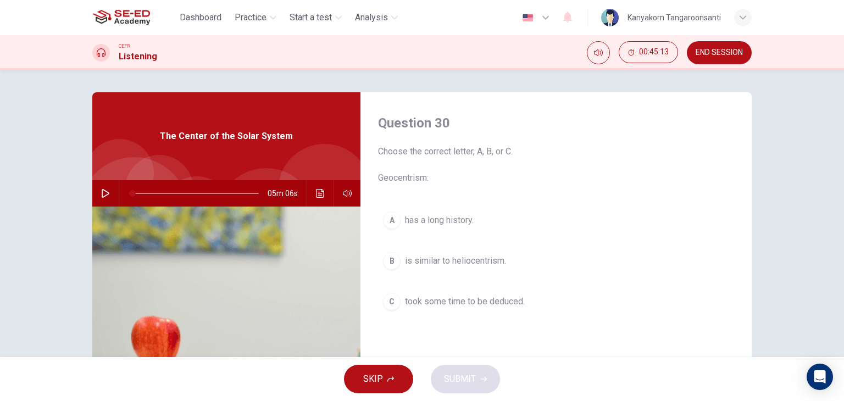
click at [105, 187] on button "button" at bounding box center [106, 193] width 18 height 26
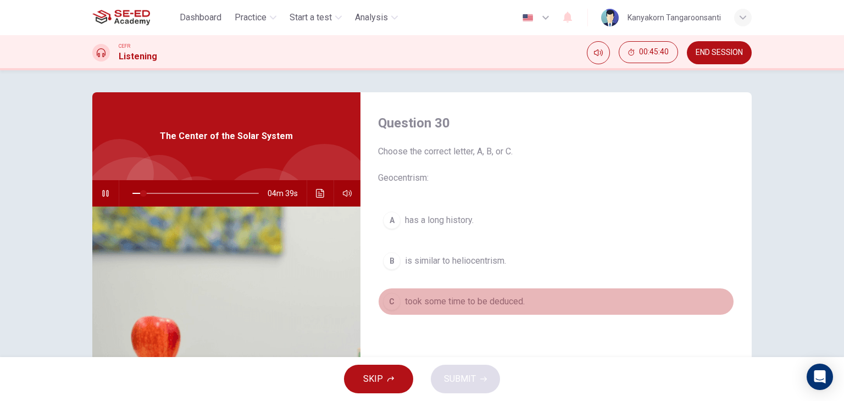
click at [394, 300] on div "C" at bounding box center [392, 302] width 18 height 18
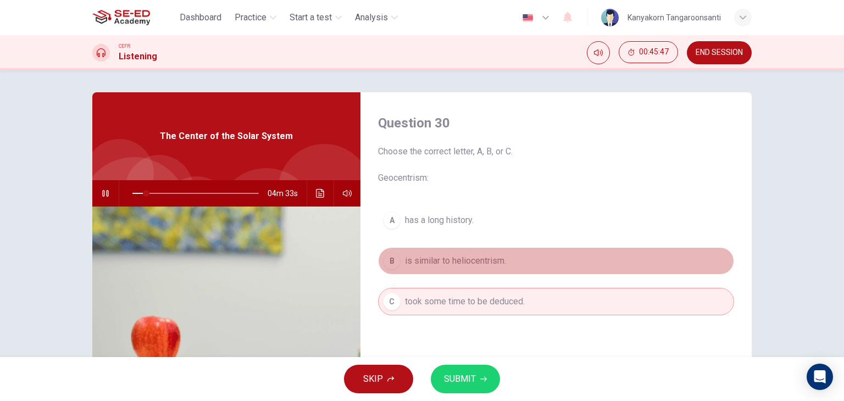
click at [385, 255] on div "B" at bounding box center [392, 261] width 18 height 18
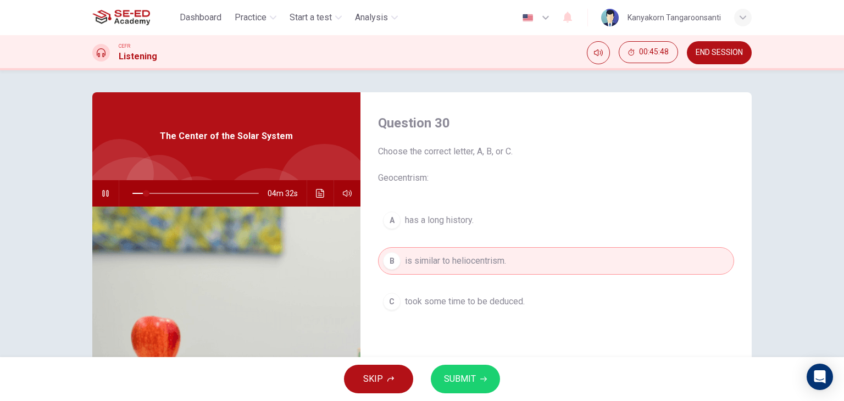
click at [460, 376] on span "SUBMIT" at bounding box center [460, 379] width 32 height 15
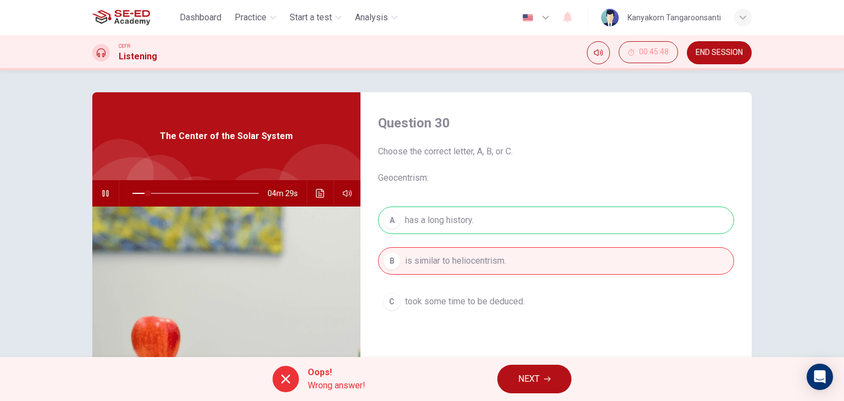
click at [522, 388] on button "NEXT" at bounding box center [535, 379] width 74 height 29
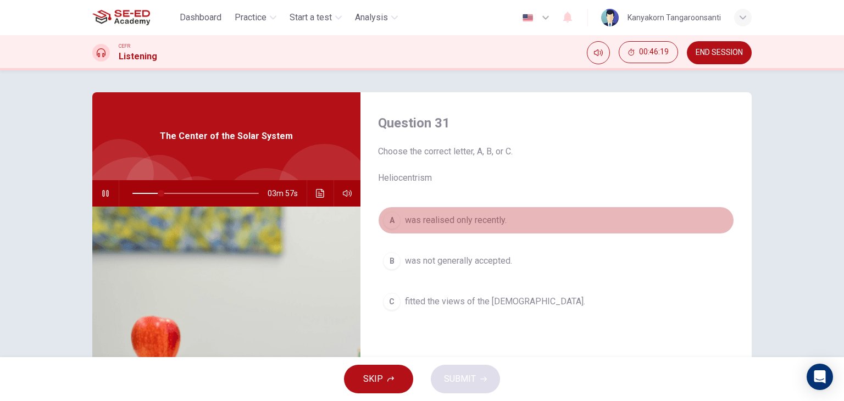
click at [471, 217] on span "was realised only recently." at bounding box center [456, 220] width 102 height 13
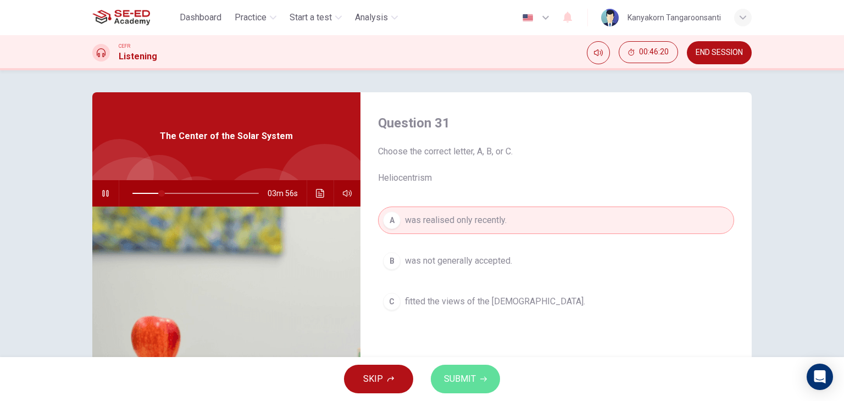
click at [468, 379] on span "SUBMIT" at bounding box center [460, 379] width 32 height 15
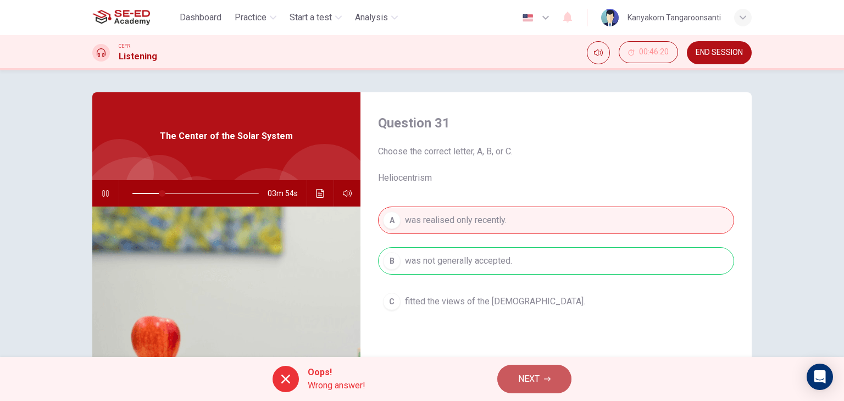
click at [519, 383] on span "NEXT" at bounding box center [528, 379] width 21 height 15
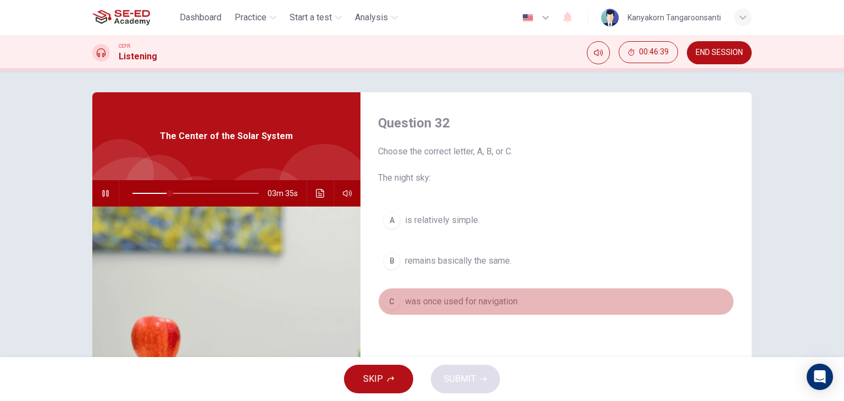
click at [454, 313] on button "C was once used for navigation" at bounding box center [556, 301] width 356 height 27
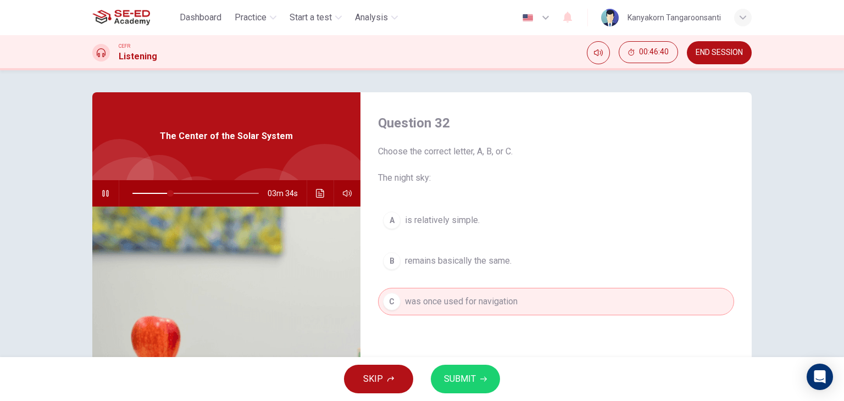
click at [477, 380] on button "SUBMIT" at bounding box center [465, 379] width 69 height 29
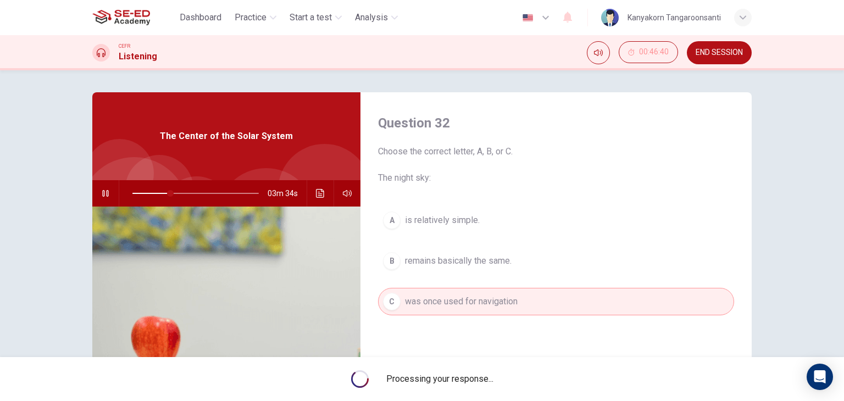
type input "30"
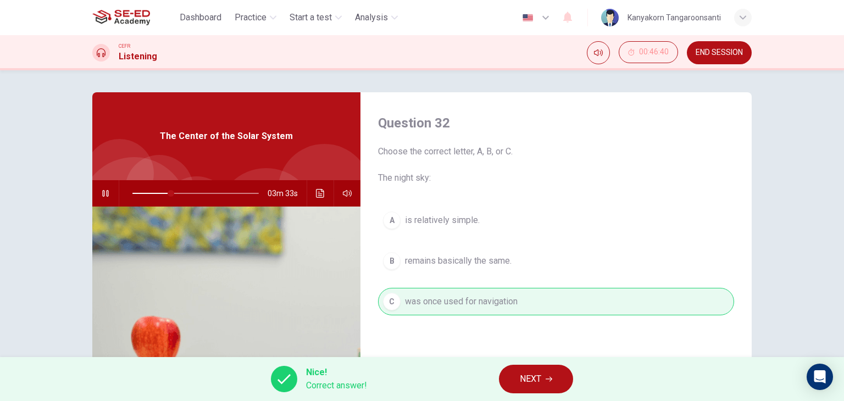
click at [521, 378] on span "NEXT" at bounding box center [530, 379] width 21 height 15
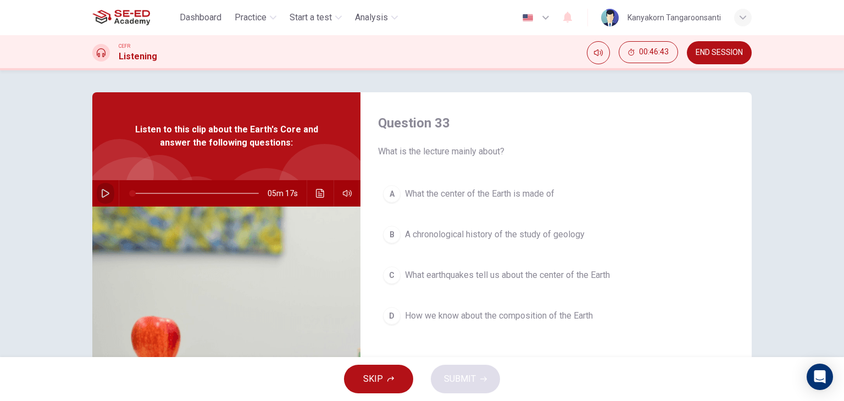
click at [103, 193] on icon "button" at bounding box center [105, 193] width 9 height 9
click at [435, 238] on span "A chronological history of the study of geology" at bounding box center [495, 234] width 180 height 13
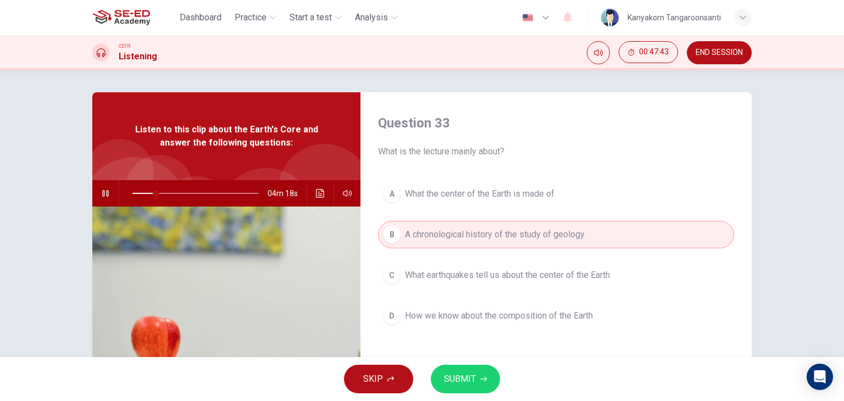
click at [458, 374] on span "SUBMIT" at bounding box center [460, 379] width 32 height 15
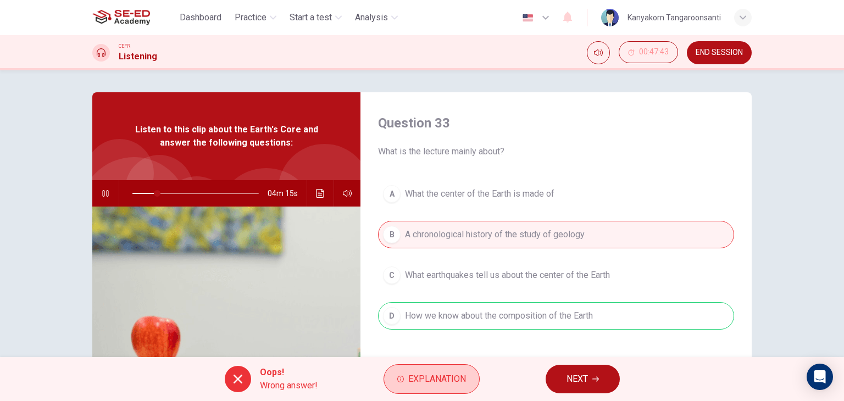
click at [435, 372] on span "Explanation" at bounding box center [437, 379] width 58 height 15
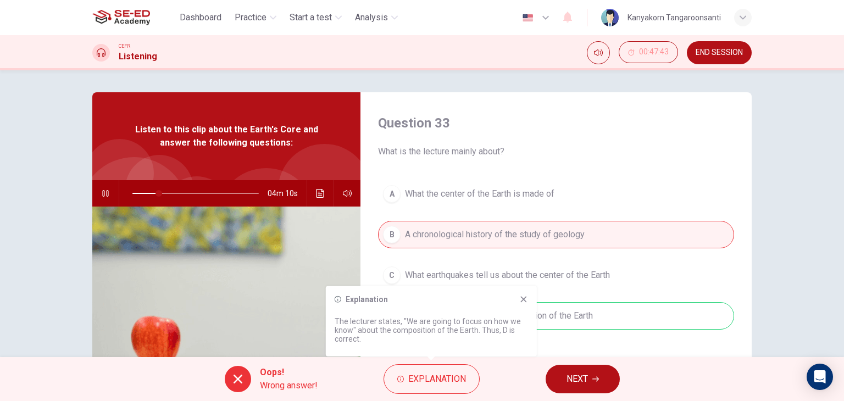
click at [521, 293] on div "Explanation The lecturer states, "We are going to focus on how we know" about t…" at bounding box center [431, 321] width 211 height 70
click at [526, 300] on icon at bounding box center [524, 299] width 9 height 9
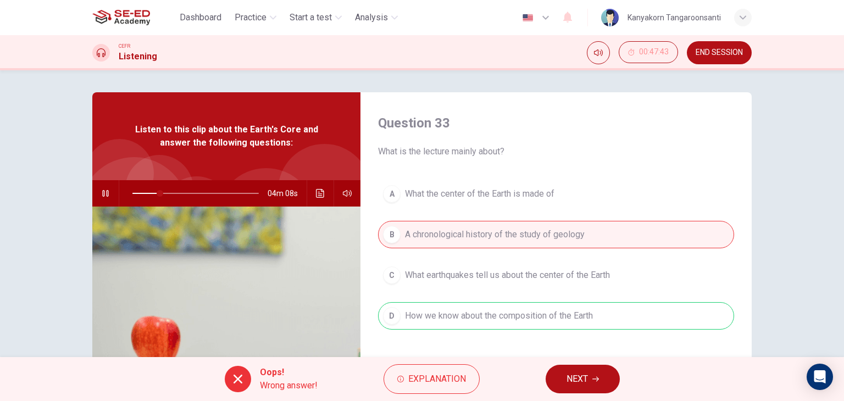
click at [573, 368] on button "NEXT" at bounding box center [583, 379] width 74 height 29
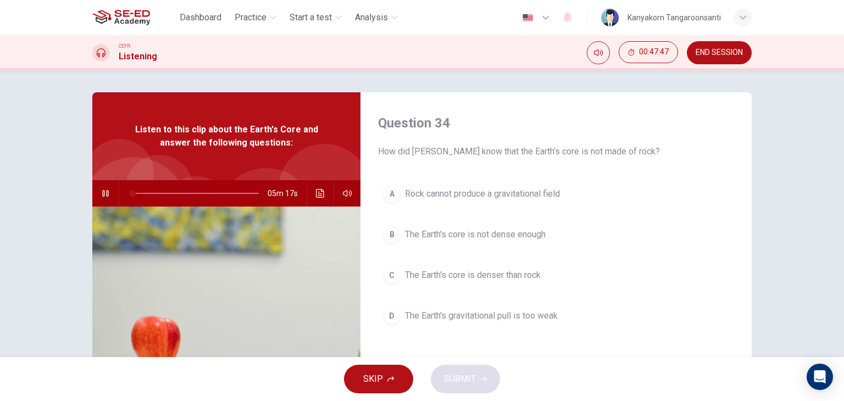
drag, startPoint x: 158, startPoint y: 194, endPoint x: 128, endPoint y: 195, distance: 30.3
click at [129, 195] on span at bounding box center [132, 193] width 7 height 7
click at [316, 195] on icon "Click to see the audio transcription" at bounding box center [320, 193] width 9 height 9
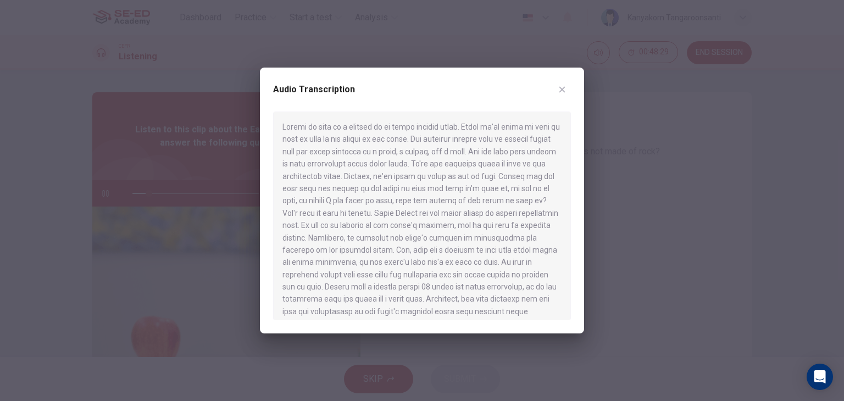
click at [559, 85] on icon "button" at bounding box center [562, 89] width 9 height 9
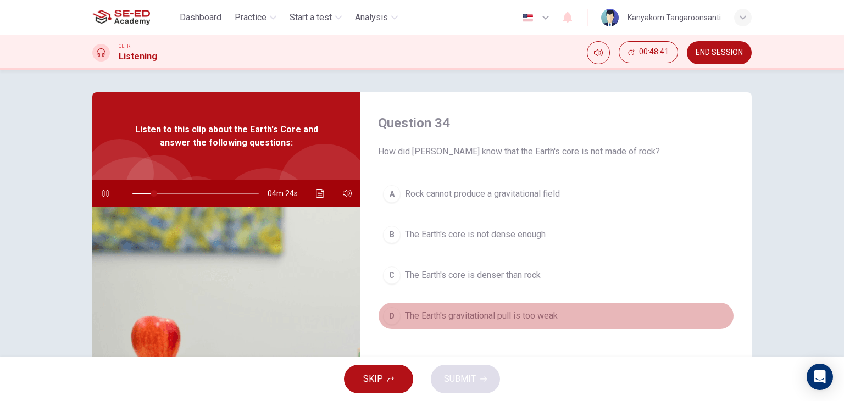
click at [429, 320] on span "The Earth's gravitational pull is too weak" at bounding box center [481, 316] width 153 height 13
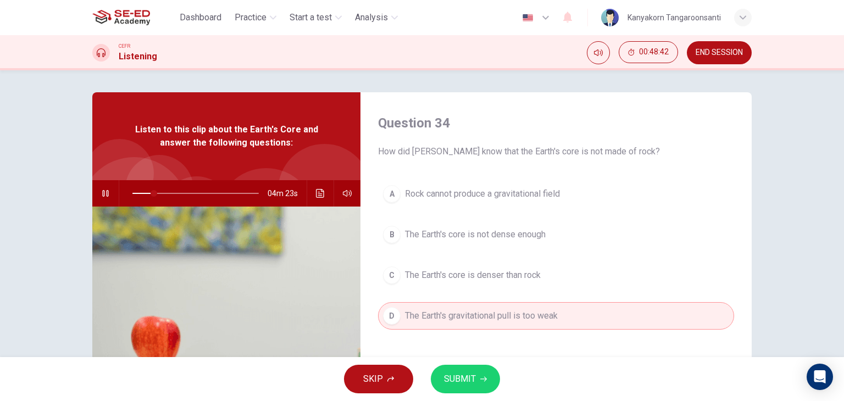
click at [462, 369] on button "SUBMIT" at bounding box center [465, 379] width 69 height 29
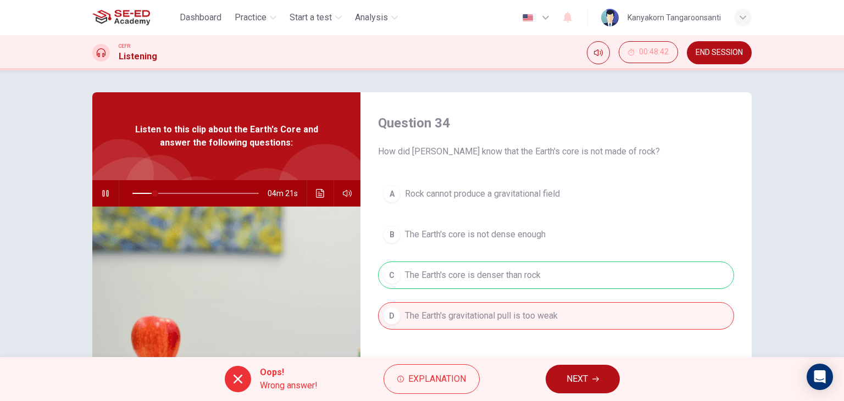
click at [561, 381] on button "NEXT" at bounding box center [583, 379] width 74 height 29
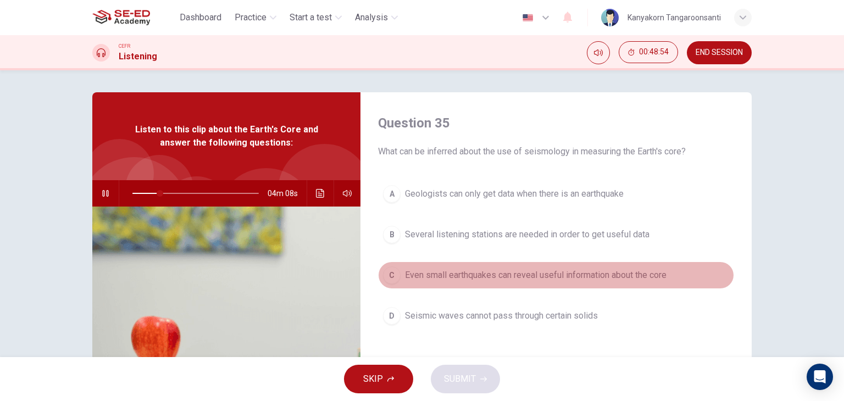
click at [450, 273] on span "Even small earthquakes can reveal useful information about the core" at bounding box center [536, 275] width 262 height 13
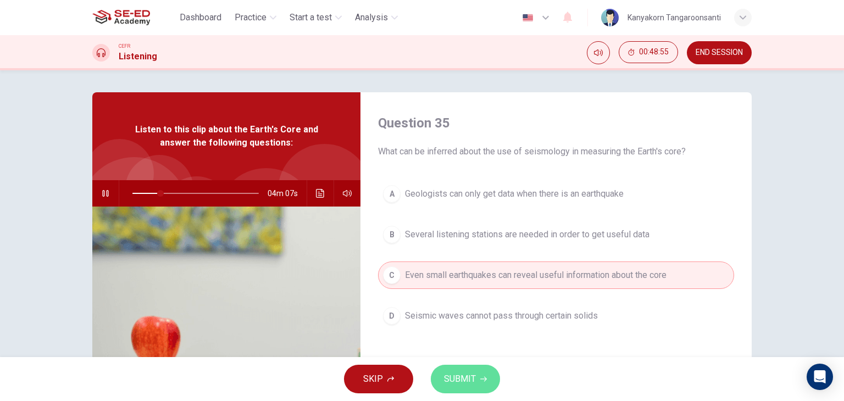
click at [468, 382] on span "SUBMIT" at bounding box center [460, 379] width 32 height 15
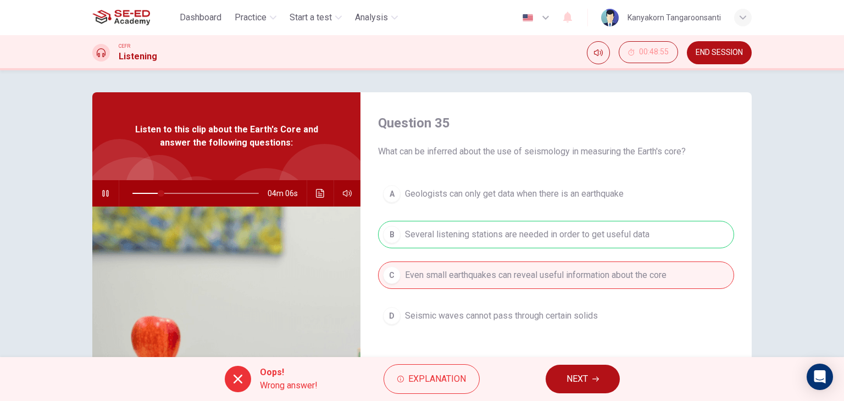
click at [573, 379] on span "NEXT" at bounding box center [577, 379] width 21 height 15
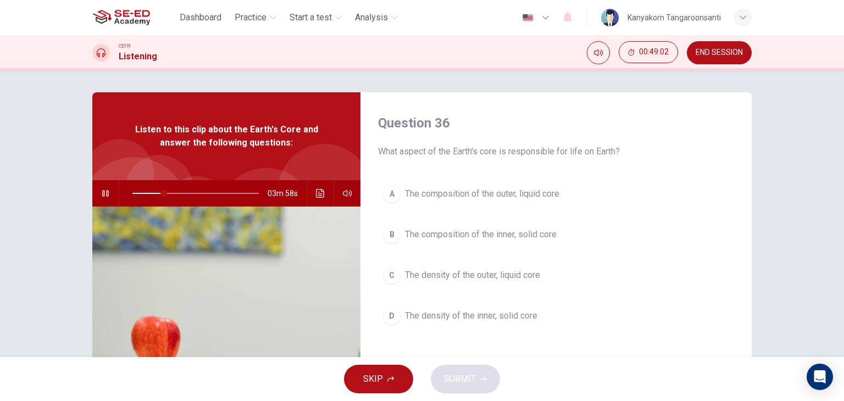
click at [102, 195] on icon "button" at bounding box center [105, 193] width 6 height 7
click at [97, 192] on button "button" at bounding box center [106, 193] width 18 height 26
drag, startPoint x: 165, startPoint y: 195, endPoint x: 156, endPoint y: 196, distance: 9.4
click at [156, 196] on span at bounding box center [159, 193] width 7 height 7
click at [97, 193] on button "button" at bounding box center [106, 193] width 18 height 26
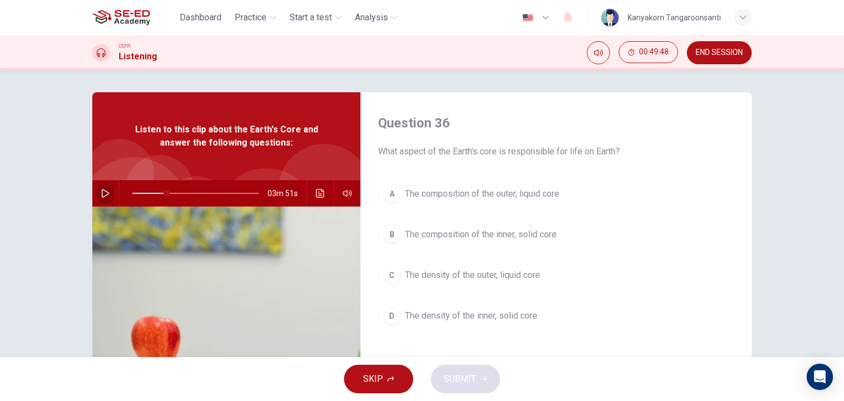
click at [97, 193] on button "button" at bounding box center [106, 193] width 18 height 26
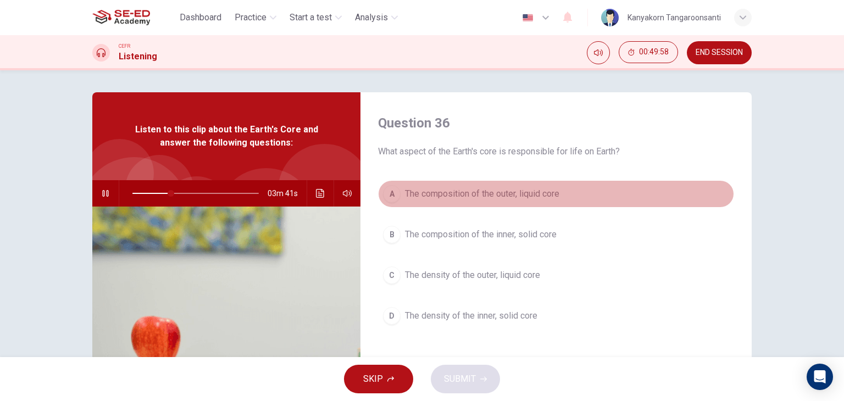
click at [388, 194] on div "A" at bounding box center [392, 194] width 18 height 18
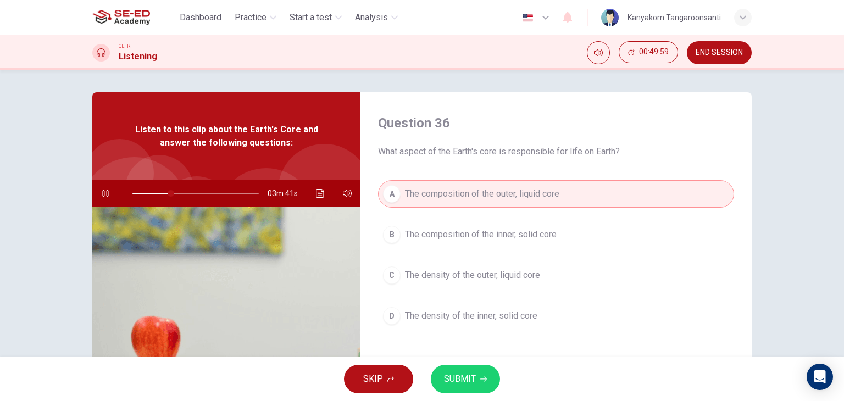
click at [460, 378] on span "SUBMIT" at bounding box center [460, 379] width 32 height 15
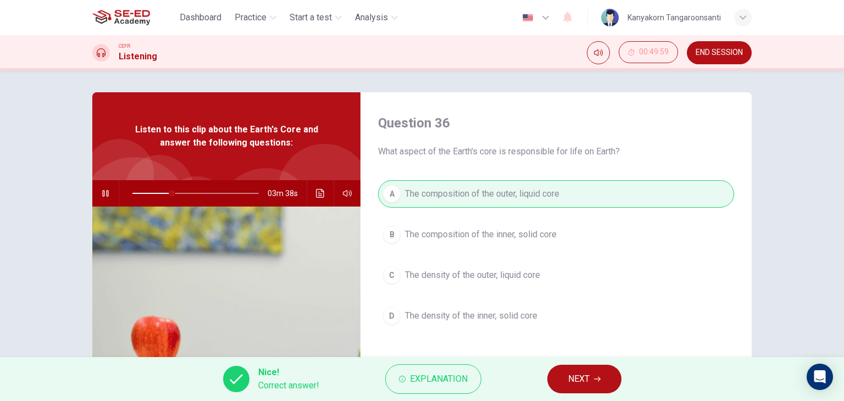
click at [578, 380] on span "NEXT" at bounding box center [578, 379] width 21 height 15
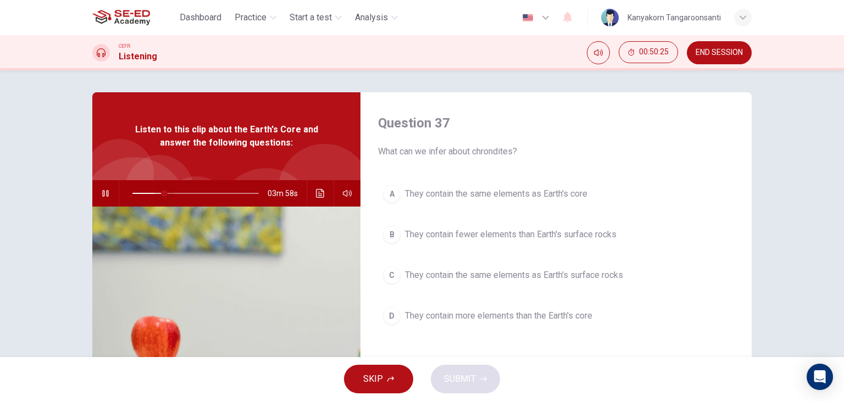
drag, startPoint x: 178, startPoint y: 192, endPoint x: 161, endPoint y: 196, distance: 17.6
click at [161, 196] on span at bounding box center [164, 193] width 7 height 7
click at [308, 194] on div "03m 15s" at bounding box center [226, 193] width 268 height 26
click at [317, 190] on icon "Click to see the audio transcription" at bounding box center [320, 193] width 9 height 9
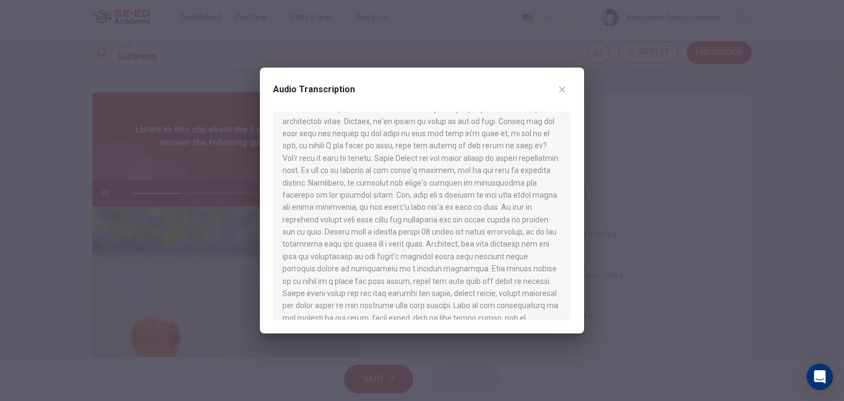
scroll to position [110, 0]
click at [562, 89] on icon "button" at bounding box center [563, 90] width 6 height 6
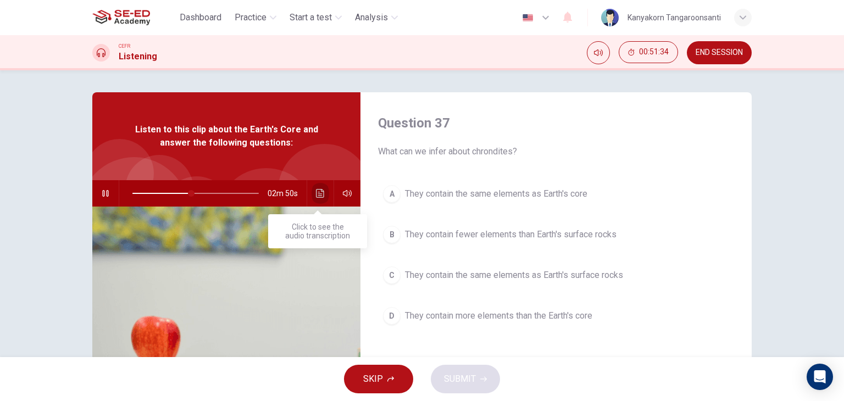
click at [312, 195] on button "Click to see the audio transcription" at bounding box center [321, 193] width 18 height 26
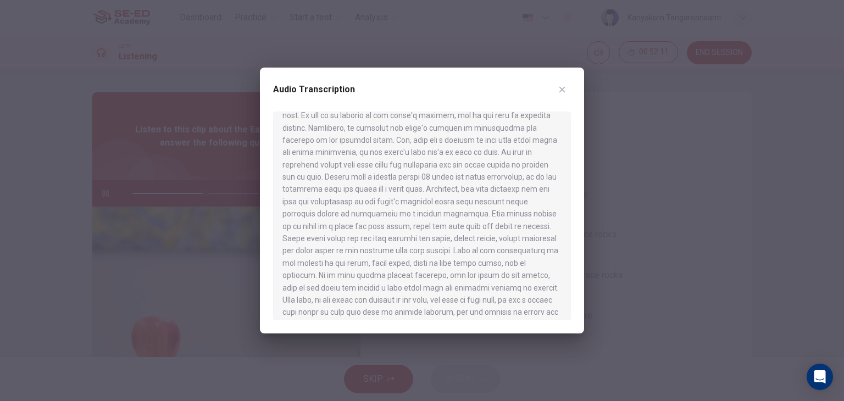
click at [566, 92] on icon "button" at bounding box center [562, 89] width 9 height 9
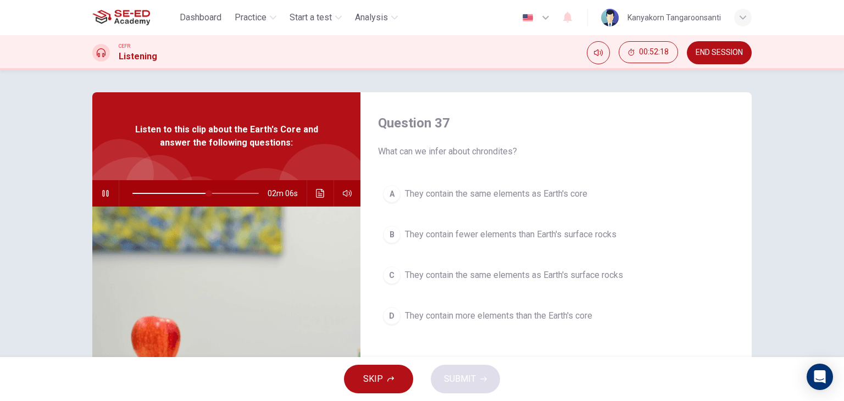
click at [474, 275] on span "They contain the same elements as Earth's surface rocks" at bounding box center [514, 275] width 218 height 13
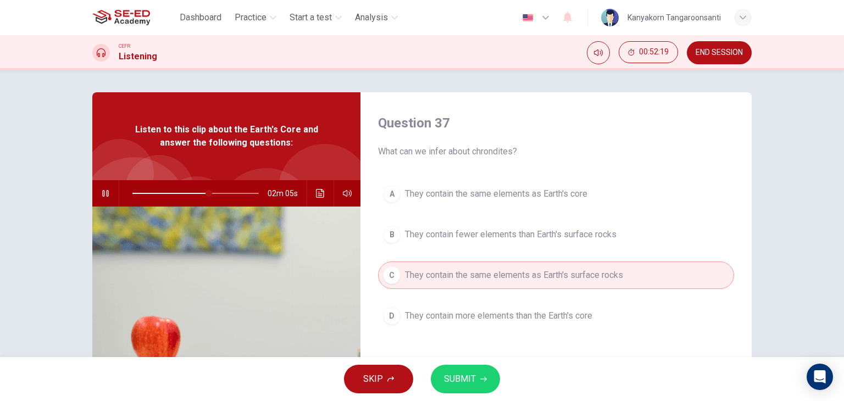
click at [456, 374] on span "SUBMIT" at bounding box center [460, 379] width 32 height 15
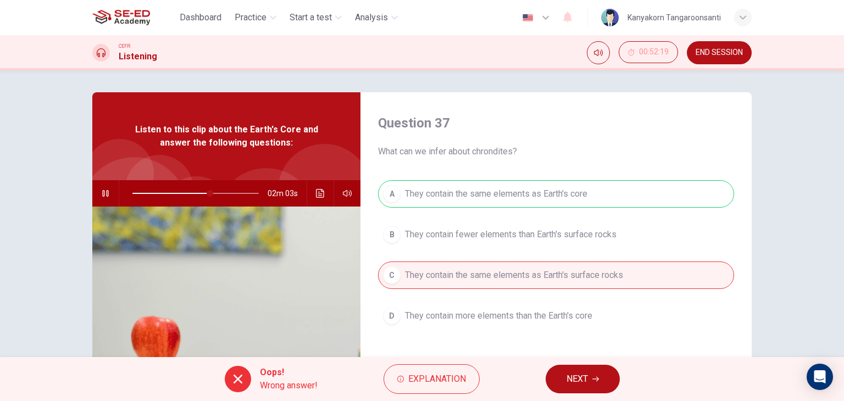
type input "62"
click at [565, 367] on button "NEXT" at bounding box center [583, 379] width 74 height 29
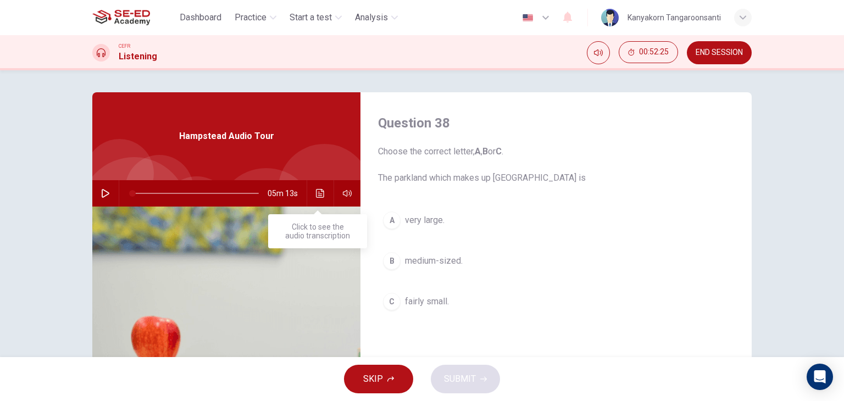
click at [324, 192] on button "Click to see the audio transcription" at bounding box center [321, 193] width 18 height 26
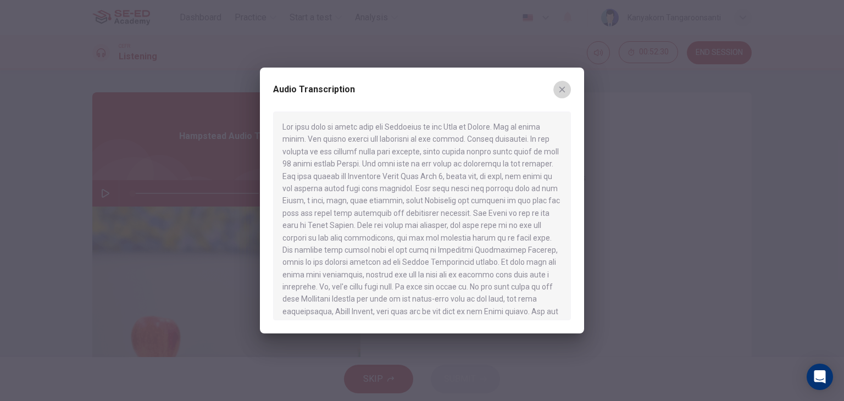
click at [567, 90] on button "button" at bounding box center [563, 90] width 18 height 18
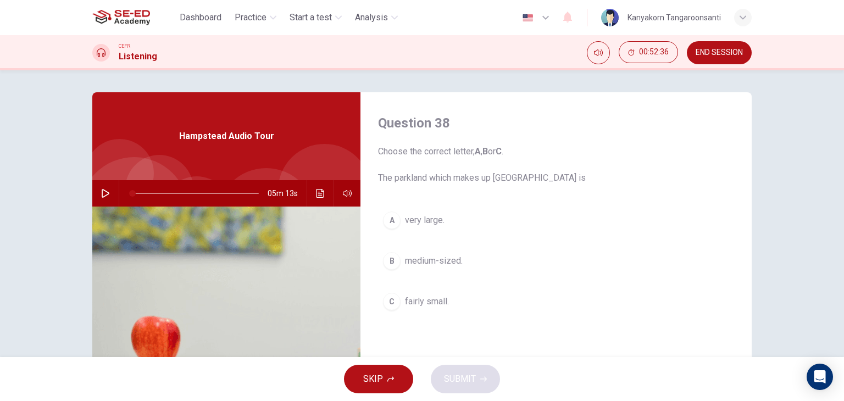
click at [105, 192] on icon "button" at bounding box center [105, 193] width 9 height 9
click at [318, 191] on icon "Click to see the audio transcription" at bounding box center [320, 193] width 9 height 9
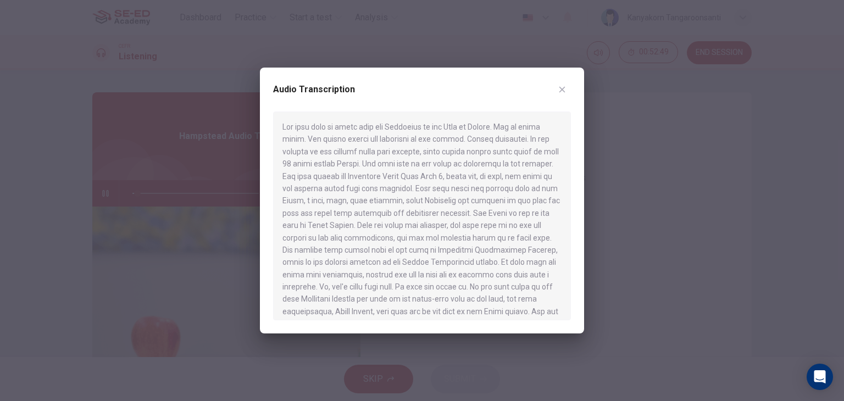
click at [565, 84] on button "button" at bounding box center [563, 90] width 18 height 18
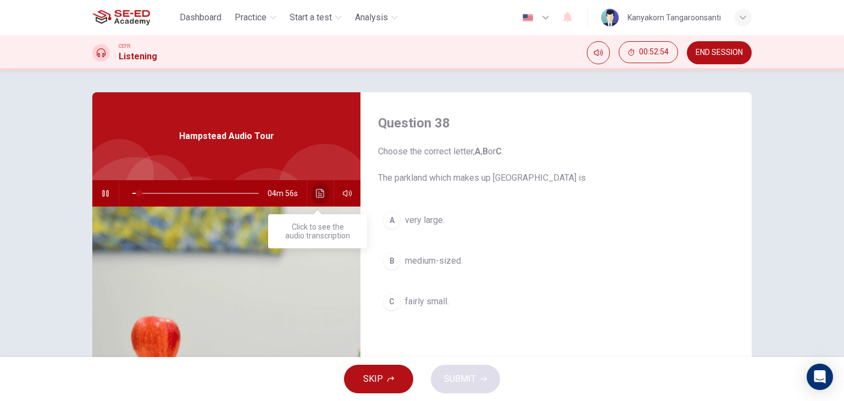
click at [316, 192] on icon "Click to see the audio transcription" at bounding box center [320, 193] width 8 height 9
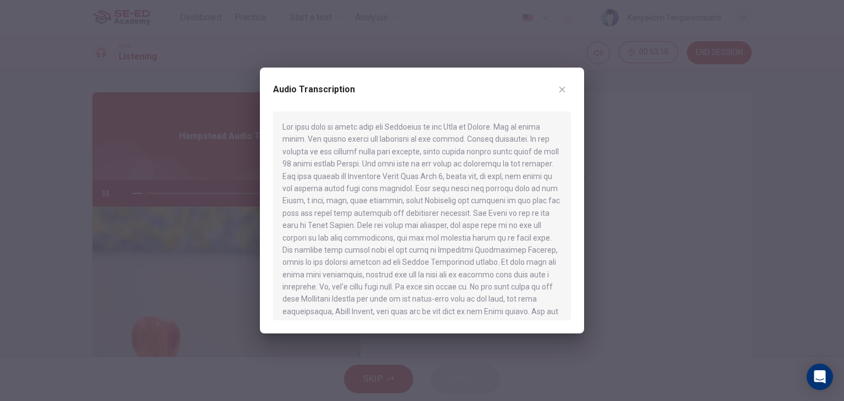
click at [569, 85] on button "button" at bounding box center [563, 90] width 18 height 18
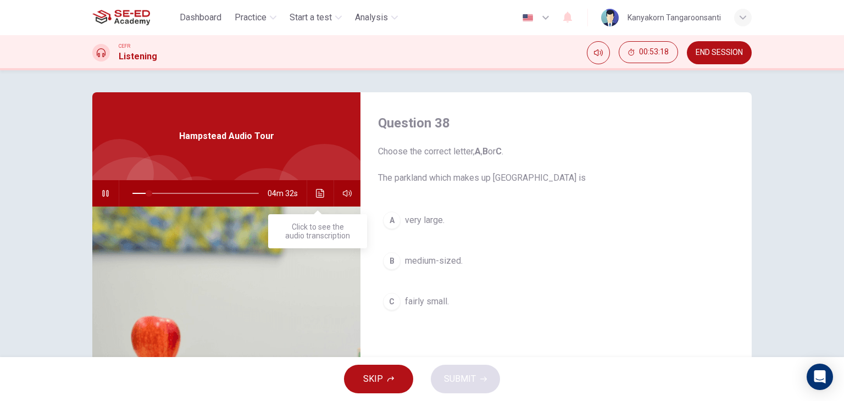
click at [326, 196] on button "Click to see the audio transcription" at bounding box center [321, 193] width 18 height 26
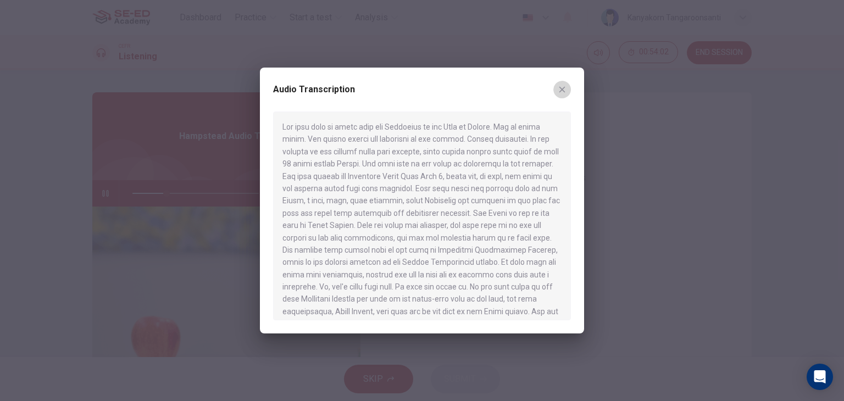
click at [563, 90] on icon "button" at bounding box center [563, 90] width 6 height 6
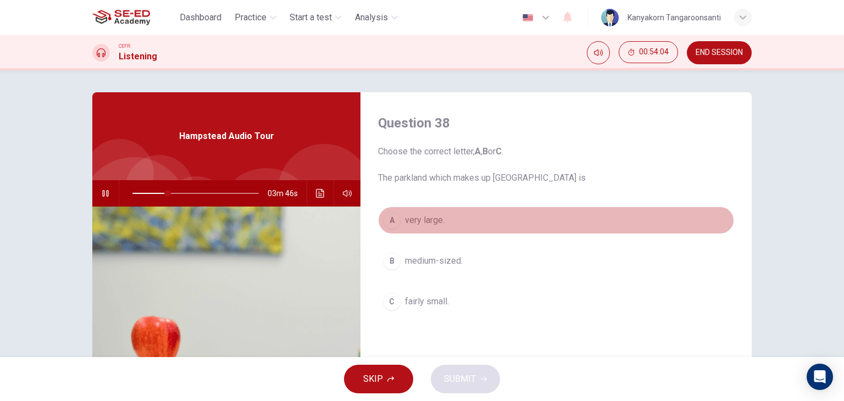
click at [418, 219] on span "very large." at bounding box center [425, 220] width 40 height 13
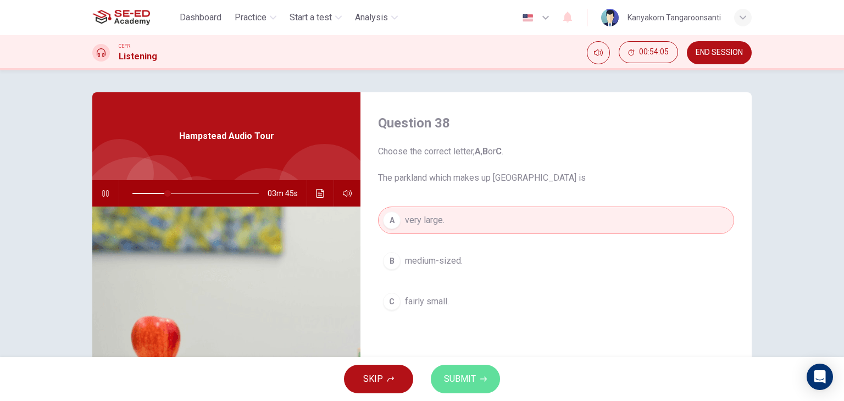
click at [474, 380] on span "SUBMIT" at bounding box center [460, 379] width 32 height 15
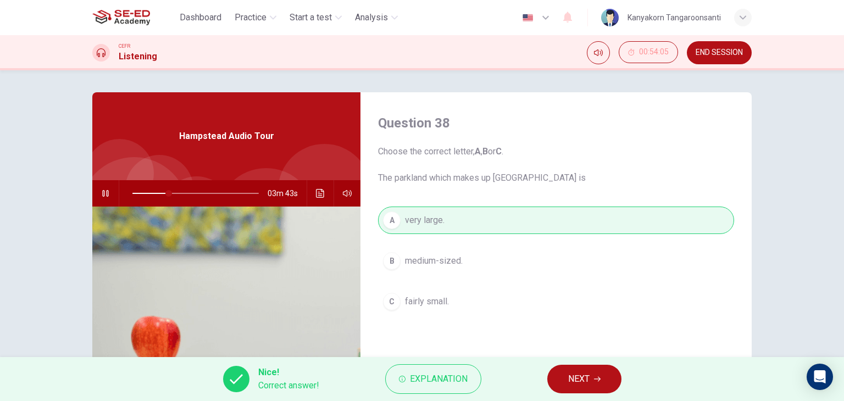
click at [569, 373] on span "NEXT" at bounding box center [578, 379] width 21 height 15
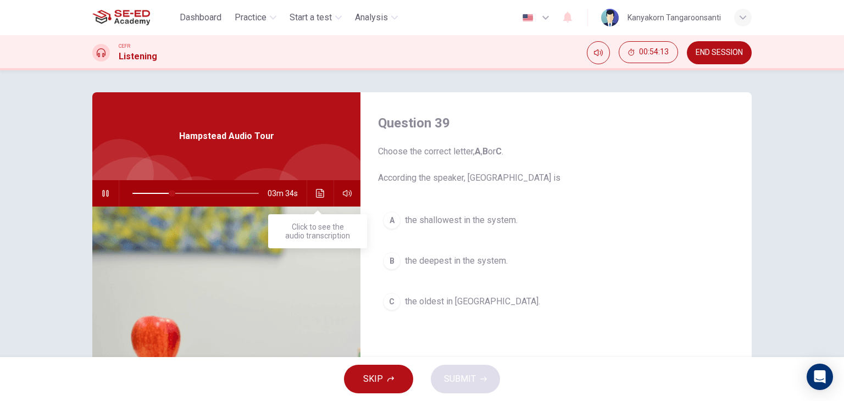
click at [321, 189] on icon "Click to see the audio transcription" at bounding box center [320, 193] width 9 height 9
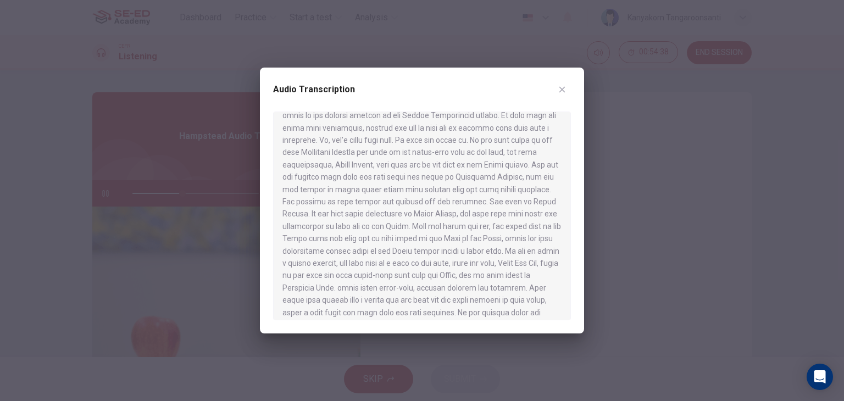
scroll to position [0, 0]
click at [568, 91] on button "button" at bounding box center [563, 90] width 18 height 18
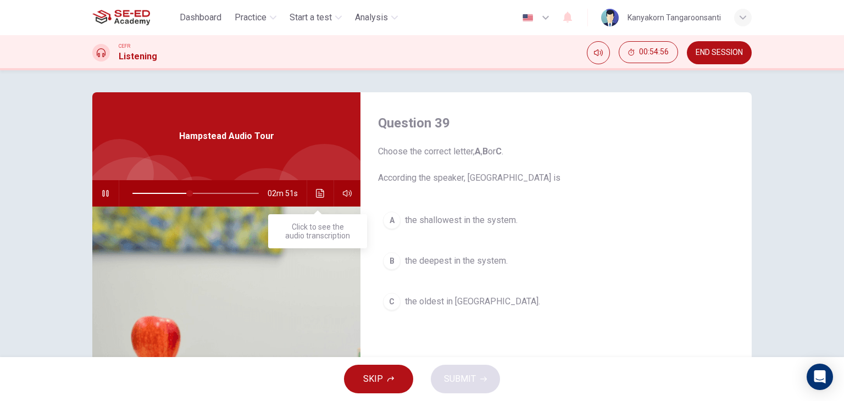
click at [317, 191] on icon "Click to see the audio transcription" at bounding box center [320, 193] width 9 height 9
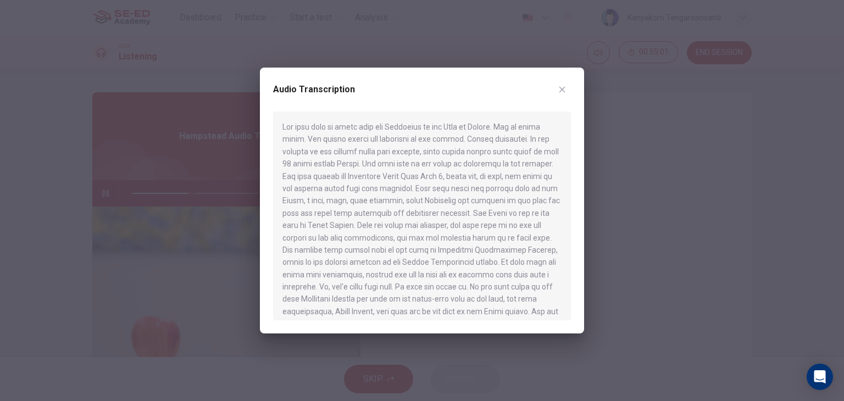
click at [556, 86] on button "button" at bounding box center [563, 90] width 18 height 18
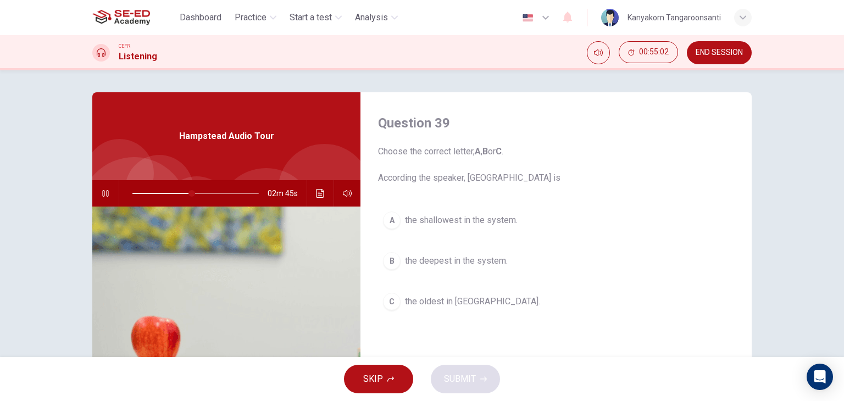
click at [472, 257] on span "the deepest in the system." at bounding box center [456, 261] width 103 height 13
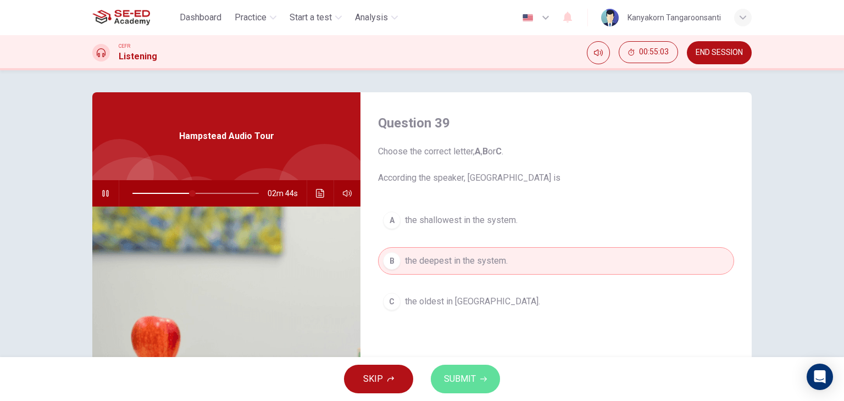
click at [472, 381] on span "SUBMIT" at bounding box center [460, 379] width 32 height 15
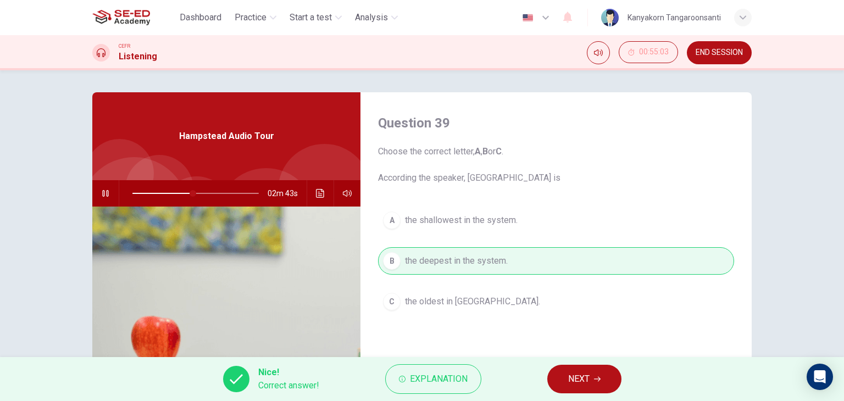
click at [568, 369] on button "NEXT" at bounding box center [585, 379] width 74 height 29
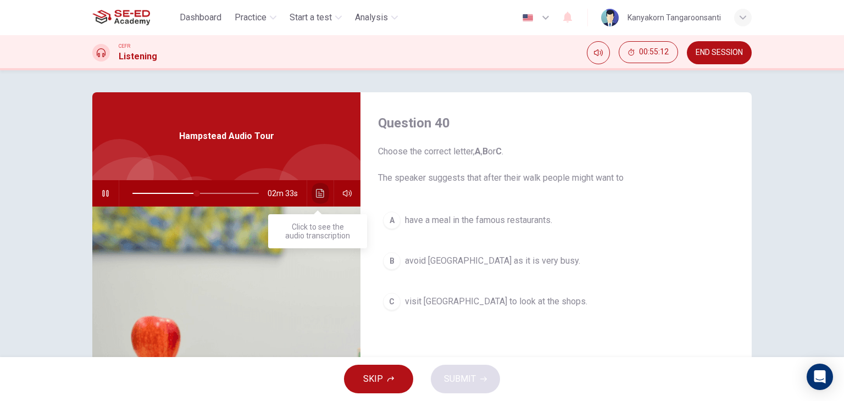
click at [316, 195] on icon "Click to see the audio transcription" at bounding box center [320, 193] width 8 height 9
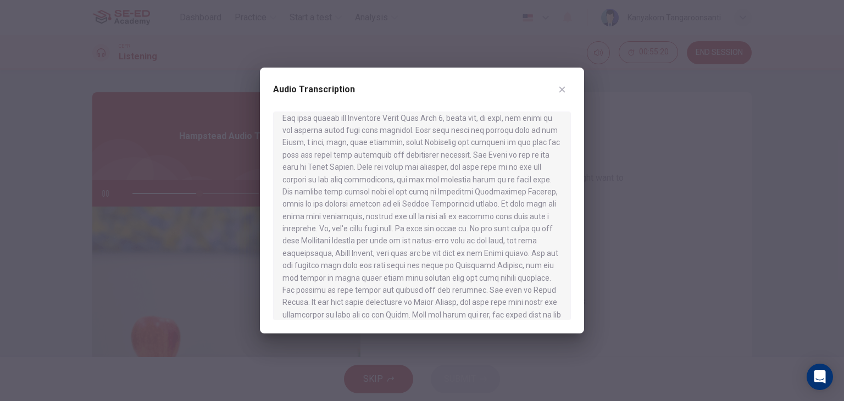
scroll to position [59, 0]
click at [565, 86] on icon "button" at bounding box center [562, 89] width 9 height 9
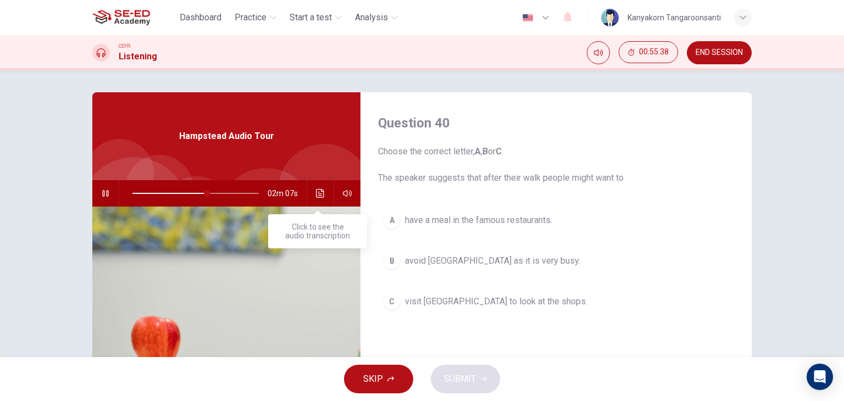
click at [318, 197] on icon "Click to see the audio transcription" at bounding box center [320, 193] width 8 height 9
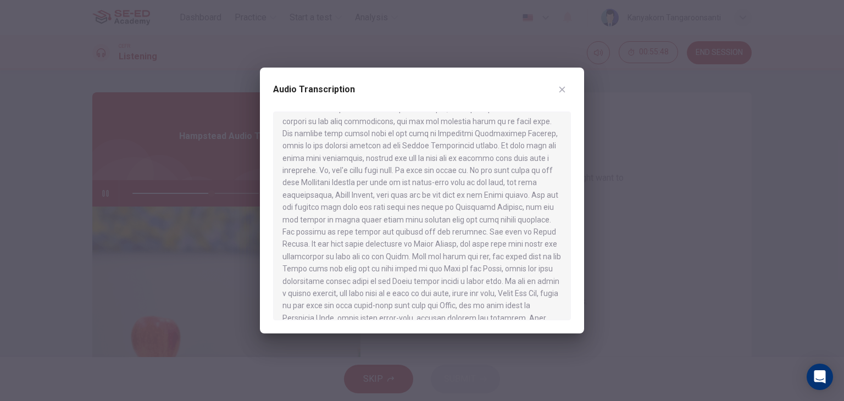
scroll to position [118, 0]
click at [564, 84] on button "button" at bounding box center [563, 90] width 18 height 18
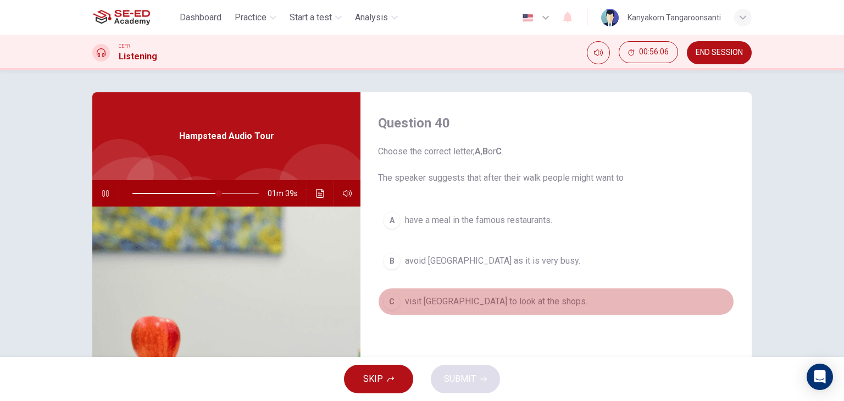
click at [472, 300] on span "visit Hampstead village to look at the shops." at bounding box center [496, 301] width 183 height 13
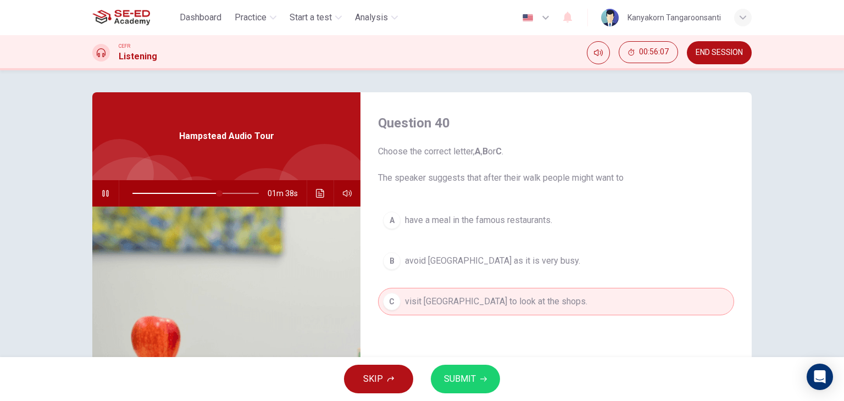
click at [490, 374] on button "SUBMIT" at bounding box center [465, 379] width 69 height 29
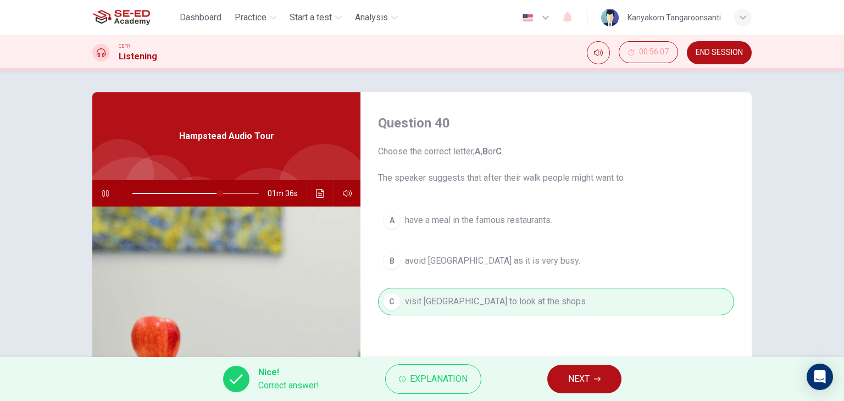
click at [588, 388] on button "NEXT" at bounding box center [585, 379] width 74 height 29
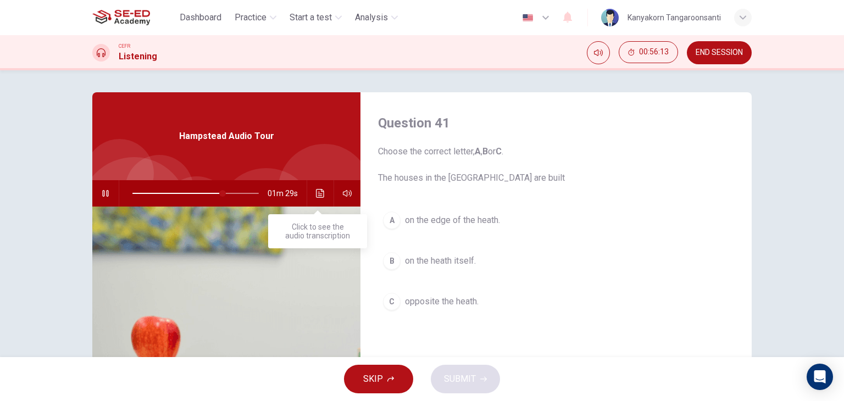
click at [316, 190] on icon "Click to see the audio transcription" at bounding box center [320, 193] width 9 height 9
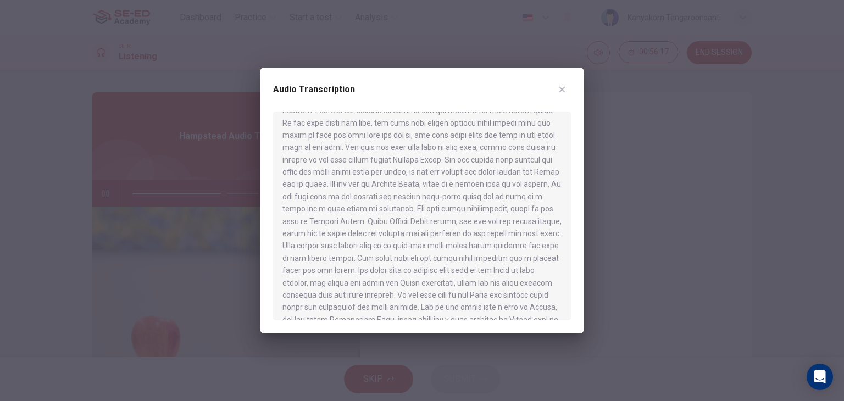
scroll to position [438, 0]
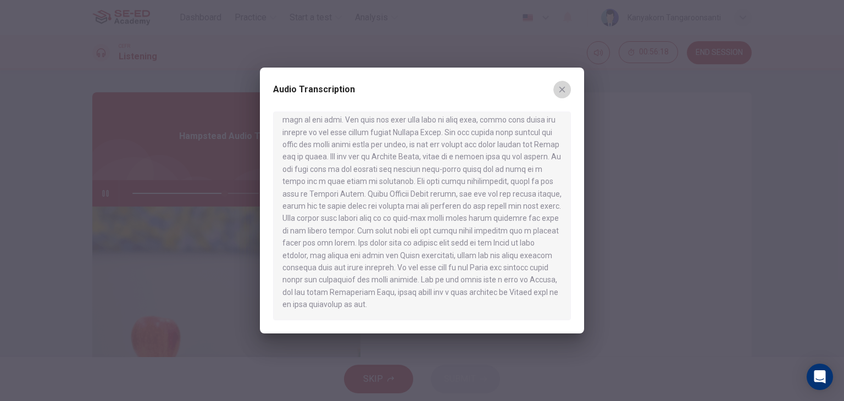
click at [560, 87] on icon "button" at bounding box center [563, 90] width 6 height 6
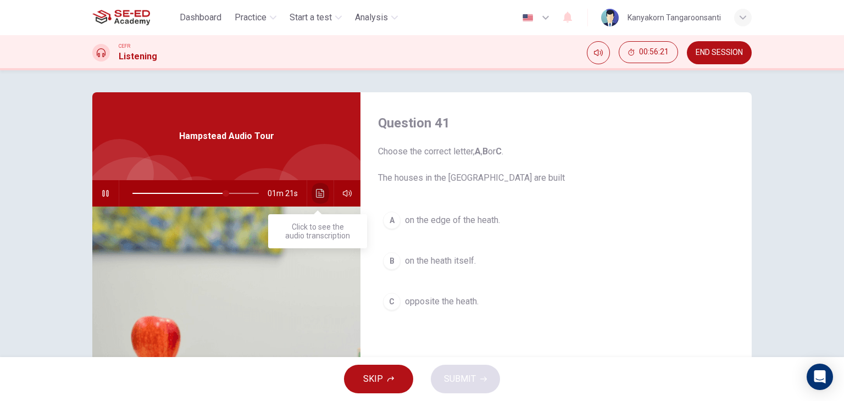
click at [319, 195] on icon "Click to see the audio transcription" at bounding box center [320, 193] width 9 height 9
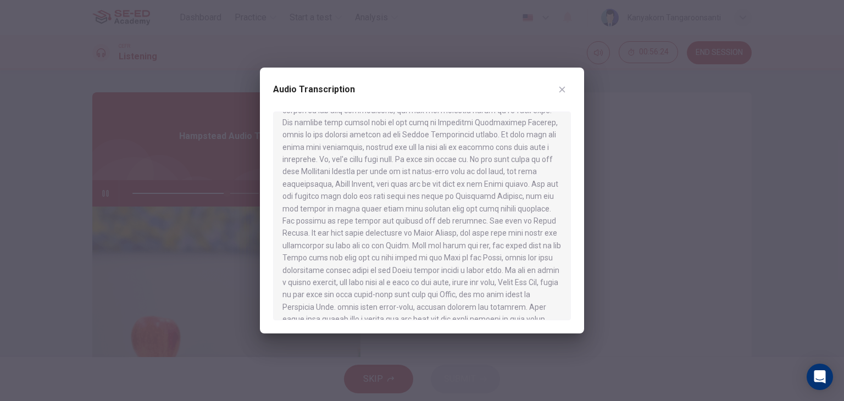
scroll to position [131, 0]
click at [563, 86] on icon "button" at bounding box center [562, 89] width 9 height 9
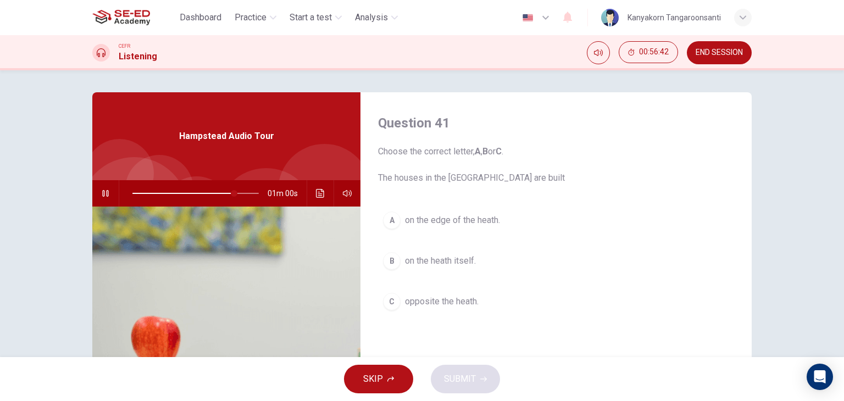
click at [421, 267] on span "on the heath itself." at bounding box center [440, 261] width 71 height 13
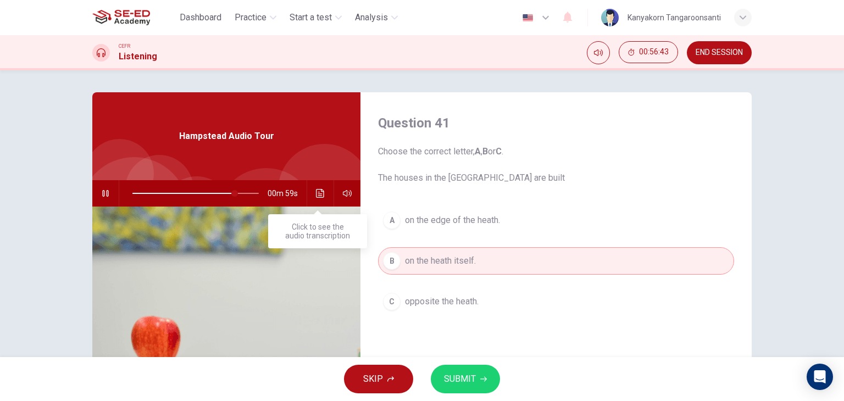
click at [315, 187] on button "Click to see the audio transcription" at bounding box center [321, 193] width 18 height 26
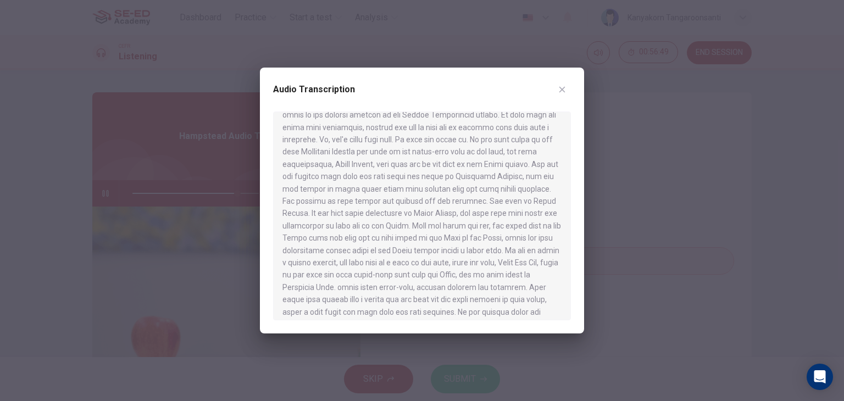
scroll to position [153, 0]
click at [571, 82] on div "Audio Transcription" at bounding box center [422, 201] width 324 height 266
click at [557, 90] on button "button" at bounding box center [563, 90] width 18 height 18
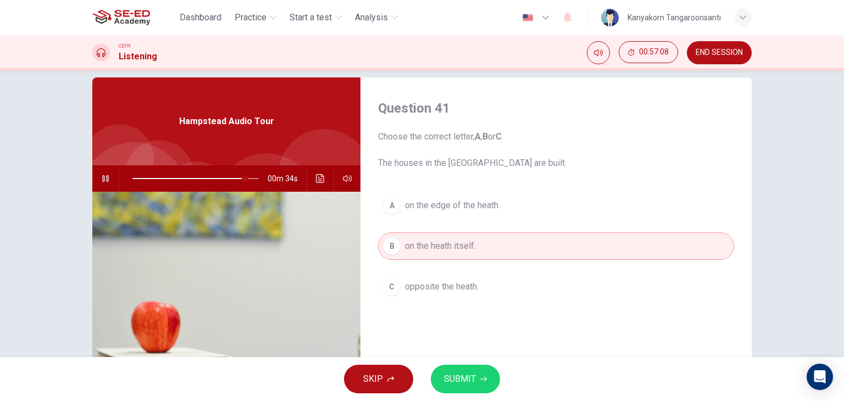
scroll to position [15, 0]
click at [449, 373] on span "SUBMIT" at bounding box center [460, 379] width 32 height 15
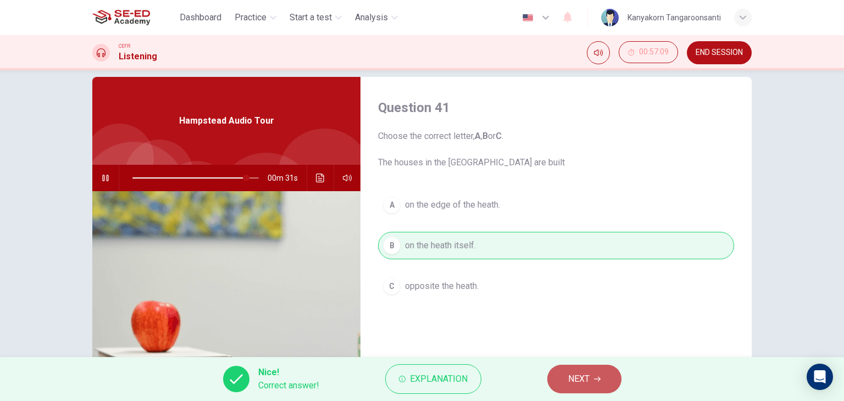
click at [591, 370] on button "NEXT" at bounding box center [585, 379] width 74 height 29
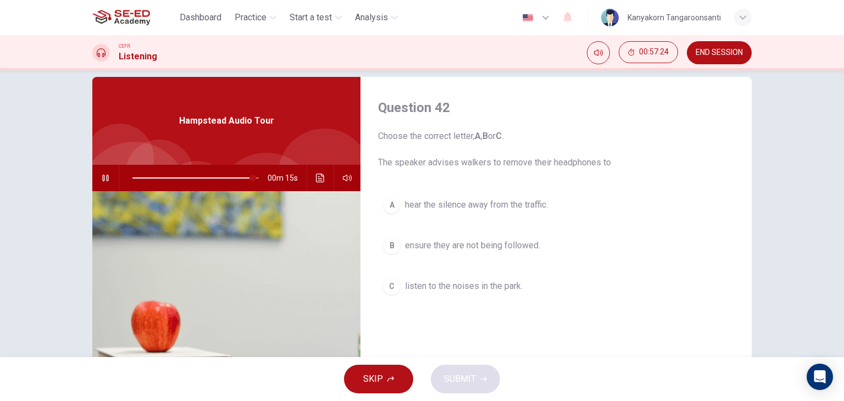
click at [107, 181] on icon "button" at bounding box center [105, 178] width 9 height 9
click at [316, 179] on icon "Click to see the audio transcription" at bounding box center [320, 178] width 9 height 9
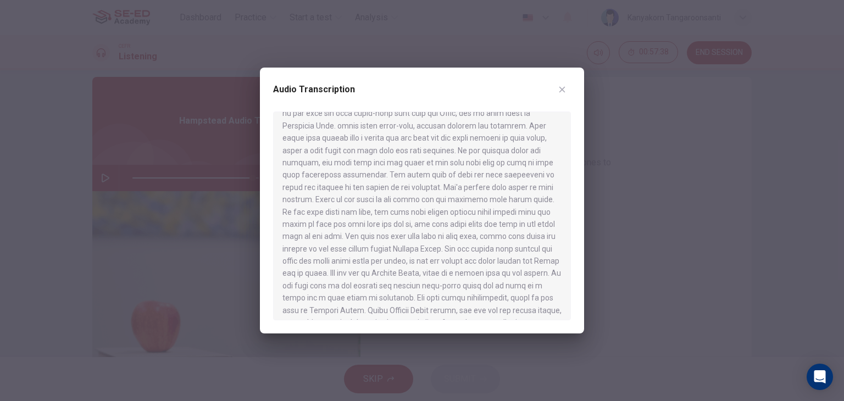
scroll to position [295, 0]
drag, startPoint x: 423, startPoint y: 167, endPoint x: 466, endPoint y: 161, distance: 43.8
click at [463, 161] on div at bounding box center [422, 216] width 298 height 209
click at [554, 92] on button "button" at bounding box center [563, 90] width 18 height 18
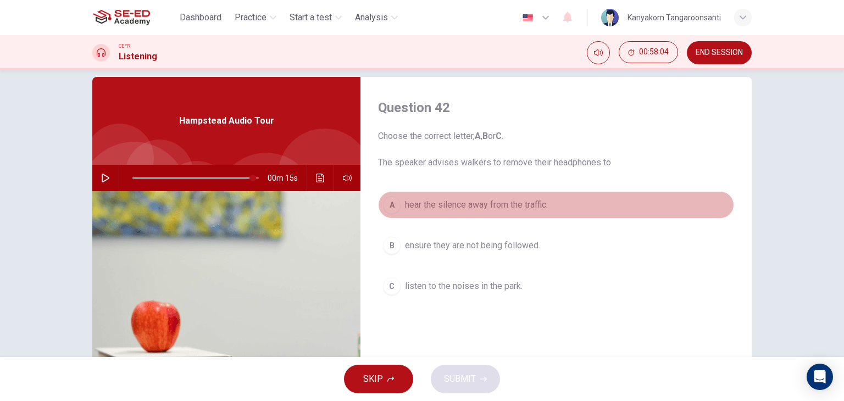
click at [456, 203] on span "hear the silence away from the traffic." at bounding box center [476, 204] width 143 height 13
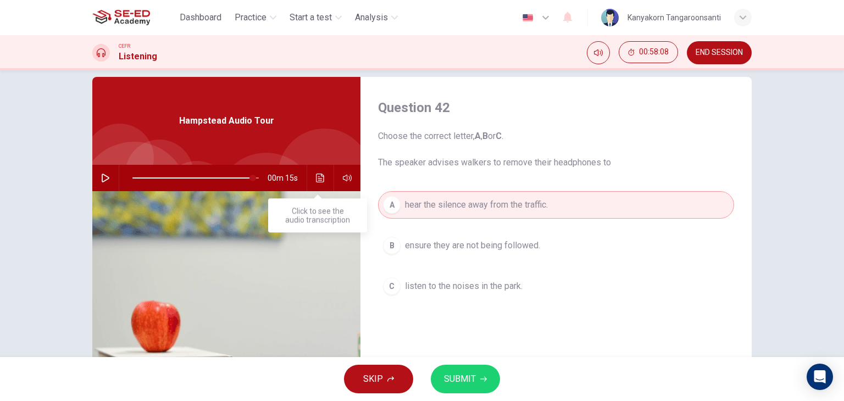
click at [318, 182] on button "Click to see the audio transcription" at bounding box center [321, 178] width 18 height 26
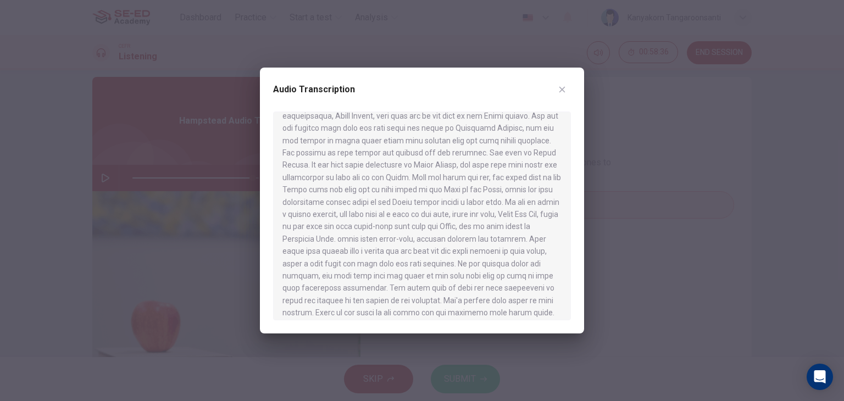
scroll to position [197, 0]
drag, startPoint x: 364, startPoint y: 226, endPoint x: 380, endPoint y: 225, distance: 15.4
click at [378, 225] on div at bounding box center [422, 216] width 298 height 209
click at [562, 91] on icon "button" at bounding box center [562, 89] width 9 height 9
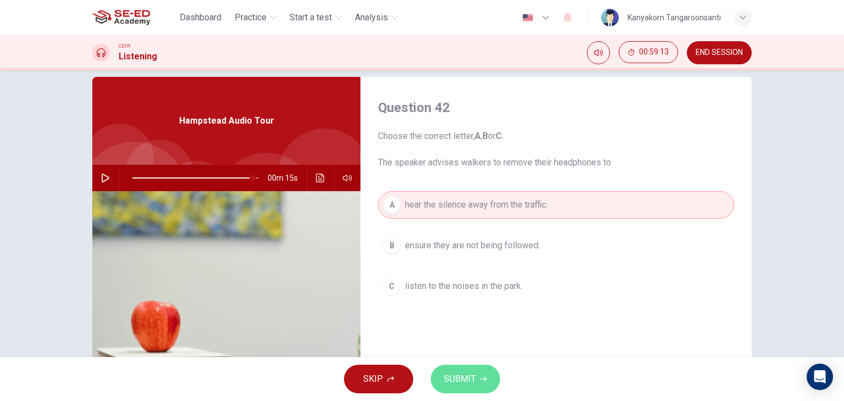
click at [469, 370] on button "SUBMIT" at bounding box center [465, 379] width 69 height 29
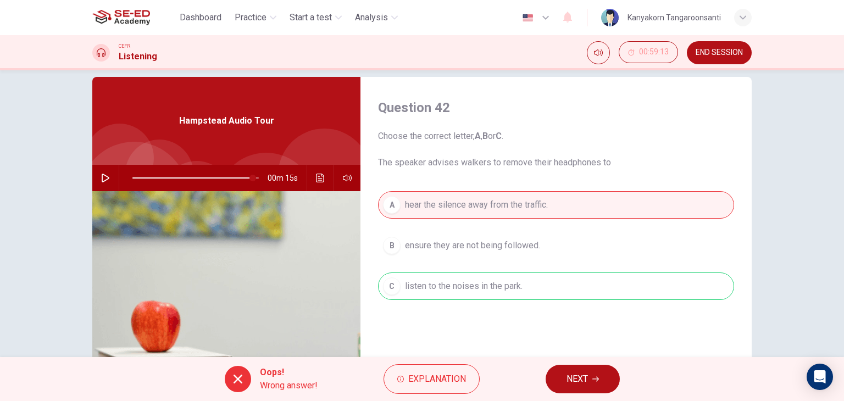
click at [579, 372] on span "NEXT" at bounding box center [577, 379] width 21 height 15
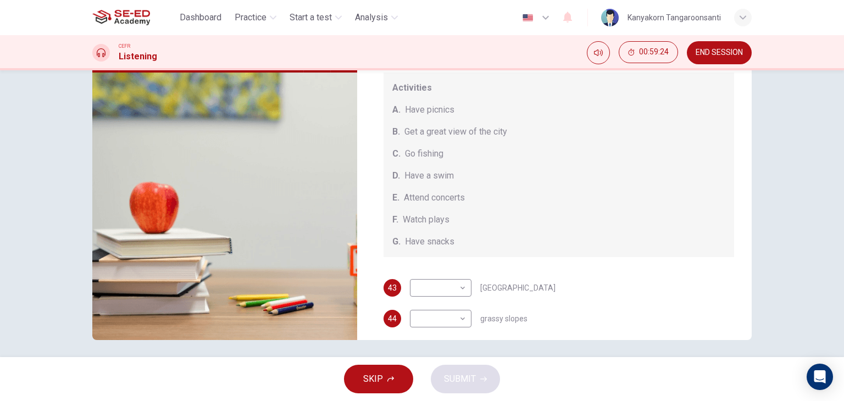
scroll to position [138, 0]
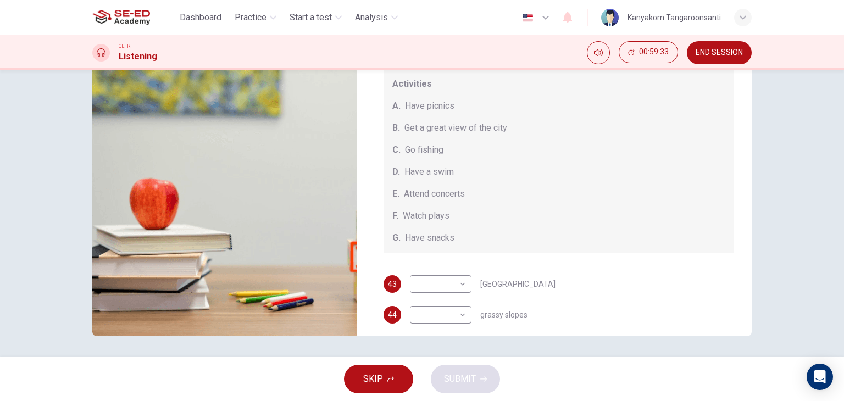
click at [743, 45] on button "END SESSION" at bounding box center [719, 52] width 65 height 23
click at [704, 54] on span "END SESSION" at bounding box center [719, 52] width 47 height 9
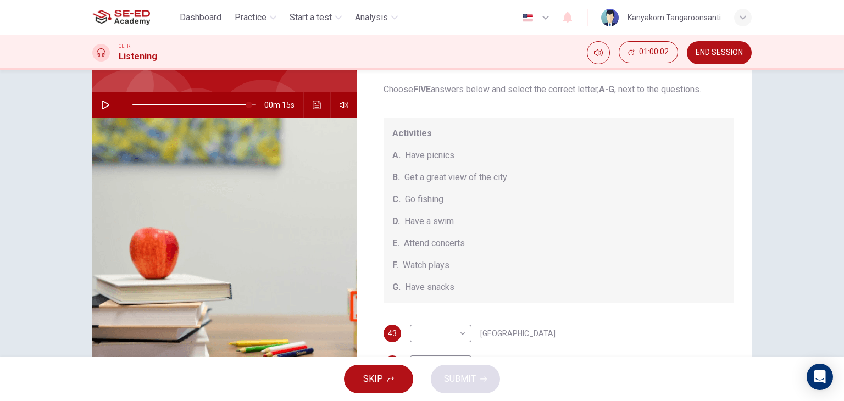
scroll to position [45, 0]
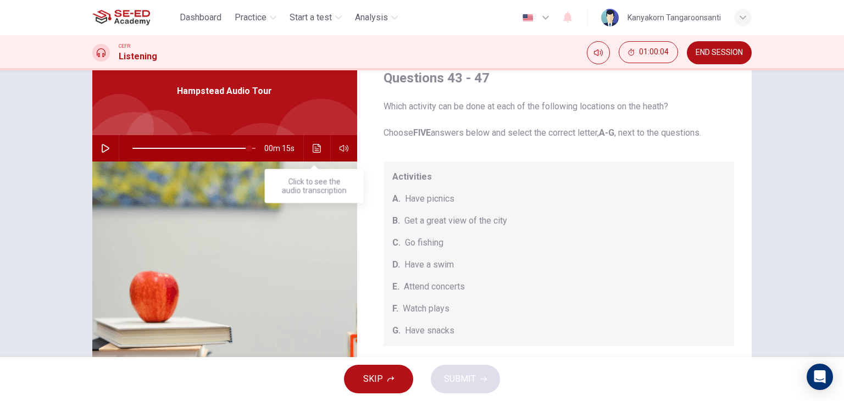
click at [316, 146] on icon "Click to see the audio transcription" at bounding box center [317, 148] width 8 height 9
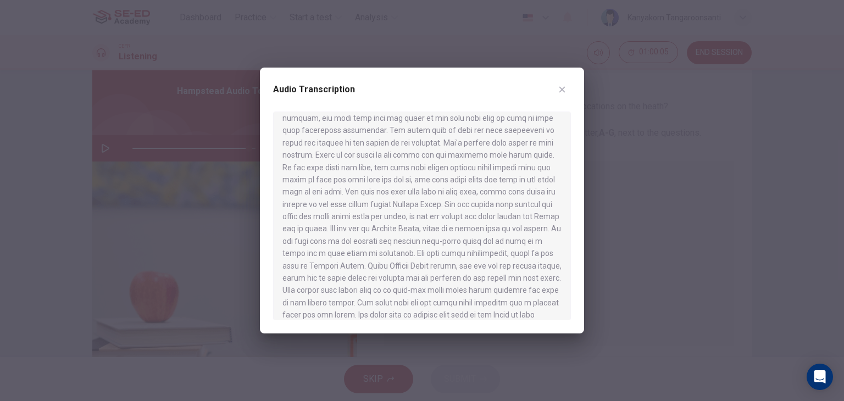
scroll to position [438, 0]
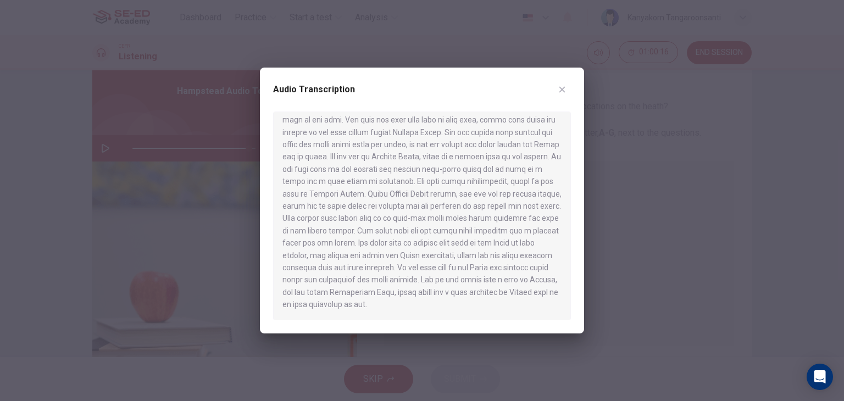
click at [563, 94] on button "button" at bounding box center [563, 90] width 18 height 18
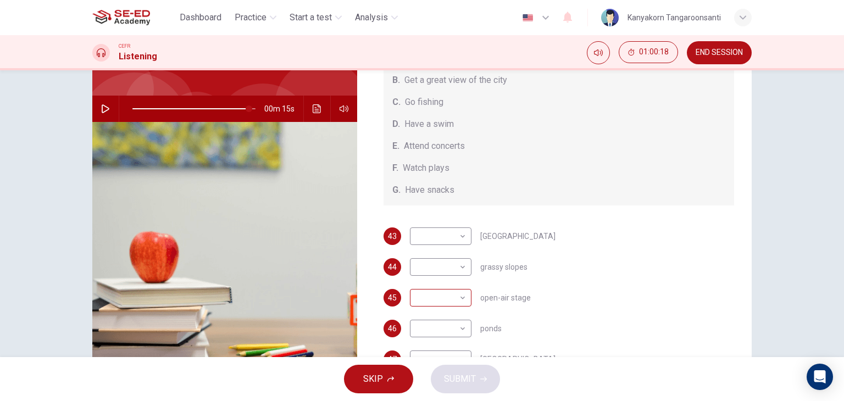
scroll to position [86, 0]
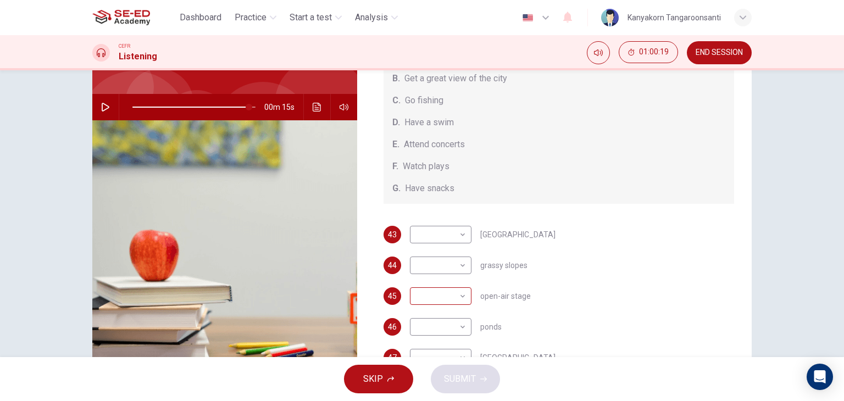
click at [452, 294] on body "This site uses cookies, as explained in our Privacy Policy . If you agree to th…" at bounding box center [422, 200] width 844 height 401
click at [373, 157] on div at bounding box center [422, 200] width 844 height 401
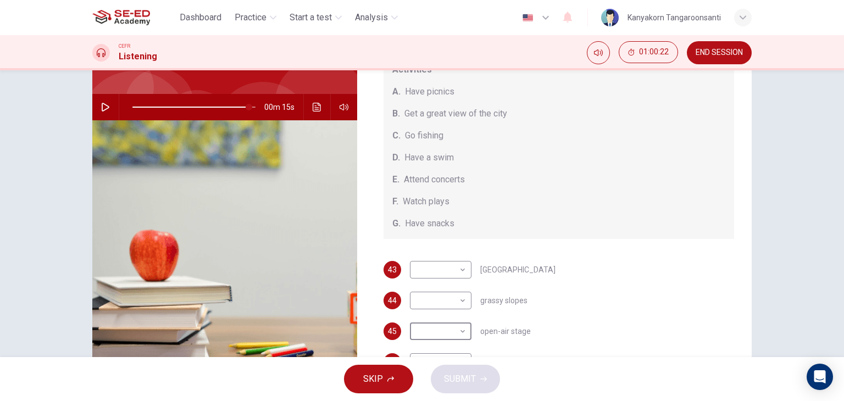
scroll to position [101, 0]
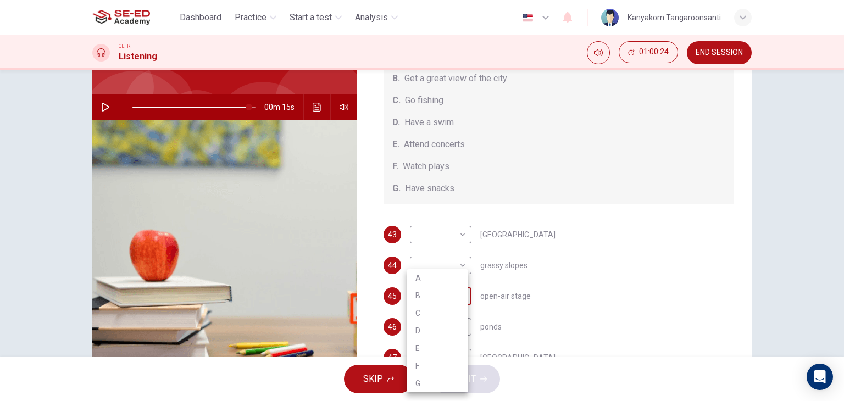
click at [461, 295] on body "This site uses cookies, as explained in our Privacy Policy . If you agree to th…" at bounding box center [422, 200] width 844 height 401
click at [434, 280] on li "A" at bounding box center [438, 278] width 62 height 18
type input "95"
type input "A"
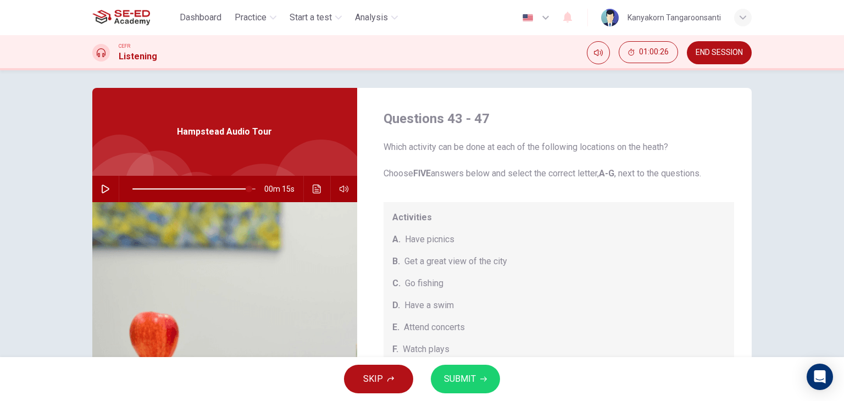
scroll to position [0, 0]
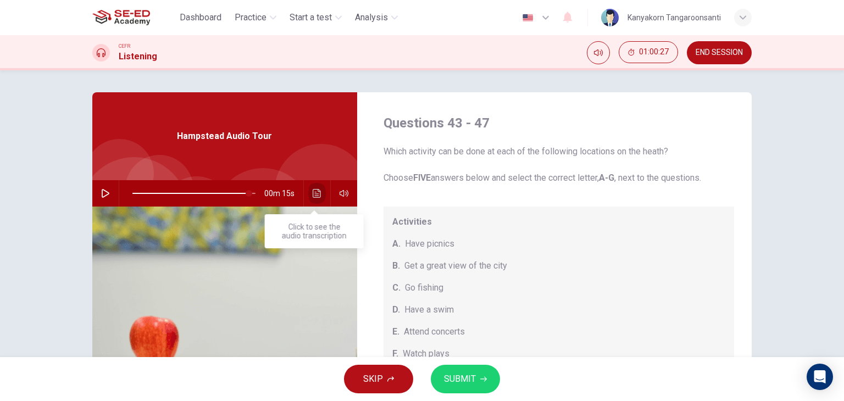
click at [313, 192] on icon "Click to see the audio transcription" at bounding box center [317, 193] width 9 height 9
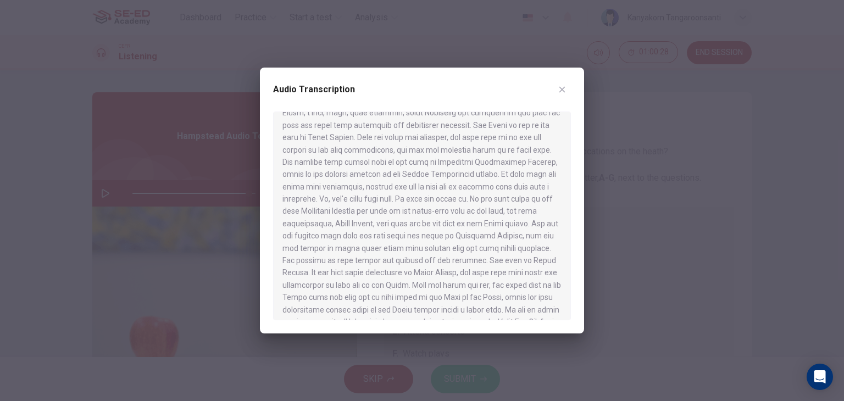
scroll to position [108, 0]
click at [563, 91] on icon "button" at bounding box center [562, 89] width 9 height 9
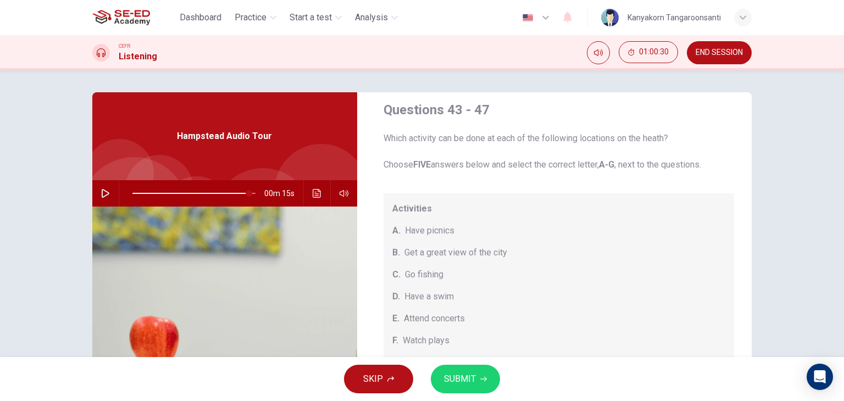
scroll to position [24, 0]
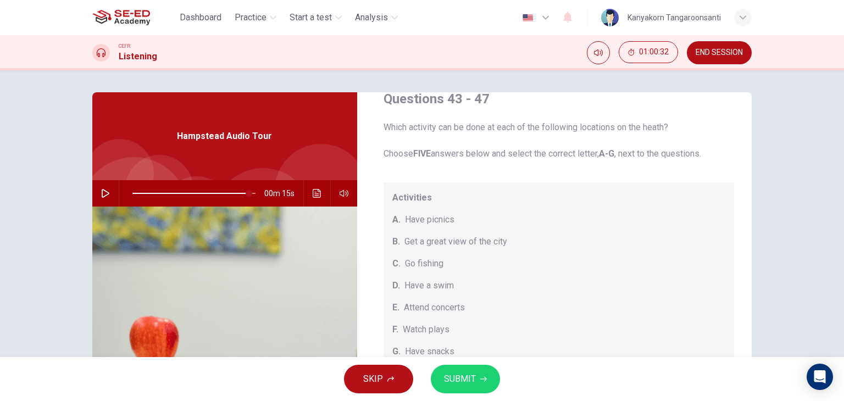
click at [313, 192] on icon "Click to see the audio transcription" at bounding box center [317, 193] width 9 height 9
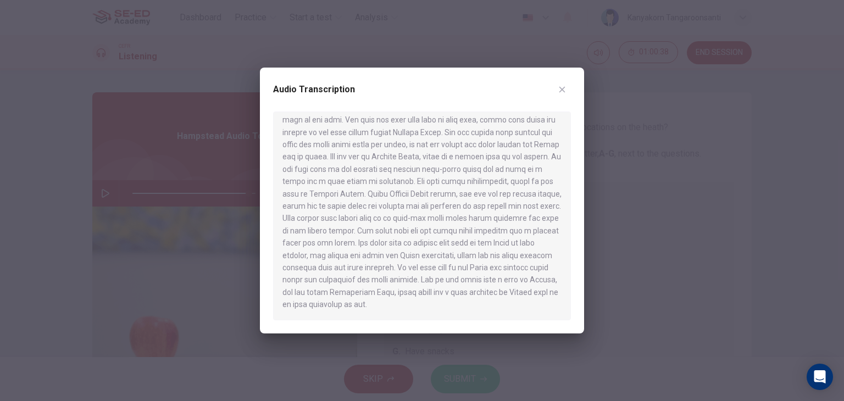
scroll to position [438, 0]
click at [561, 94] on button "button" at bounding box center [563, 90] width 18 height 18
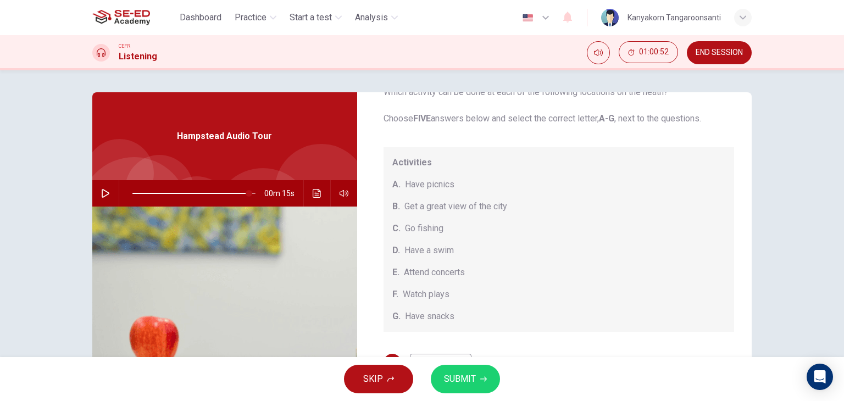
scroll to position [60, 0]
click at [313, 196] on icon "Click to see the audio transcription" at bounding box center [317, 193] width 9 height 9
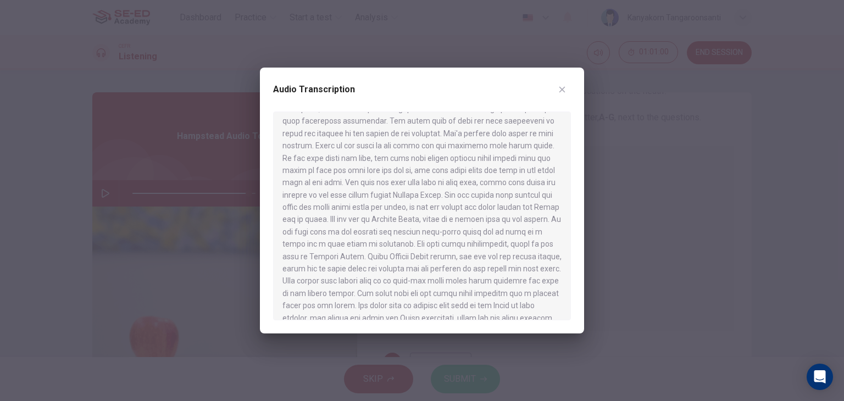
scroll to position [438, 0]
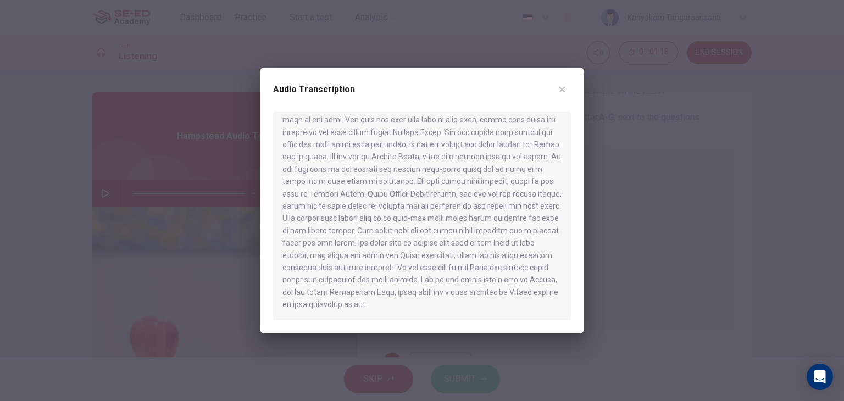
drag, startPoint x: 572, startPoint y: 90, endPoint x: 580, endPoint y: 87, distance: 8.9
click at [573, 89] on div "Audio Transcription" at bounding box center [422, 201] width 324 height 266
click at [563, 91] on icon "button" at bounding box center [562, 89] width 9 height 9
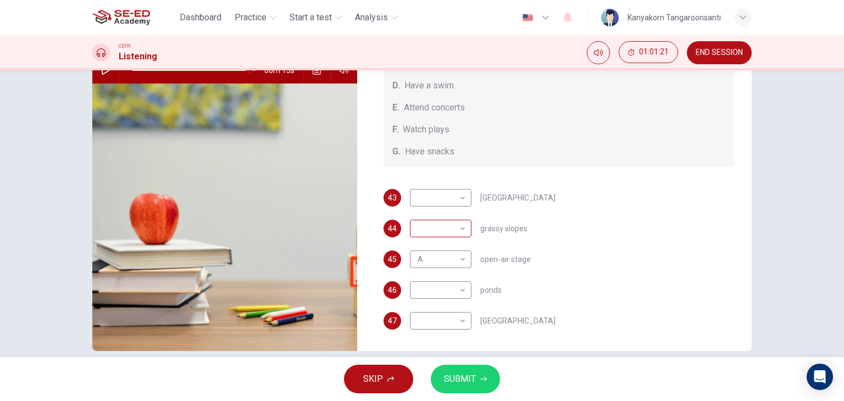
scroll to position [139, 0]
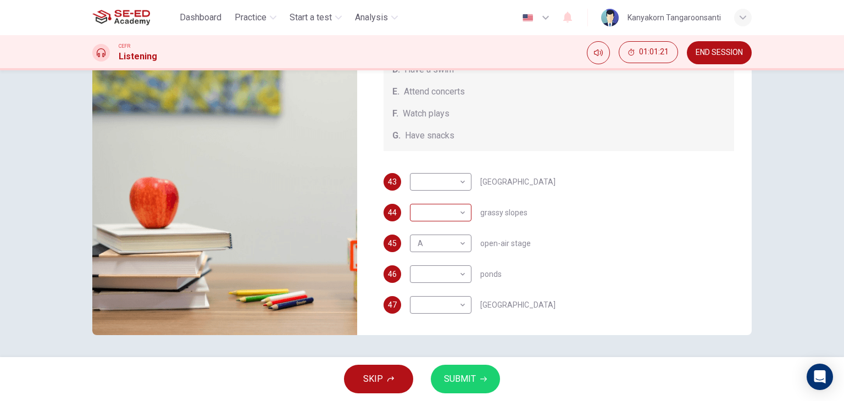
click at [464, 206] on body "This site uses cookies, as explained in our Privacy Policy . If you agree to th…" at bounding box center [422, 200] width 844 height 401
click at [462, 212] on div at bounding box center [422, 200] width 844 height 401
click at [456, 208] on body "This site uses cookies, as explained in our Privacy Policy . If you agree to th…" at bounding box center [422, 200] width 844 height 401
click at [428, 236] on li "A" at bounding box center [438, 230] width 62 height 18
type input "95"
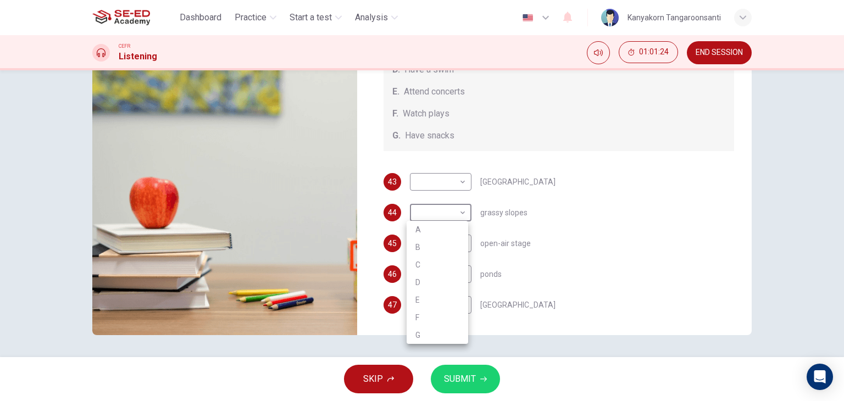
type input "A"
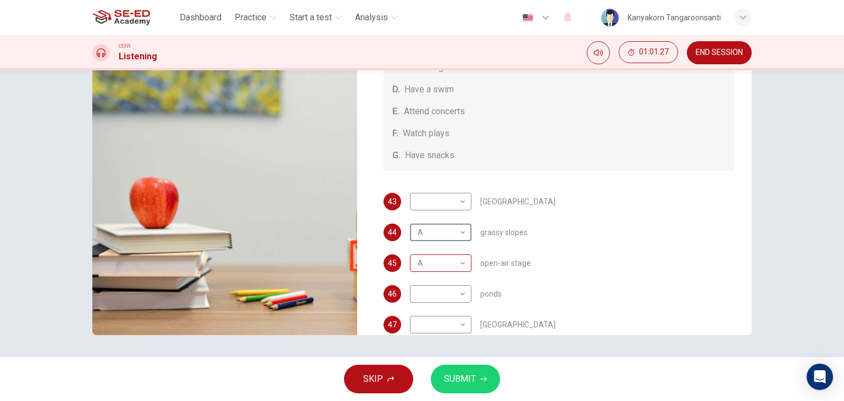
scroll to position [81, 0]
click at [446, 264] on body "This site uses cookies, as explained in our Privacy Policy . If you agree to th…" at bounding box center [422, 200] width 844 height 401
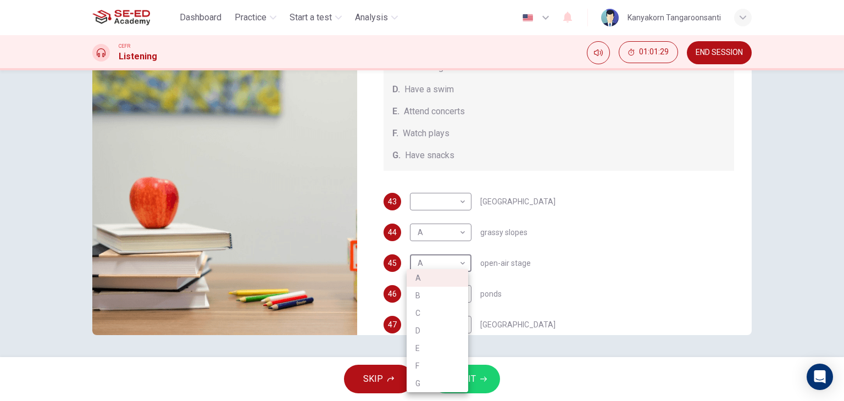
click at [429, 349] on li "E" at bounding box center [438, 349] width 62 height 18
type input "95"
type input "E"
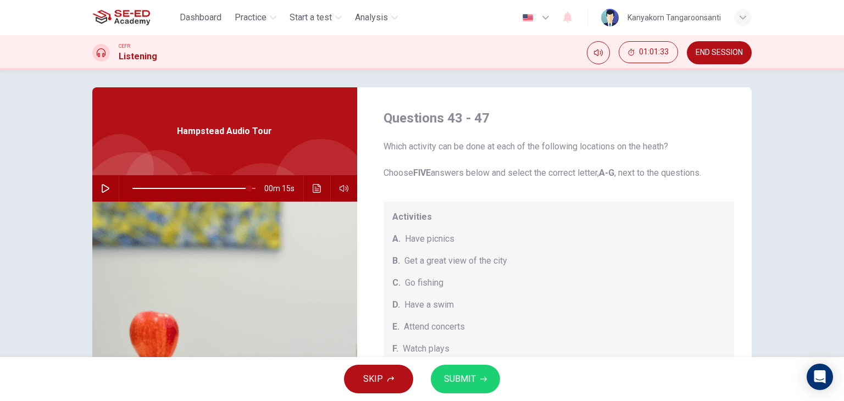
scroll to position [0, 0]
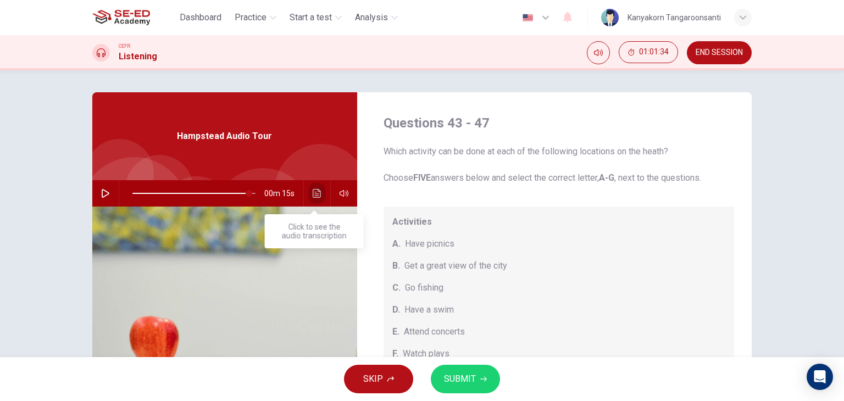
click at [312, 198] on button "Click to see the audio transcription" at bounding box center [317, 193] width 18 height 26
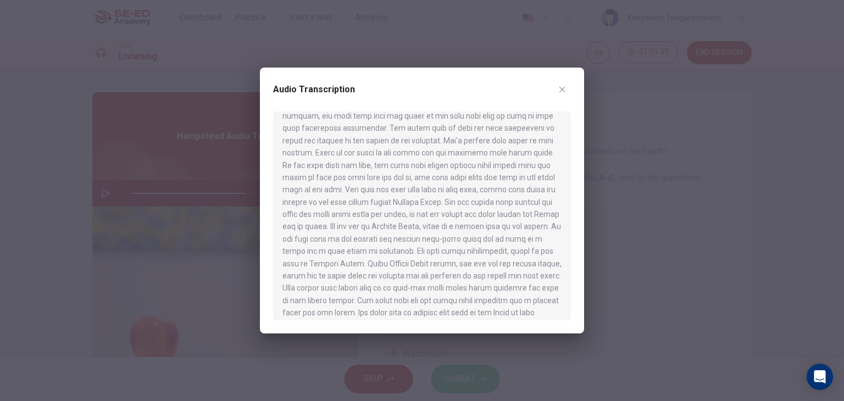
scroll to position [438, 0]
click at [567, 91] on button "button" at bounding box center [563, 90] width 18 height 18
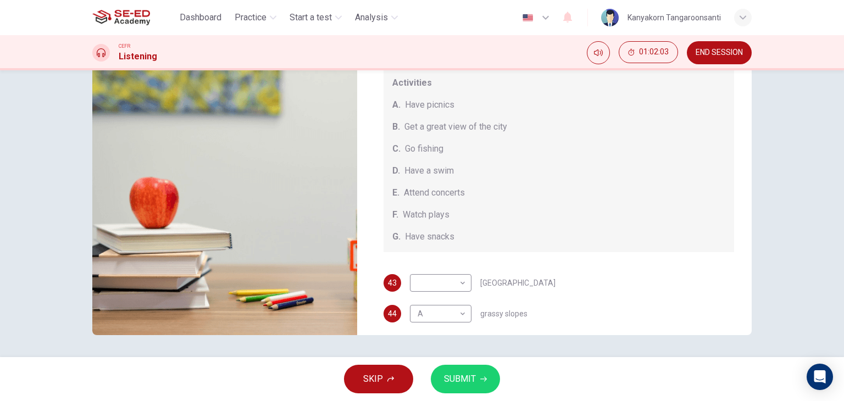
scroll to position [0, 0]
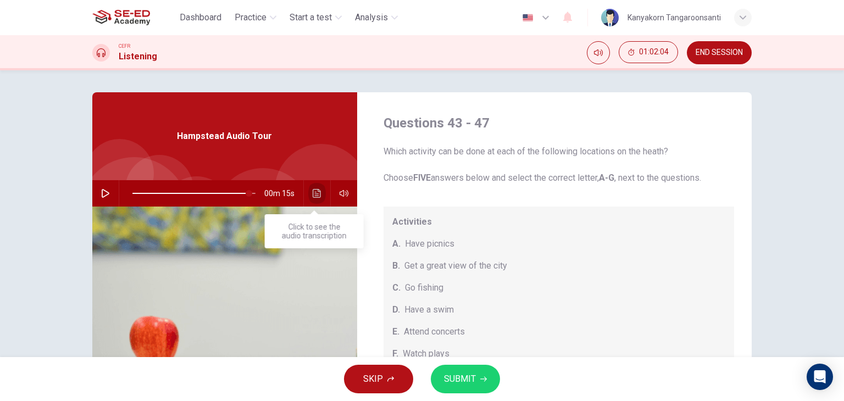
click at [308, 194] on button "Click to see the audio transcription" at bounding box center [317, 193] width 18 height 26
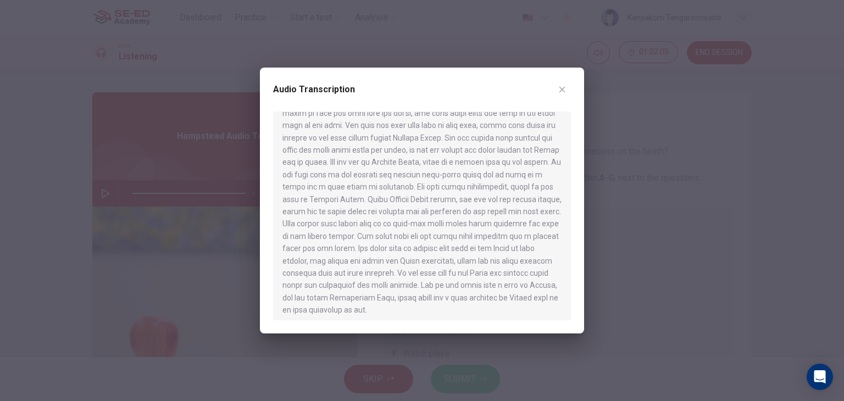
scroll to position [438, 0]
click at [560, 92] on icon "button" at bounding box center [563, 90] width 6 height 6
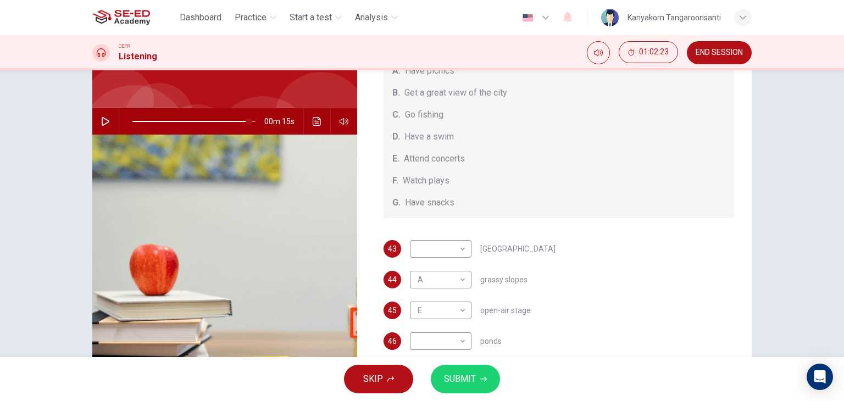
scroll to position [73, 0]
click at [308, 123] on button "Click to see the audio transcription" at bounding box center [317, 121] width 18 height 26
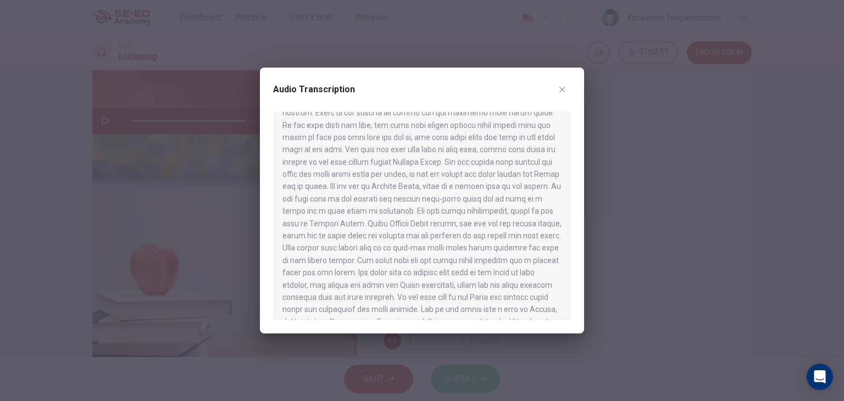
scroll to position [396, 0]
click at [559, 94] on button "button" at bounding box center [563, 90] width 18 height 18
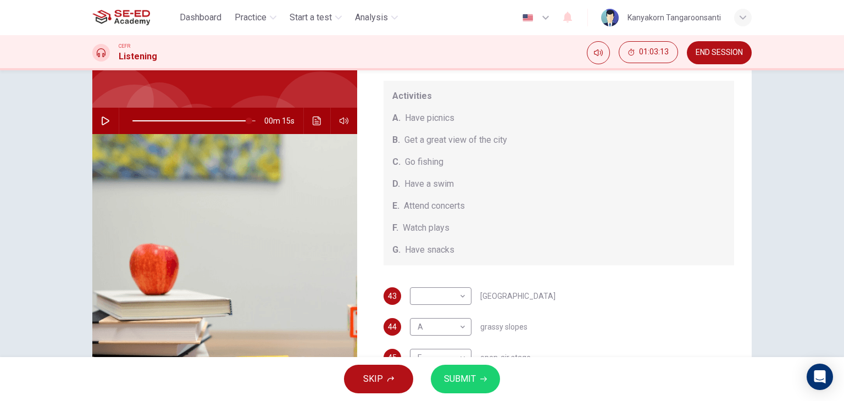
scroll to position [51, 0]
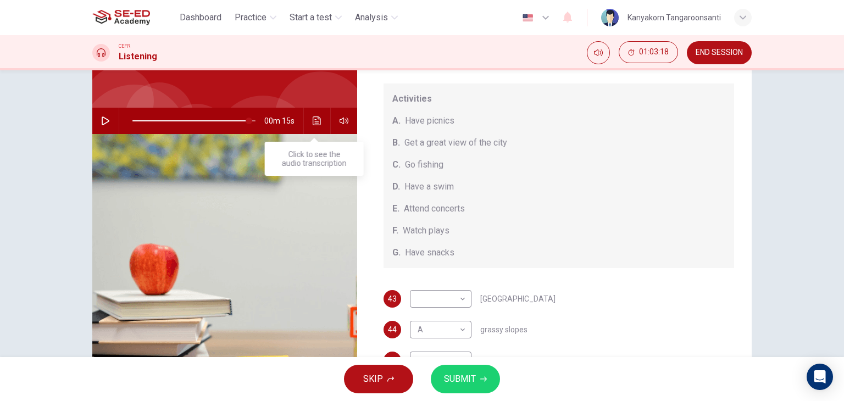
click at [313, 118] on icon "Click to see the audio transcription" at bounding box center [317, 121] width 9 height 9
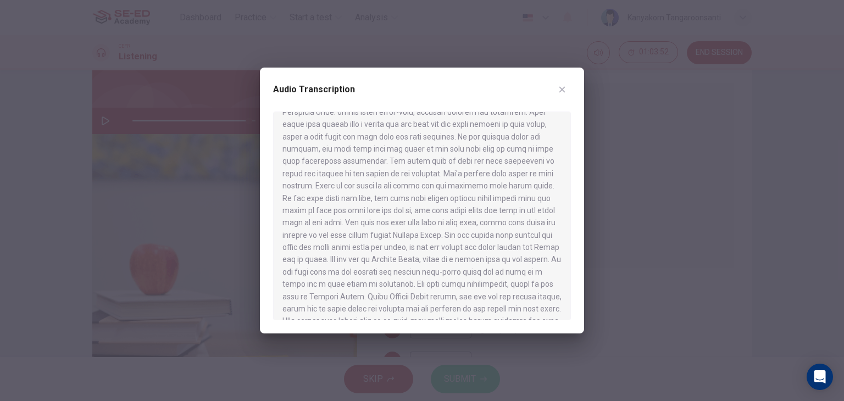
scroll to position [328, 0]
click at [564, 87] on icon "button" at bounding box center [563, 90] width 6 height 6
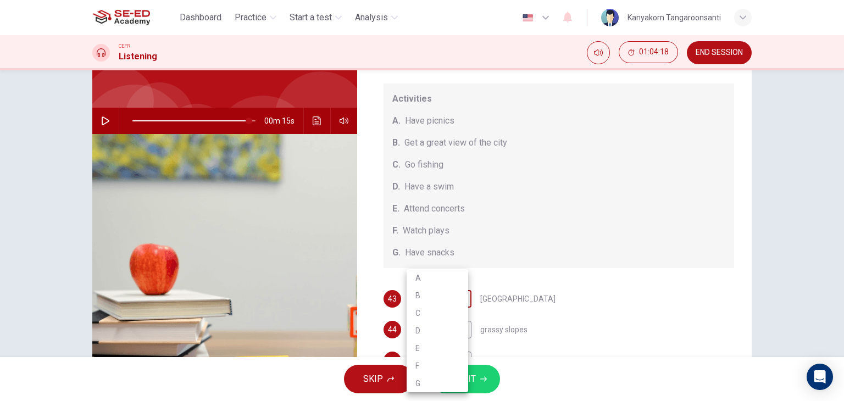
click at [455, 299] on body "This site uses cookies, as explained in our Privacy Policy . If you agree to th…" at bounding box center [422, 200] width 844 height 401
click at [449, 295] on li "B" at bounding box center [438, 296] width 62 height 18
type input "95"
type input "B"
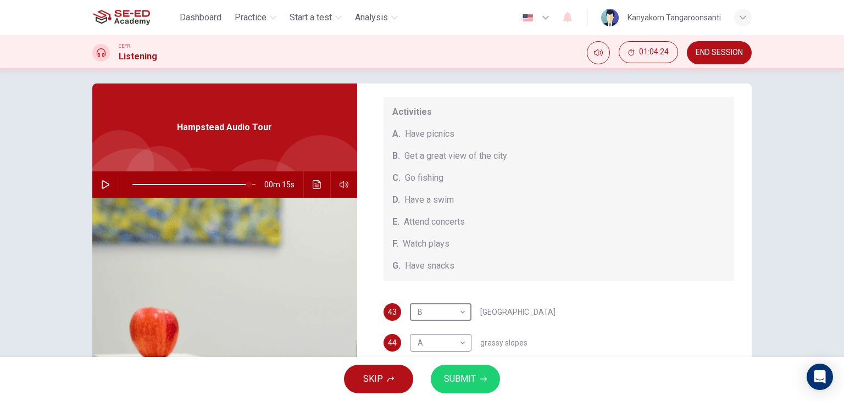
scroll to position [0, 0]
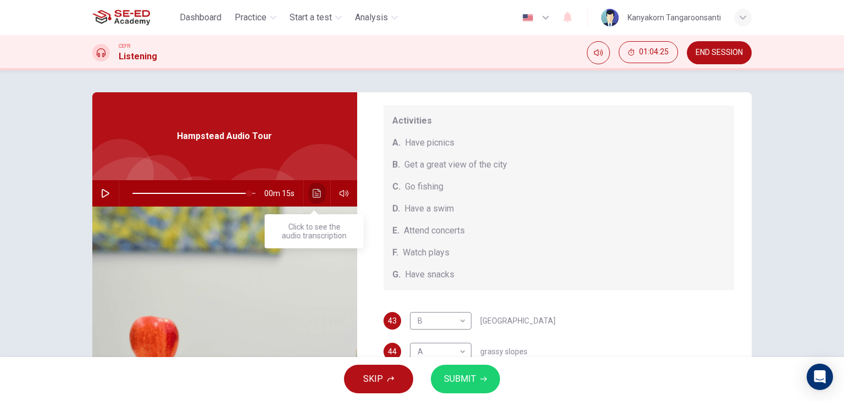
click at [314, 192] on icon "Click to see the audio transcription" at bounding box center [317, 193] width 9 height 9
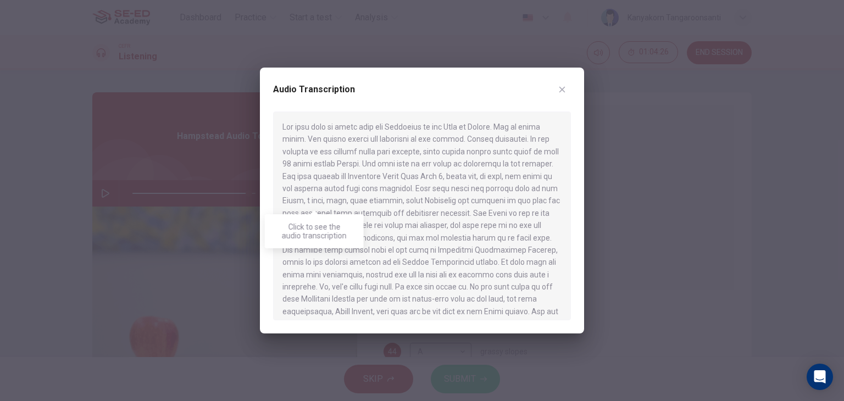
scroll to position [438, 0]
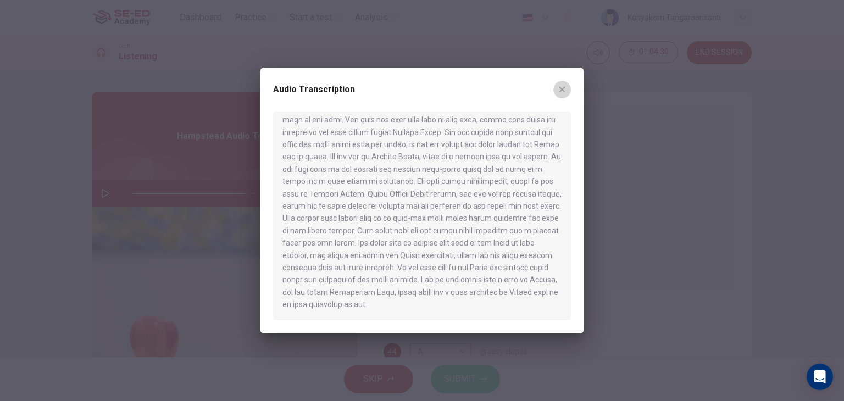
click at [565, 86] on icon "button" at bounding box center [562, 89] width 9 height 9
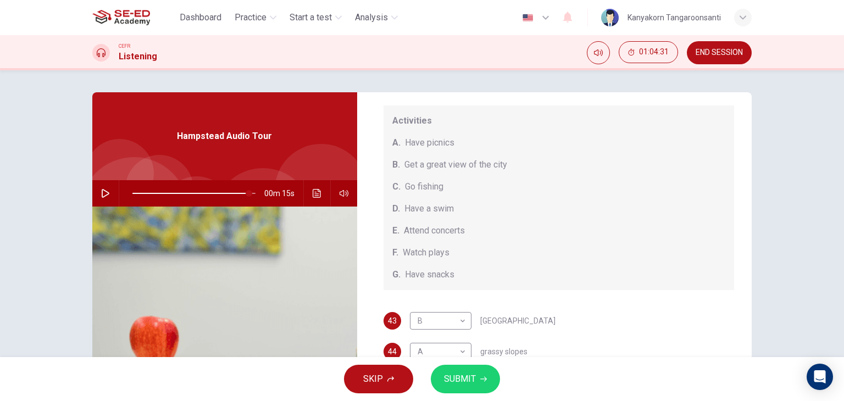
scroll to position [139, 0]
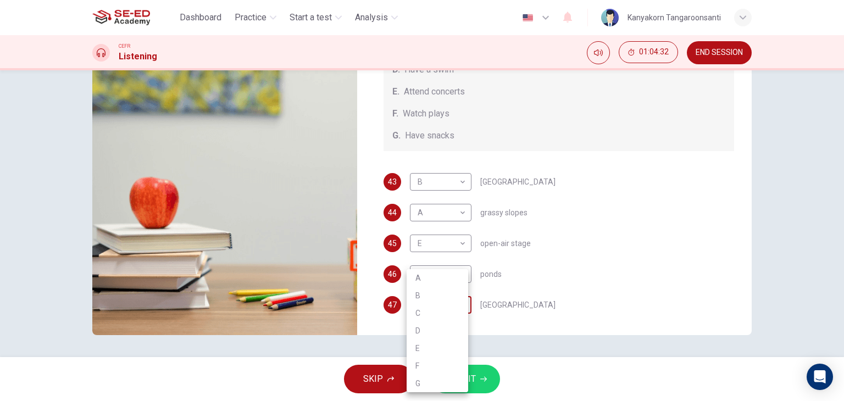
click at [449, 306] on body "This site uses cookies, as explained in our Privacy Policy . If you agree to th…" at bounding box center [422, 200] width 844 height 401
click at [428, 291] on li "B" at bounding box center [438, 296] width 62 height 18
type input "95"
type input "B"
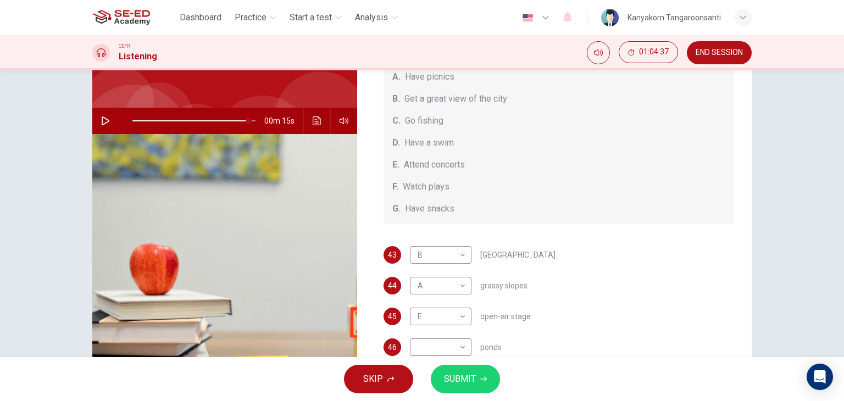
scroll to position [101, 0]
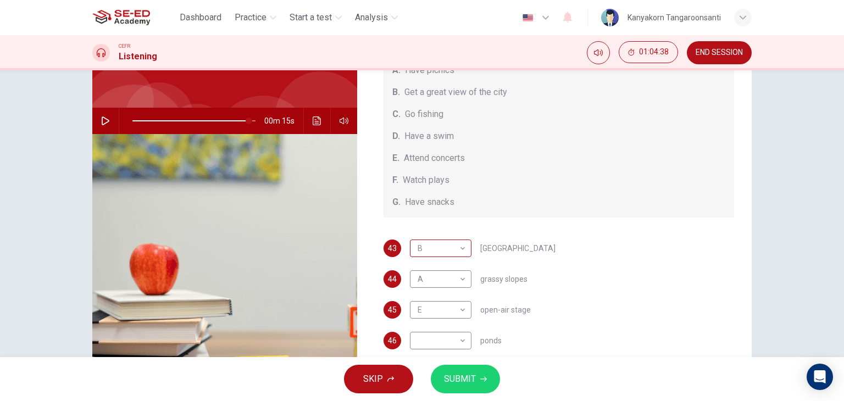
drag, startPoint x: 438, startPoint y: 251, endPoint x: 449, endPoint y: 246, distance: 12.6
click at [456, 244] on body "This site uses cookies, as explained in our Privacy Policy . If you agree to th…" at bounding box center [422, 200] width 844 height 401
click at [342, 179] on div at bounding box center [422, 200] width 844 height 401
click at [318, 121] on icon "Click to see the audio transcription" at bounding box center [317, 121] width 9 height 9
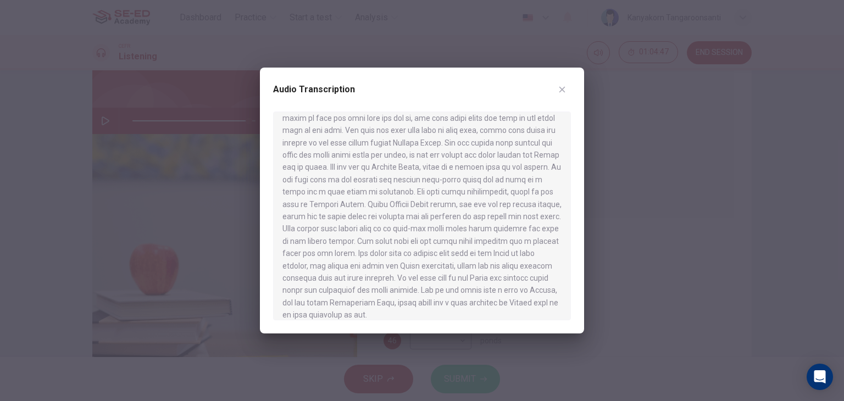
scroll to position [438, 0]
click at [564, 92] on icon "button" at bounding box center [562, 89] width 9 height 9
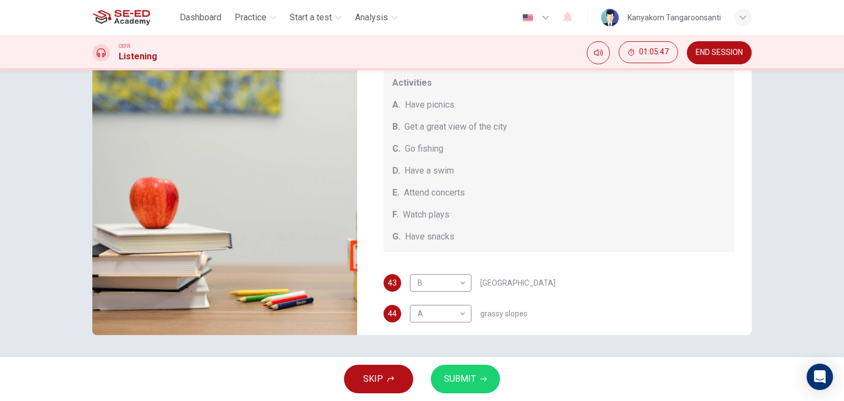
scroll to position [0, 0]
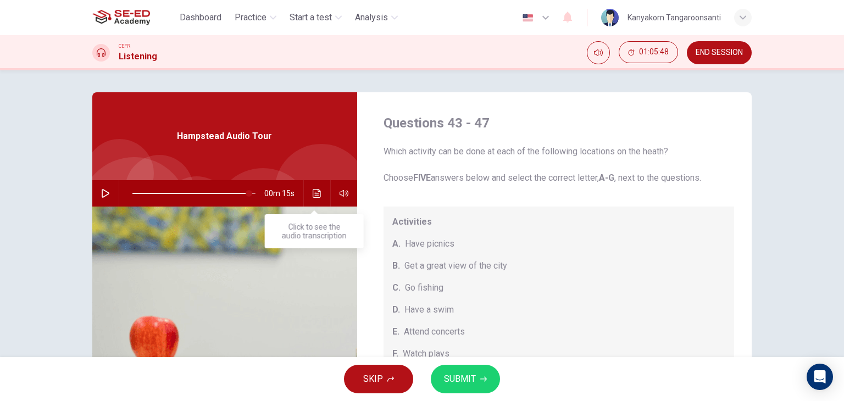
click at [314, 189] on icon "Click to see the audio transcription" at bounding box center [317, 193] width 9 height 9
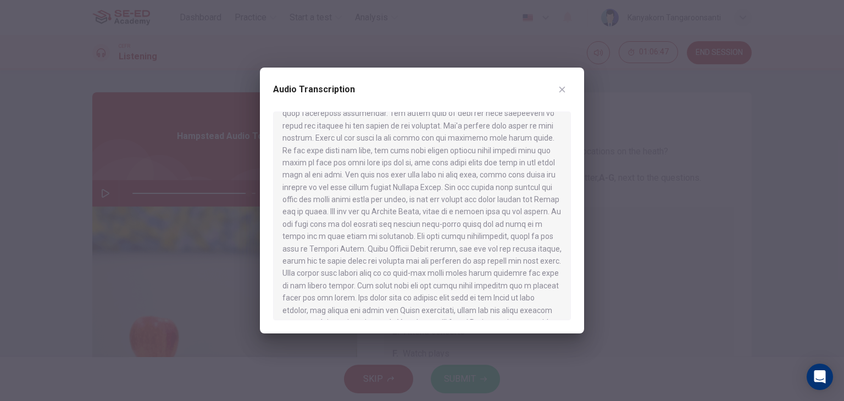
scroll to position [371, 0]
click at [566, 92] on icon "button" at bounding box center [562, 89] width 9 height 9
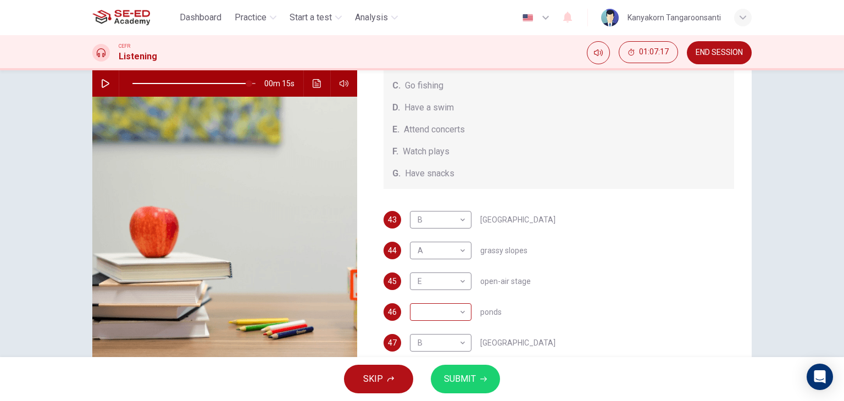
scroll to position [92, 0]
click at [457, 316] on body "This site uses cookies, as explained in our Privacy Policy . If you agree to th…" at bounding box center [422, 200] width 844 height 401
click at [441, 328] on li "D" at bounding box center [438, 331] width 62 height 18
type input "95"
type input "D"
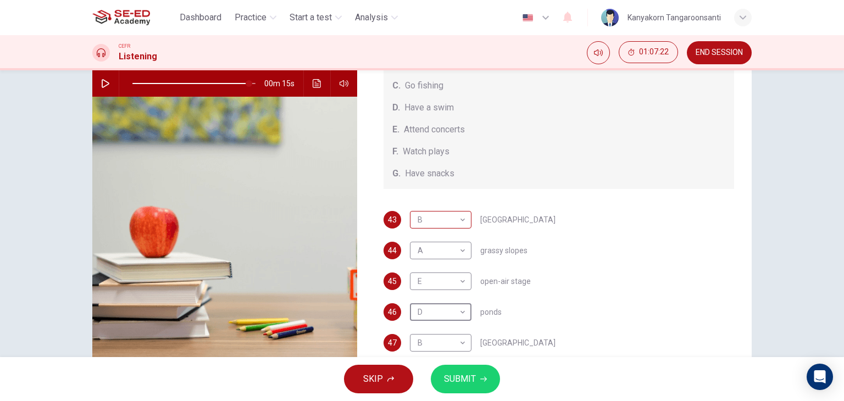
scroll to position [40, 0]
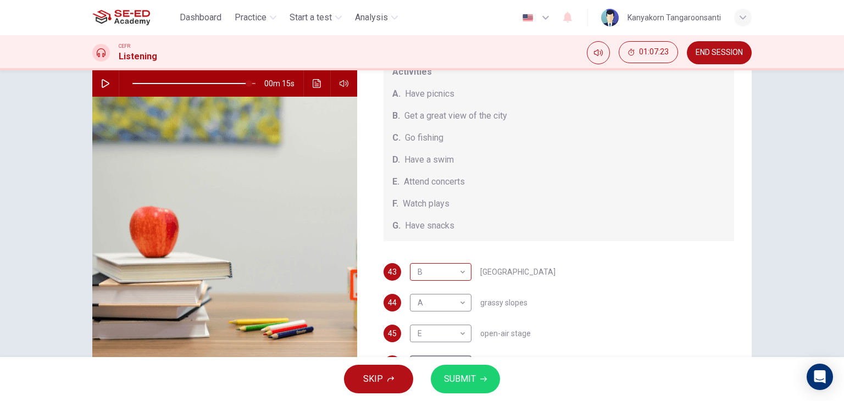
click at [450, 268] on body "This site uses cookies, as explained in our Privacy Policy . If you agree to th…" at bounding box center [422, 200] width 844 height 401
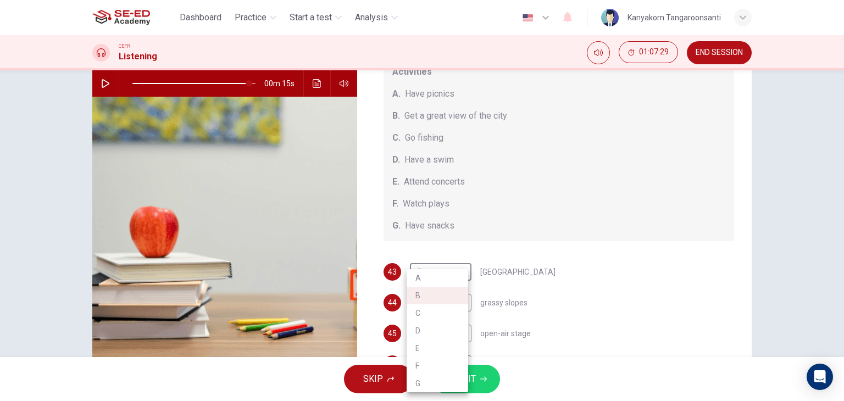
click at [444, 360] on li "F" at bounding box center [438, 366] width 62 height 18
type input "95"
type input "F"
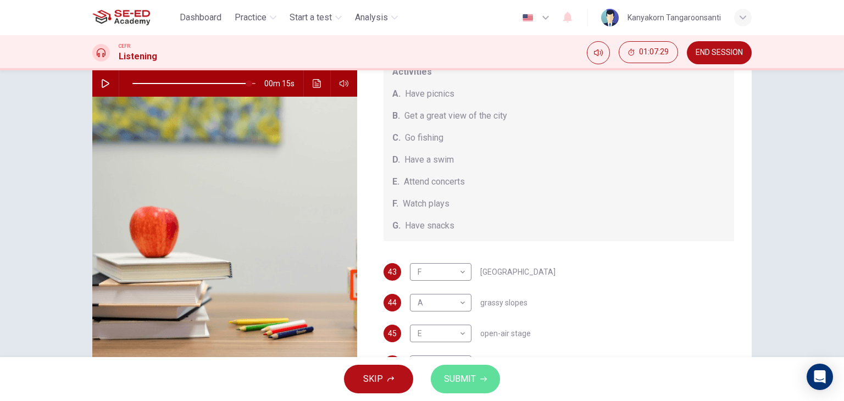
click at [450, 389] on button "SUBMIT" at bounding box center [465, 379] width 69 height 29
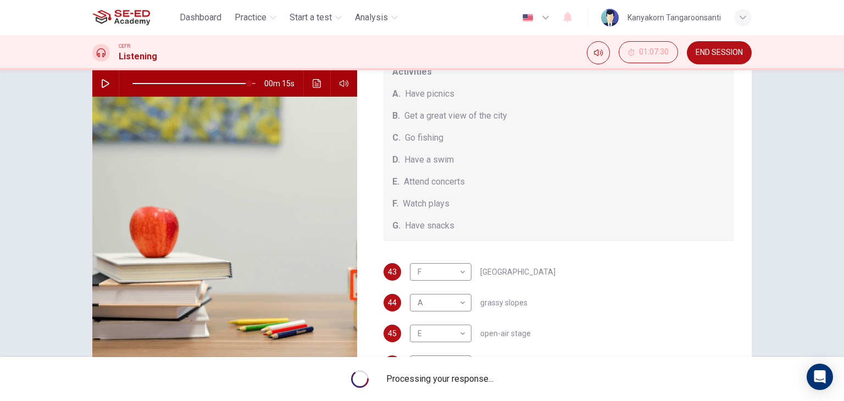
type input "95"
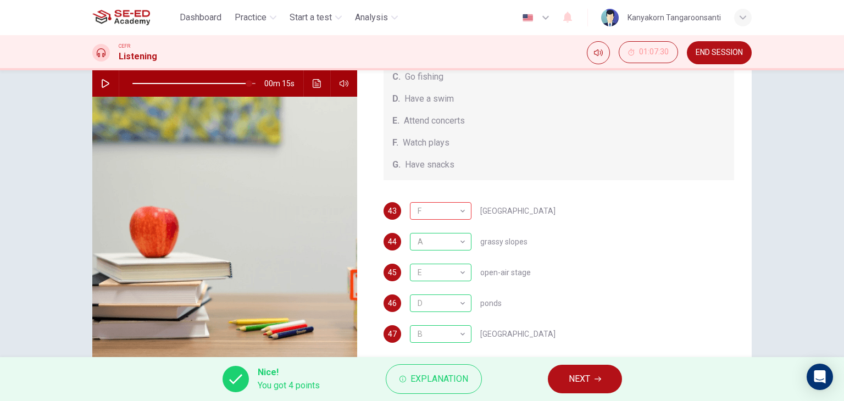
scroll to position [139, 0]
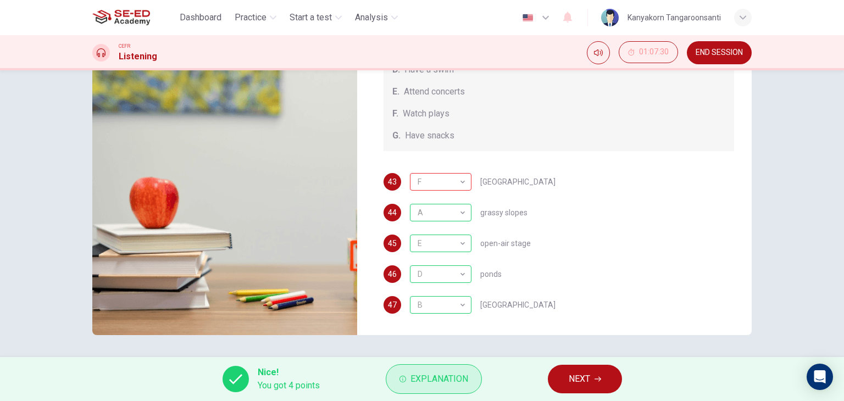
click at [445, 368] on button "Explanation" at bounding box center [434, 379] width 96 height 30
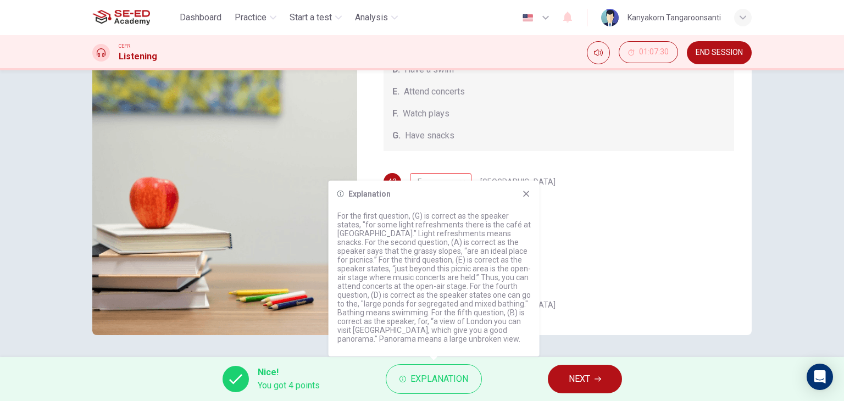
click at [525, 194] on icon at bounding box center [526, 194] width 9 height 9
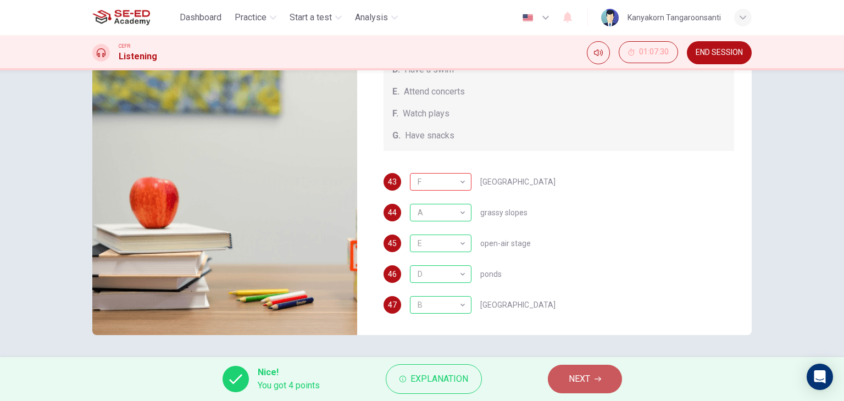
click at [585, 378] on span "NEXT" at bounding box center [579, 379] width 21 height 15
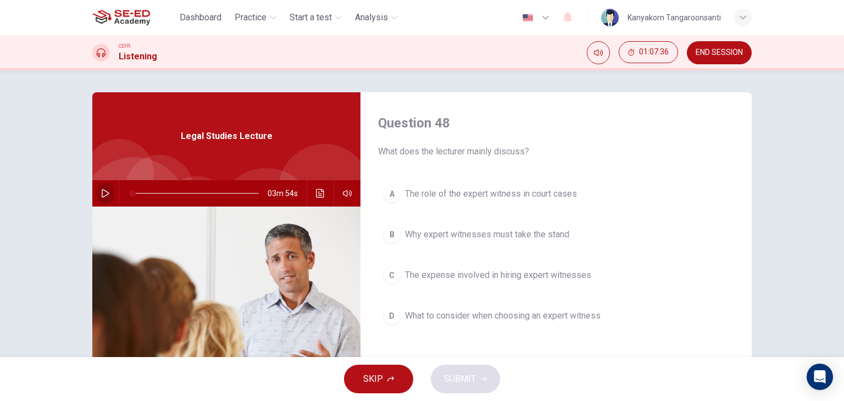
click at [101, 188] on button "button" at bounding box center [106, 193] width 18 height 26
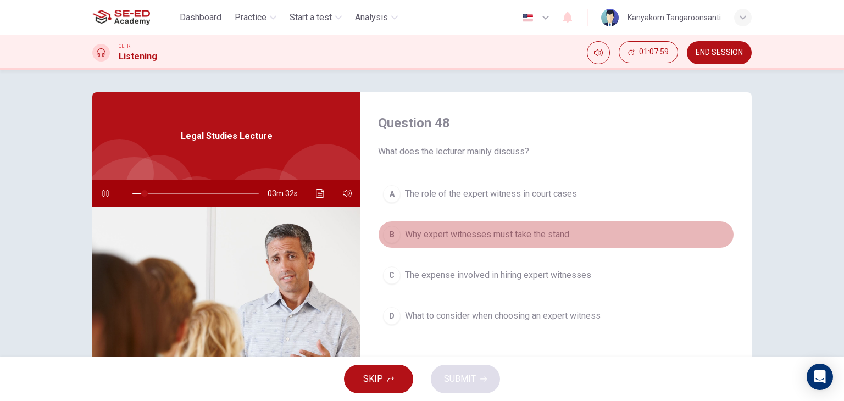
click at [383, 233] on div "B" at bounding box center [392, 235] width 18 height 18
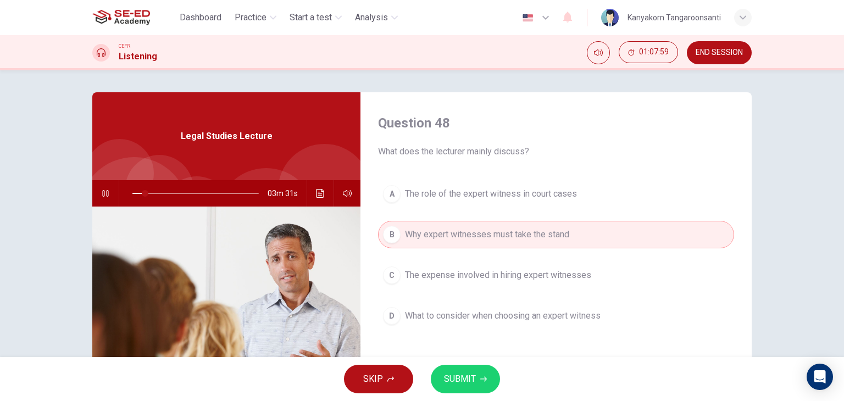
click at [475, 381] on button "SUBMIT" at bounding box center [465, 379] width 69 height 29
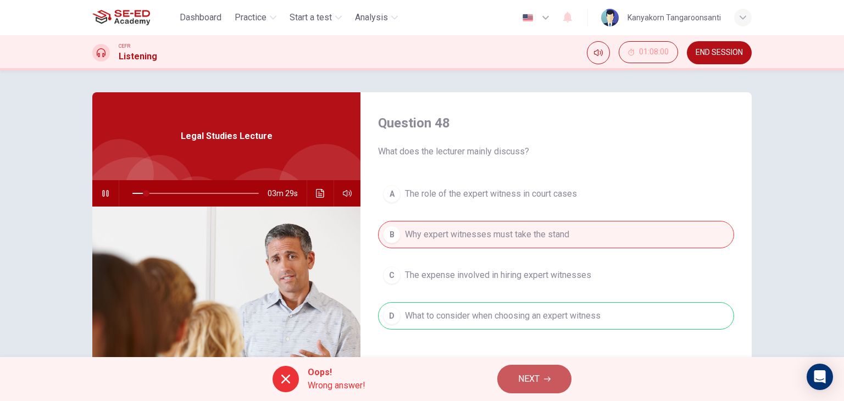
click at [512, 382] on button "NEXT" at bounding box center [535, 379] width 74 height 29
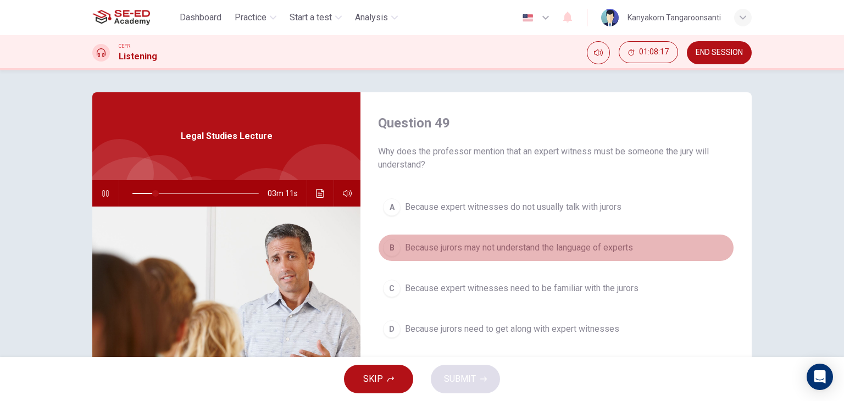
click at [433, 248] on span "Because jurors may not understand the language of experts" at bounding box center [519, 247] width 228 height 13
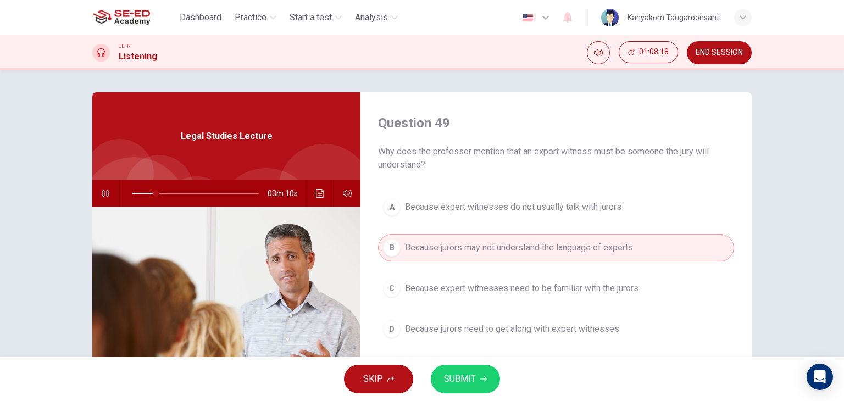
click at [480, 377] on icon "button" at bounding box center [483, 379] width 7 height 7
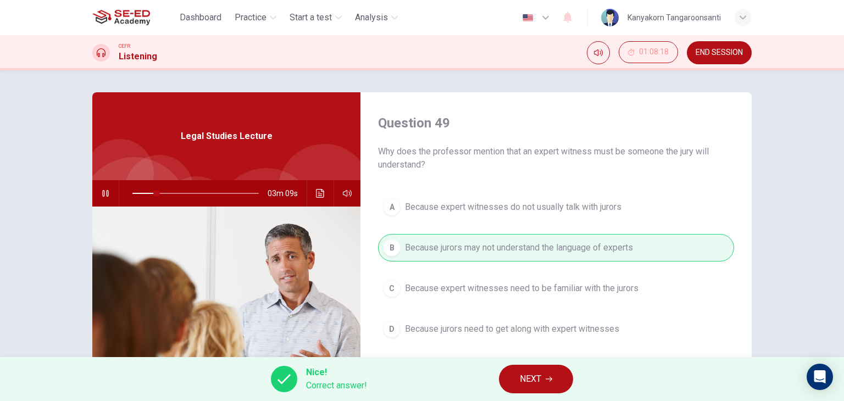
click at [523, 376] on span "NEXT" at bounding box center [530, 379] width 21 height 15
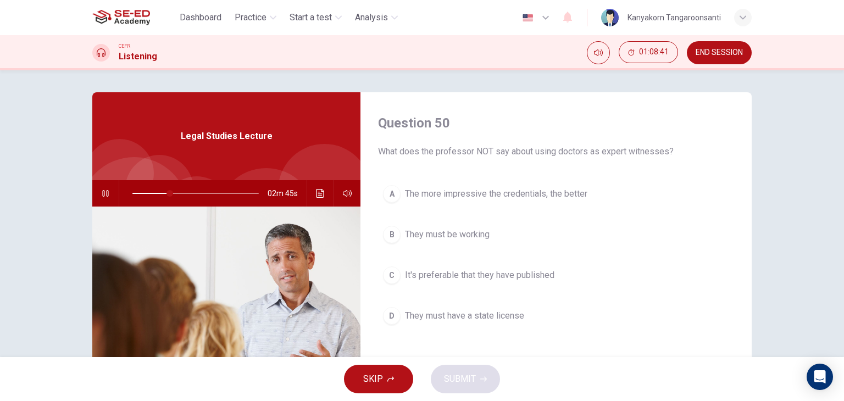
click at [305, 198] on div "02m 45s" at bounding box center [226, 193] width 268 height 26
click at [306, 199] on div "02m 44s" at bounding box center [226, 193] width 268 height 26
click at [312, 191] on button "Click to see the audio transcription" at bounding box center [321, 193] width 18 height 26
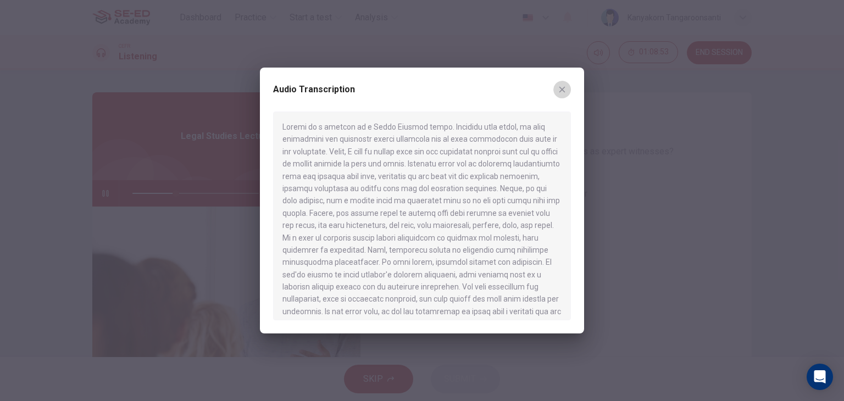
click at [566, 93] on icon "button" at bounding box center [562, 89] width 9 height 9
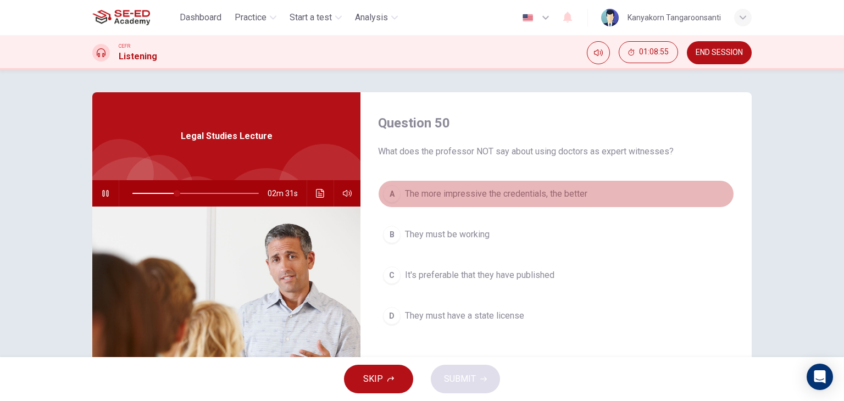
click at [451, 198] on span "The more impressive the credentials, the better" at bounding box center [496, 193] width 183 height 13
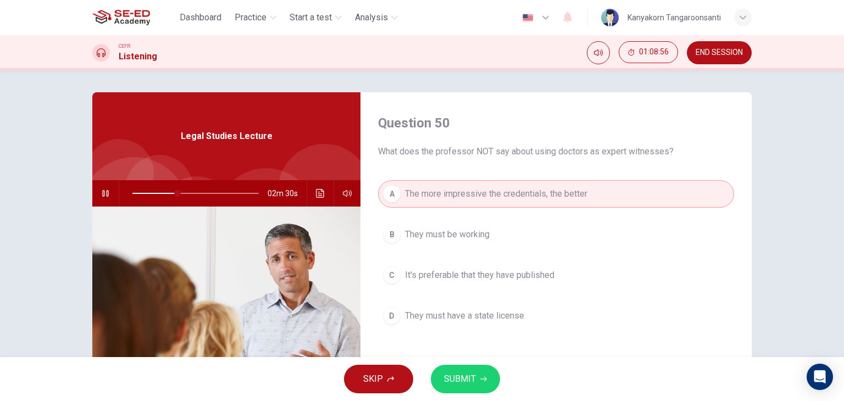
click at [452, 372] on span "SUBMIT" at bounding box center [460, 379] width 32 height 15
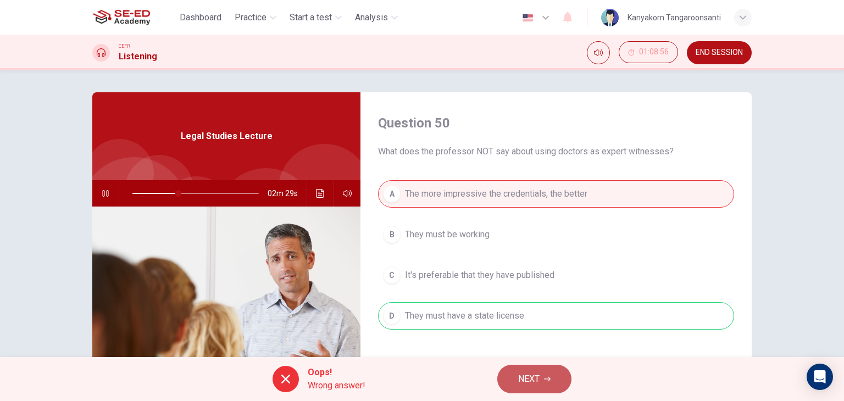
click at [544, 377] on button "NEXT" at bounding box center [535, 379] width 74 height 29
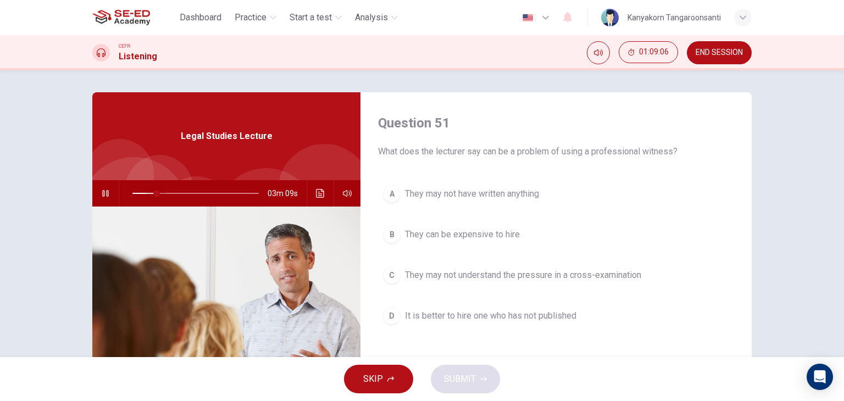
drag, startPoint x: 178, startPoint y: 191, endPoint x: 154, endPoint y: 198, distance: 25.2
click at [154, 197] on span at bounding box center [156, 193] width 7 height 7
click at [416, 284] on button "C They may not understand the pressure in a cross-examination" at bounding box center [556, 275] width 356 height 27
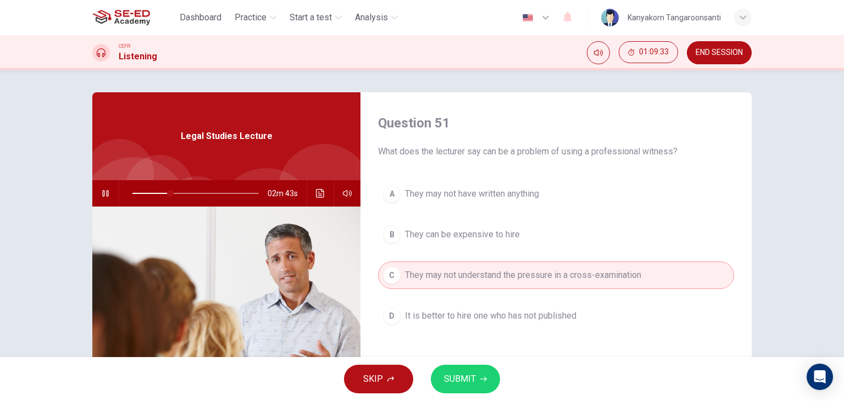
click at [452, 375] on span "SUBMIT" at bounding box center [460, 379] width 32 height 15
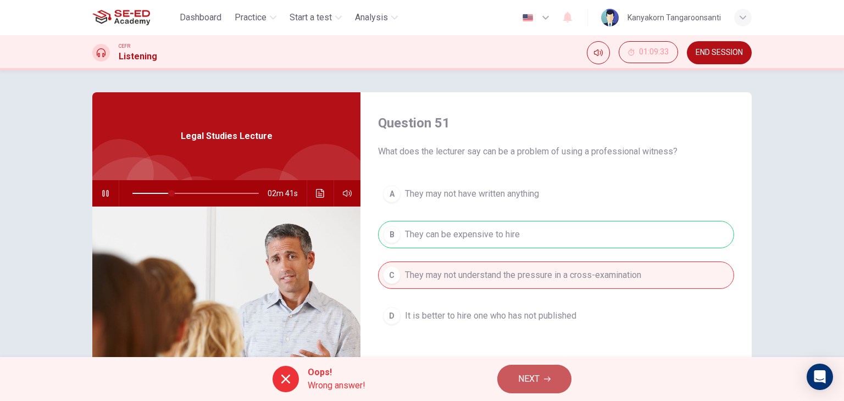
click at [537, 381] on span "NEXT" at bounding box center [528, 379] width 21 height 15
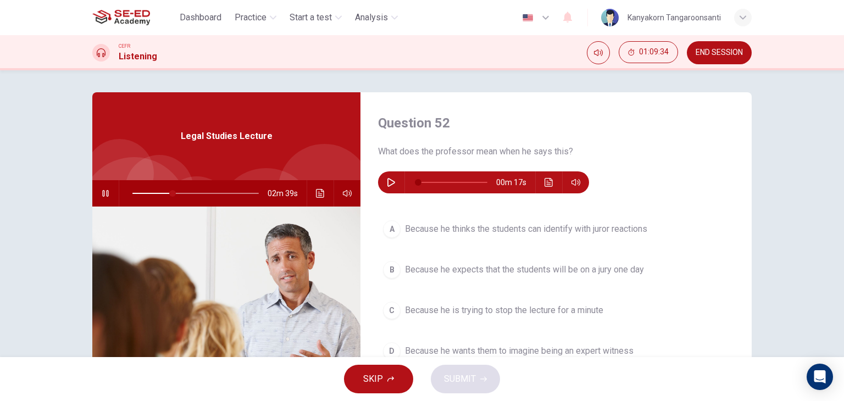
click at [105, 190] on icon "button" at bounding box center [105, 193] width 6 height 7
type input "32"
click at [389, 183] on icon "button" at bounding box center [391, 182] width 9 height 9
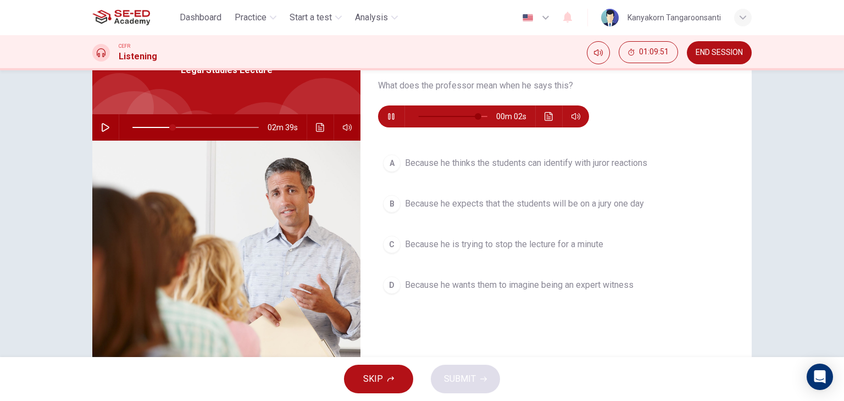
scroll to position [66, 0]
type input "0"
click at [433, 284] on span "Because he wants them to imagine being an expert witness" at bounding box center [519, 285] width 229 height 13
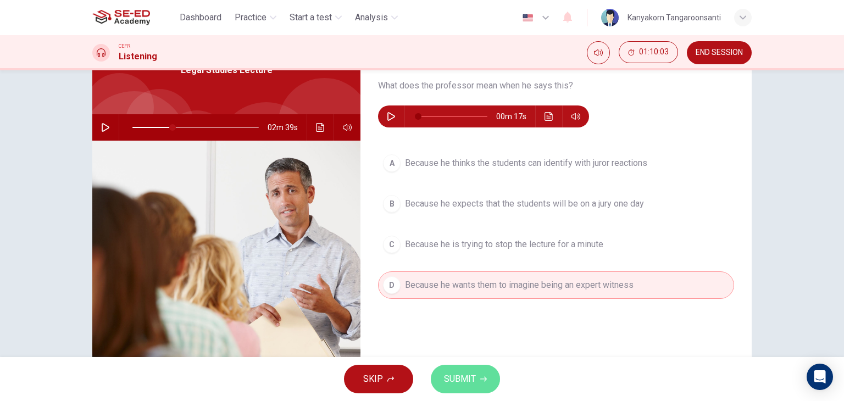
click at [469, 371] on button "SUBMIT" at bounding box center [465, 379] width 69 height 29
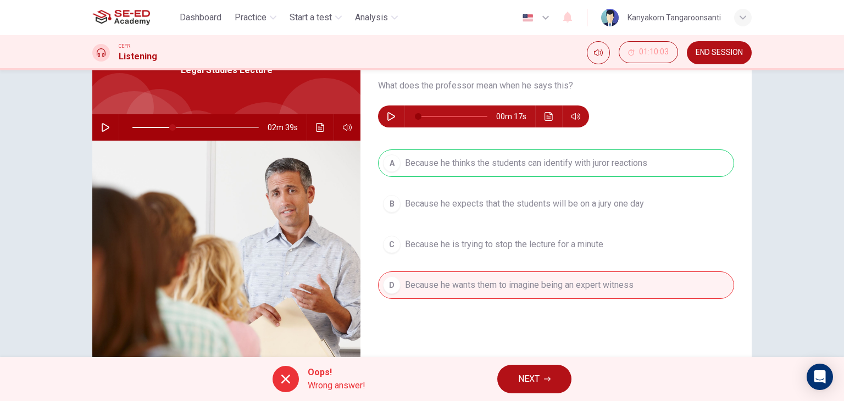
click at [527, 380] on span "NEXT" at bounding box center [528, 379] width 21 height 15
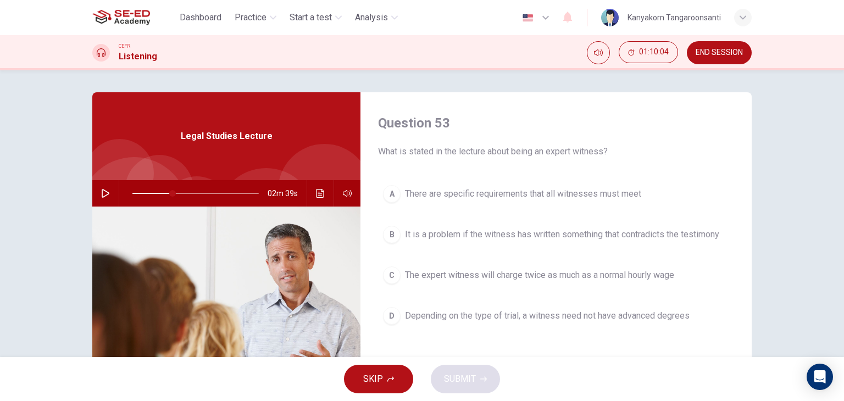
scroll to position [0, 0]
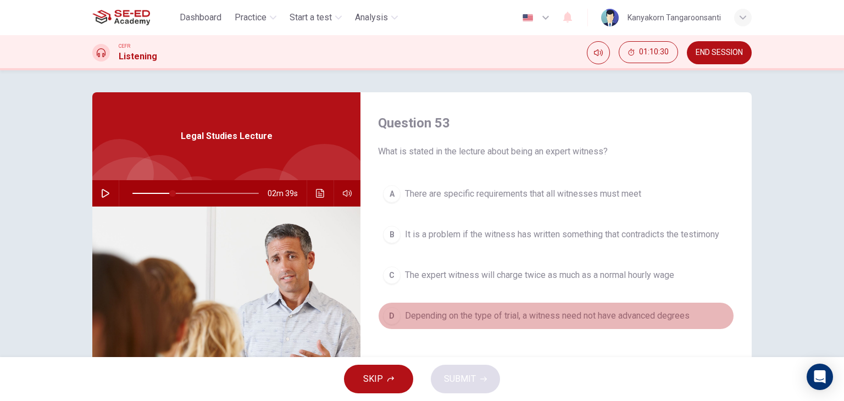
click at [451, 308] on button "D Depending on the type of trial, a witness need not have advanced degrees" at bounding box center [556, 315] width 356 height 27
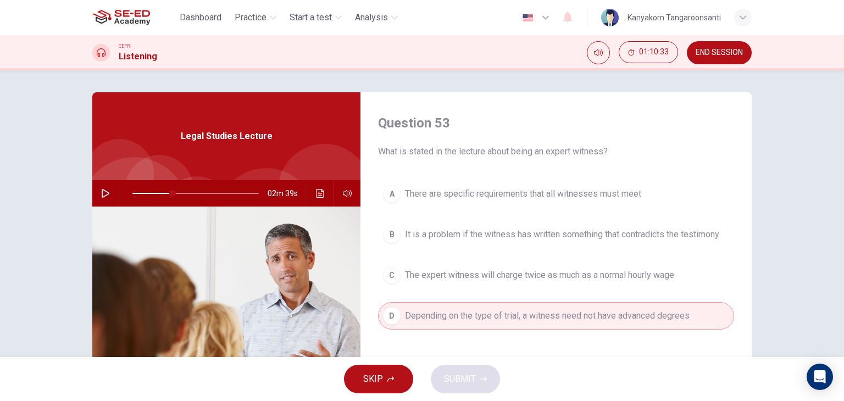
click at [428, 233] on span "It is a problem if the witness has written something that contradicts the testi…" at bounding box center [562, 234] width 314 height 13
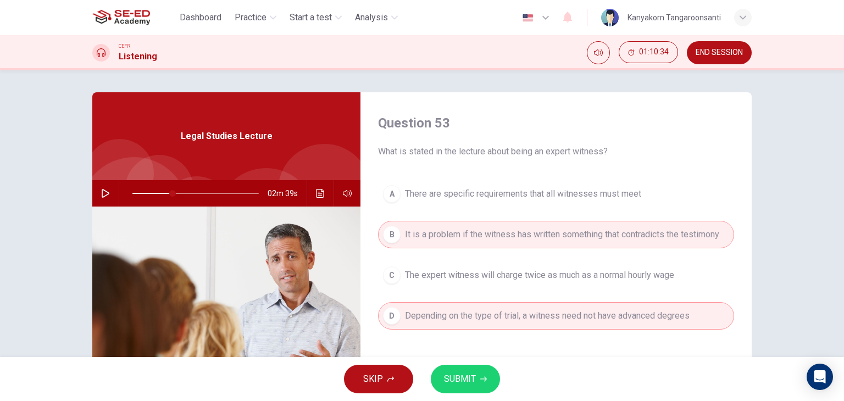
click at [460, 357] on div "SKIP SUBMIT" at bounding box center [422, 379] width 844 height 44
click at [458, 377] on span "SUBMIT" at bounding box center [460, 379] width 32 height 15
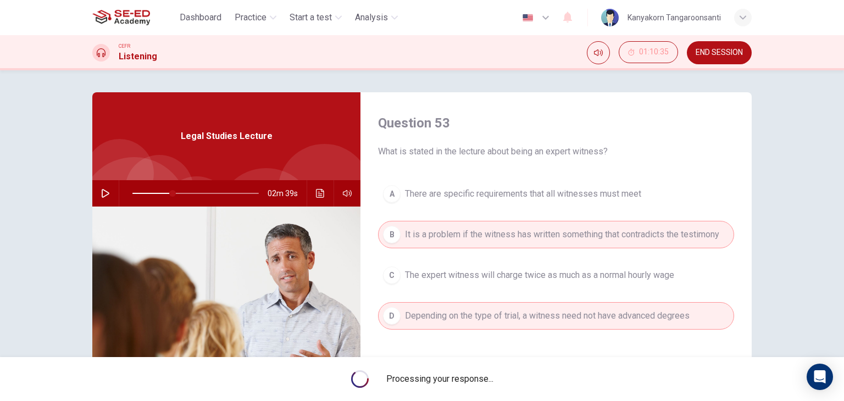
type input "32"
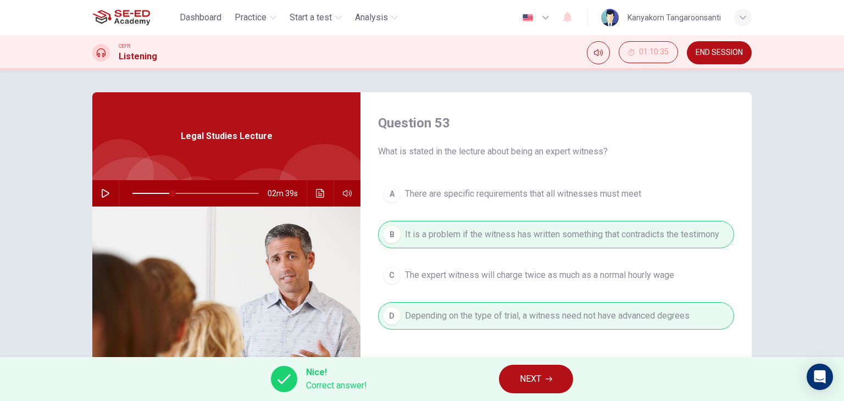
click at [734, 47] on button "END SESSION" at bounding box center [719, 52] width 65 height 23
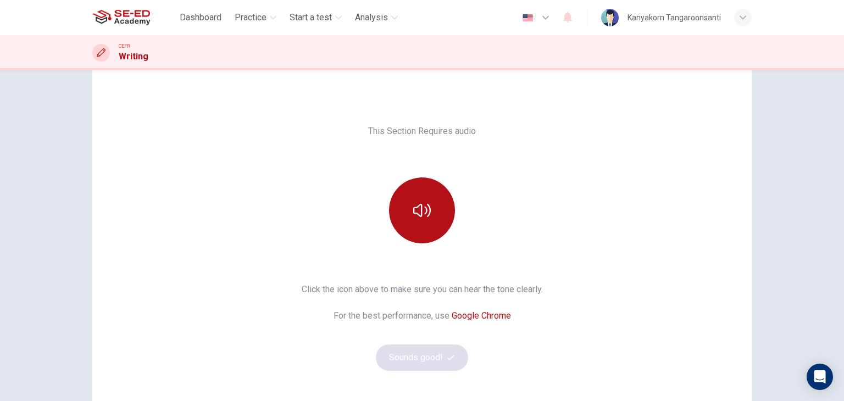
scroll to position [55, 0]
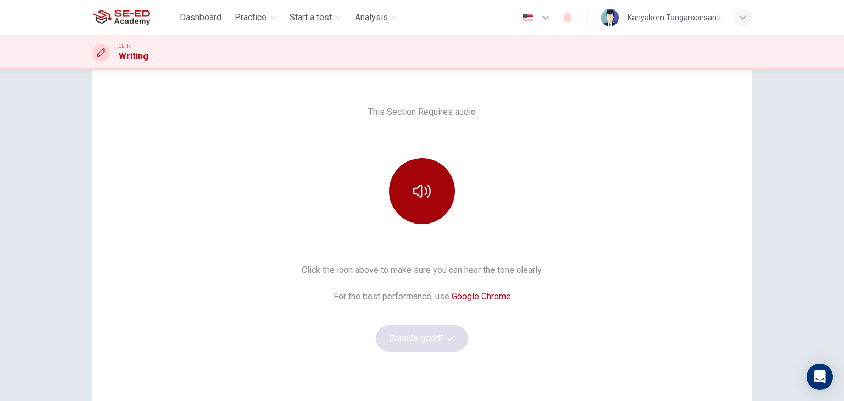
click at [423, 190] on icon "button" at bounding box center [422, 191] width 18 height 13
click at [428, 336] on button "Sounds good!" at bounding box center [422, 338] width 92 height 26
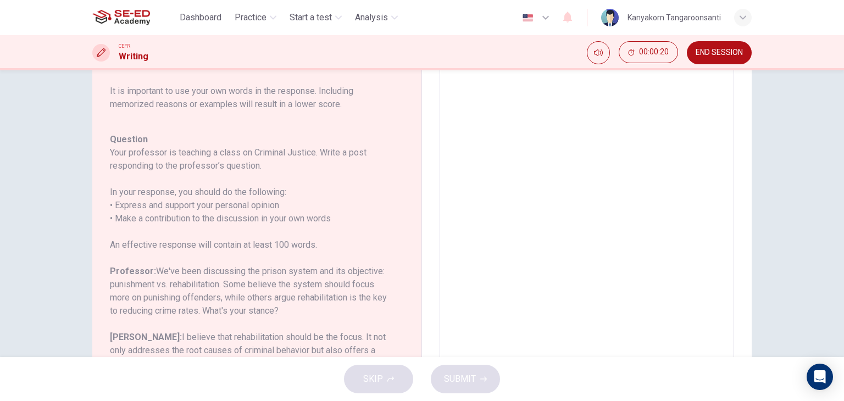
scroll to position [110, 0]
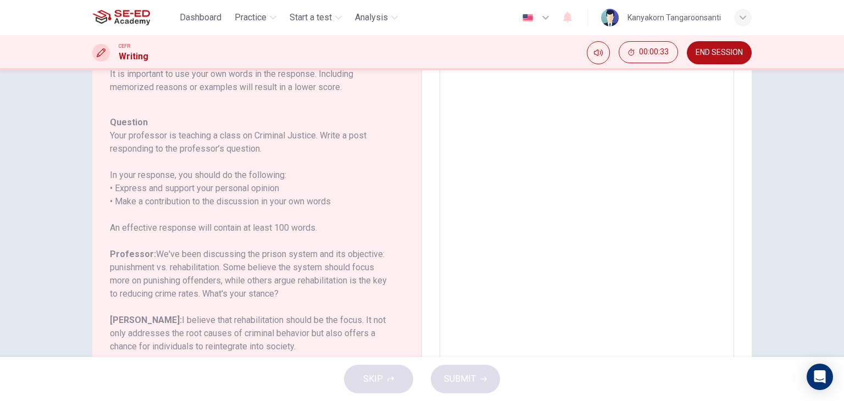
click at [739, 44] on button "END SESSION" at bounding box center [719, 52] width 65 height 23
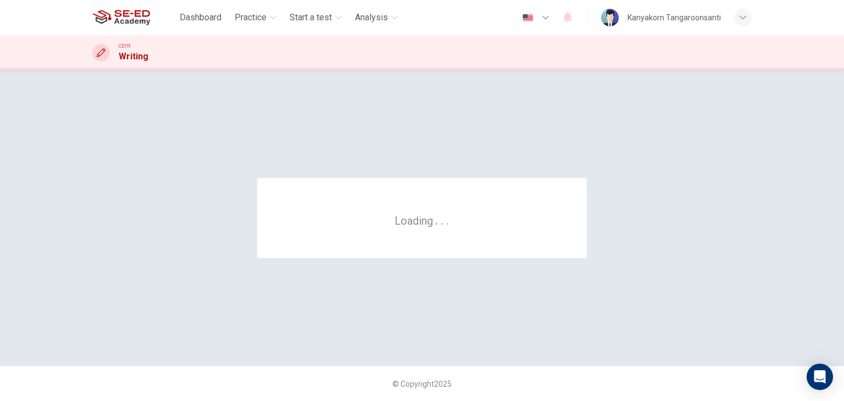
scroll to position [0, 0]
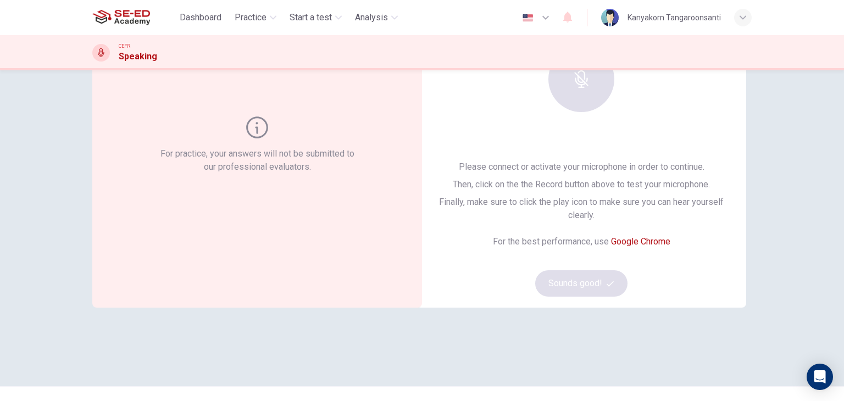
scroll to position [55, 0]
